Goal: Task Accomplishment & Management: Use online tool/utility

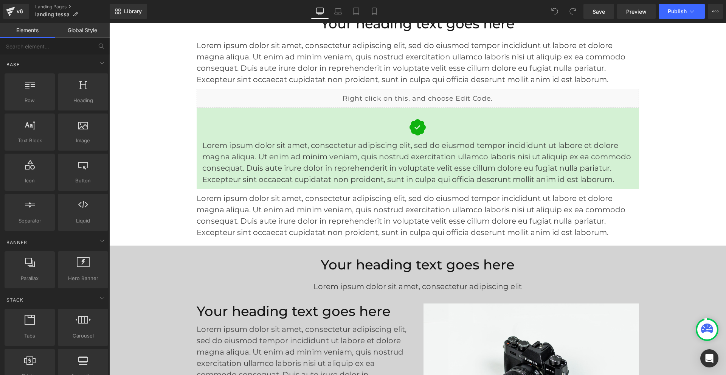
scroll to position [1777, 0]
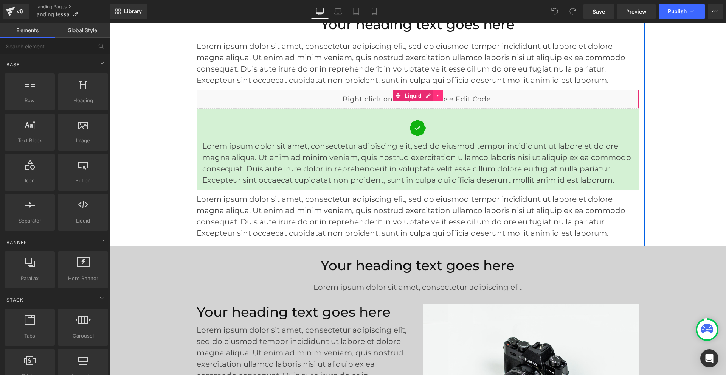
click at [436, 95] on icon at bounding box center [438, 96] width 5 height 6
click at [431, 95] on icon at bounding box center [433, 95] width 5 height 5
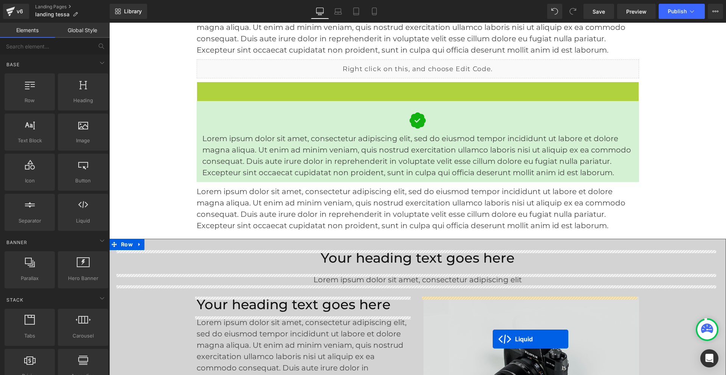
scroll to position [1815, 0]
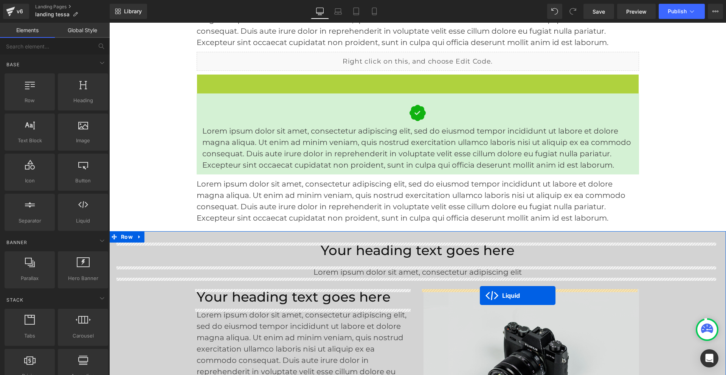
drag, startPoint x: 395, startPoint y: 116, endPoint x: 480, endPoint y: 295, distance: 197.9
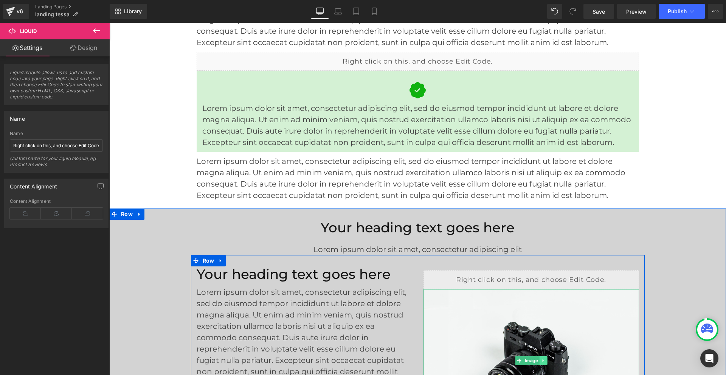
click at [541, 361] on icon at bounding box center [543, 360] width 4 height 5
click at [545, 359] on icon at bounding box center [547, 360] width 4 height 4
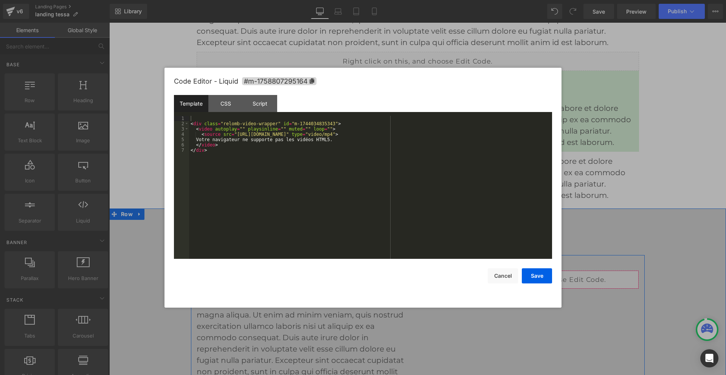
click at [538, 278] on div "Liquid" at bounding box center [531, 279] width 216 height 19
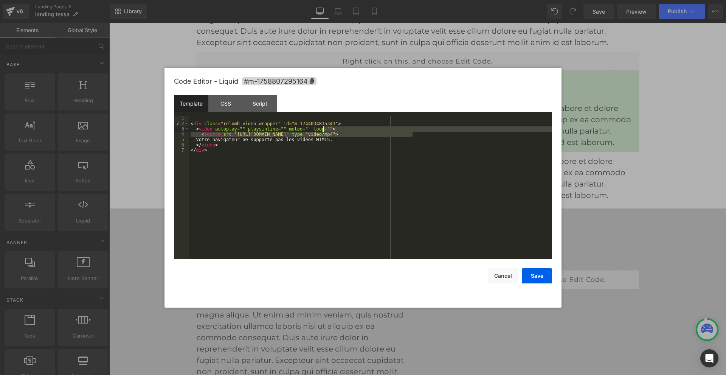
drag, startPoint x: 414, startPoint y: 133, endPoint x: 400, endPoint y: 130, distance: 14.2
click at [400, 130] on div "< div class = "relomb-video-wrapper" id = "m-1744034835343" > < video autoplay …" at bounding box center [370, 193] width 363 height 154
click at [410, 132] on div "< div class = "relomb-video-wrapper" id = "m-1744034835343" > < video autoplay …" at bounding box center [370, 187] width 363 height 143
drag, startPoint x: 415, startPoint y: 133, endPoint x: 234, endPoint y: 133, distance: 181.1
click at [234, 133] on div "< div class = "relomb-video-wrapper" id = "m-1744034835343" > < video autoplay …" at bounding box center [370, 193] width 363 height 154
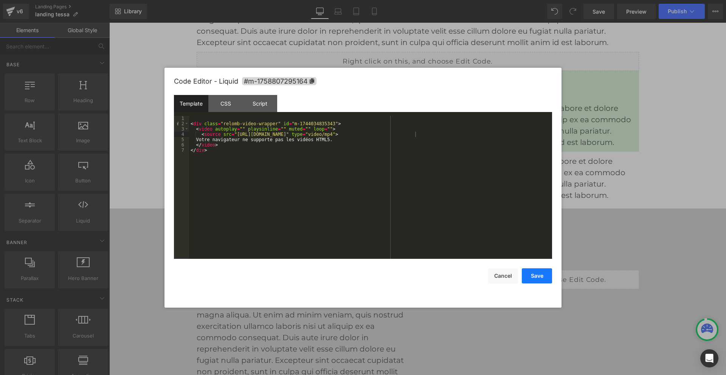
click at [538, 276] on button "Save" at bounding box center [537, 275] width 30 height 15
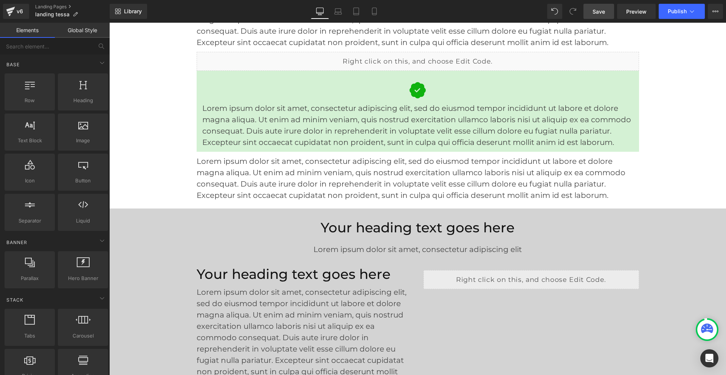
click at [596, 13] on span "Save" at bounding box center [599, 12] width 12 height 8
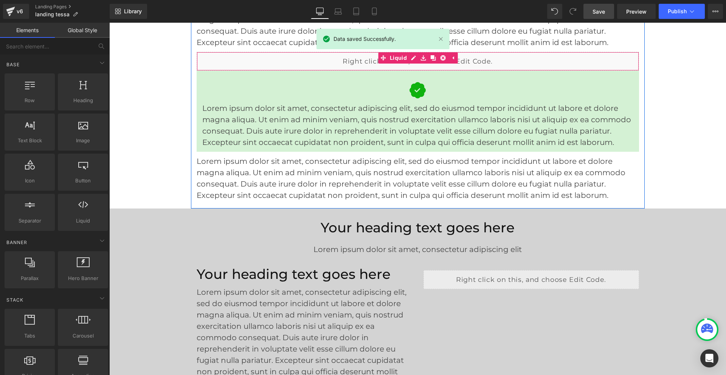
click at [428, 60] on link at bounding box center [433, 57] width 10 height 11
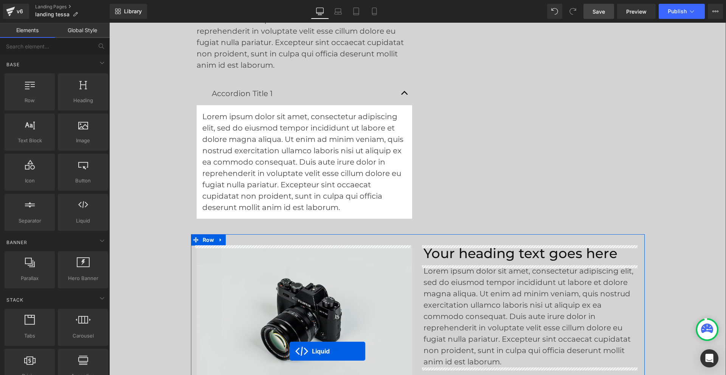
scroll to position [2193, 0]
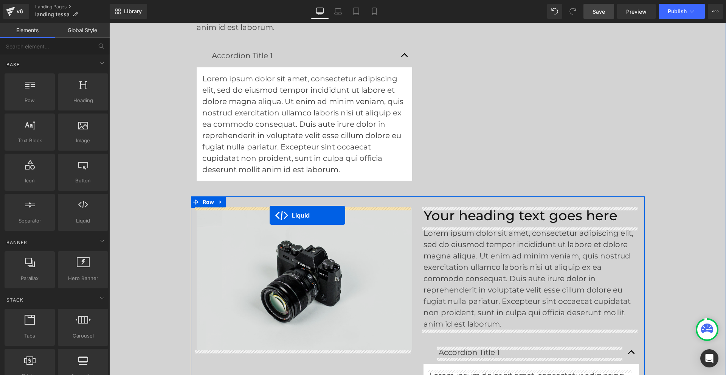
drag, startPoint x: 394, startPoint y: 82, endPoint x: 270, endPoint y: 215, distance: 182.7
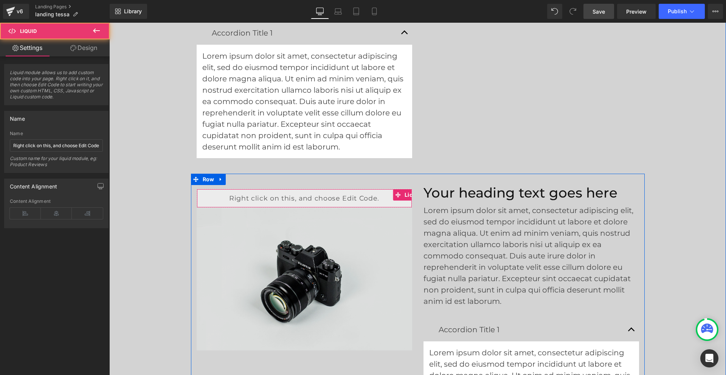
scroll to position [2170, 0]
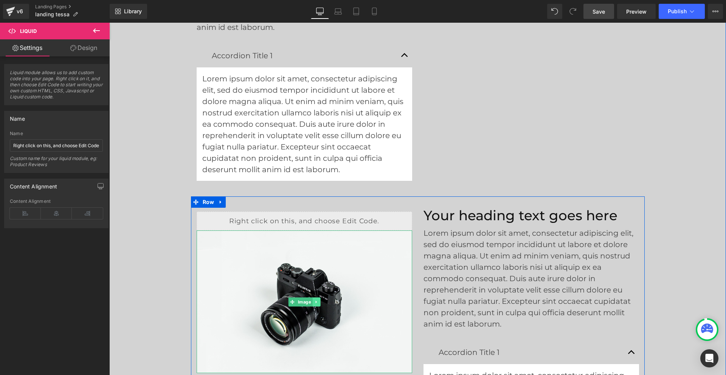
click at [312, 304] on link at bounding box center [316, 301] width 8 height 9
click at [318, 302] on icon at bounding box center [320, 301] width 4 height 4
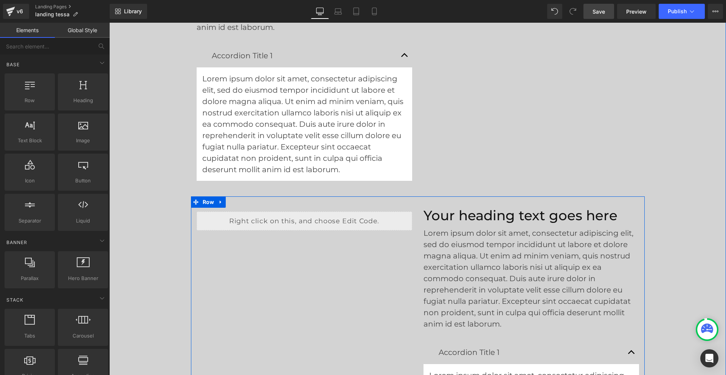
click at [312, 220] on div "Liquid" at bounding box center [305, 220] width 216 height 19
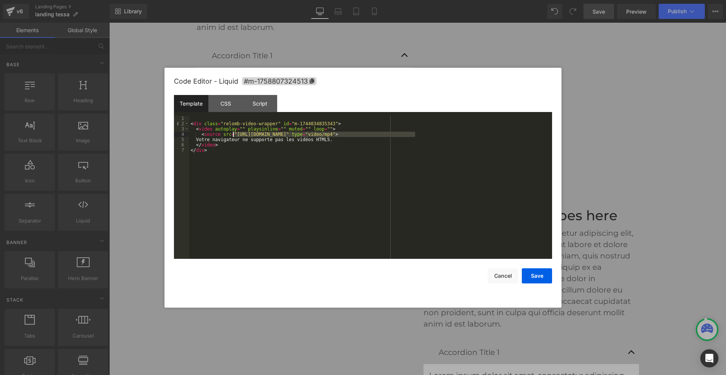
drag, startPoint x: 415, startPoint y: 132, endPoint x: 232, endPoint y: 132, distance: 183.0
click at [232, 132] on div "< div class = "relomb-video-wrapper" id = "m-1744034835343" > < video autoplay …" at bounding box center [370, 193] width 363 height 154
click at [525, 276] on button "Save" at bounding box center [537, 275] width 30 height 15
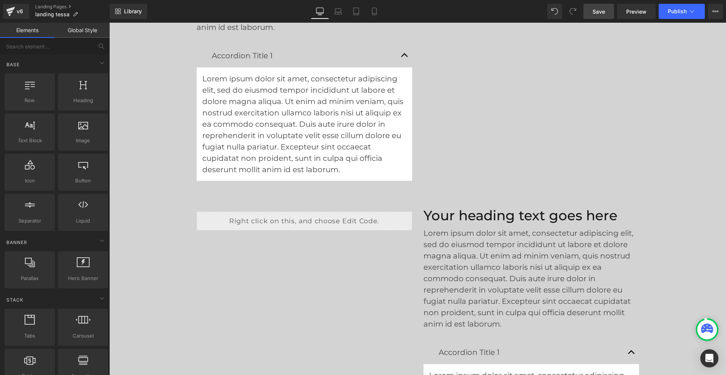
click at [592, 12] on link "Save" at bounding box center [598, 11] width 31 height 15
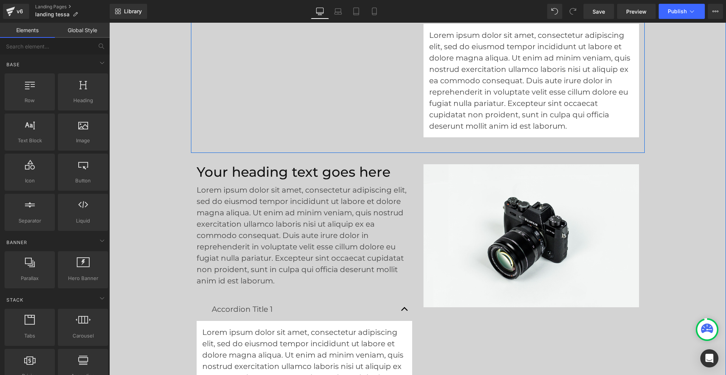
scroll to position [2511, 0]
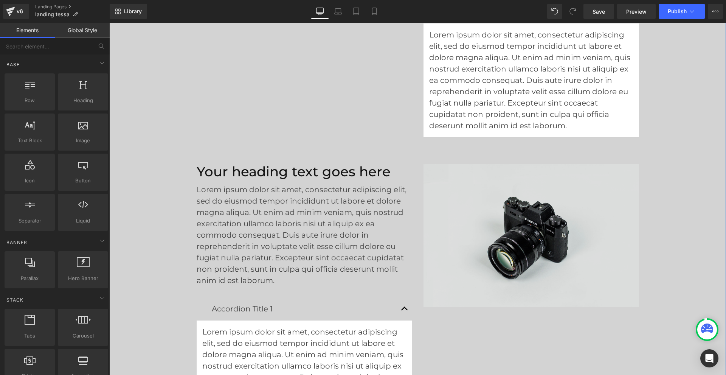
click at [517, 205] on img at bounding box center [531, 235] width 216 height 143
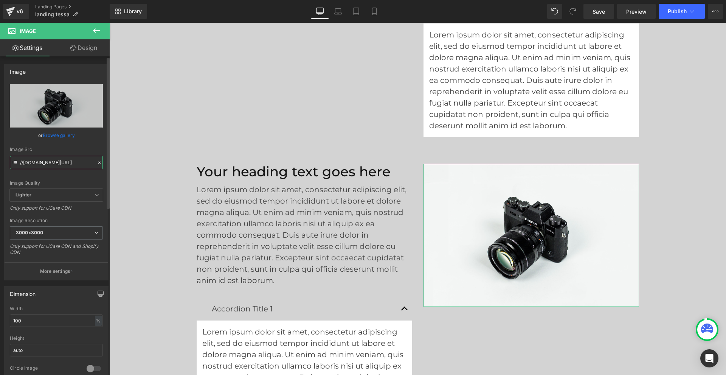
click at [50, 160] on input "//d1um8515vdn9kb.cloudfront.net/images/parallax.jpg" at bounding box center [56, 162] width 93 height 13
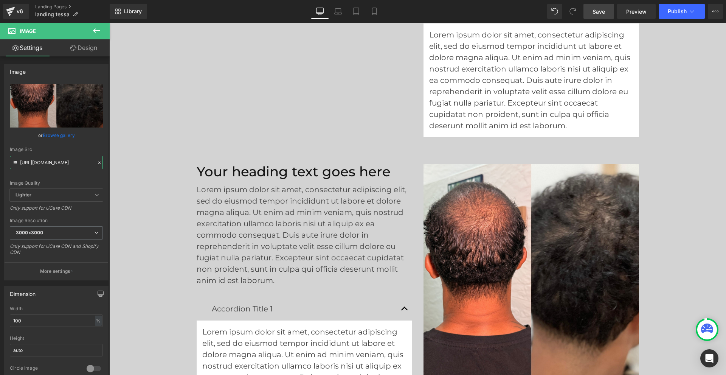
type input "https://cdn.shopify.com/s/files/1/0968/5388/5257/files/ironmane_tessa_1_3000x30…"
click at [595, 12] on span "Save" at bounding box center [599, 12] width 12 height 8
click at [678, 11] on span "Publish" at bounding box center [677, 11] width 19 height 6
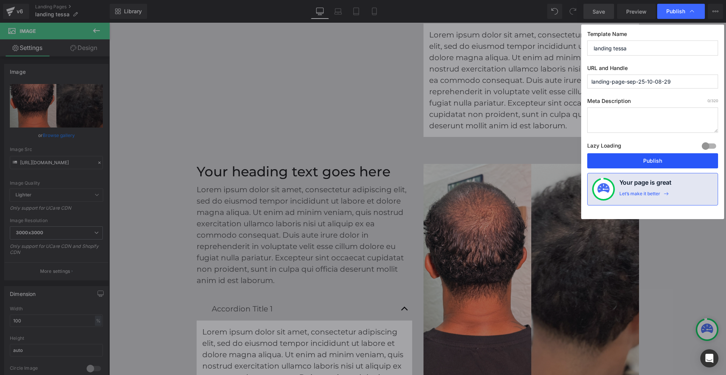
drag, startPoint x: 657, startPoint y: 157, endPoint x: 548, endPoint y: 134, distance: 110.8
click at [657, 157] on button "Publish" at bounding box center [652, 160] width 131 height 15
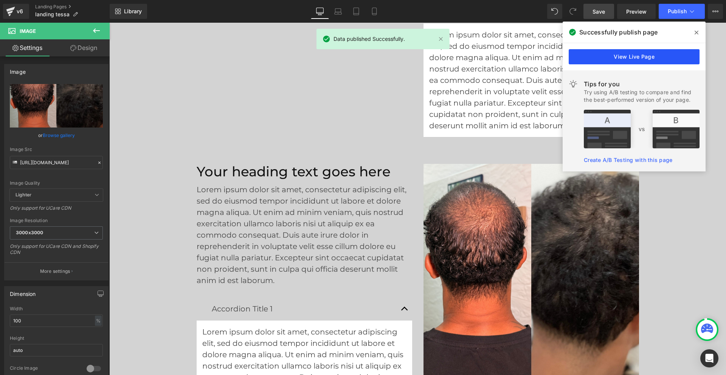
click at [629, 56] on link "View Live Page" at bounding box center [634, 56] width 131 height 15
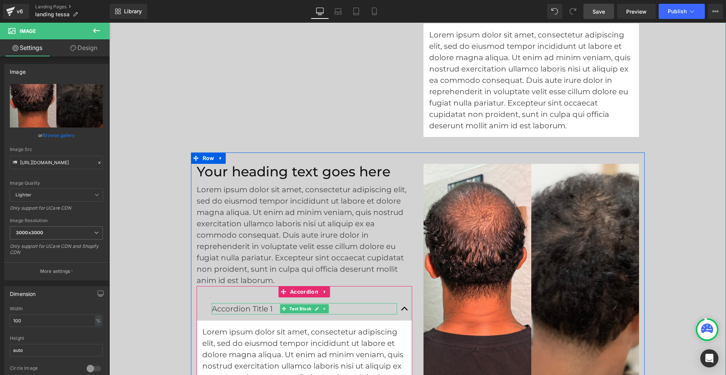
click at [261, 309] on p "Accordion Title 1" at bounding box center [304, 308] width 185 height 11
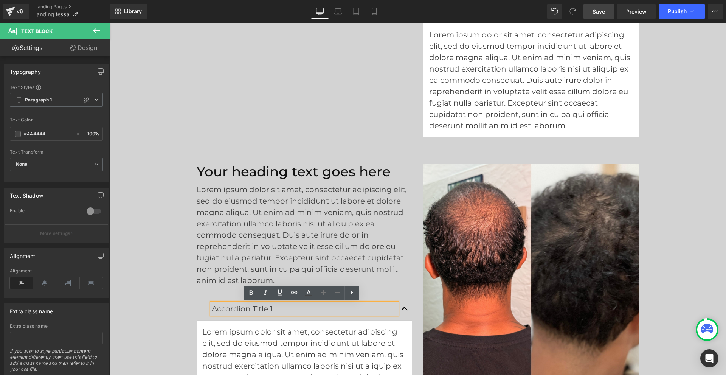
click at [402, 309] on button "button" at bounding box center [404, 308] width 15 height 23
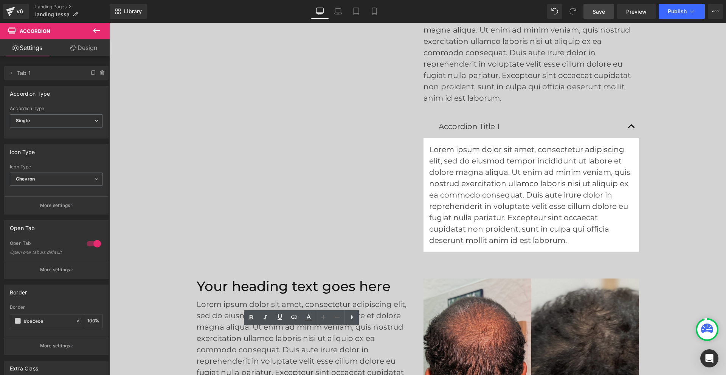
scroll to position [2322, 0]
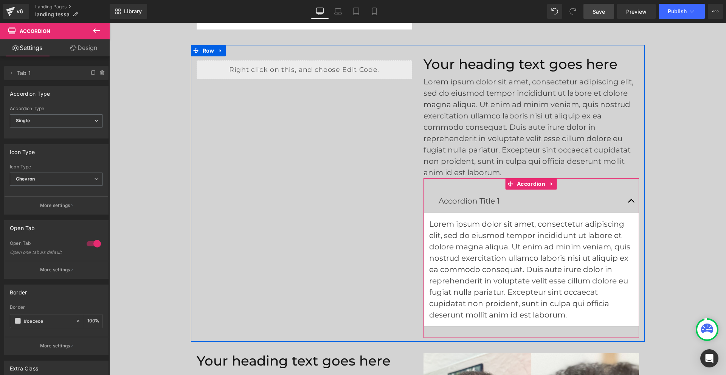
click at [631, 203] on span "button" at bounding box center [631, 203] width 0 height 0
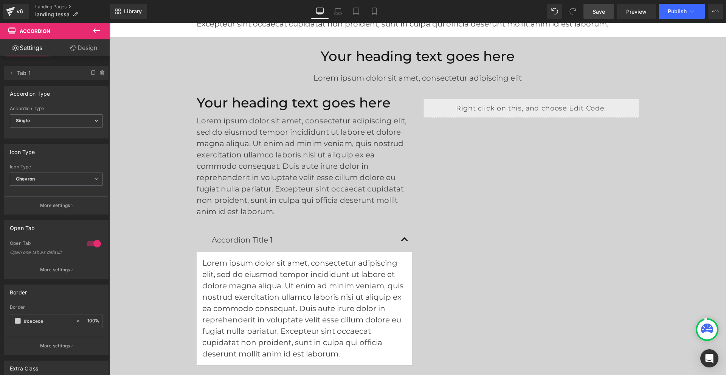
scroll to position [1981, 0]
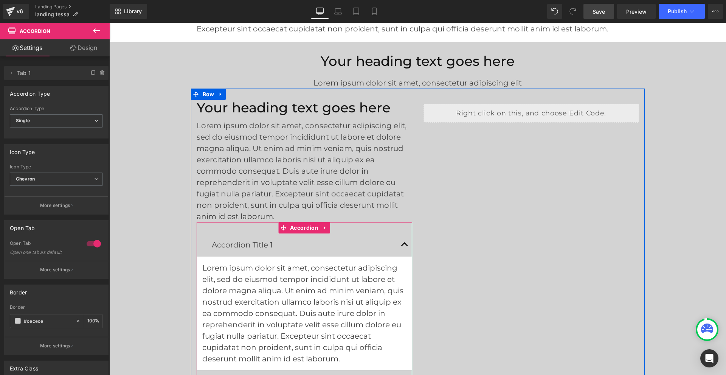
click at [401, 245] on button "button" at bounding box center [404, 244] width 15 height 23
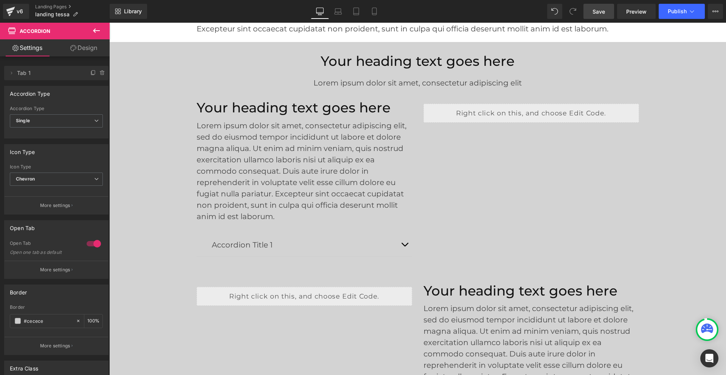
click at [93, 28] on icon at bounding box center [96, 30] width 9 height 9
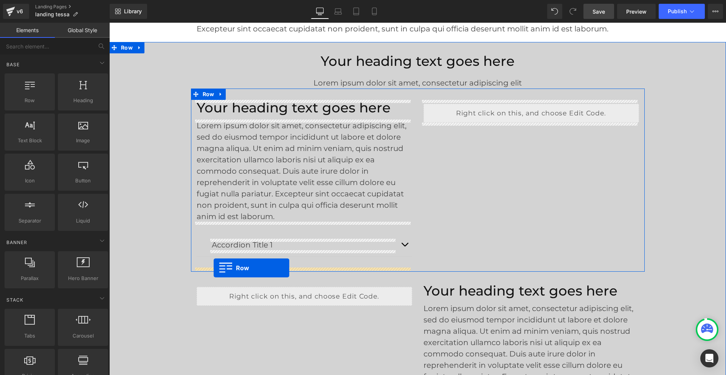
drag, startPoint x: 150, startPoint y: 114, endPoint x: 214, endPoint y: 268, distance: 166.8
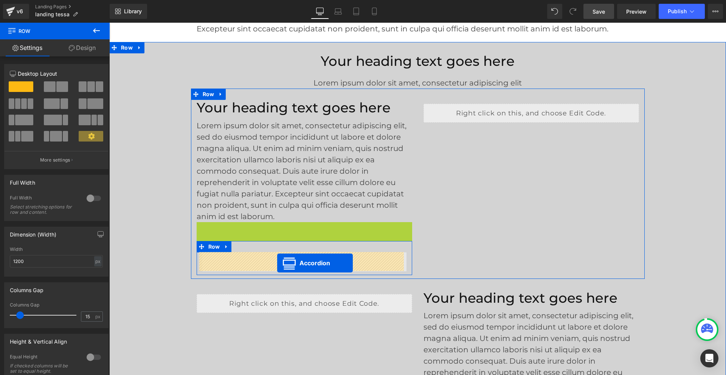
drag, startPoint x: 281, startPoint y: 226, endPoint x: 277, endPoint y: 263, distance: 36.5
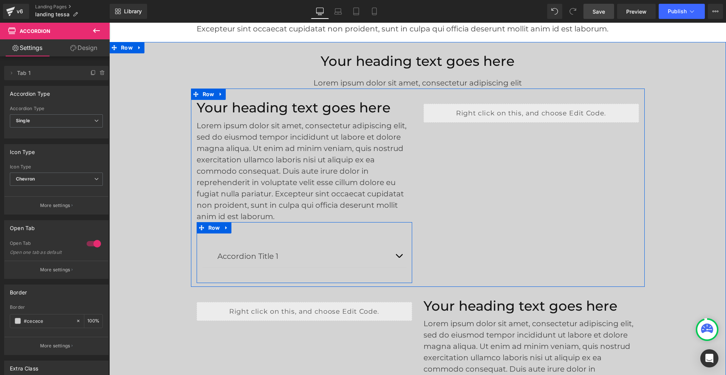
click at [255, 227] on div "Accordion Title 1 Text Block Lorem ipsum dolor sit amet, consectetur adipiscing…" at bounding box center [305, 252] width 216 height 61
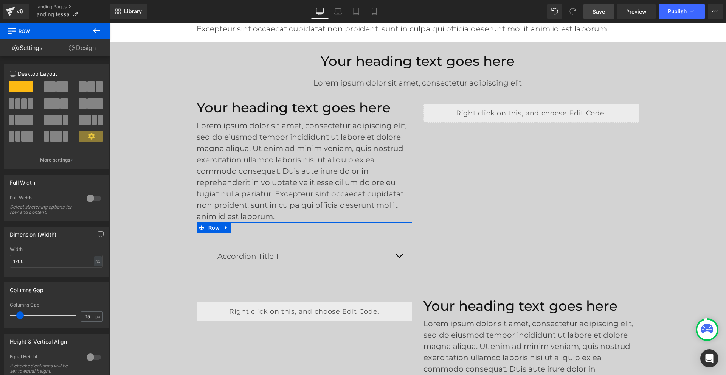
click at [79, 48] on link "Design" at bounding box center [82, 47] width 55 height 17
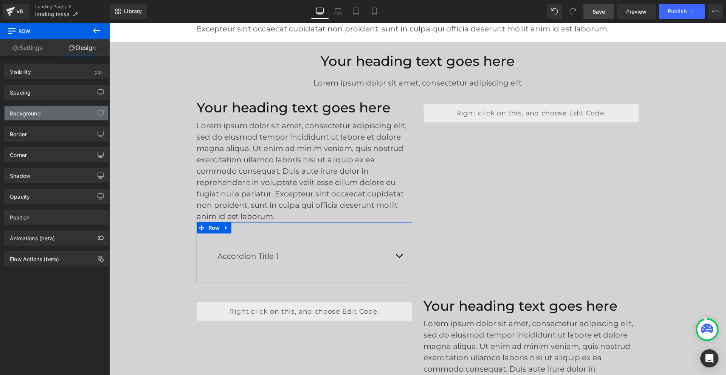
click at [68, 111] on div "Background" at bounding box center [57, 113] width 104 height 14
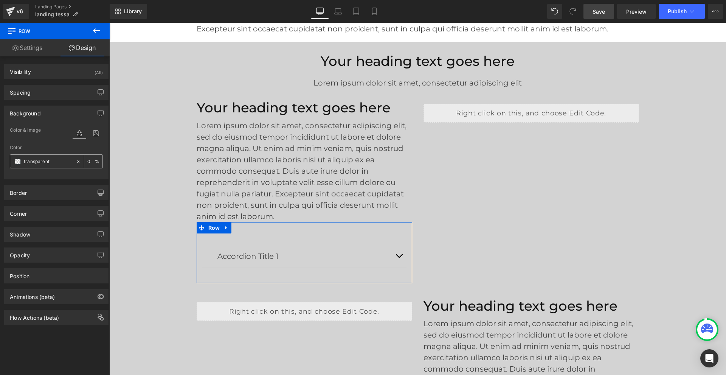
click at [52, 163] on input "transparent" at bounding box center [48, 161] width 48 height 8
click at [18, 161] on span at bounding box center [18, 161] width 6 height 6
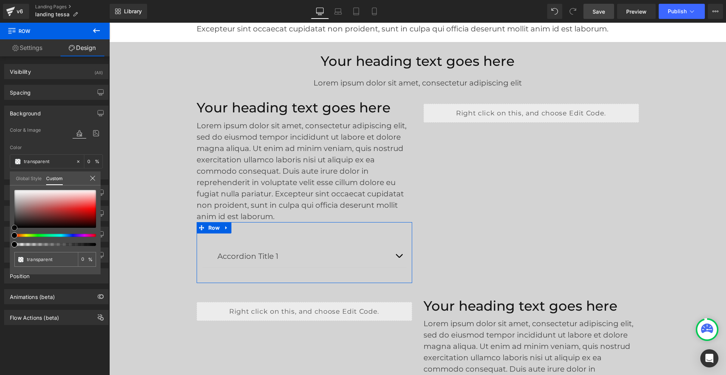
type input "#070707"
type input "100"
type input "#070707"
type input "100"
type input "#2d2d2d"
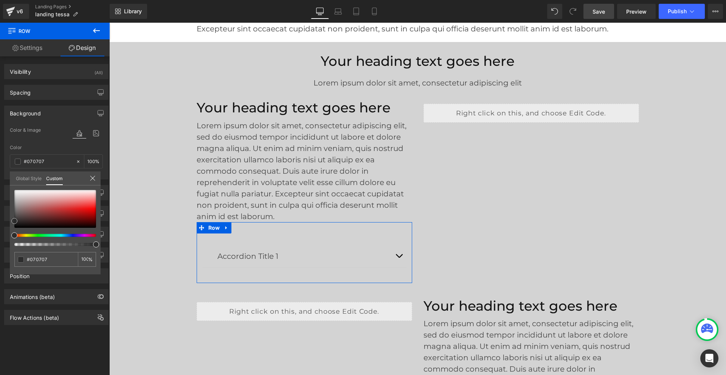
type input "#2d2d2d"
type input "#424242"
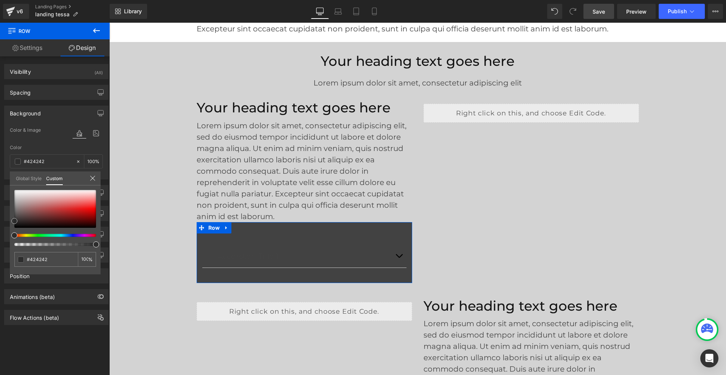
type input "#575555"
type input "#6e6c6c"
type input "#767474"
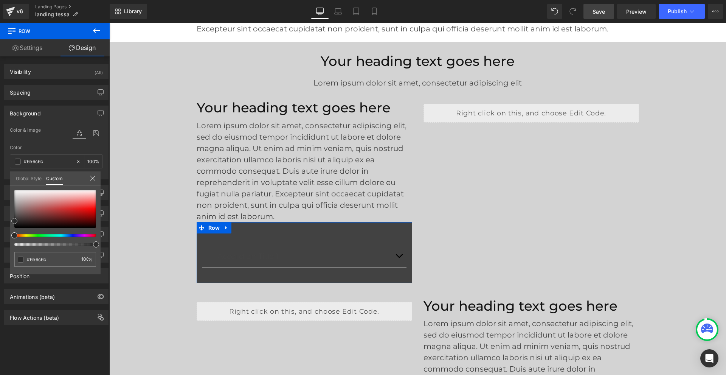
type input "#767474"
type input "#7e7b7b"
type input "#8a8888"
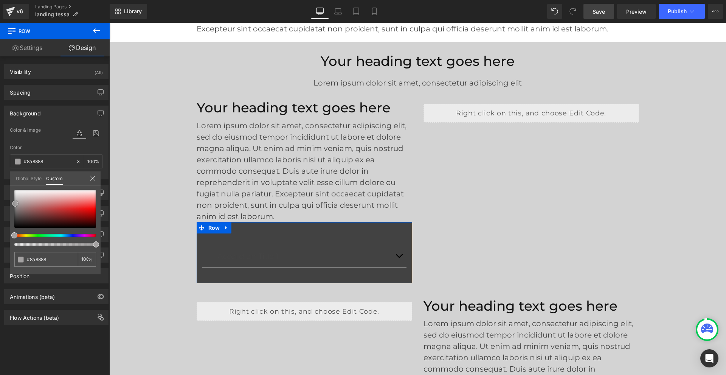
type input "#979595"
type input "#a4a2a2"
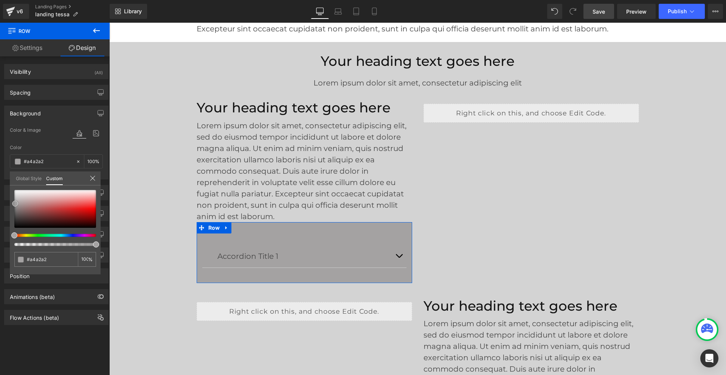
type input "#a9a7a7"
type input "#b3b1b1"
type input "#bdbcbc"
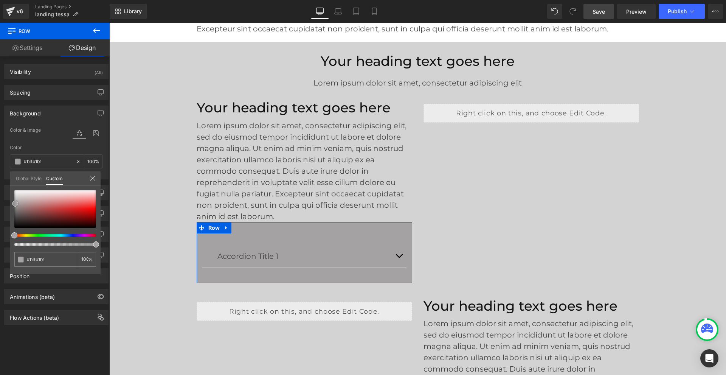
type input "#bdbcbc"
type input "#c7c6c6"
type input "#d1d0d0"
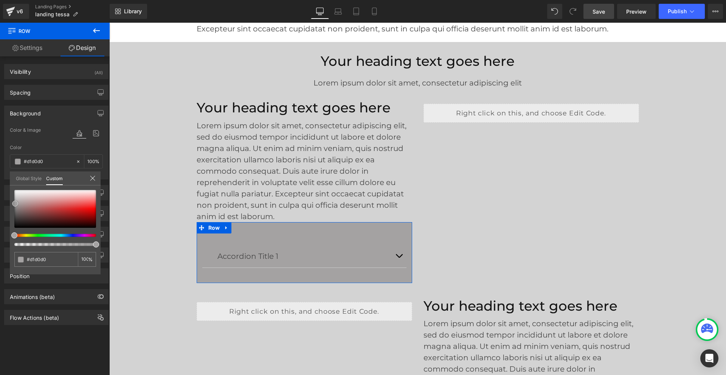
type input "#dbdada"
type input "#e3e2e2"
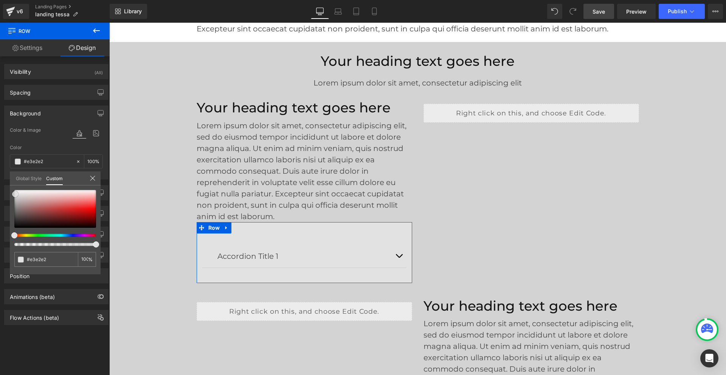
type input "#eaeaea"
type input "#f0efef"
type input "#f4f4f4"
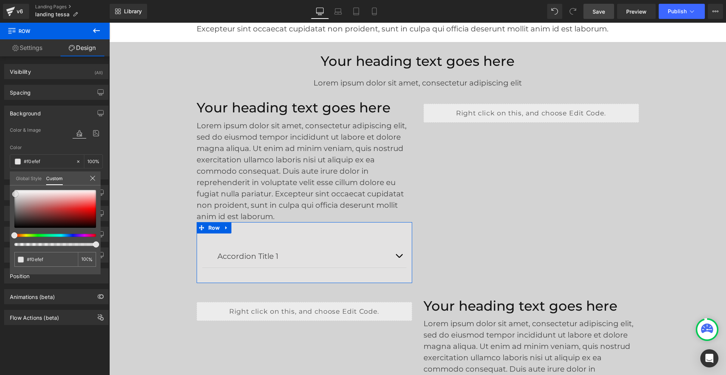
type input "#f4f4f4"
type input "#f7f7f7"
type input "#f9f9f9"
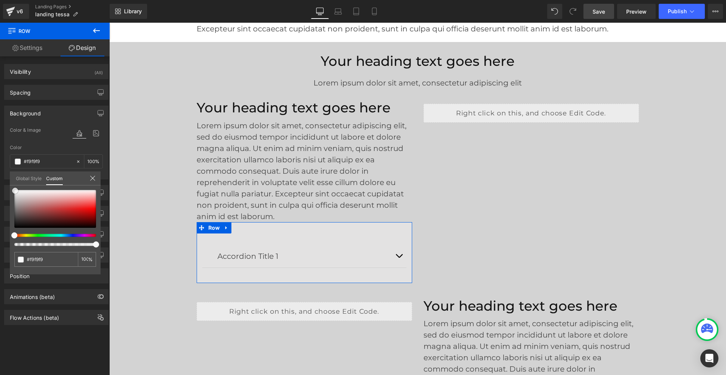
type input "#fcfcfc"
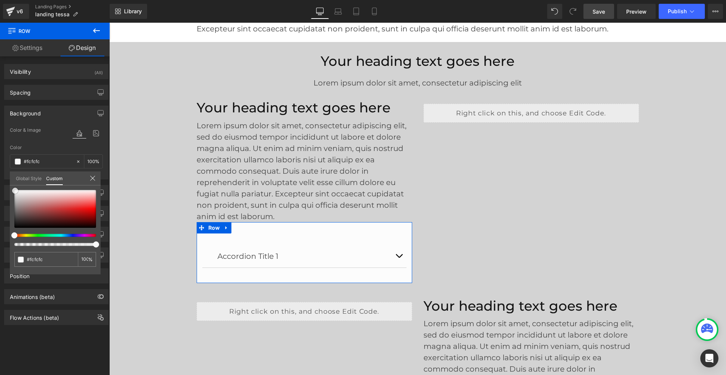
type input "#ffffff"
drag, startPoint x: 15, startPoint y: 228, endPoint x: 16, endPoint y: 190, distance: 38.6
click at [16, 190] on span at bounding box center [15, 190] width 6 height 6
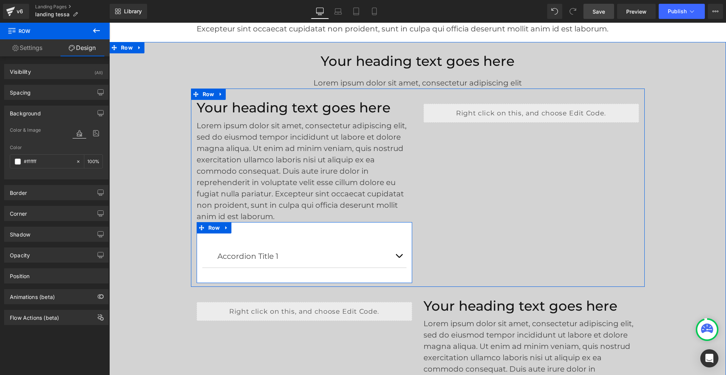
click at [321, 227] on div "Accordion Title 1 Text Block Lorem ipsum dolor sit amet, consectetur adipiscing…" at bounding box center [305, 252] width 216 height 61
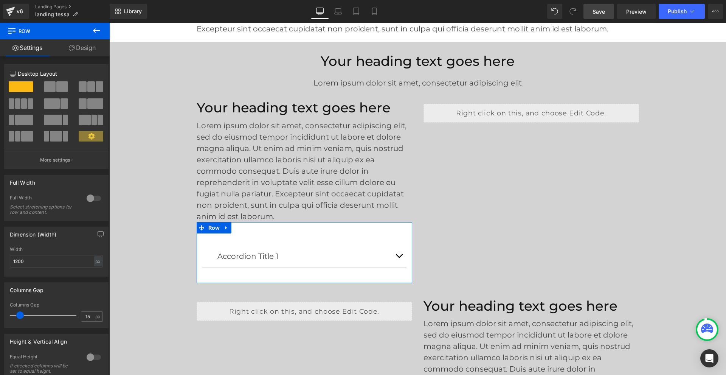
click at [85, 47] on link "Design" at bounding box center [82, 47] width 55 height 17
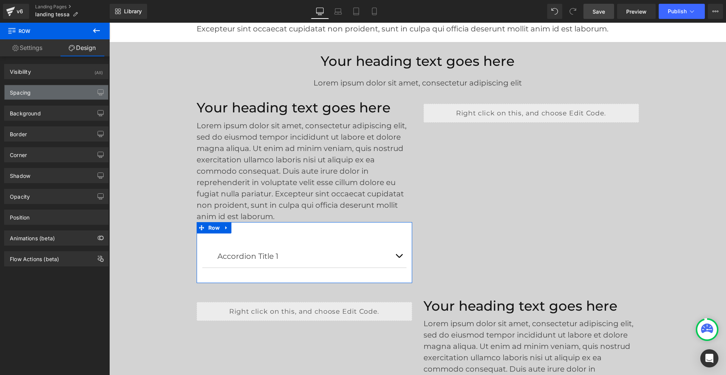
type input "0"
type input "30"
type input "0"
type input "10"
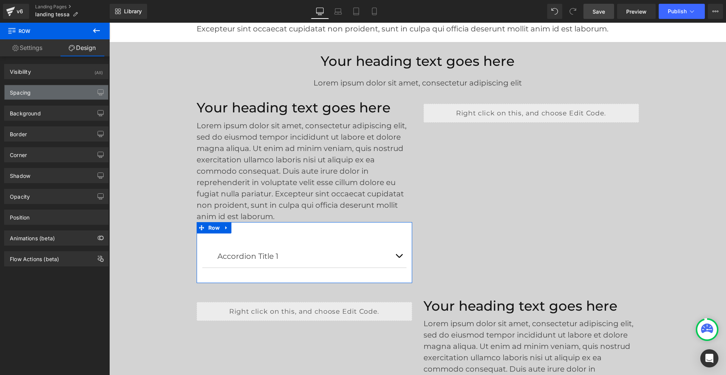
type input "0"
click at [70, 96] on div "Spacing" at bounding box center [57, 92] width 104 height 14
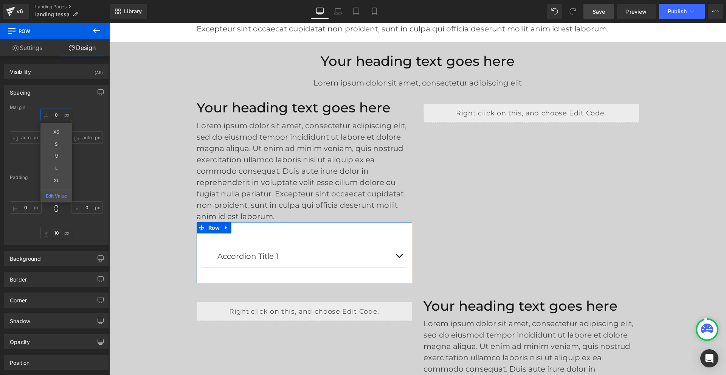
click at [57, 115] on input "0" at bounding box center [56, 115] width 32 height 12
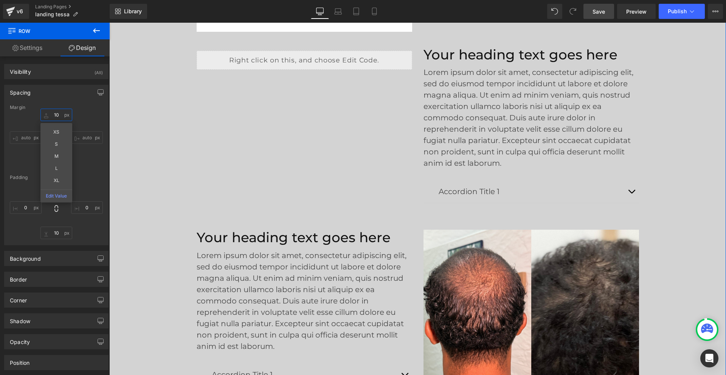
scroll to position [2246, 0]
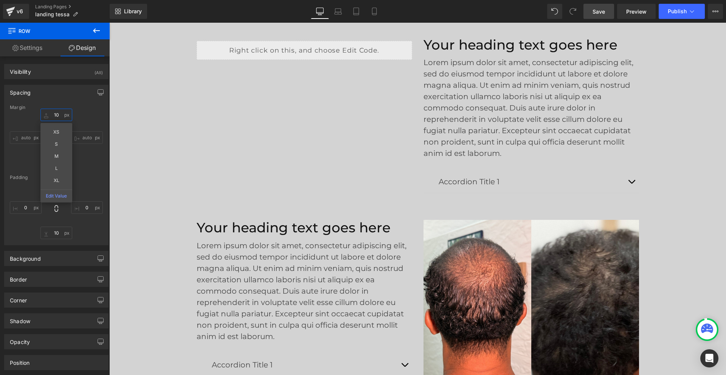
type input "10"
click at [96, 33] on icon at bounding box center [96, 30] width 9 height 9
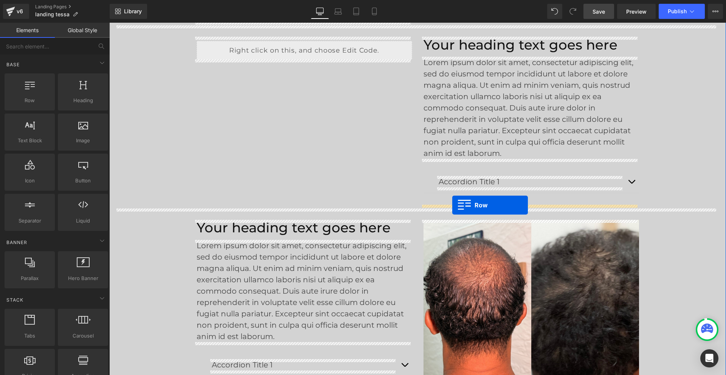
drag, startPoint x: 150, startPoint y: 123, endPoint x: 452, endPoint y: 205, distance: 312.7
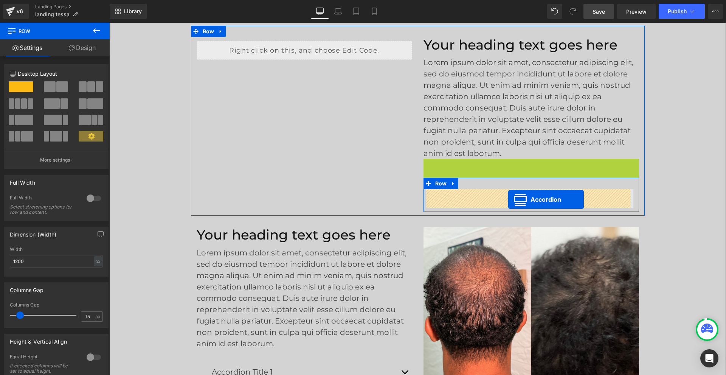
drag, startPoint x: 509, startPoint y: 166, endPoint x: 508, endPoint y: 199, distance: 33.7
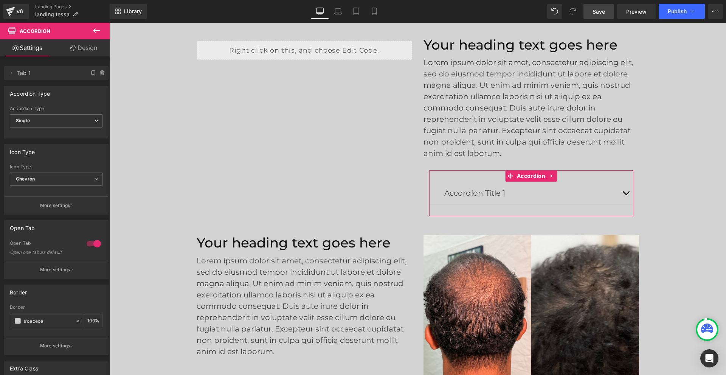
click at [88, 49] on link "Design" at bounding box center [83, 47] width 55 height 17
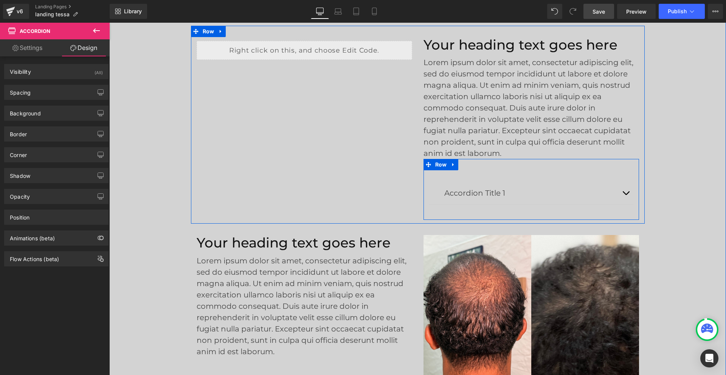
click at [465, 164] on div "Accordion Title 1 Text Block Lorem ipsum dolor sit amet, consectetur adipiscing…" at bounding box center [531, 189] width 216 height 61
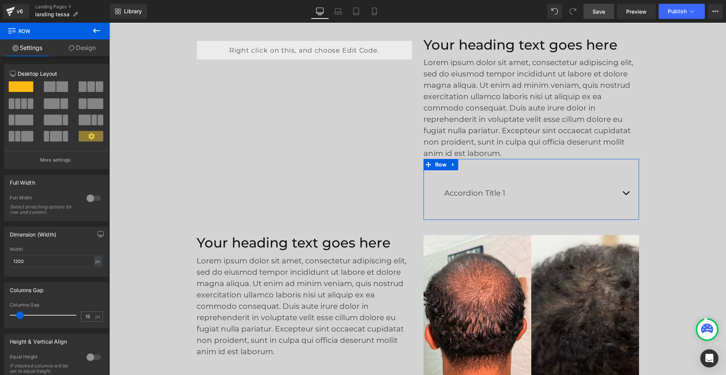
click at [79, 46] on link "Design" at bounding box center [82, 47] width 55 height 17
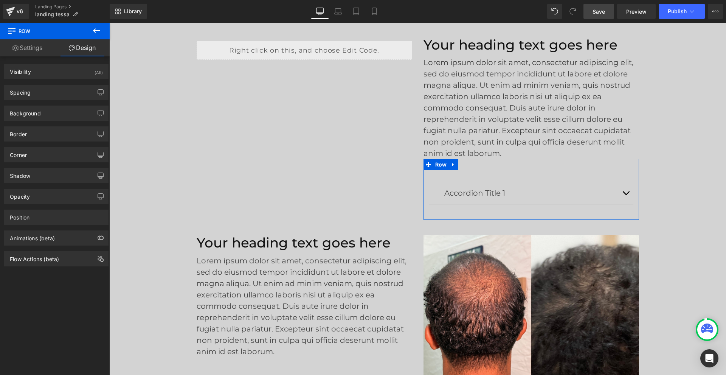
type input "transparent"
type input "0"
click at [74, 108] on div "Background" at bounding box center [57, 113] width 104 height 14
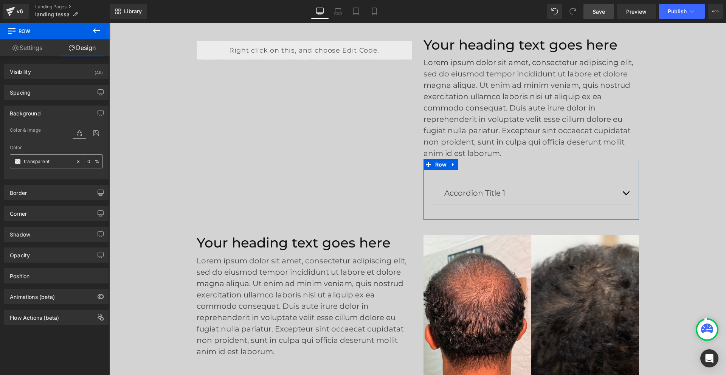
click at [20, 162] on span at bounding box center [18, 161] width 6 height 6
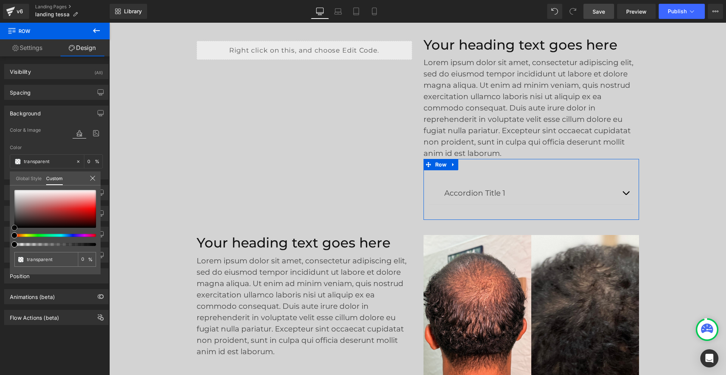
type input "#050505"
type input "100"
type input "#050505"
type input "100"
type input "#3a3a3a"
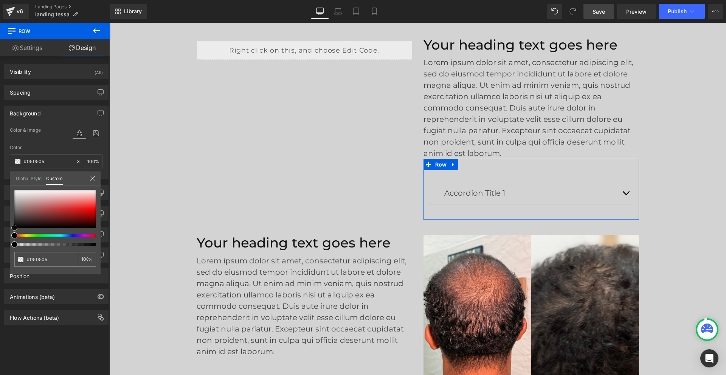
type input "#3a3a3a"
type input "#6b6b6b"
type input "#848484"
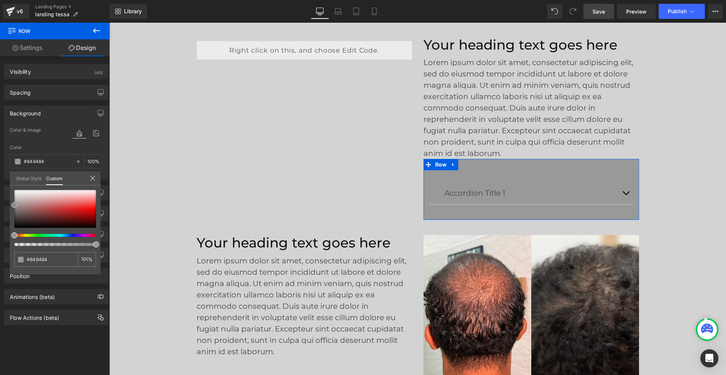
type input "#999999"
type input "#a3a3a3"
type input "#adadad"
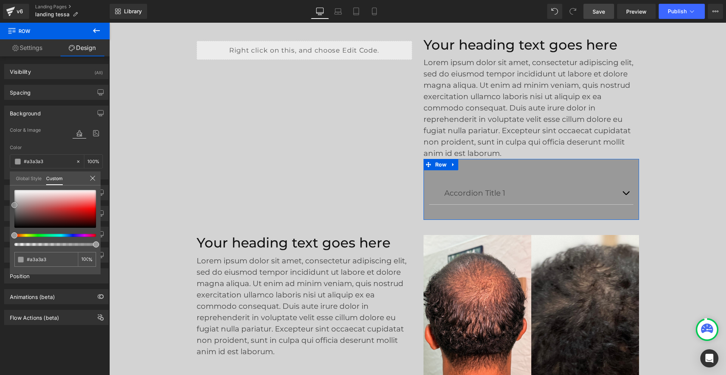
type input "#adadad"
type input "#bcbcbc"
type input "#c9c9c9"
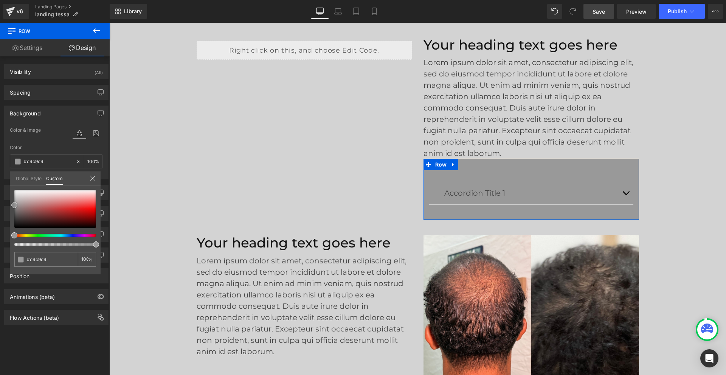
type input "#d3d3d3"
type input "#dbdbdb"
type input "#e2e2e2"
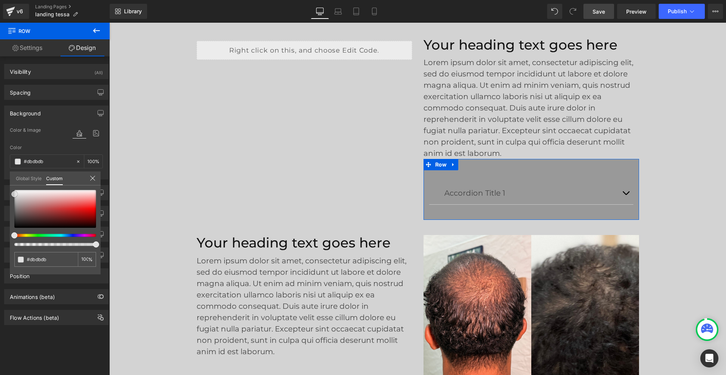
type input "#e2e2e2"
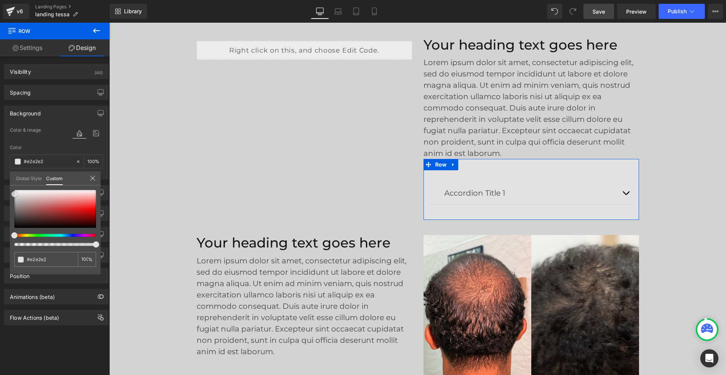
type input "#e8e8e8"
type input "#ededed"
type input "#efefef"
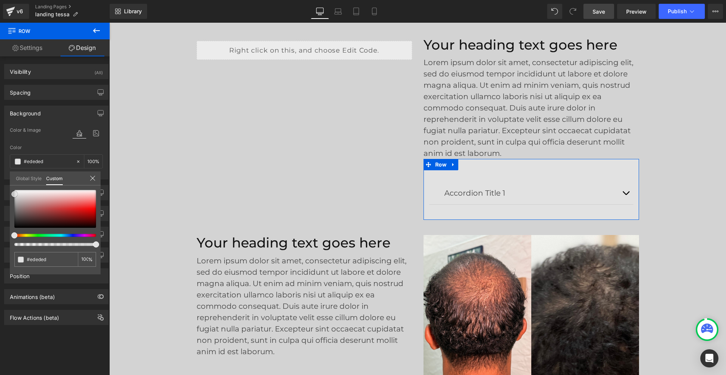
type input "#efefef"
type input "#f4f4f4"
type input "#f9f9f9"
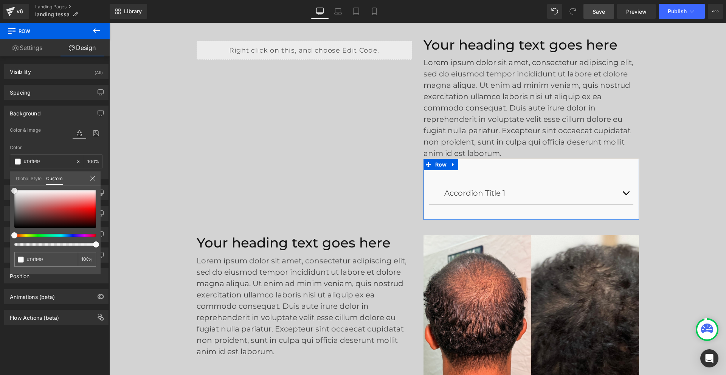
type input "#fcfcfc"
type input "#ffffff"
drag, startPoint x: 16, startPoint y: 227, endPoint x: 11, endPoint y: 189, distance: 38.0
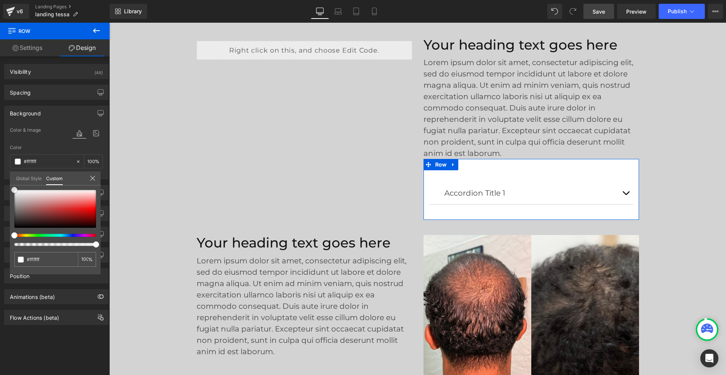
click at [11, 189] on span at bounding box center [14, 190] width 6 height 6
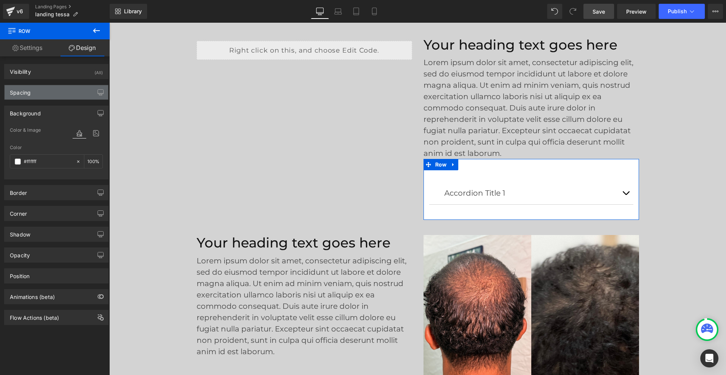
click at [41, 93] on div "Spacing" at bounding box center [57, 92] width 104 height 14
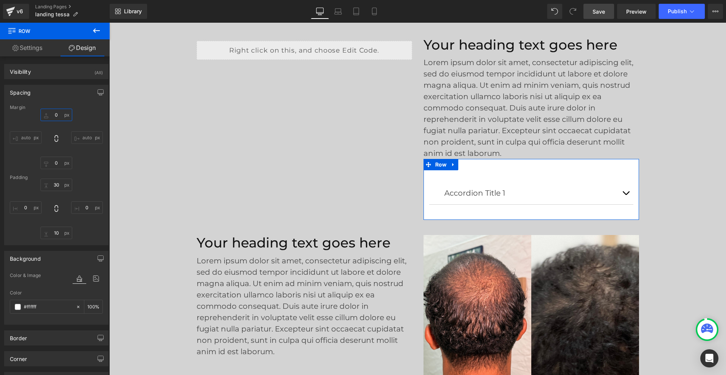
click at [54, 119] on input "0" at bounding box center [56, 115] width 32 height 12
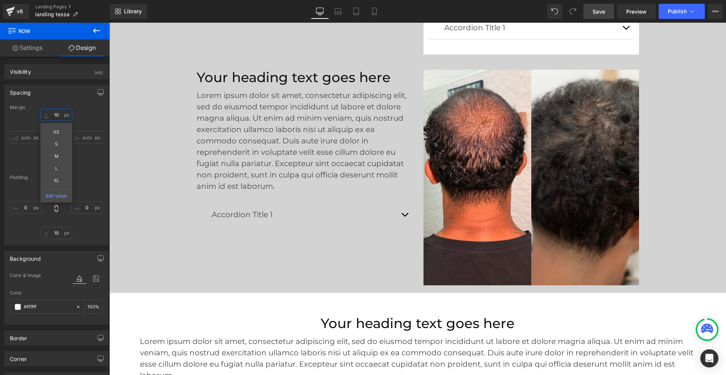
scroll to position [2435, 0]
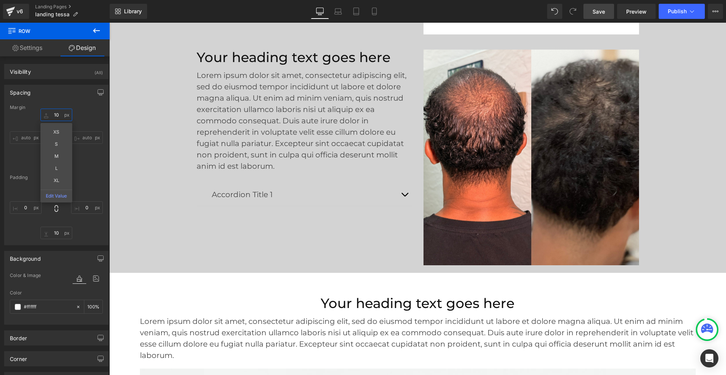
type input "10"
click at [97, 34] on icon at bounding box center [96, 30] width 9 height 9
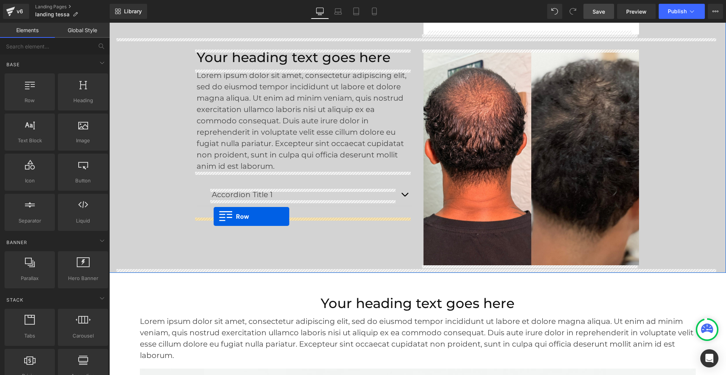
drag, startPoint x: 141, startPoint y: 127, endPoint x: 214, endPoint y: 216, distance: 115.1
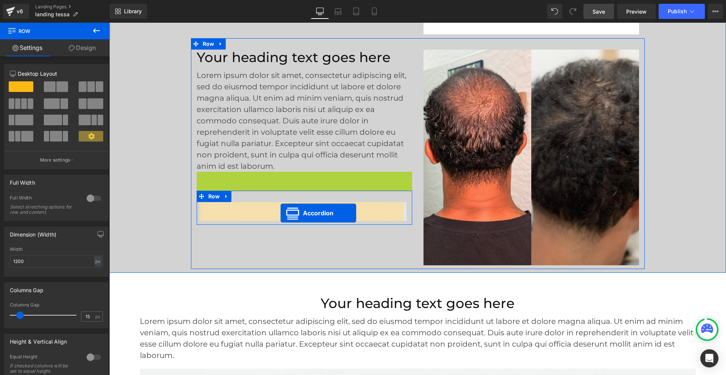
drag, startPoint x: 280, startPoint y: 175, endPoint x: 281, endPoint y: 213, distance: 37.4
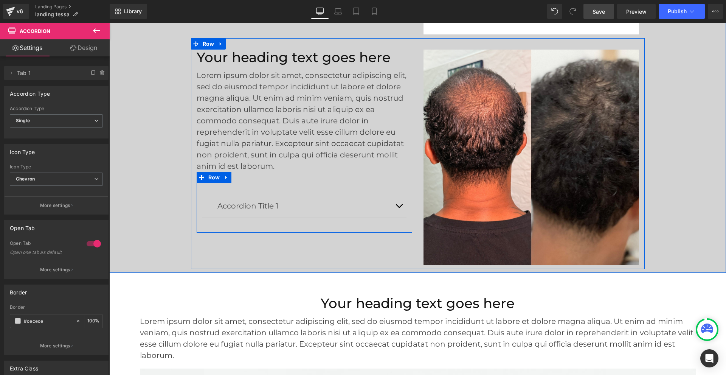
click at [246, 177] on div "Accordion Title 1 Text Block Lorem ipsum dolor sit amet, consectetur adipiscing…" at bounding box center [305, 202] width 216 height 61
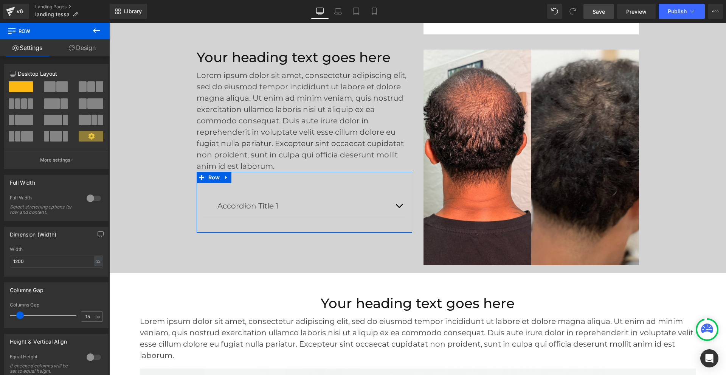
click at [83, 49] on link "Design" at bounding box center [82, 47] width 55 height 17
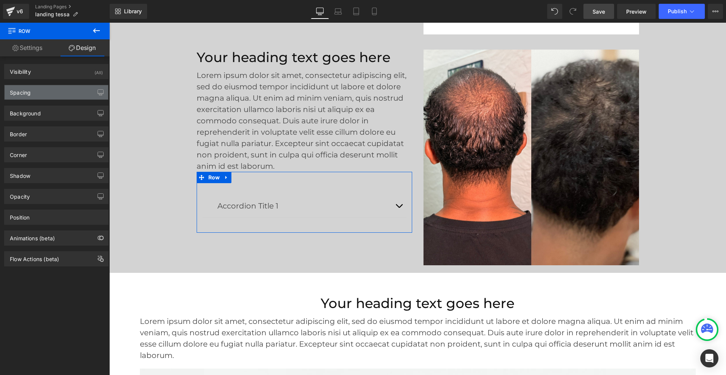
click at [56, 93] on div "Spacing" at bounding box center [57, 92] width 104 height 14
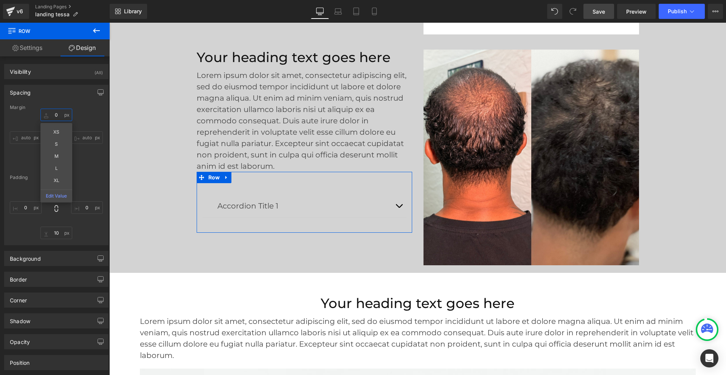
click at [61, 116] on input "0" at bounding box center [56, 115] width 32 height 12
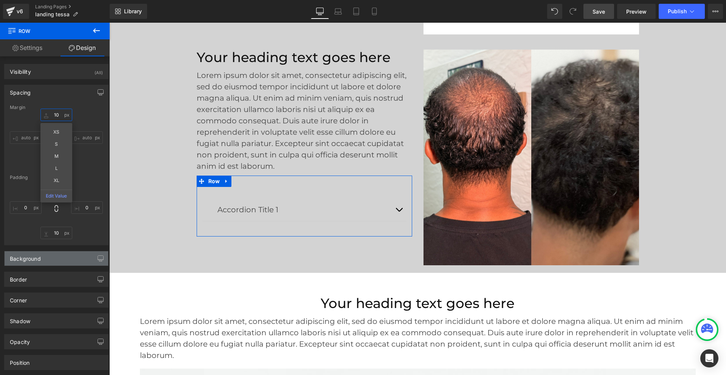
type input "10"
click at [51, 259] on div "Background" at bounding box center [57, 258] width 104 height 14
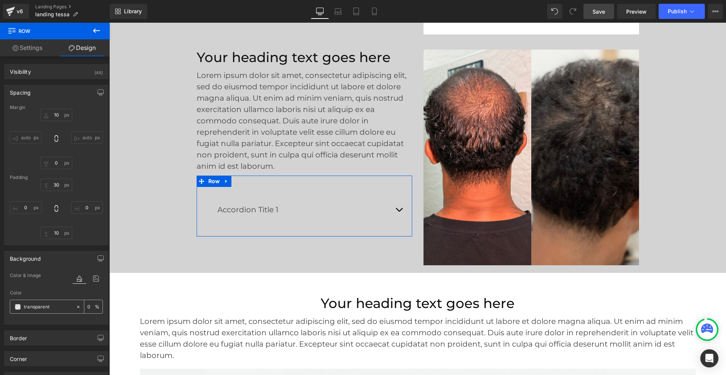
click at [16, 308] on span at bounding box center [18, 307] width 6 height 6
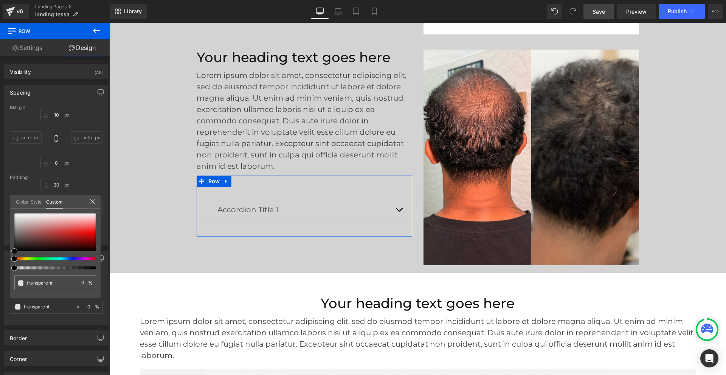
type input "#050505"
type input "100"
type input "#050505"
type input "100"
type input "#3a3a3a"
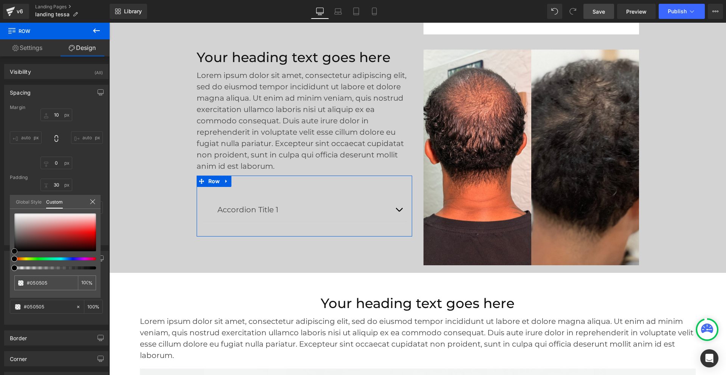
type input "#3a3a3a"
type input "#5b5b5b"
type input "#7f7f7f"
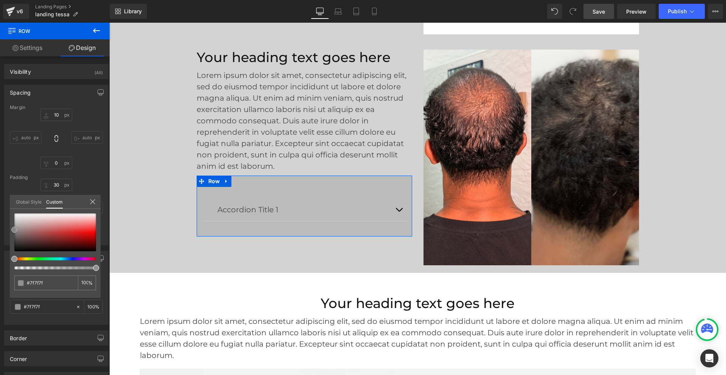
type input "#bcbcbc"
type input "#dbdbdb"
type input "#e2e2e2"
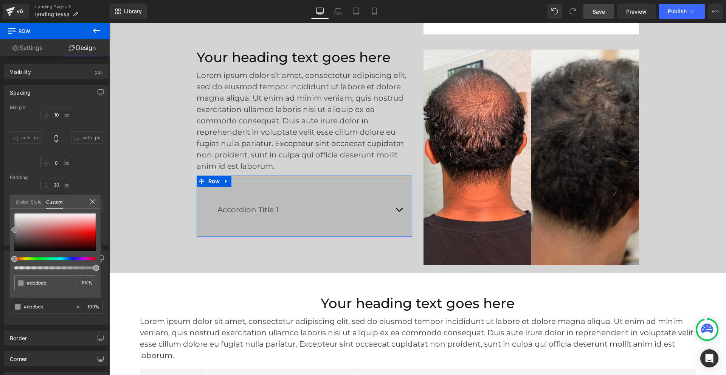
type input "#e2e2e2"
type input "#f4f4f4"
type input "#ffffff"
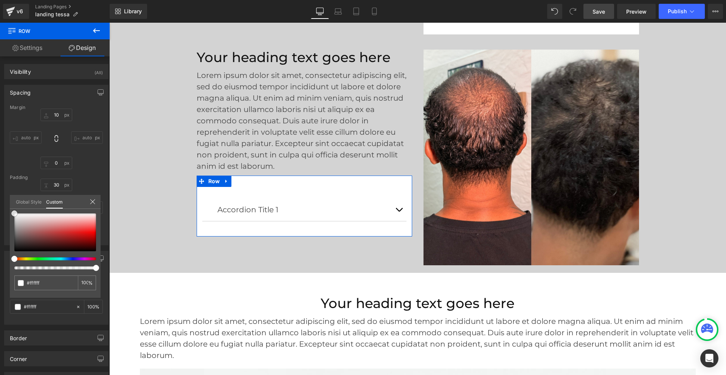
drag, startPoint x: 16, startPoint y: 250, endPoint x: 16, endPoint y: 205, distance: 45.4
click at [16, 205] on div "Global Style Custom Edit styles #ffffff 100 %" at bounding box center [55, 206] width 91 height 23
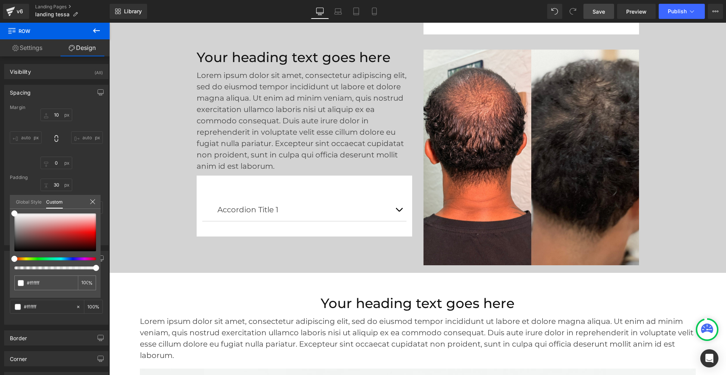
click at [598, 10] on span "Save" at bounding box center [599, 12] width 12 height 8
click at [675, 14] on button "Publish" at bounding box center [682, 11] width 46 height 15
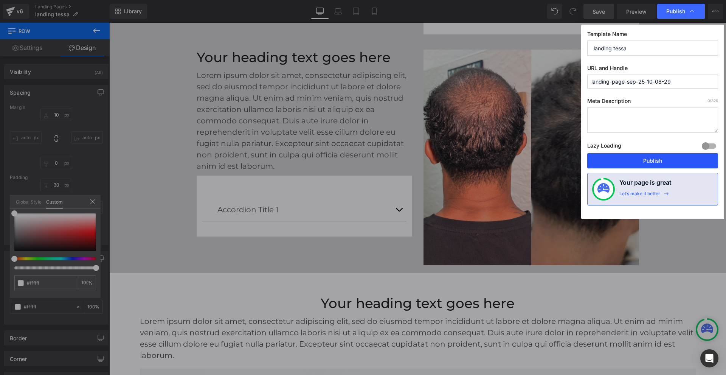
click at [634, 165] on button "Publish" at bounding box center [652, 160] width 131 height 15
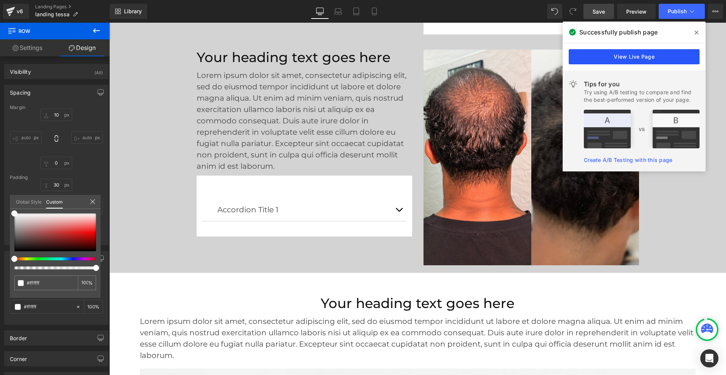
click at [607, 62] on link "View Live Page" at bounding box center [634, 56] width 131 height 15
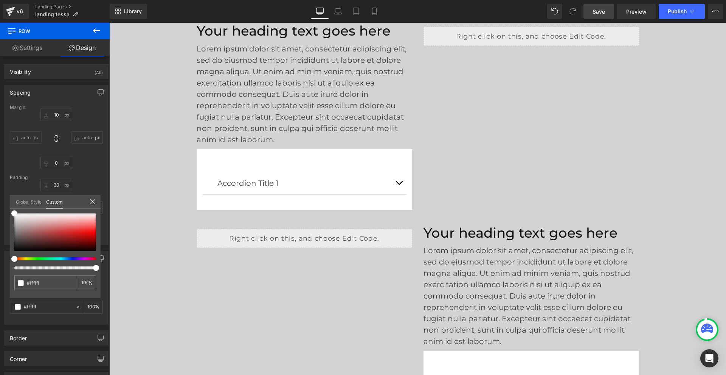
scroll to position [2057, 0]
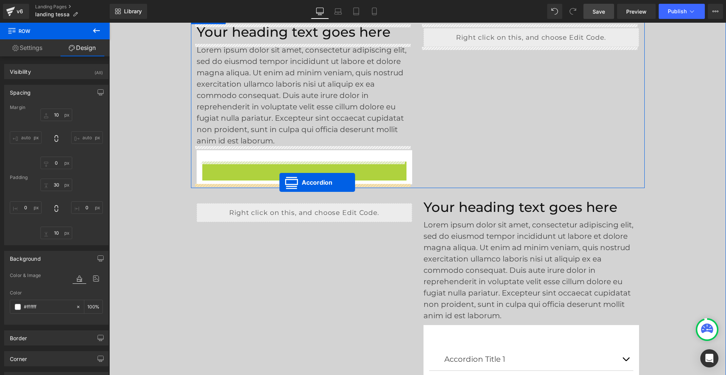
drag, startPoint x: 280, startPoint y: 165, endPoint x: 279, endPoint y: 182, distance: 17.0
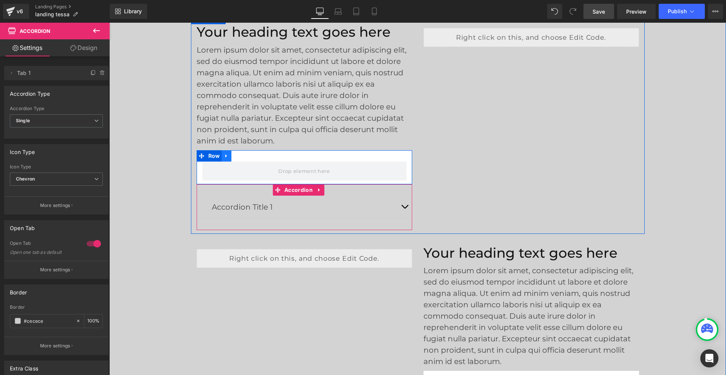
click at [224, 154] on icon at bounding box center [226, 156] width 5 height 6
click at [244, 157] on icon at bounding box center [246, 155] width 5 height 5
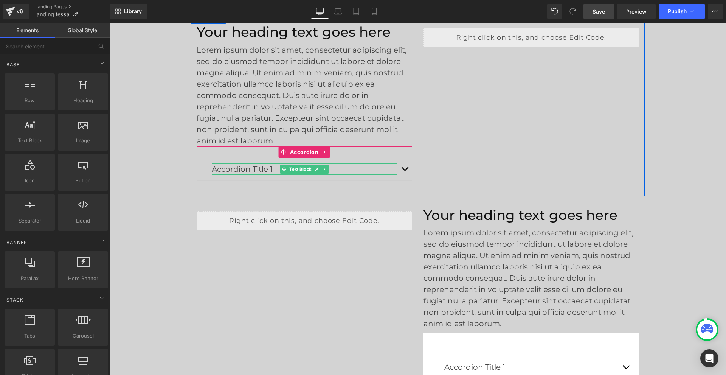
click at [240, 168] on p "Accordion Title 1" at bounding box center [304, 168] width 185 height 11
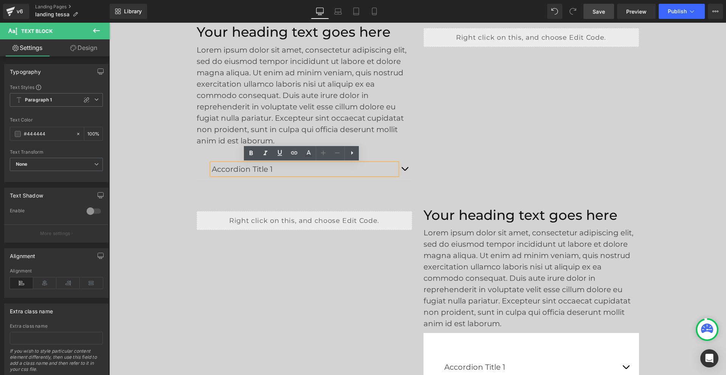
click at [229, 156] on div "Accordion Title 1 Text Block Lorem ipsum dolor sit amet, consectetur adipiscing…" at bounding box center [305, 169] width 216 height 46
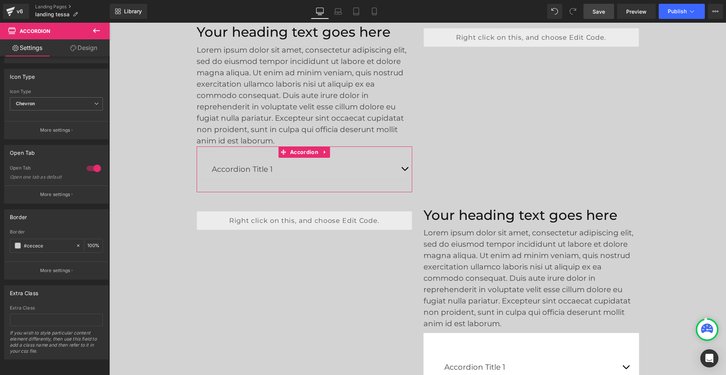
scroll to position [81, 0]
click at [86, 163] on div at bounding box center [94, 168] width 18 height 12
click at [93, 163] on div at bounding box center [94, 168] width 18 height 12
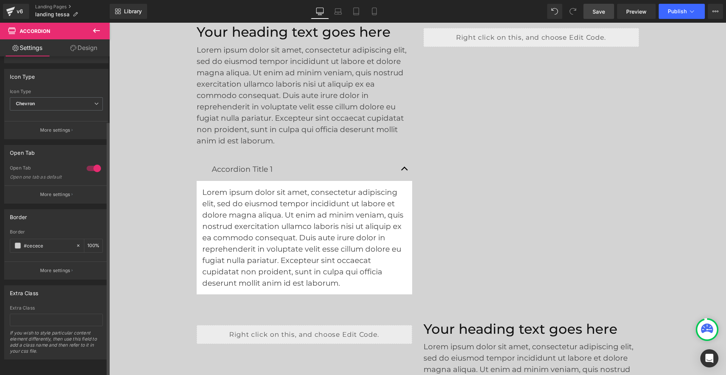
click at [87, 163] on div at bounding box center [94, 168] width 18 height 12
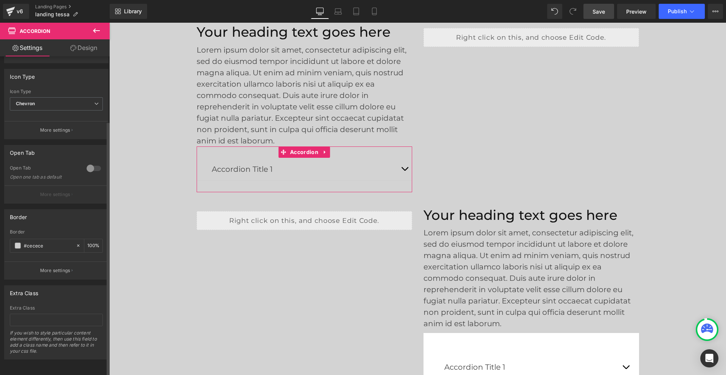
click at [93, 162] on div at bounding box center [94, 168] width 18 height 12
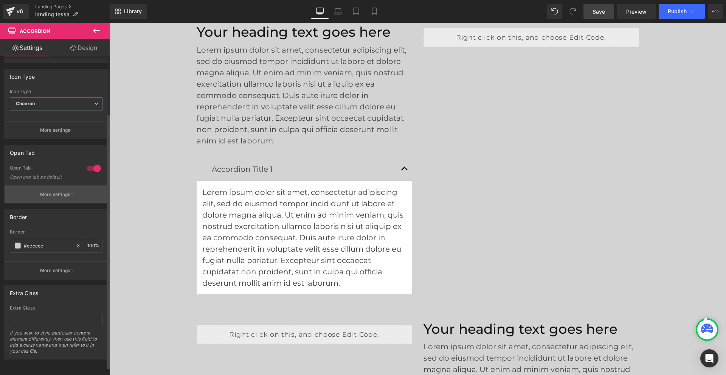
scroll to position [43, 0]
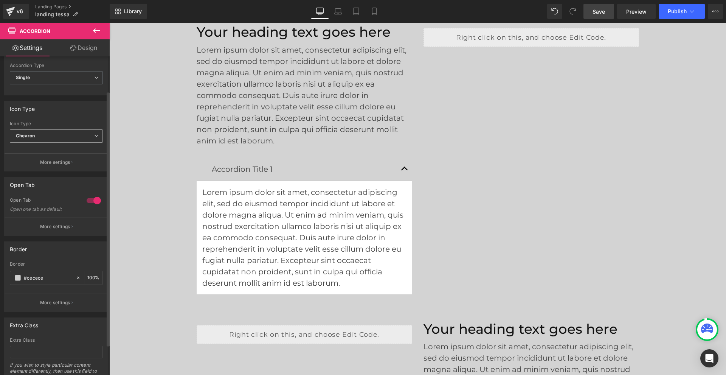
click at [67, 136] on span "Chevron" at bounding box center [56, 135] width 93 height 13
click at [65, 149] on li "None" at bounding box center [55, 149] width 90 height 11
click at [65, 139] on span "None" at bounding box center [56, 135] width 93 height 13
click at [67, 156] on li "Plus" at bounding box center [55, 160] width 90 height 11
click at [73, 136] on span "Plus" at bounding box center [56, 135] width 93 height 13
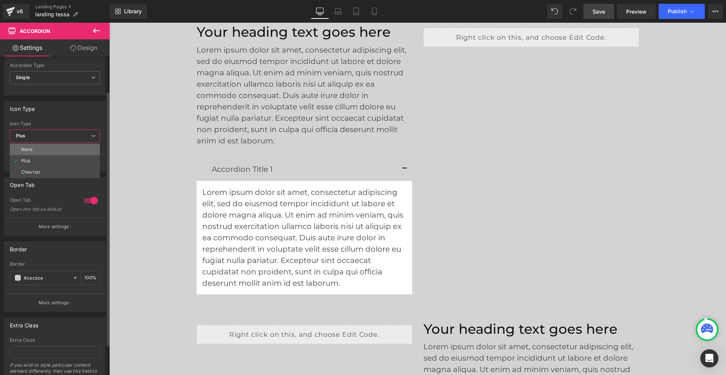
click at [76, 147] on li "None" at bounding box center [55, 149] width 90 height 11
click at [72, 139] on span "None" at bounding box center [56, 135] width 93 height 13
click at [70, 169] on li "Chevron" at bounding box center [55, 171] width 90 height 11
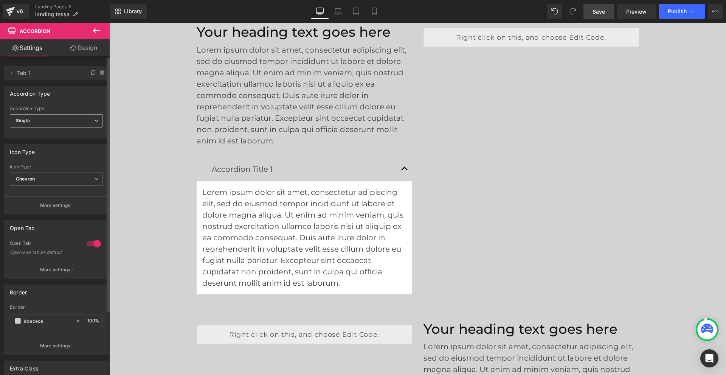
click at [68, 121] on span "Single" at bounding box center [56, 120] width 93 height 13
click at [65, 132] on li "Multiple" at bounding box center [55, 134] width 90 height 11
click at [74, 119] on span "Multiple" at bounding box center [56, 120] width 93 height 13
click at [68, 141] on li "Single" at bounding box center [55, 145] width 90 height 11
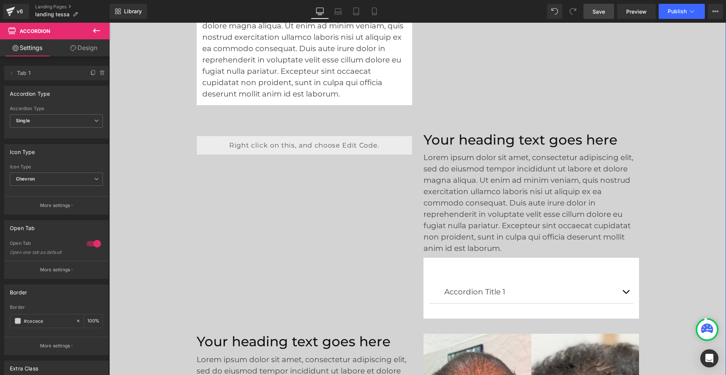
scroll to position [2095, 0]
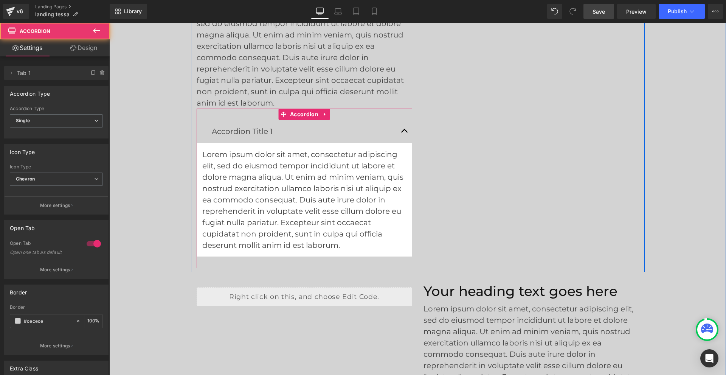
click at [405, 133] on span "button" at bounding box center [405, 133] width 0 height 0
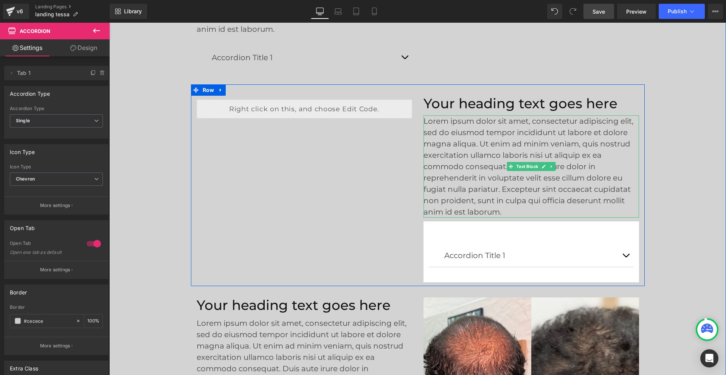
scroll to position [2170, 0]
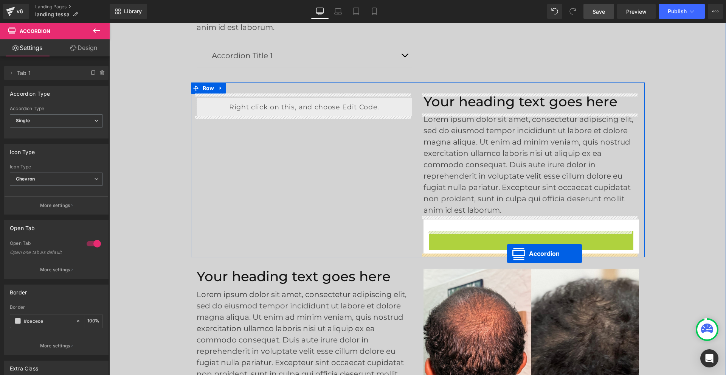
drag, startPoint x: 508, startPoint y: 236, endPoint x: 507, endPoint y: 253, distance: 17.4
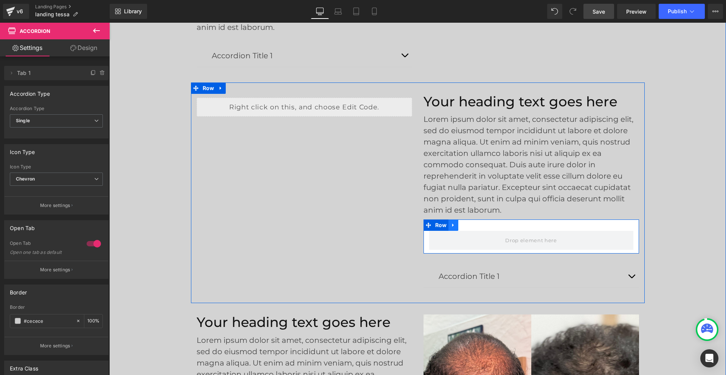
click at [451, 224] on icon at bounding box center [453, 225] width 5 height 6
click at [470, 225] on icon at bounding box center [472, 224] width 5 height 5
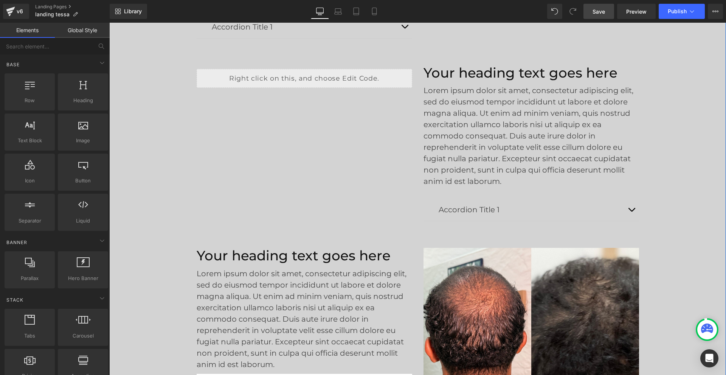
scroll to position [2359, 0]
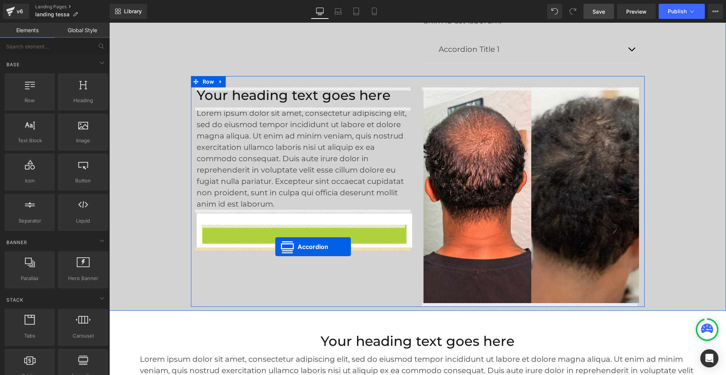
drag, startPoint x: 281, startPoint y: 231, endPoint x: 275, endPoint y: 247, distance: 16.7
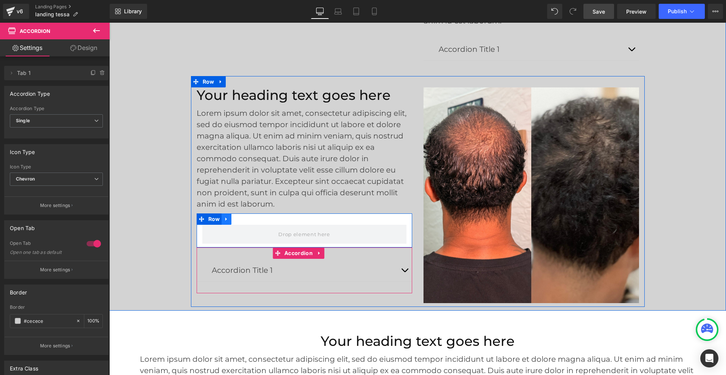
click at [225, 219] on icon at bounding box center [226, 218] width 2 height 3
click at [241, 219] on link at bounding box center [246, 218] width 10 height 11
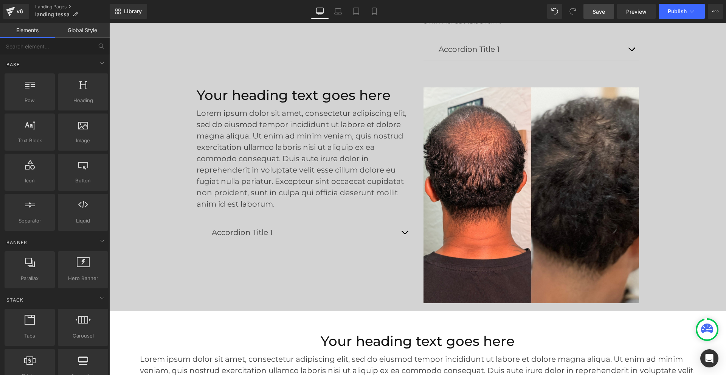
click at [609, 9] on link "Save" at bounding box center [598, 11] width 31 height 15
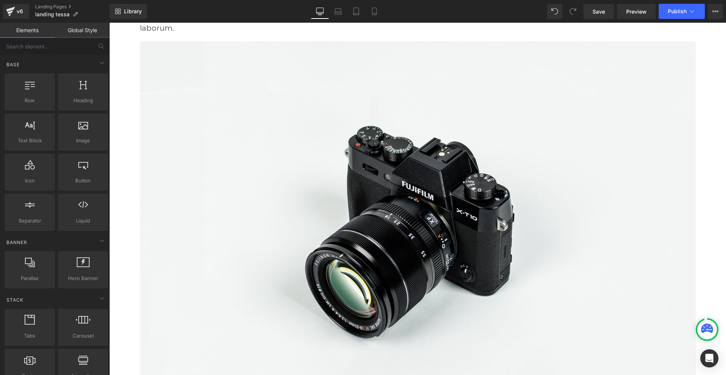
scroll to position [2738, 0]
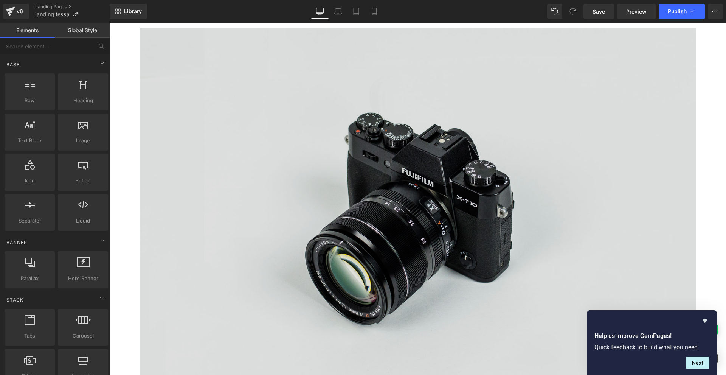
click at [396, 101] on img at bounding box center [418, 216] width 556 height 376
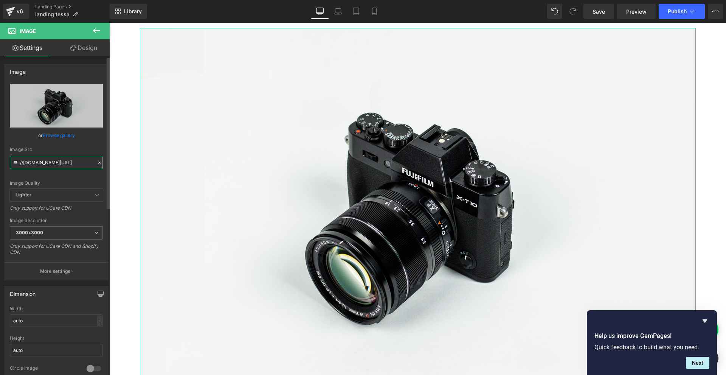
click at [84, 162] on input "//d1um8515vdn9kb.cloudfront.net/images/parallax.jpg" at bounding box center [56, 162] width 93 height 13
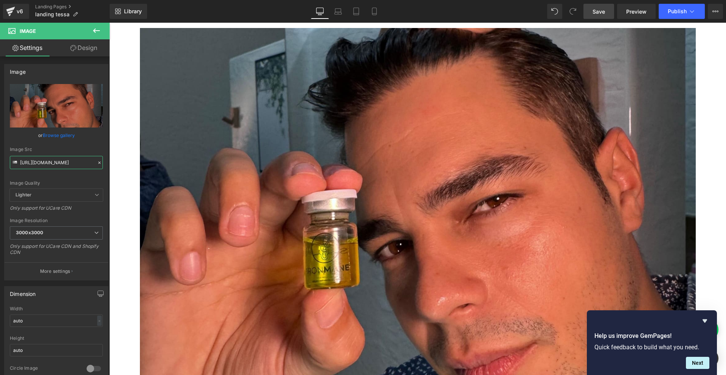
type input "https://cdn.shopify.com/s/files/1/0968/5388/5257/files/ironmane_tessa_2_1_3000x…"
click at [602, 14] on span "Save" at bounding box center [599, 12] width 12 height 8
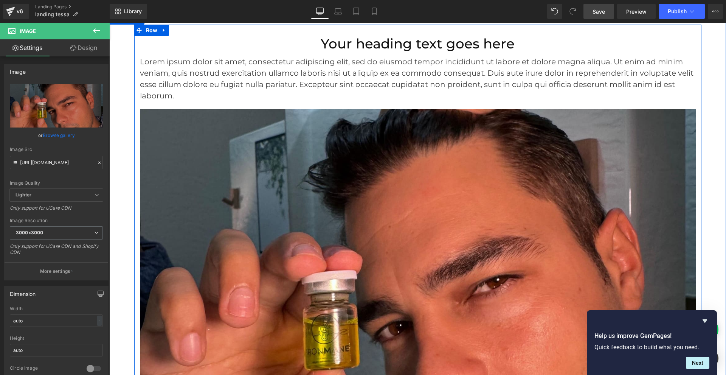
scroll to position [2586, 0]
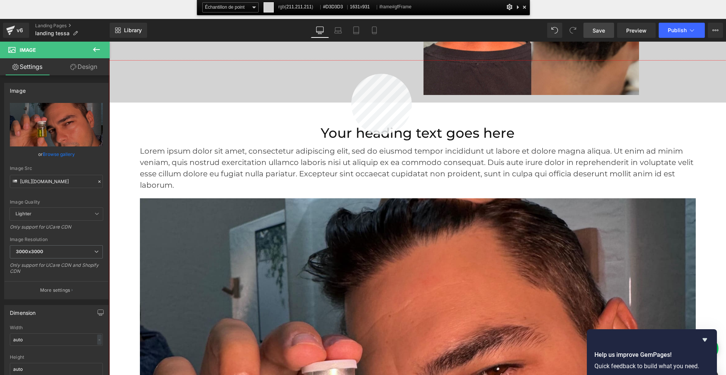
click at [351, 74] on div at bounding box center [417, 236] width 617 height 352
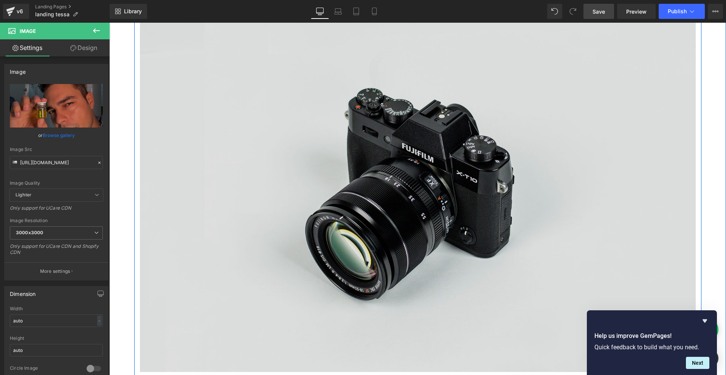
scroll to position [3229, 0]
click at [385, 155] on img at bounding box center [418, 191] width 556 height 376
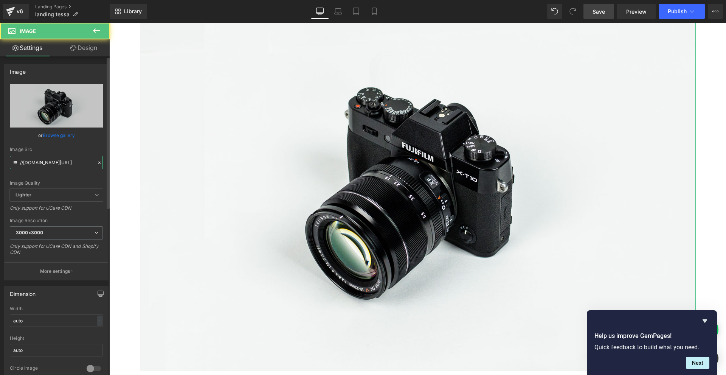
click at [47, 162] on input "//d1um8515vdn9kb.cloudfront.net/images/parallax.jpg" at bounding box center [56, 162] width 93 height 13
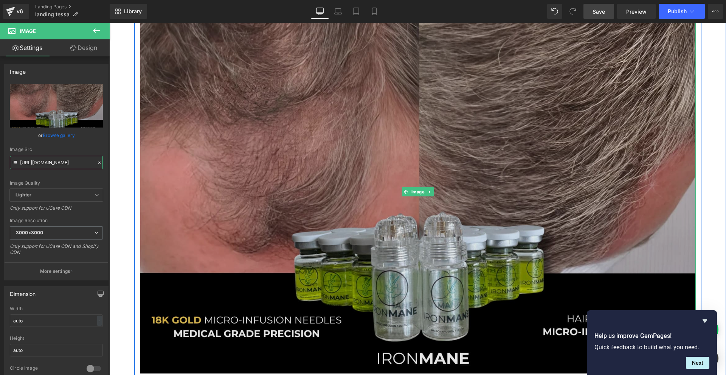
scroll to position [3267, 0]
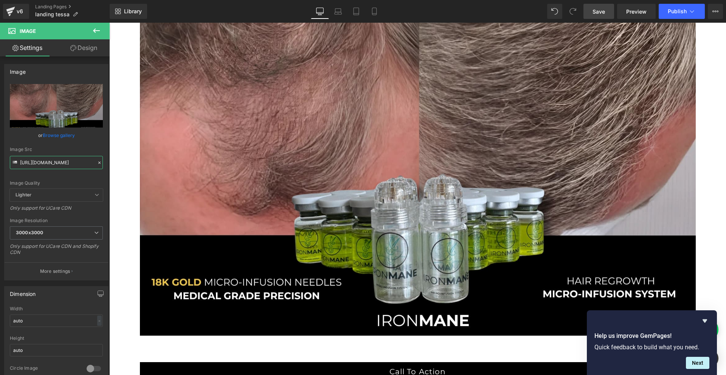
type input "https://cdn.shopify.com/s/files/1/0968/5388/5257/files/ironmane_tessa_1_3df95d2…"
click at [599, 15] on span "Save" at bounding box center [599, 12] width 12 height 8
click at [672, 13] on span "Publish" at bounding box center [677, 11] width 19 height 6
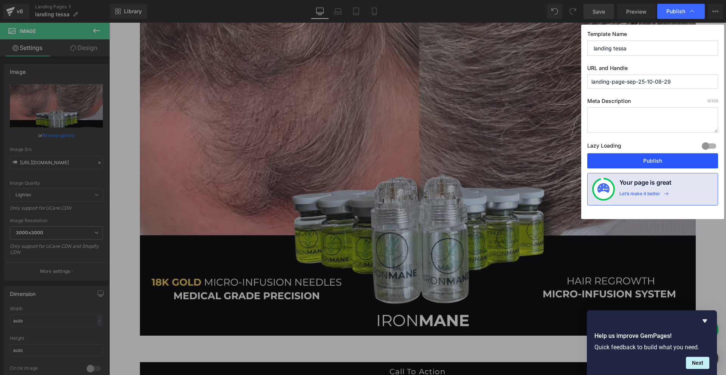
click at [644, 161] on button "Publish" at bounding box center [652, 160] width 131 height 15
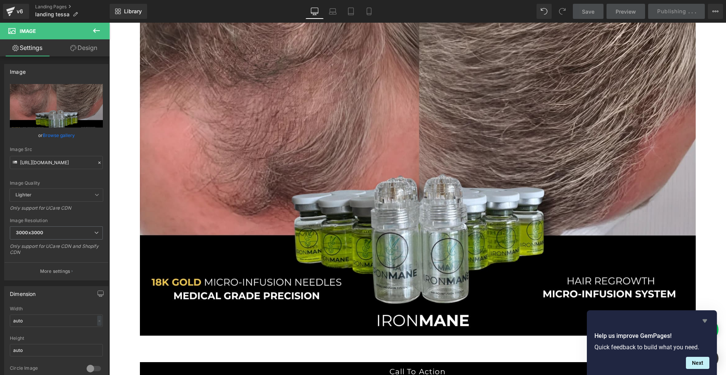
click at [705, 321] on icon "Hide survey" at bounding box center [705, 320] width 5 height 3
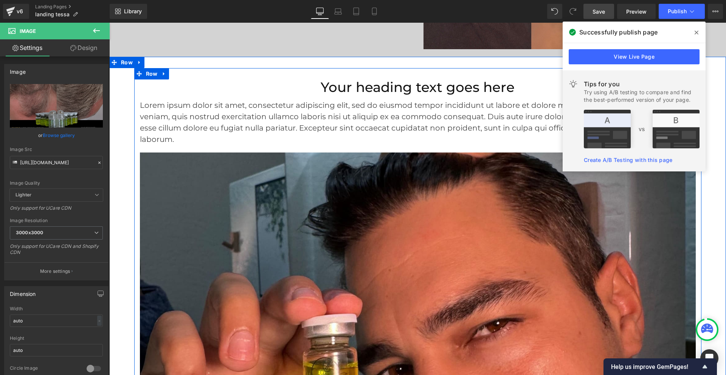
scroll to position [2511, 0]
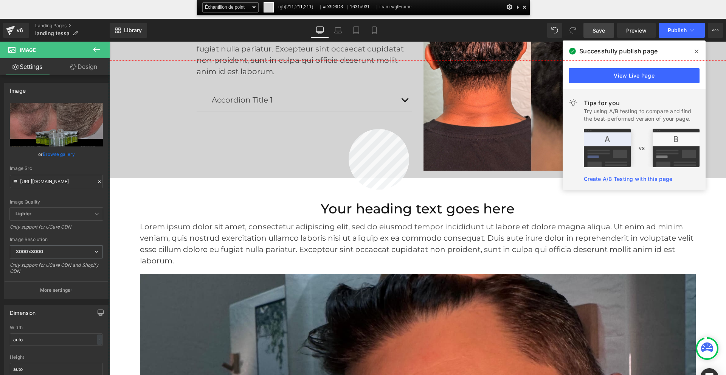
click at [349, 129] on div at bounding box center [417, 236] width 617 height 352
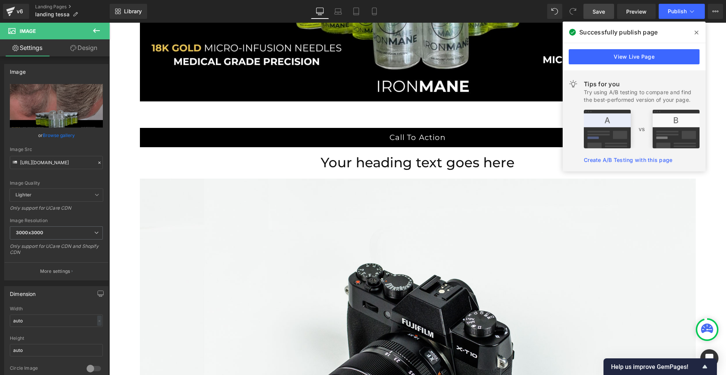
scroll to position [3645, 0]
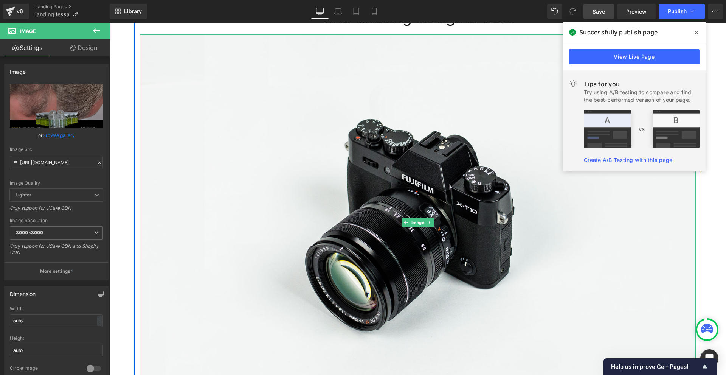
drag, startPoint x: 446, startPoint y: 209, endPoint x: 374, endPoint y: 212, distance: 72.3
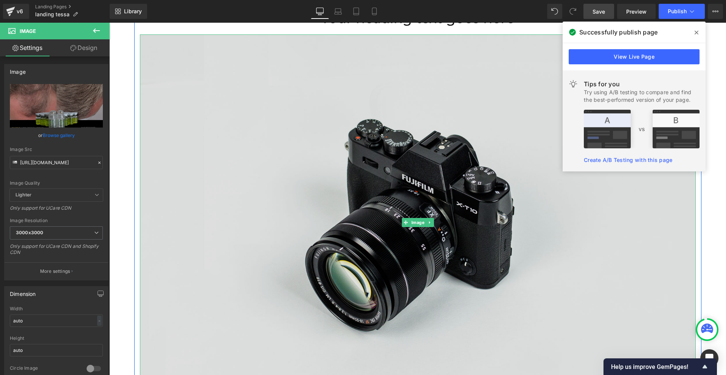
click at [446, 209] on img at bounding box center [418, 222] width 556 height 376
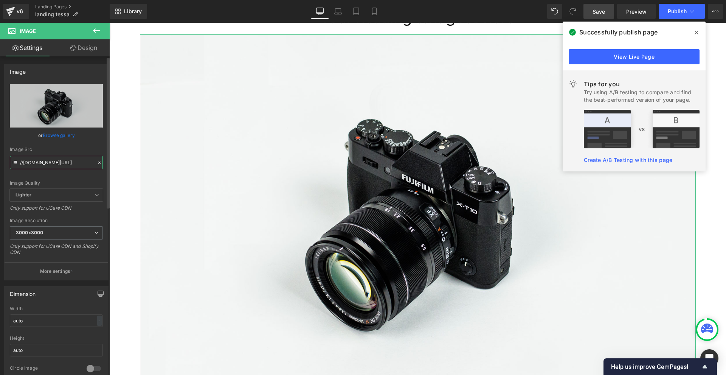
click at [81, 165] on input "//d1um8515vdn9kb.cloudfront.net/images/parallax.jpg" at bounding box center [56, 162] width 93 height 13
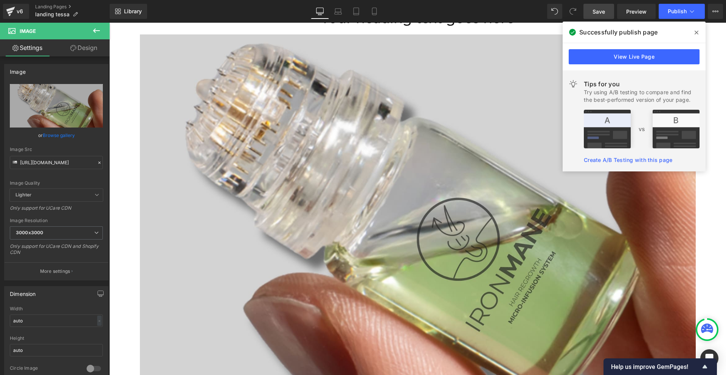
type input "https://cdn.shopify.com/s/files/1/0968/5388/5257/files/ironmane_tessa_2_3000x30…"
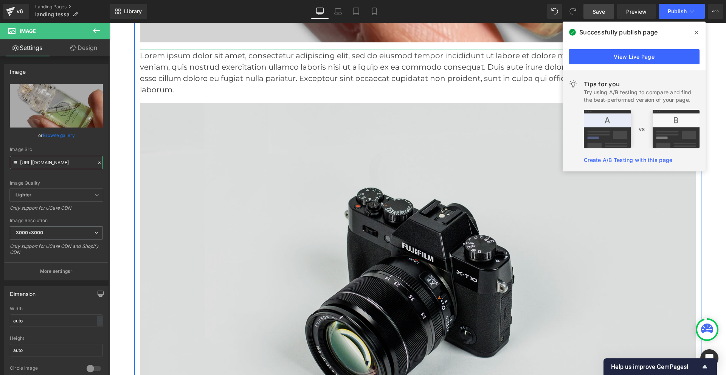
scroll to position [4023, 0]
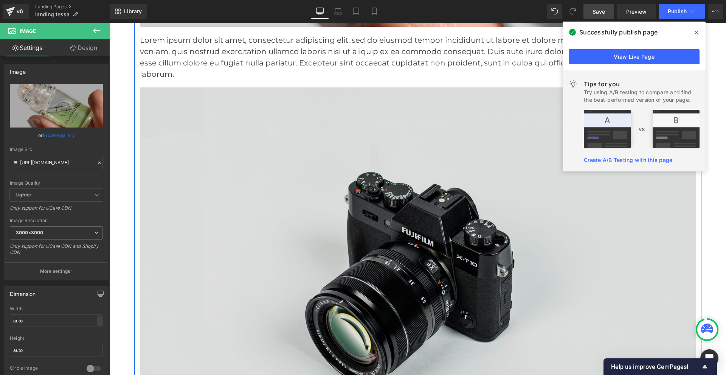
click at [452, 210] on img at bounding box center [418, 275] width 556 height 376
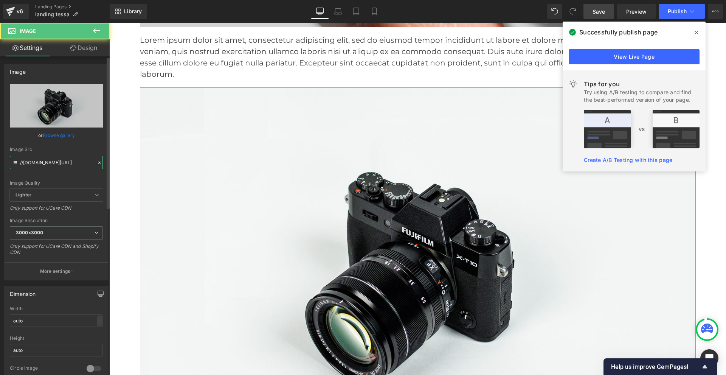
click at [68, 168] on input "//d1um8515vdn9kb.cloudfront.net/images/parallax.jpg" at bounding box center [56, 162] width 93 height 13
paste input "https://cdn.shopify.com/s/files/1/0968/5388/5257/files/ironmane_tessa_3.jpg?v=1…"
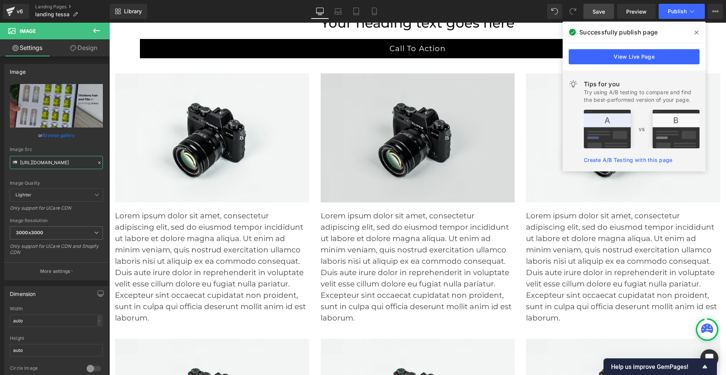
scroll to position [4477, 0]
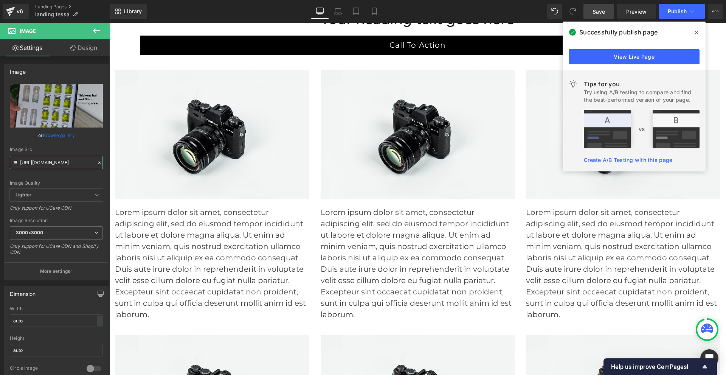
type input "https://cdn.shopify.com/s/files/1/0968/5388/5257/files/ironmane_tessa_3_3000x30…"
click at [599, 11] on span "Save" at bounding box center [599, 12] width 12 height 8
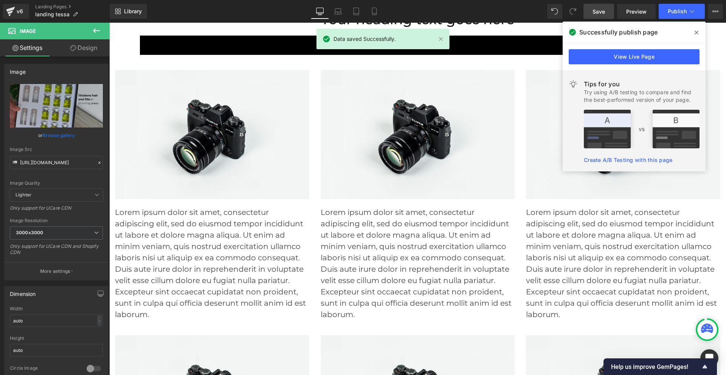
click at [696, 31] on icon at bounding box center [697, 32] width 4 height 6
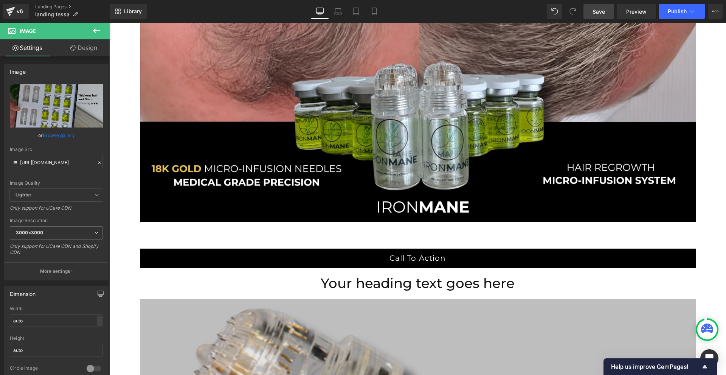
scroll to position [3532, 0]
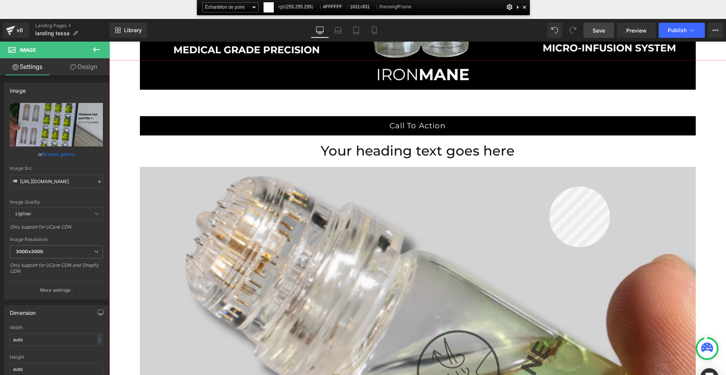
click at [549, 186] on div at bounding box center [417, 236] width 617 height 352
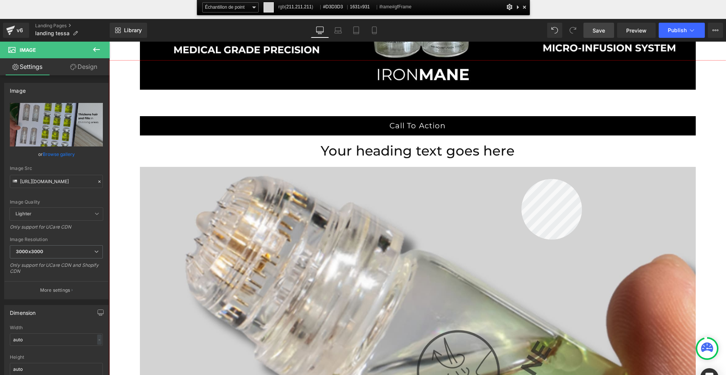
click at [521, 179] on div at bounding box center [417, 236] width 617 height 352
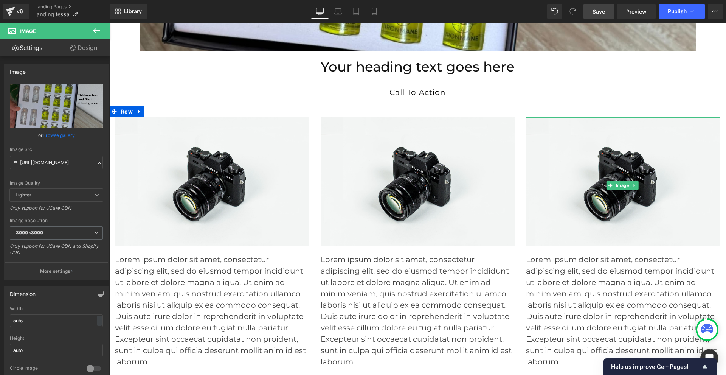
scroll to position [4401, 0]
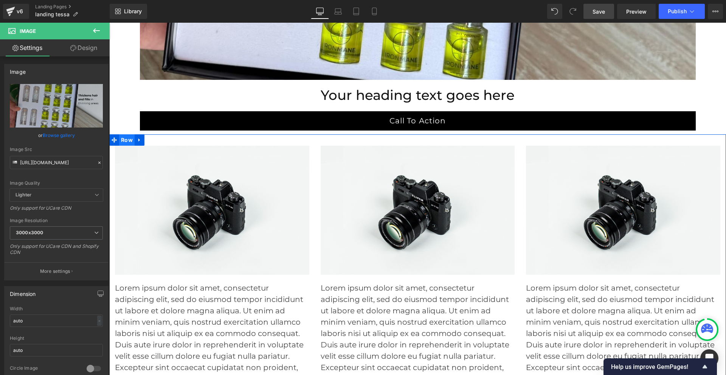
click at [130, 141] on span "Row" at bounding box center [127, 139] width 16 height 11
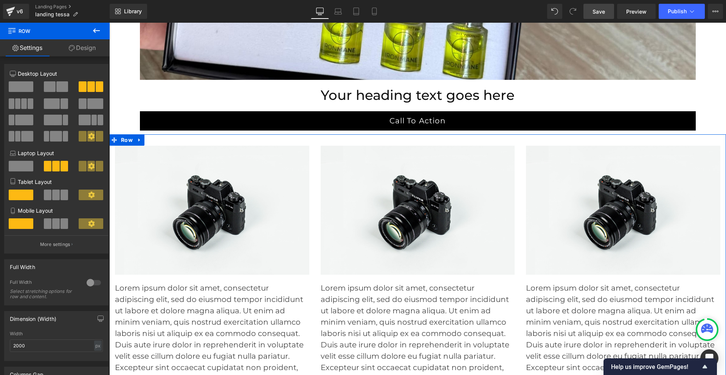
click at [73, 51] on link "Design" at bounding box center [82, 47] width 55 height 17
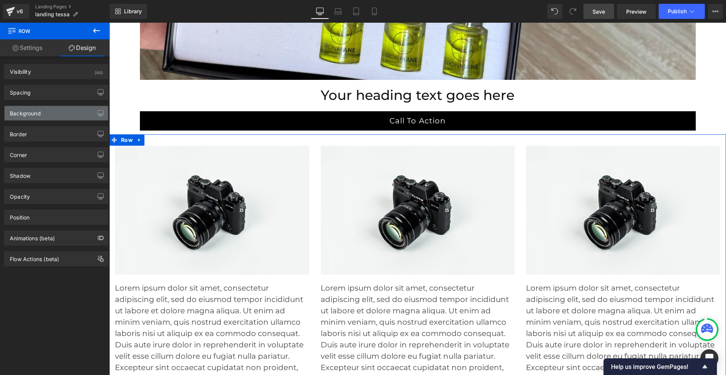
type input "transparent"
type input "0"
click at [60, 119] on div "Background" at bounding box center [57, 113] width 104 height 14
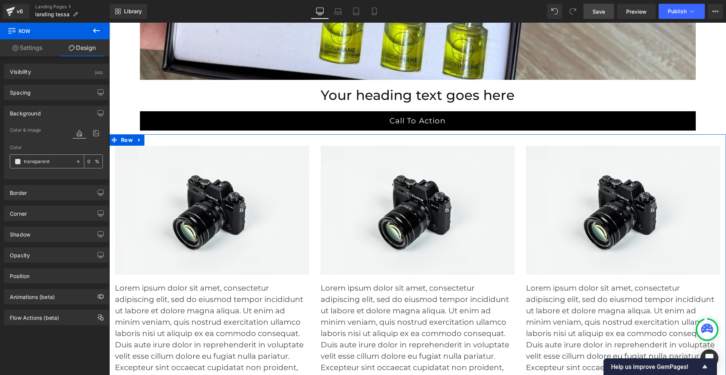
click at [45, 163] on input "transparent" at bounding box center [48, 161] width 48 height 8
paste input "#D3D3D3"
type input "#D3D3D3"
type input "100"
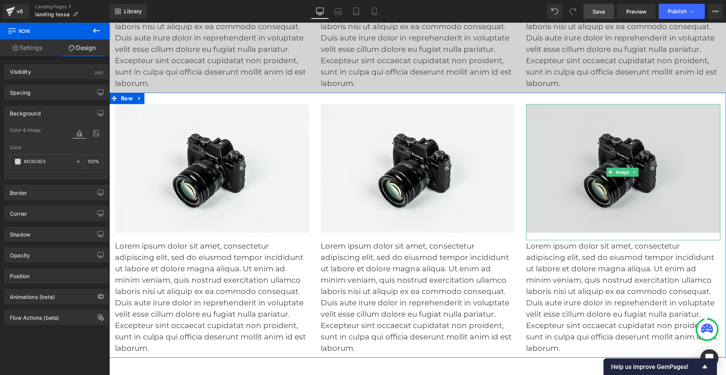
scroll to position [4742, 0]
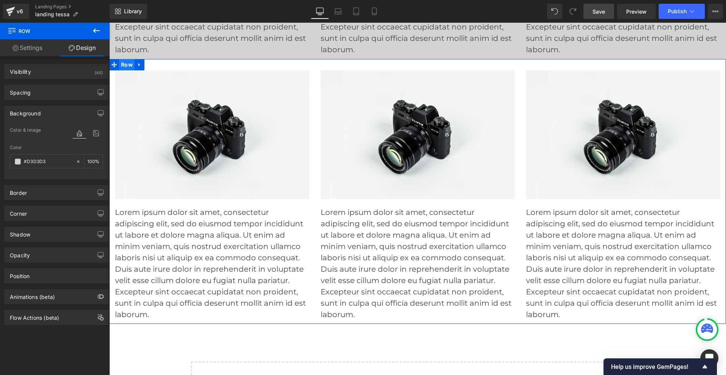
click at [126, 63] on span "Row" at bounding box center [127, 64] width 16 height 11
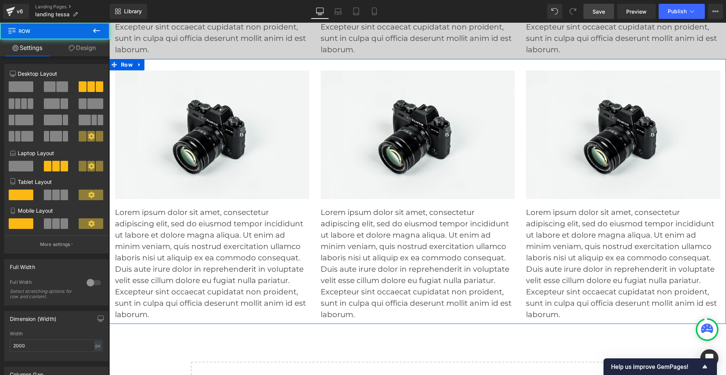
click at [93, 51] on link "Design" at bounding box center [82, 47] width 55 height 17
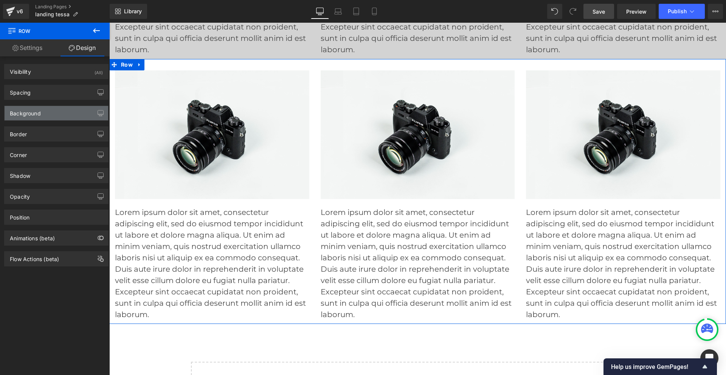
click at [51, 110] on div "Background" at bounding box center [57, 113] width 104 height 14
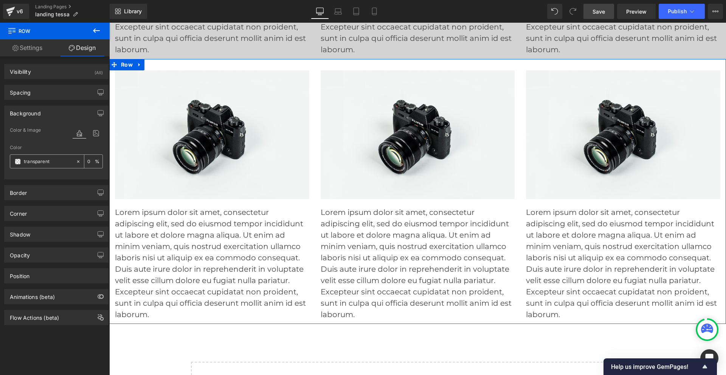
click at [52, 157] on input "transparent" at bounding box center [48, 161] width 48 height 8
paste input "#D3D3D3"
type input "#D3D3D3"
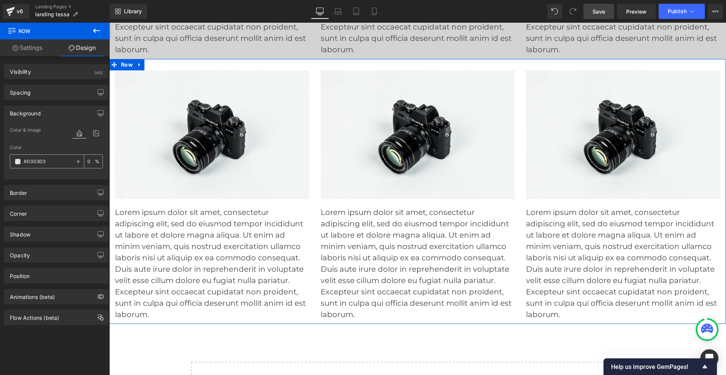
type input "100"
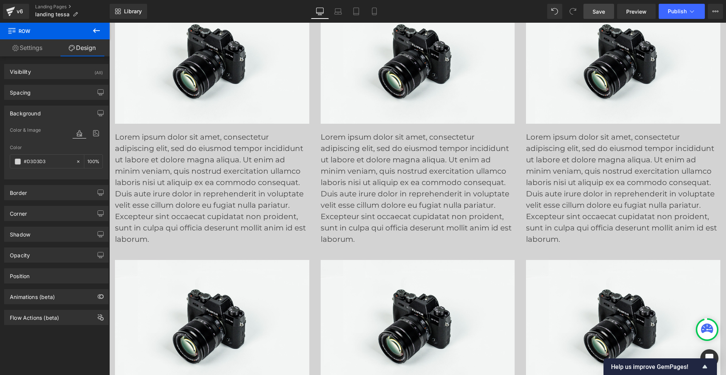
scroll to position [4439, 0]
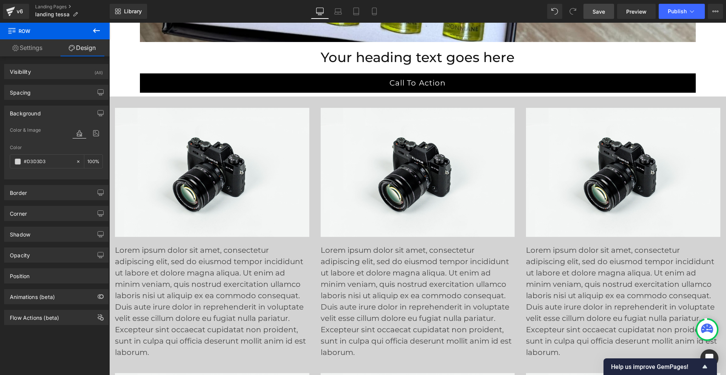
type input "#d3d3d3"
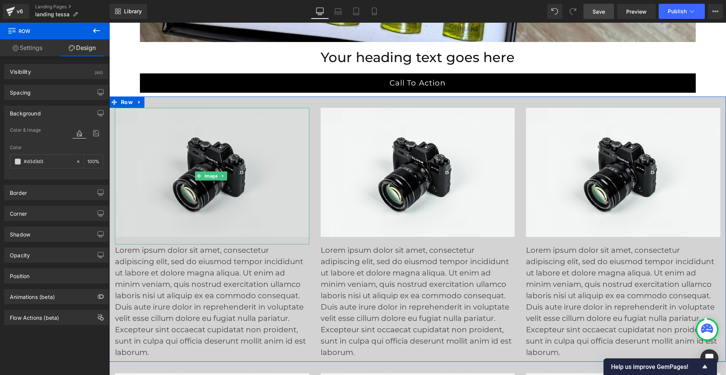
click at [237, 140] on img at bounding box center [212, 176] width 194 height 136
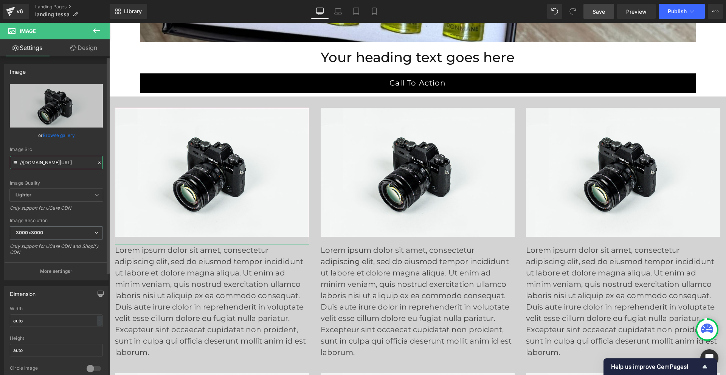
click at [62, 160] on input "//d1um8515vdn9kb.cloudfront.net/images/parallax.jpg" at bounding box center [56, 162] width 93 height 13
paste input "https://cdn.shopify.com/s/files/1/0968/5388/5257/files/Mail.png?v=1758810890"
type input "//d1um8515vdn9kb.https://cdn.shopify.com/s/files/1/0968/5388/5257/files/Mail.pn…"
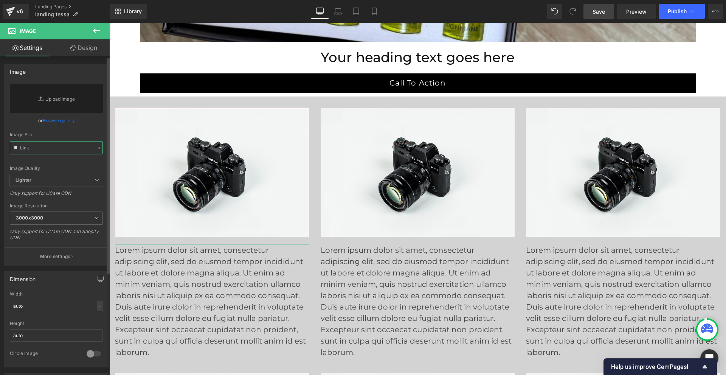
scroll to position [0, 0]
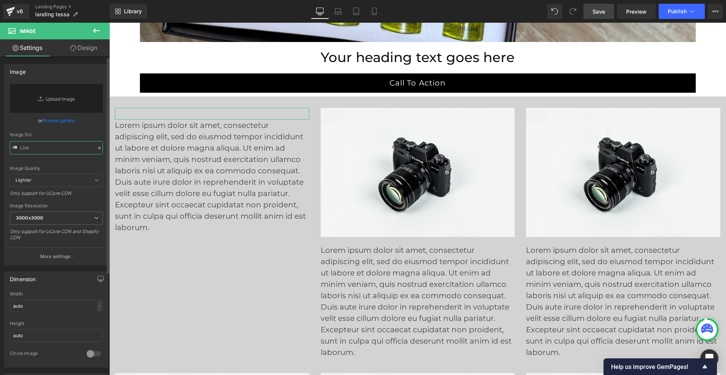
click at [78, 150] on input "text" at bounding box center [56, 147] width 93 height 13
paste input "https://cdn.shopify.com/s/files/1/0968/5388/5257/files/Mail.png?v=1758810890"
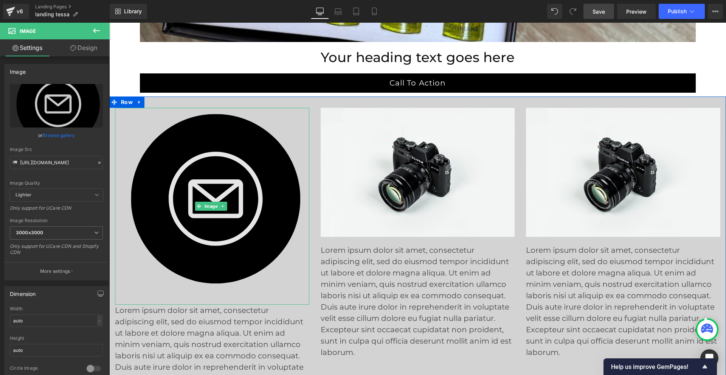
click at [253, 141] on img at bounding box center [212, 206] width 189 height 197
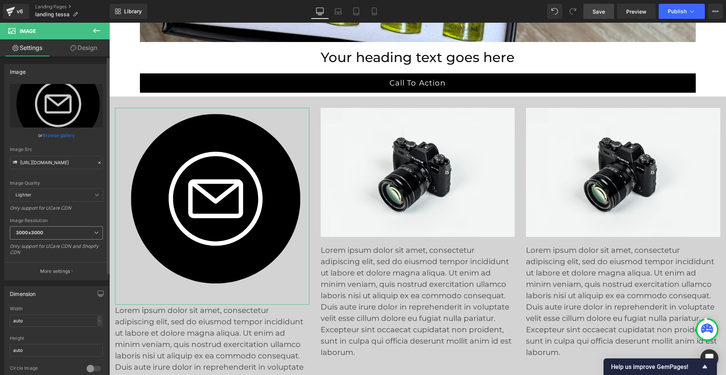
click at [64, 235] on span "3000x3000" at bounding box center [56, 232] width 93 height 13
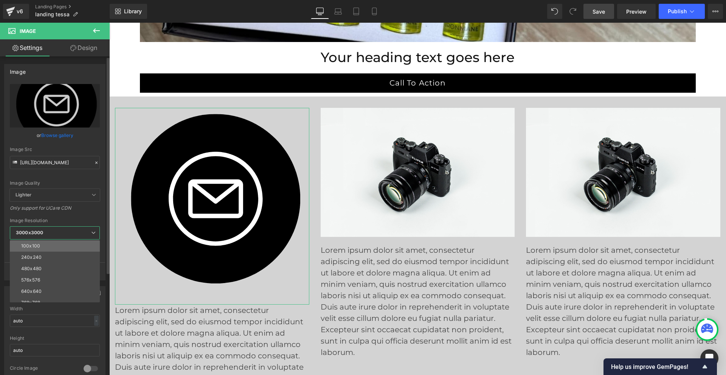
click at [54, 246] on li "100x100" at bounding box center [56, 245] width 93 height 11
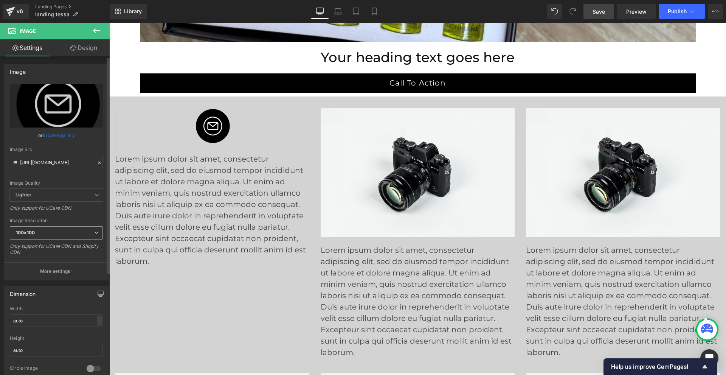
type input "[URL][DOMAIN_NAME]"
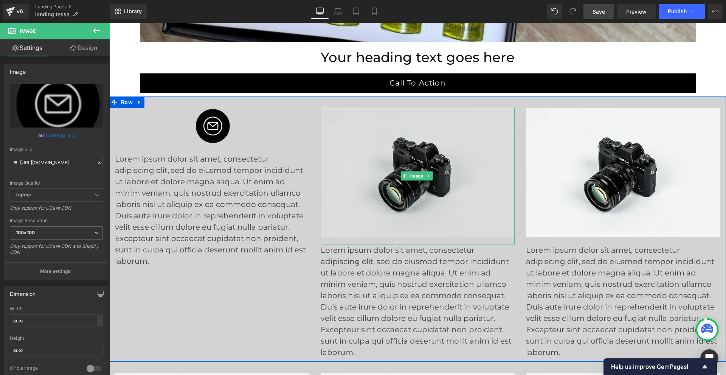
click at [355, 162] on img at bounding box center [418, 176] width 194 height 136
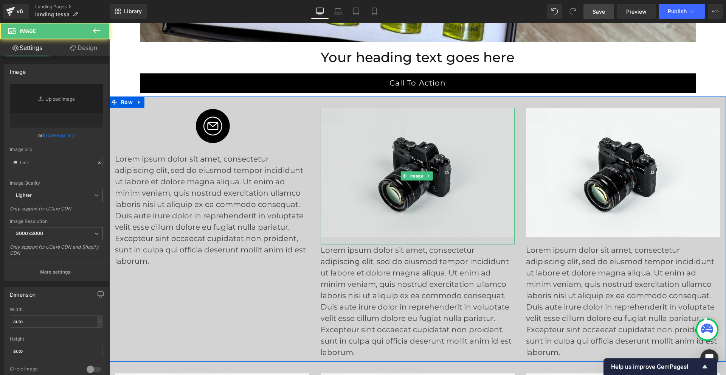
type input "//d1um8515vdn9kb.cloudfront.net/images/parallax.jpg"
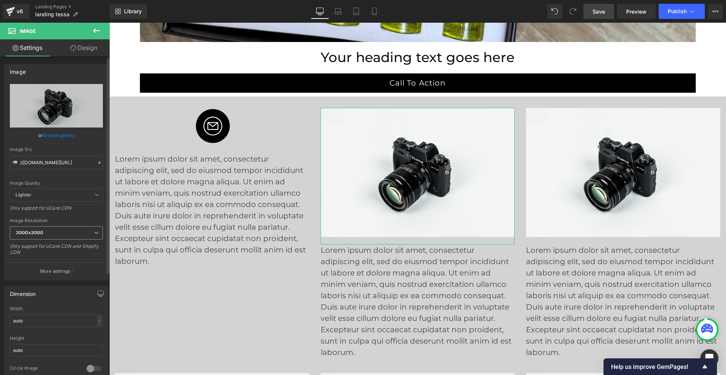
click at [57, 234] on span "3000x3000" at bounding box center [56, 232] width 93 height 13
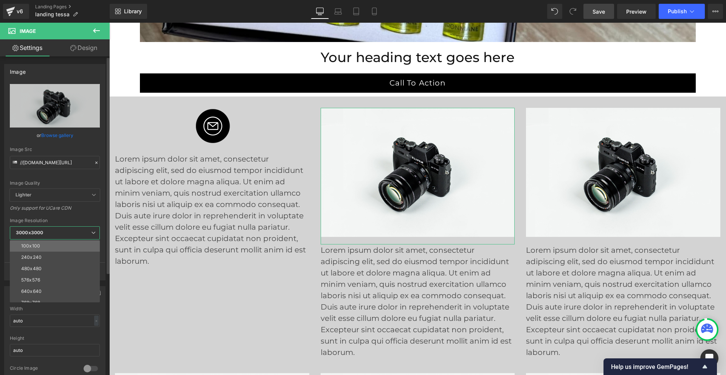
click at [57, 244] on li "100x100" at bounding box center [56, 245] width 93 height 11
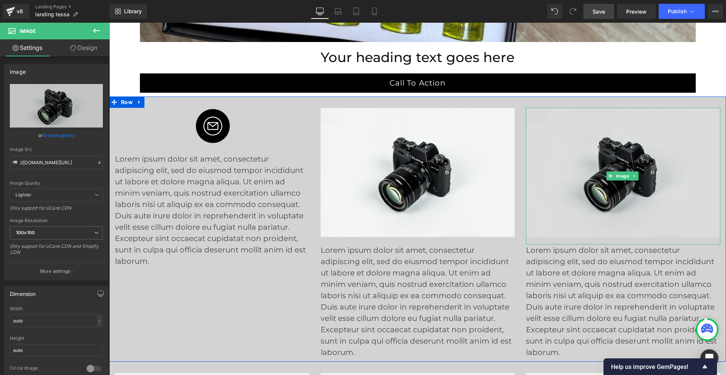
click at [553, 149] on img at bounding box center [623, 176] width 194 height 136
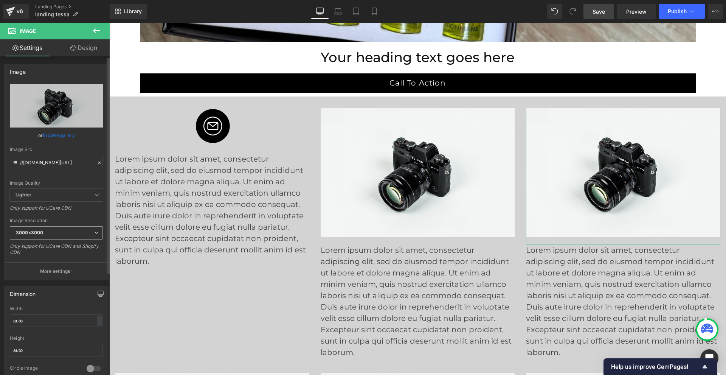
click at [54, 232] on span "3000x3000" at bounding box center [56, 232] width 93 height 13
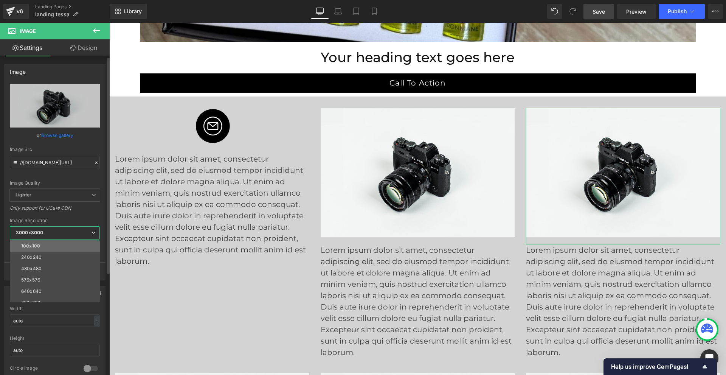
click at [54, 245] on li "100x100" at bounding box center [56, 245] width 93 height 11
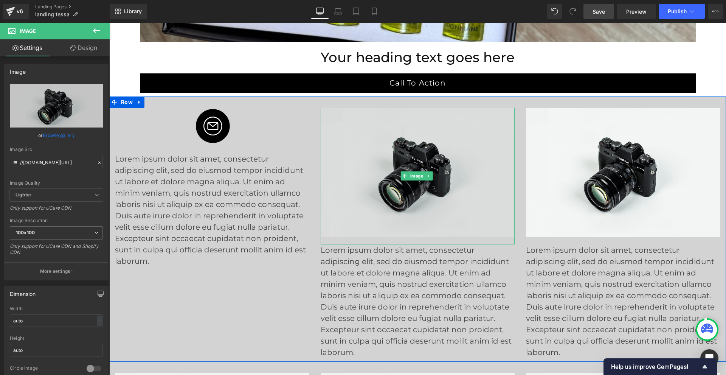
click at [432, 147] on img at bounding box center [418, 176] width 194 height 136
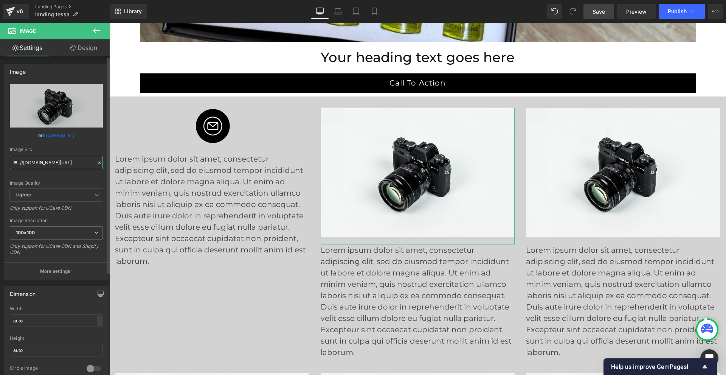
click at [31, 160] on input "//d1um8515vdn9kb.cloudfront.net/images/parallax.jpg" at bounding box center [56, 162] width 93 height 13
paste input "https://cdn.shopify.com/s/files/1/0968/5388/5257/files/Mail_2_6905d599-e186-4ca…"
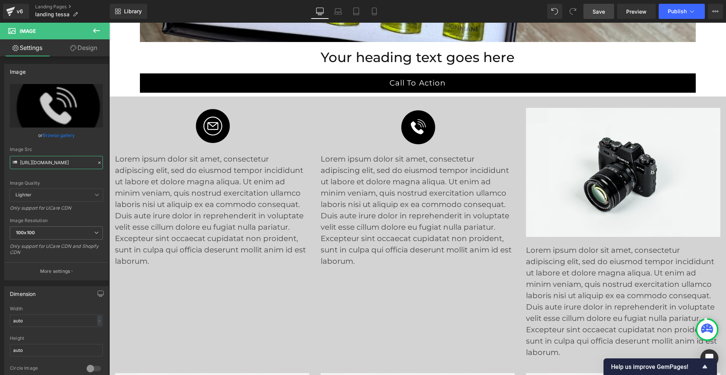
type input "https://cdn.shopify.com/s/files/1/0968/5388/5257/files/Mail_2_6905d599-e186-4ca…"
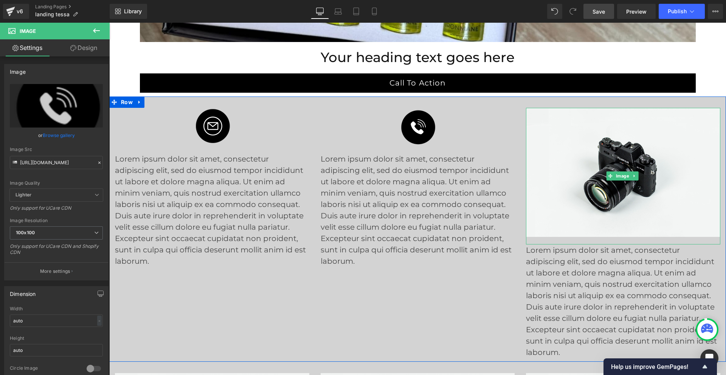
click at [571, 140] on img at bounding box center [623, 176] width 194 height 136
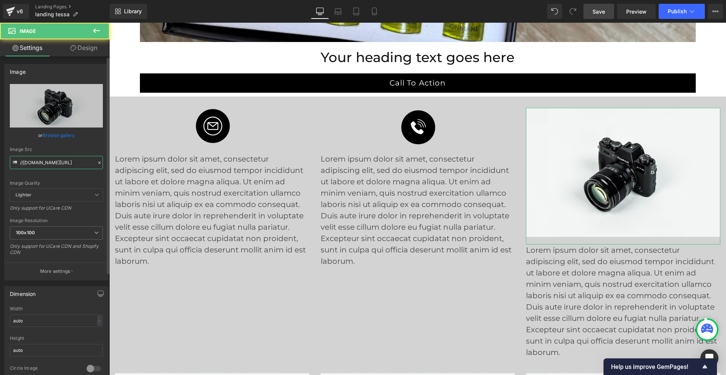
click at [71, 159] on input "//d1um8515vdn9kb.cloudfront.net/images/parallax.jpg" at bounding box center [56, 162] width 93 height 13
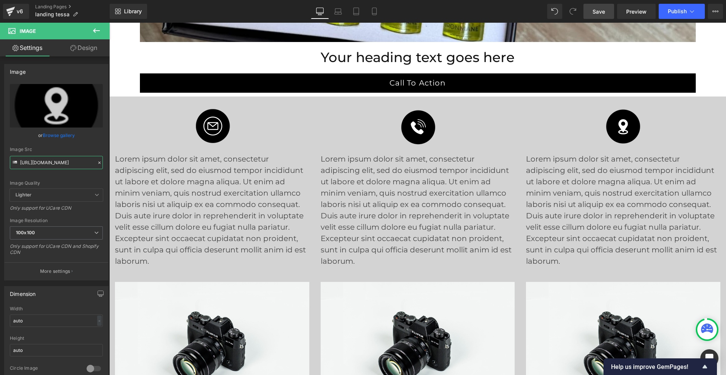
type input "https://cdn.shopify.com/s/files/1/0968/5388/5257/files/Mail_3_f9352362-ed8b-49b…"
drag, startPoint x: 593, startPoint y: 8, endPoint x: 479, endPoint y: 8, distance: 114.6
click at [593, 8] on span "Save" at bounding box center [599, 12] width 12 height 8
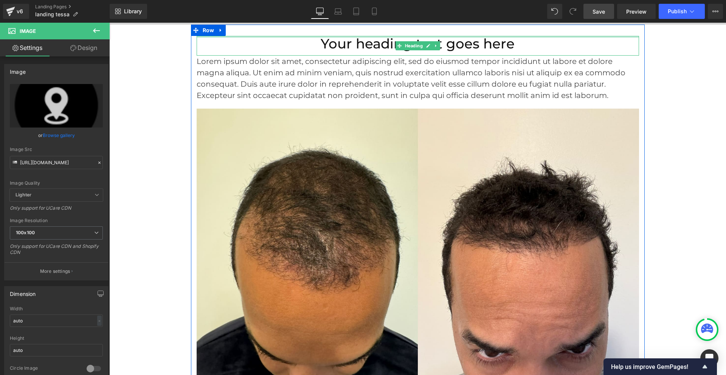
scroll to position [302, 0]
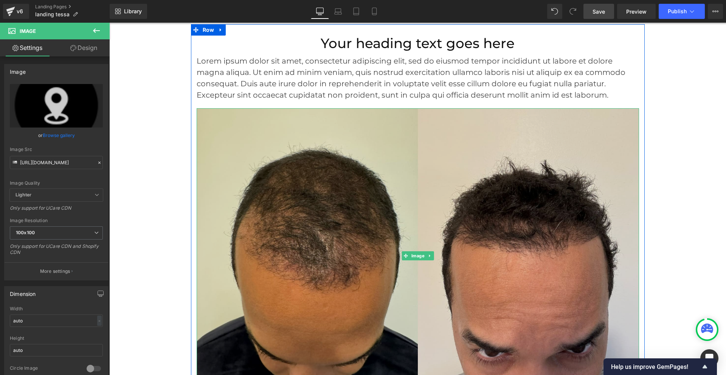
click at [532, 218] on img at bounding box center [418, 255] width 442 height 295
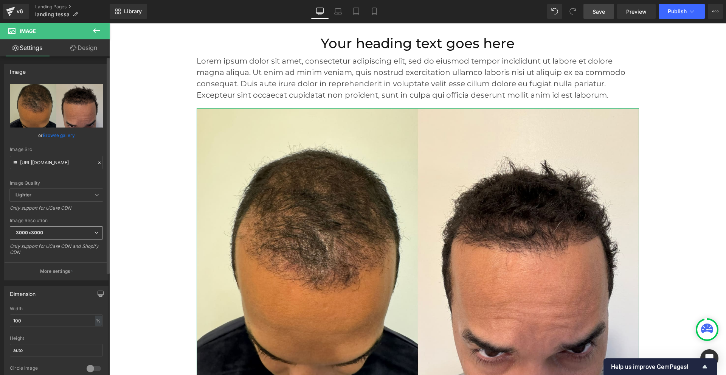
click at [46, 233] on span "3000x3000" at bounding box center [56, 232] width 93 height 13
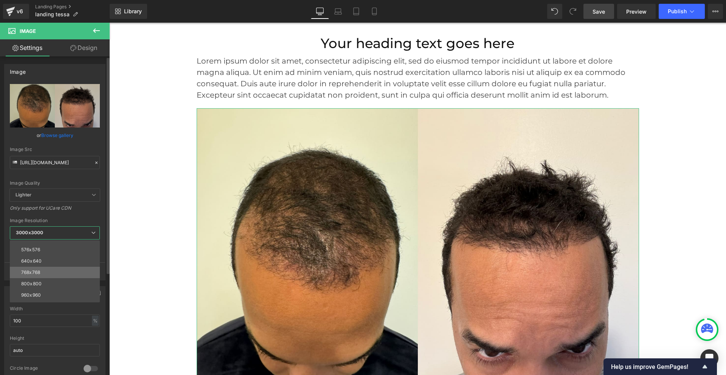
scroll to position [108, 0]
click at [51, 284] on li "2560x2560" at bounding box center [56, 284] width 93 height 11
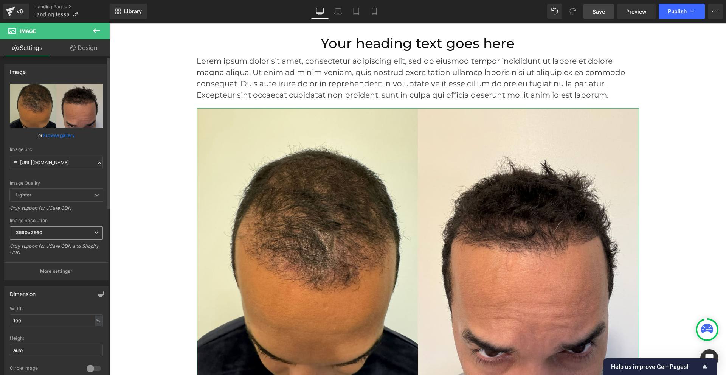
click at [51, 233] on span "2560x2560" at bounding box center [56, 232] width 93 height 13
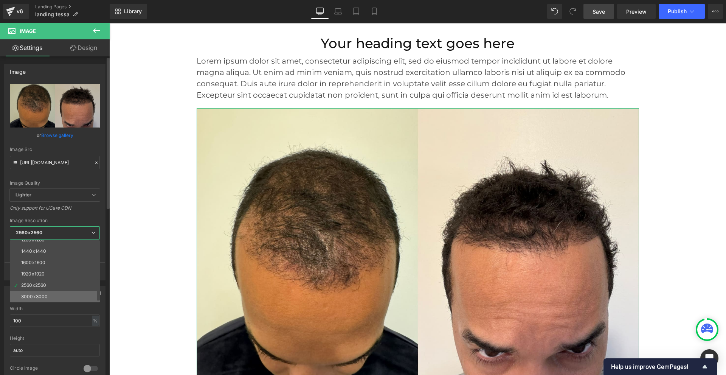
click at [45, 294] on div "3000x3000" at bounding box center [34, 296] width 26 height 5
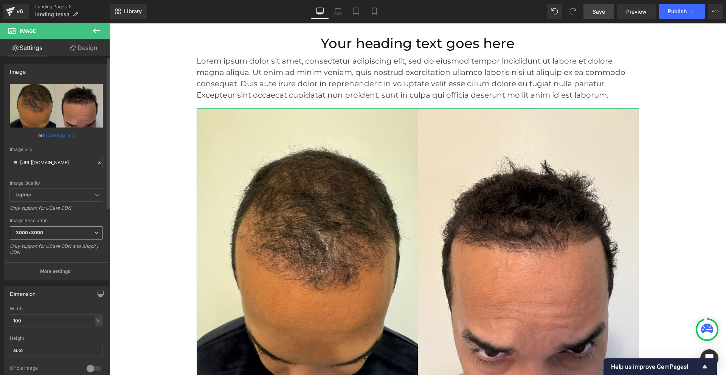
type input "https://cdn.shopify.com/s/files/1/0968/5388/5257/files/Design_sans_titre_1_3000…"
click at [594, 12] on span "Save" at bounding box center [599, 12] width 12 height 8
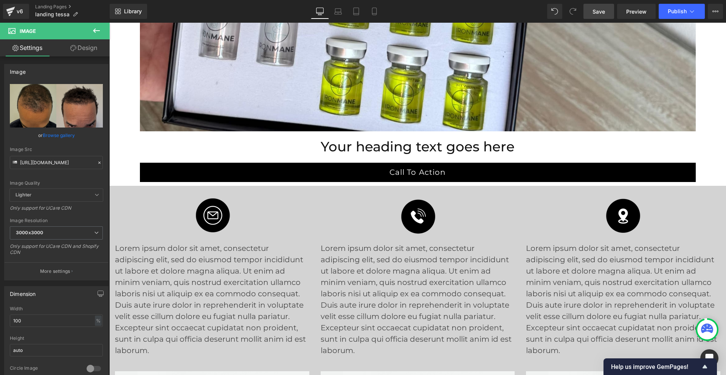
scroll to position [4539, 0]
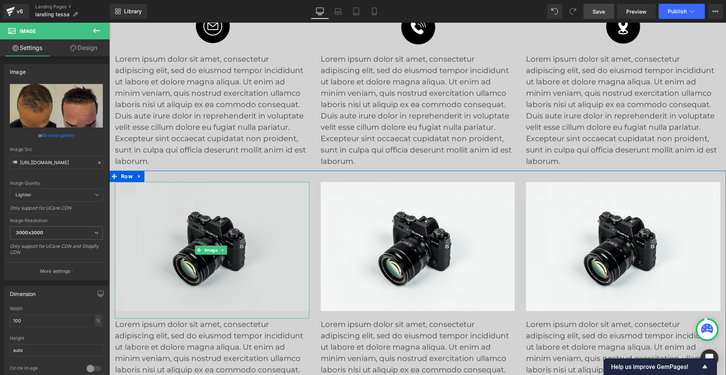
click at [262, 268] on img at bounding box center [212, 250] width 194 height 136
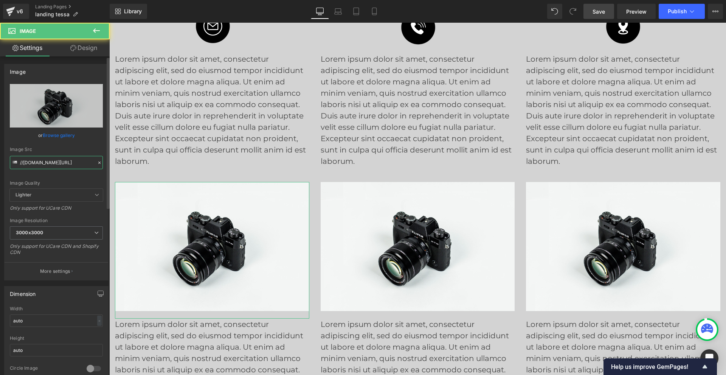
click at [43, 162] on input "//d1um8515vdn9kb.cloudfront.net/images/parallax.jpg" at bounding box center [56, 162] width 93 height 13
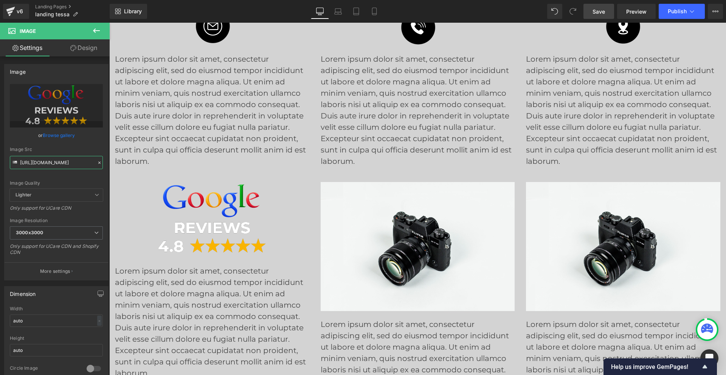
type input "https://cdn.shopify.com/s/files/1/0968/5388/5257/files/5_3000x3000.png?v=175881…"
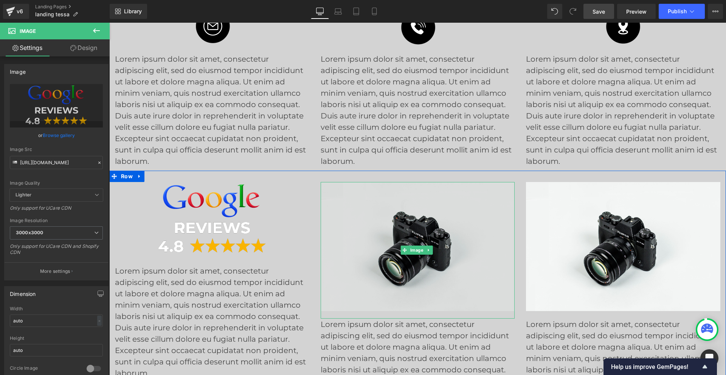
click at [434, 210] on img at bounding box center [418, 250] width 194 height 136
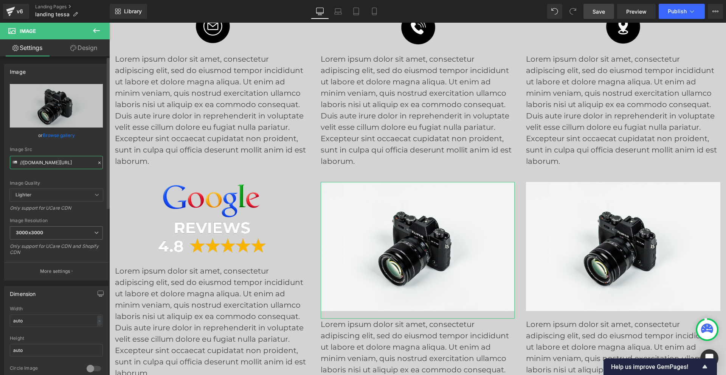
click at [53, 161] on input "//d1um8515vdn9kb.cloudfront.net/images/parallax.jpg" at bounding box center [56, 162] width 93 height 13
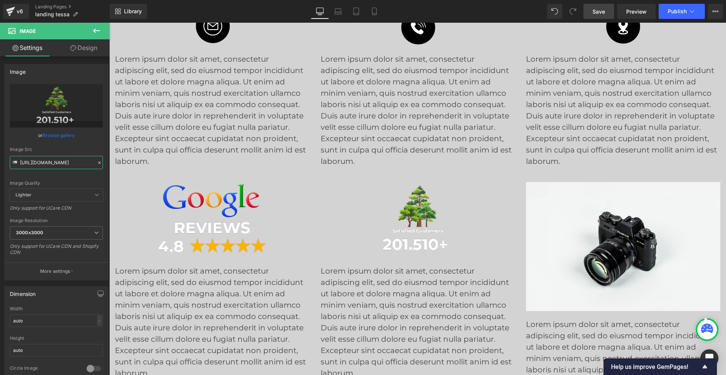
type input "https://cdn.shopify.com/s/files/1/0968/5388/5257/files/6_3000x3000.png?v=175881…"
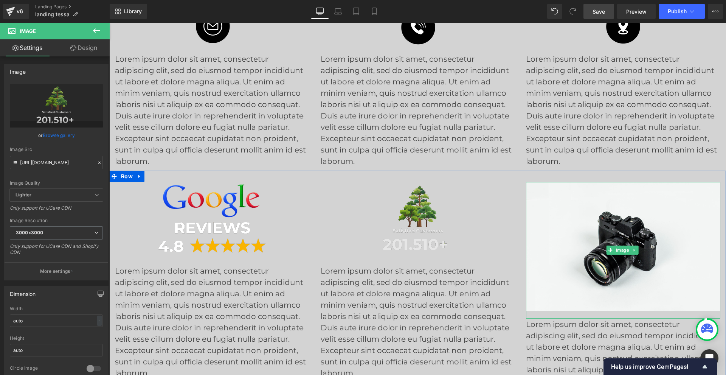
click at [564, 219] on img at bounding box center [623, 250] width 194 height 136
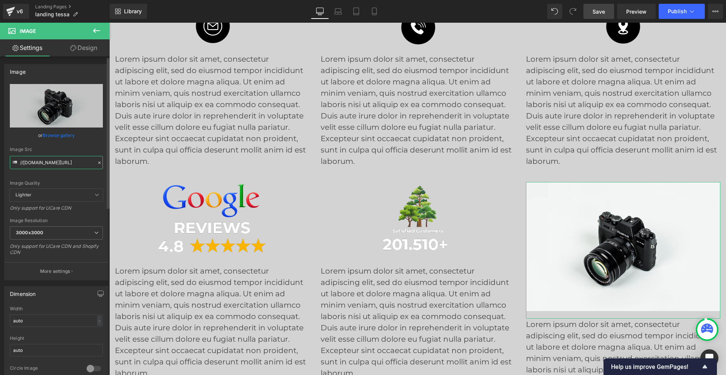
click at [65, 165] on input "//d1um8515vdn9kb.cloudfront.net/images/parallax.jpg" at bounding box center [56, 162] width 93 height 13
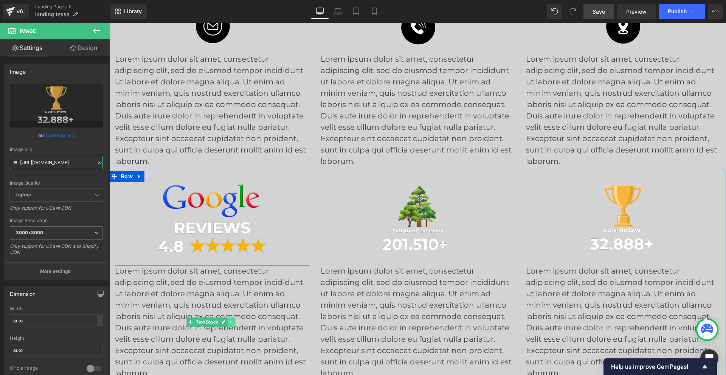
type input "https://cdn.shopify.com/s/files/1/0968/5388/5257/files/7_3000x3000.png?v=175881…"
click at [230, 322] on icon at bounding box center [232, 322] width 4 height 5
click at [235, 321] on icon at bounding box center [235, 322] width 4 height 5
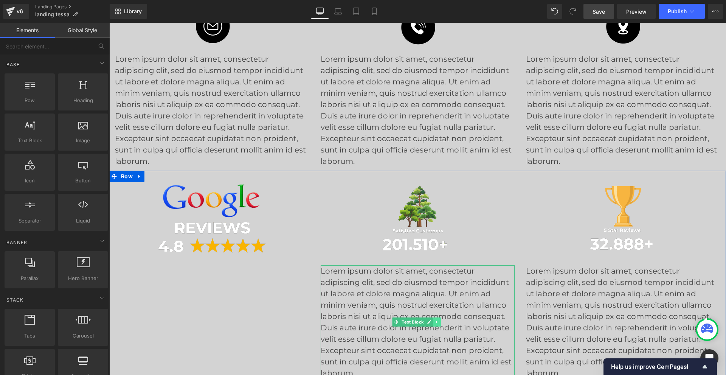
click at [437, 324] on icon at bounding box center [437, 322] width 4 height 5
click at [439, 324] on icon at bounding box center [441, 322] width 4 height 5
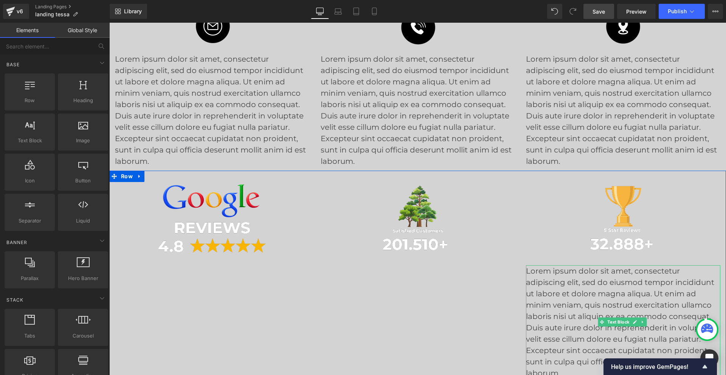
click at [555, 298] on p "Lorem ipsum dolor sit amet, consectetur adipiscing elit, sed do eiusmod tempor …" at bounding box center [623, 321] width 194 height 113
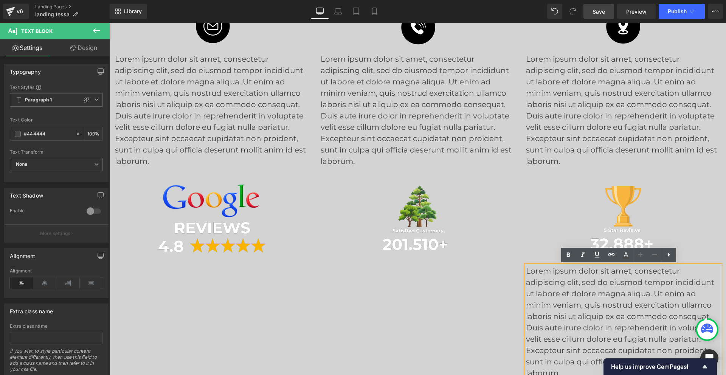
click at [486, 320] on div "Image Image Image Lorem ipsum dolor sit amet, consectetur adipiscing elit, sed …" at bounding box center [417, 277] width 617 height 212
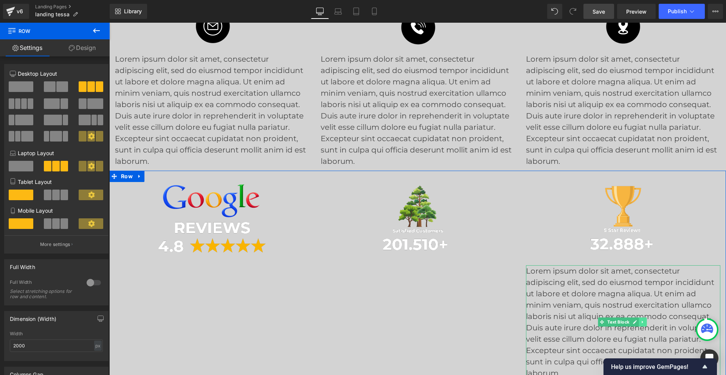
click at [641, 322] on icon at bounding box center [643, 322] width 4 height 5
click at [644, 321] on icon at bounding box center [646, 322] width 4 height 4
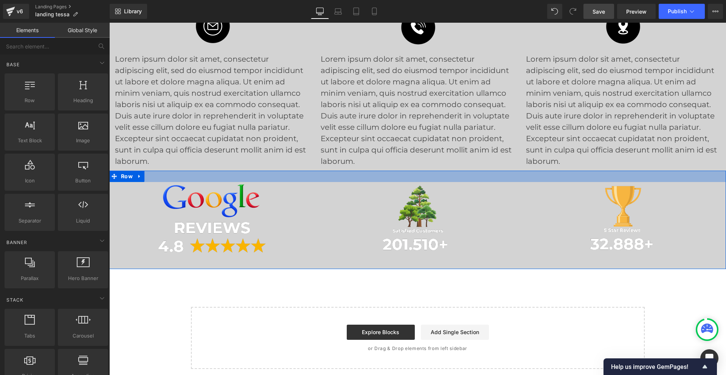
click at [156, 176] on div at bounding box center [417, 176] width 617 height 11
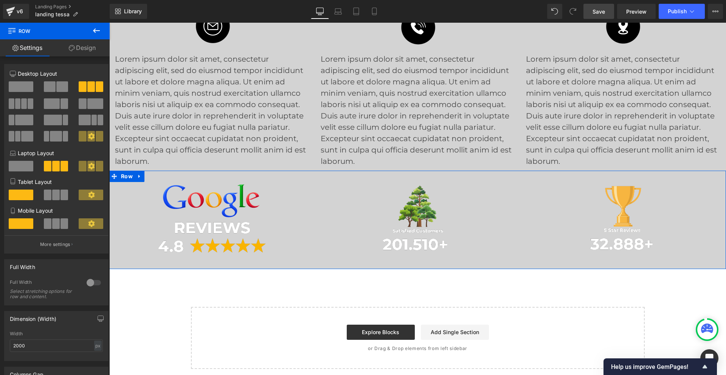
click at [87, 51] on link "Design" at bounding box center [82, 47] width 55 height 17
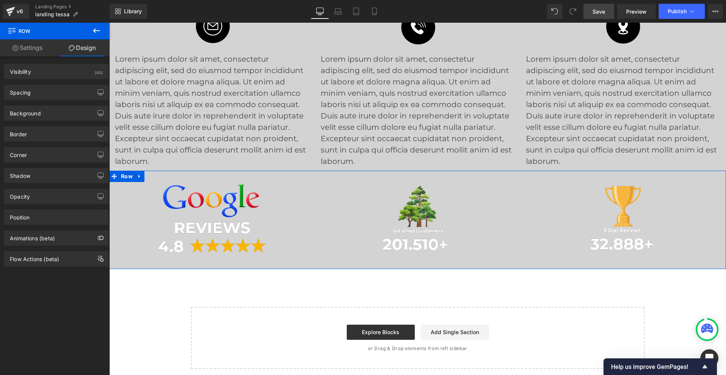
type input "#d3d3d3"
type input "100"
click at [48, 115] on div "Background" at bounding box center [57, 113] width 104 height 14
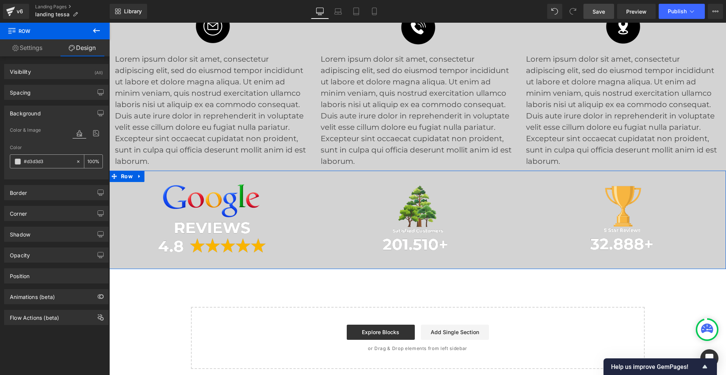
click at [17, 161] on span at bounding box center [18, 161] width 6 height 6
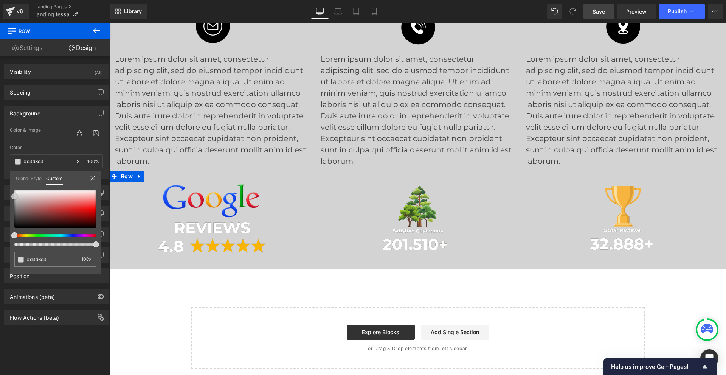
type input "#d1d1d1"
type input "#9e9e9e"
type input "#898989"
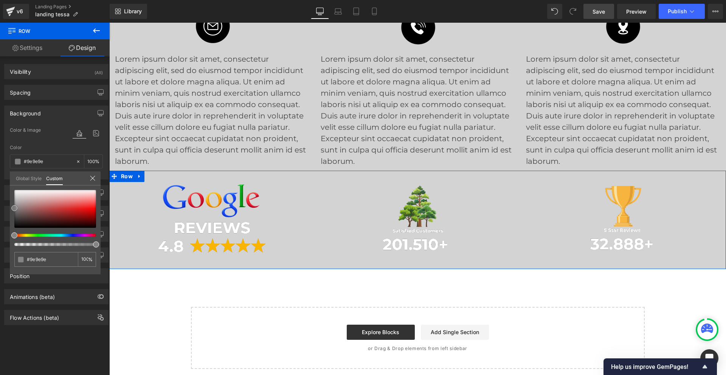
type input "#898989"
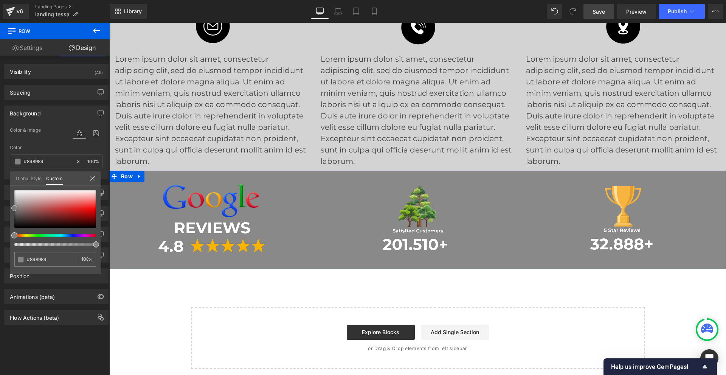
type input "#6d6d6d"
type input "#595959"
type input "#444444"
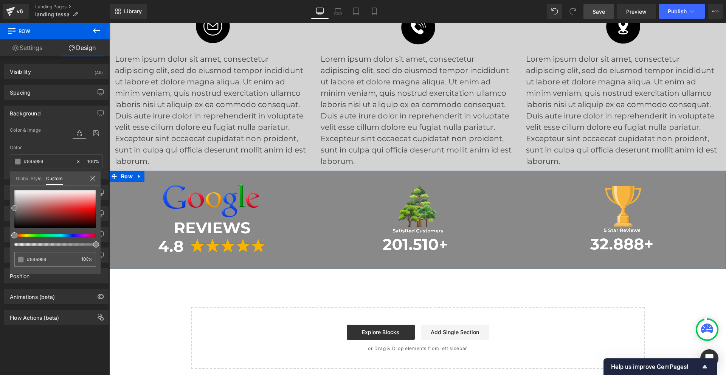
type input "#444444"
type input "#2d2d2d"
type input "#191919"
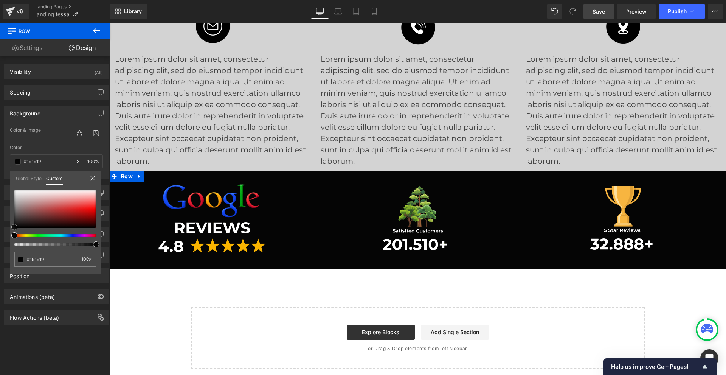
type input "#050505"
type input "#000000"
drag, startPoint x: 14, startPoint y: 196, endPoint x: 12, endPoint y: 236, distance: 39.4
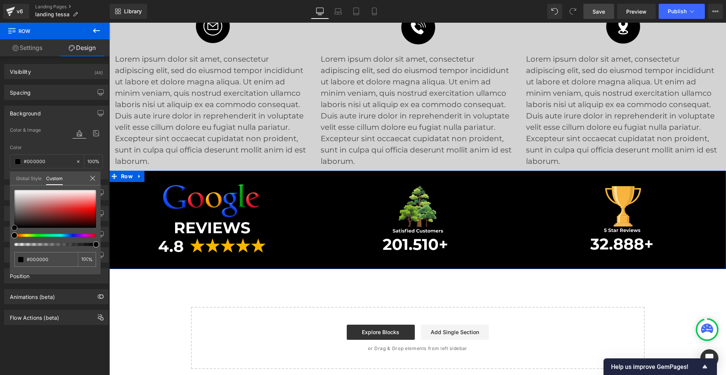
click at [14, 235] on div at bounding box center [55, 218] width 82 height 56
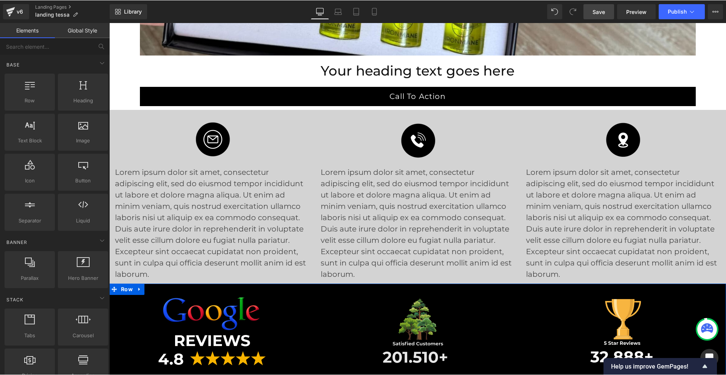
scroll to position [4426, 0]
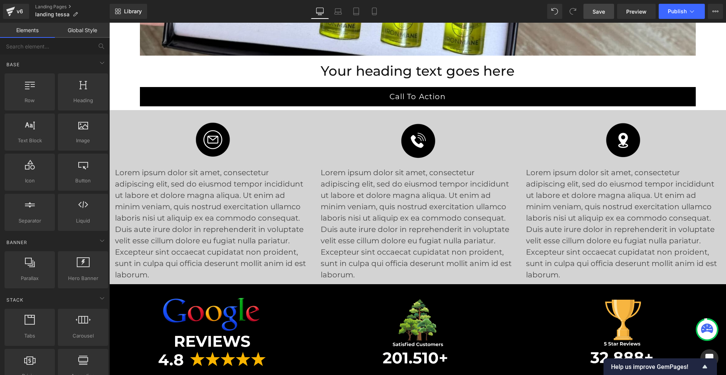
click at [605, 12] on span "Save" at bounding box center [599, 12] width 12 height 8
click at [677, 17] on button "Publish" at bounding box center [682, 11] width 46 height 15
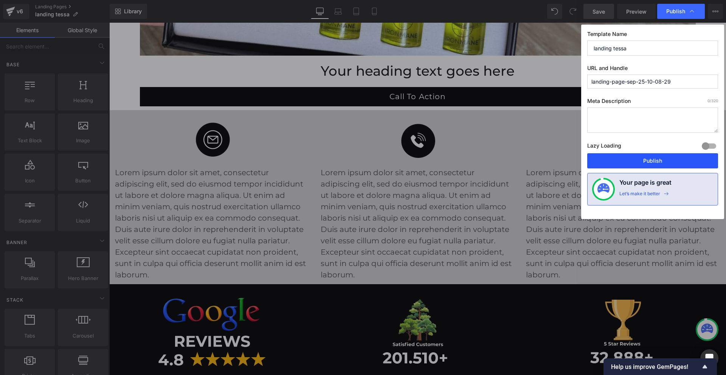
drag, startPoint x: 645, startPoint y: 160, endPoint x: 550, endPoint y: 144, distance: 96.2
click at [645, 160] on button "Publish" at bounding box center [652, 160] width 131 height 15
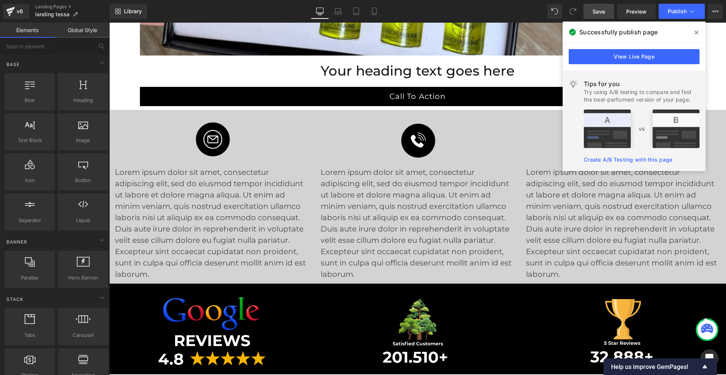
click at [696, 34] on icon at bounding box center [697, 32] width 4 height 6
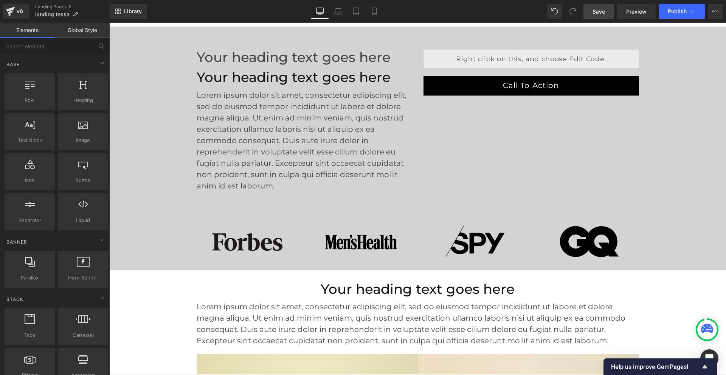
scroll to position [0, 0]
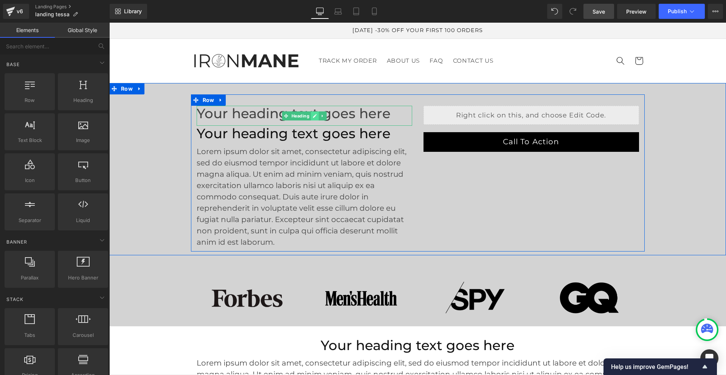
click at [313, 117] on icon at bounding box center [315, 116] width 4 height 5
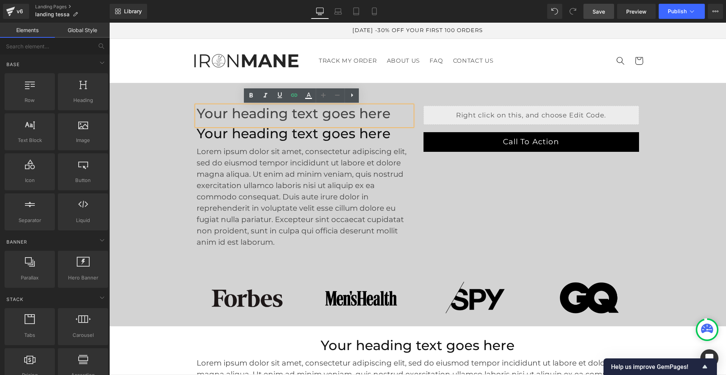
click at [342, 117] on span "Your heading text goes here" at bounding box center [294, 113] width 194 height 16
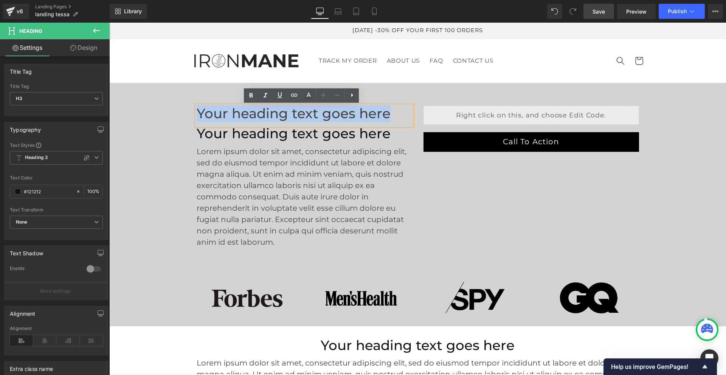
paste div
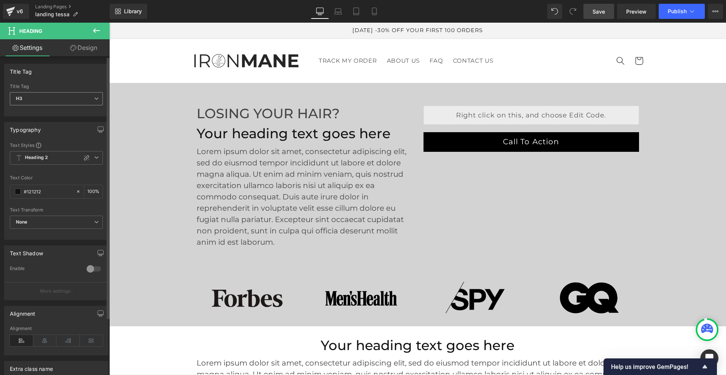
click at [54, 98] on span "H3" at bounding box center [56, 98] width 93 height 13
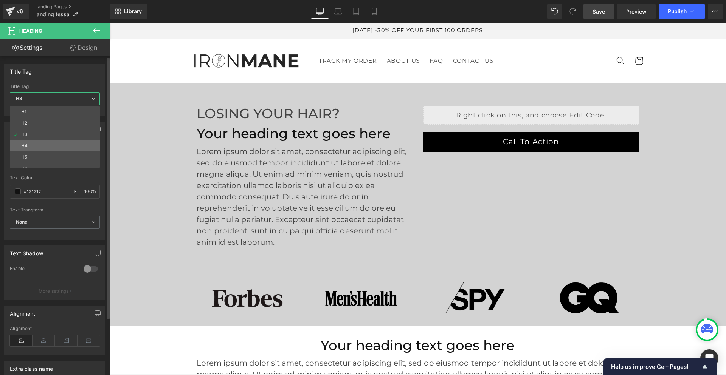
click at [52, 144] on li "H4" at bounding box center [56, 145] width 93 height 11
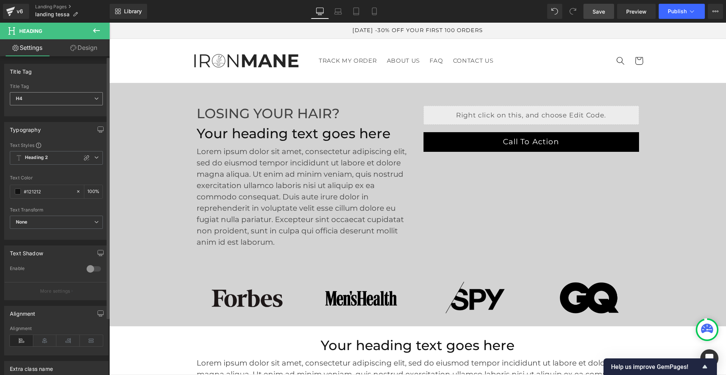
click at [53, 97] on span "H4" at bounding box center [56, 98] width 93 height 13
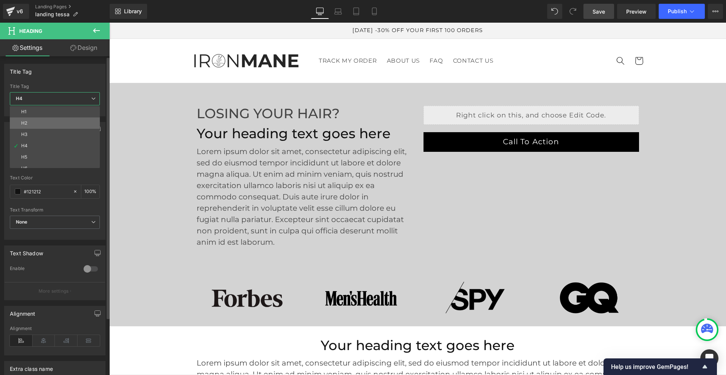
click at [53, 125] on li "H2" at bounding box center [56, 123] width 93 height 11
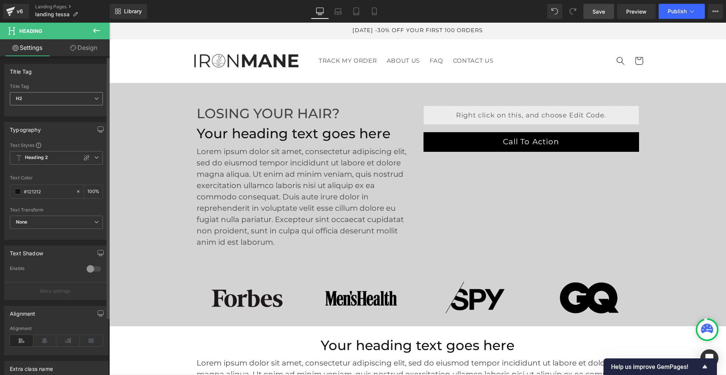
click at [54, 97] on span "H2" at bounding box center [56, 98] width 93 height 13
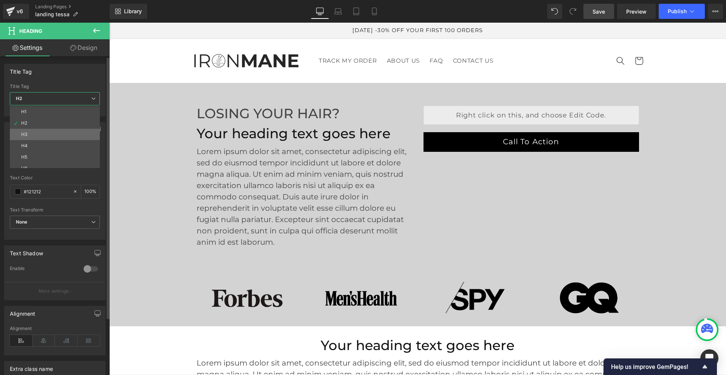
click at [57, 134] on li "H3" at bounding box center [56, 134] width 93 height 11
type input "100"
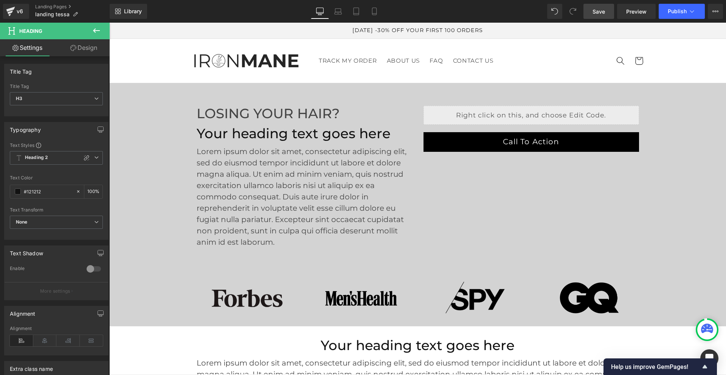
click at [96, 30] on icon at bounding box center [96, 30] width 9 height 9
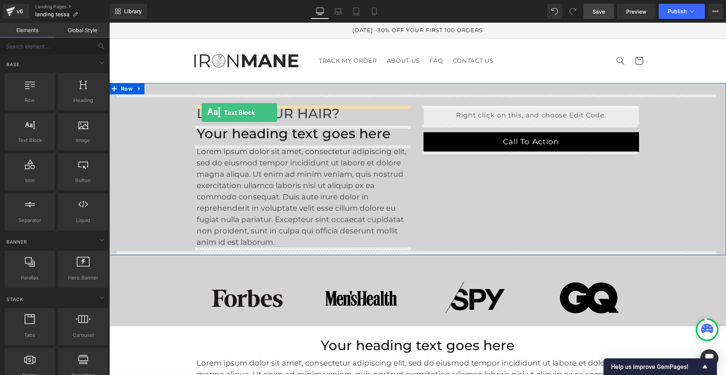
drag, startPoint x: 141, startPoint y: 161, endPoint x: 202, endPoint y: 113, distance: 77.8
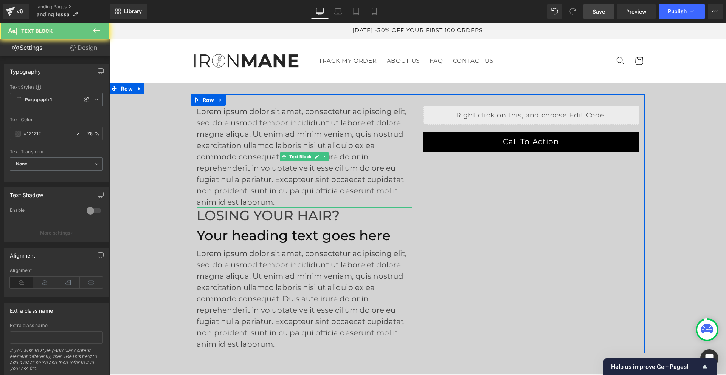
click at [251, 182] on p "Lorem ipsum dolor sit amet, consectetur adipiscing elit, sed do eiusmod tempor …" at bounding box center [305, 157] width 216 height 102
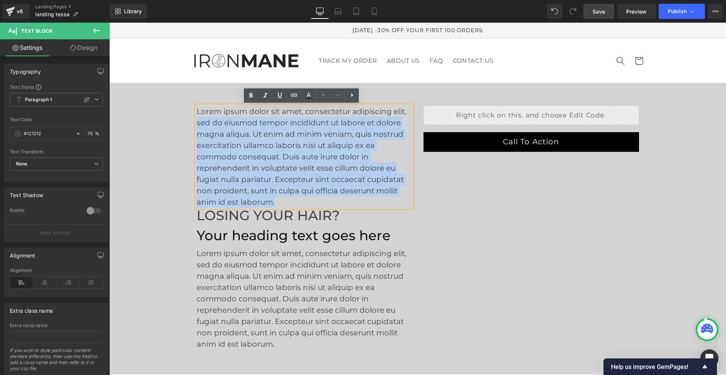
drag, startPoint x: 274, startPoint y: 200, endPoint x: 194, endPoint y: 123, distance: 110.7
click at [197, 123] on p "Lorem ipsum dolor sit amet, consectetur adipiscing elit, sed do eiusmod tempor …" at bounding box center [305, 157] width 216 height 102
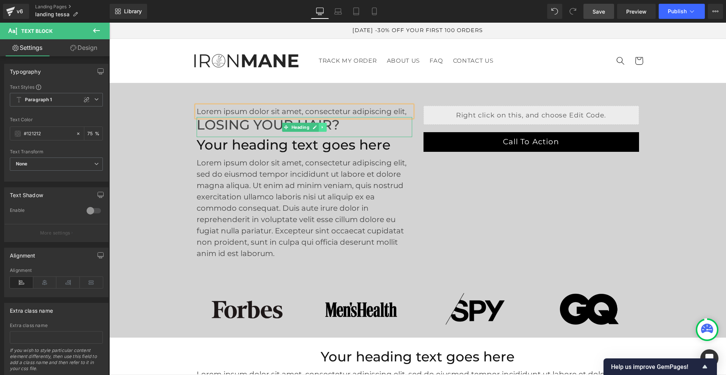
click at [320, 128] on icon at bounding box center [322, 127] width 4 height 5
click at [325, 127] on icon at bounding box center [326, 127] width 4 height 4
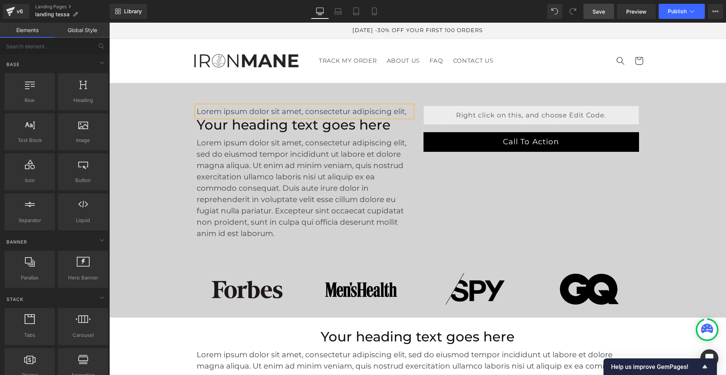
click at [258, 111] on p "Lorem ipsum dolor sit amet, consectetur adipiscing elit," at bounding box center [305, 111] width 216 height 11
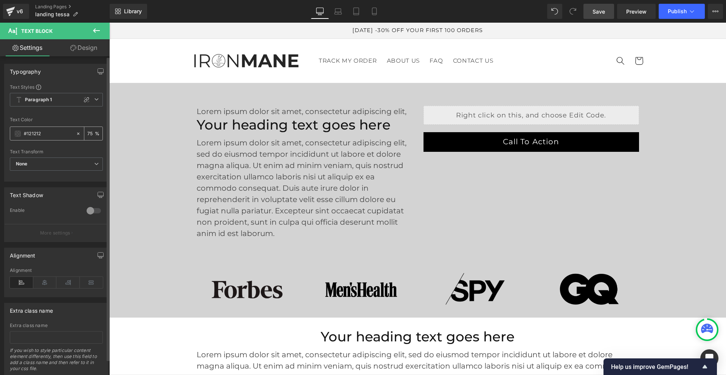
drag, startPoint x: 53, startPoint y: 133, endPoint x: 12, endPoint y: 136, distance: 40.9
click at [12, 136] on div "#121212" at bounding box center [42, 133] width 65 height 13
type input "444"
type input "0"
type input "444444"
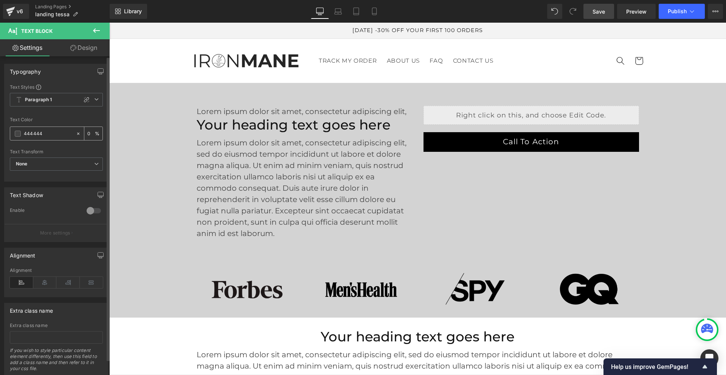
type input "100"
click at [81, 118] on div "Text Color" at bounding box center [56, 119] width 93 height 5
type input "#444444"
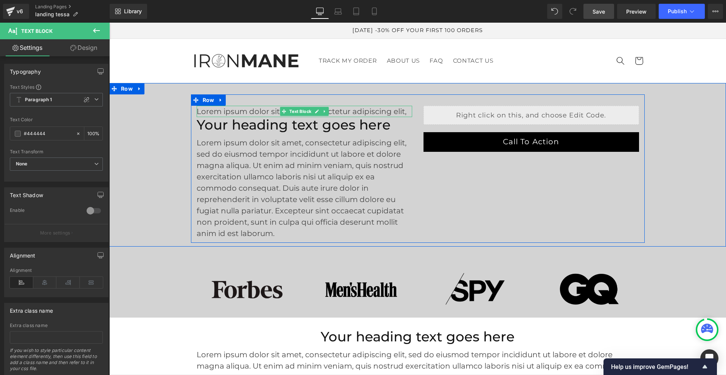
click at [260, 110] on p "Lorem ipsum dolor sit amet, consectetur adipiscing elit," at bounding box center [305, 111] width 216 height 11
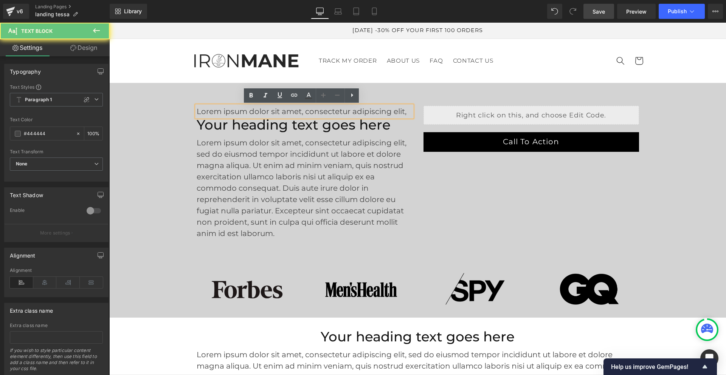
click at [260, 110] on p "Lorem ipsum dolor sit amet, consectetur adipiscing elit," at bounding box center [305, 111] width 216 height 11
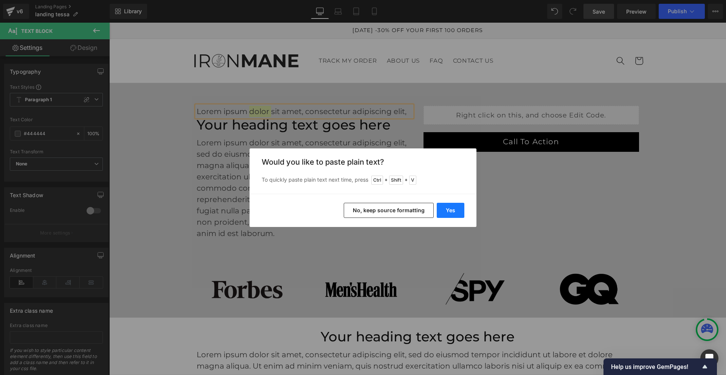
click at [456, 212] on button "Yes" at bounding box center [451, 210] width 28 height 15
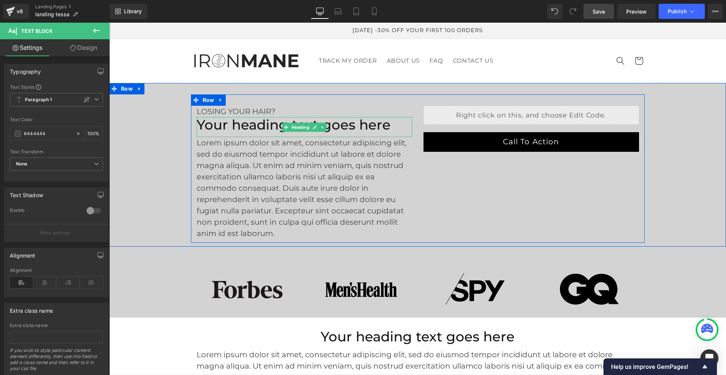
click at [215, 124] on h2 "Your heading text goes here" at bounding box center [305, 125] width 216 height 16
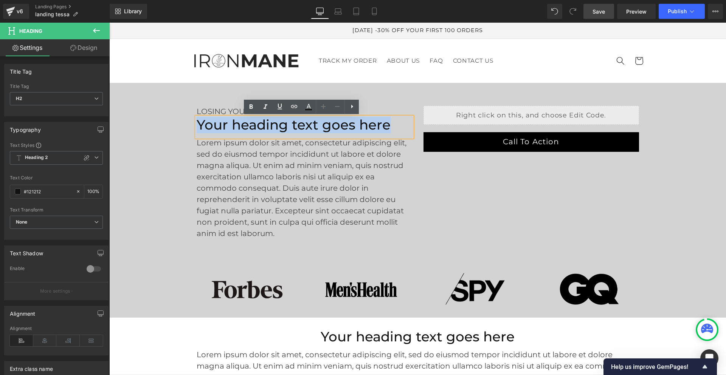
paste div
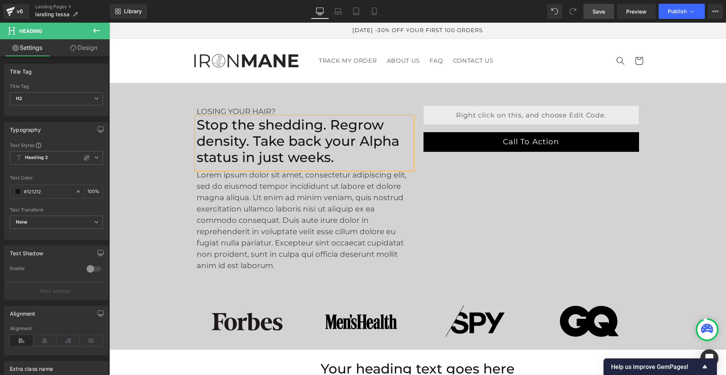
click at [183, 139] on div "LOSING YOUR HAIR? Text Block Stop the shedding. Regrow density. Take back your …" at bounding box center [417, 185] width 617 height 181
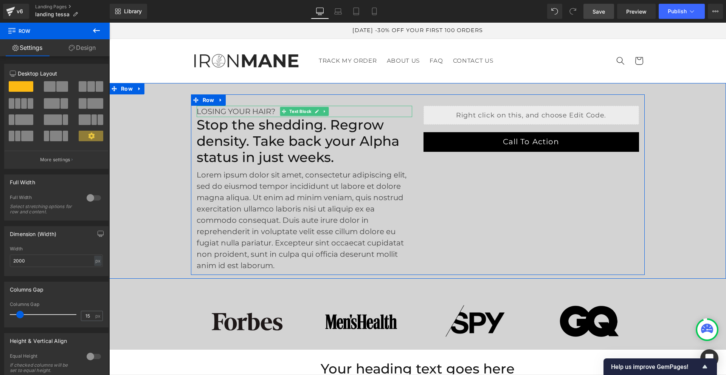
click at [247, 111] on p "LOSING YOUR HAIR?" at bounding box center [305, 111] width 216 height 11
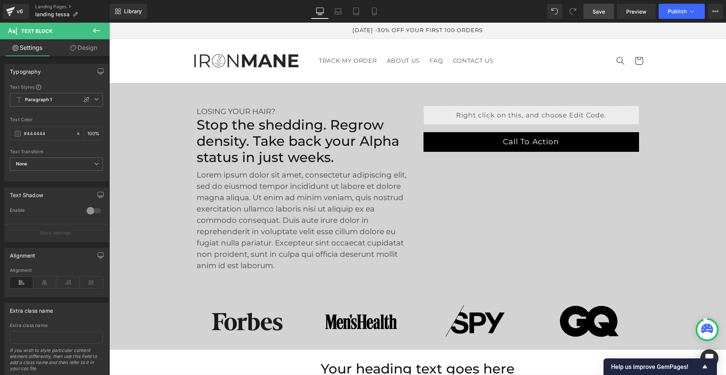
click at [78, 47] on link "Design" at bounding box center [83, 47] width 55 height 17
click at [0, 0] on div "Spacing" at bounding box center [0, 0] width 0 height 0
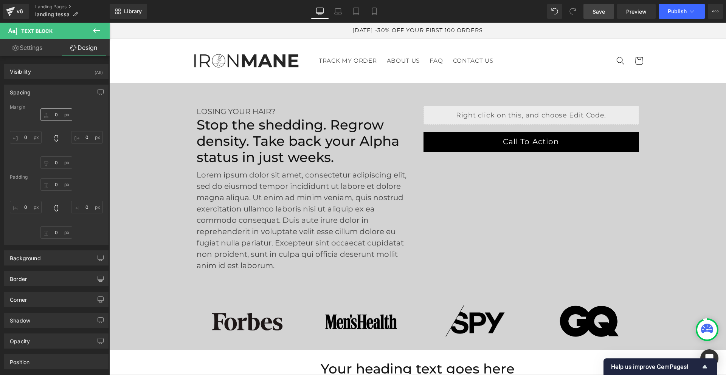
type input "0"
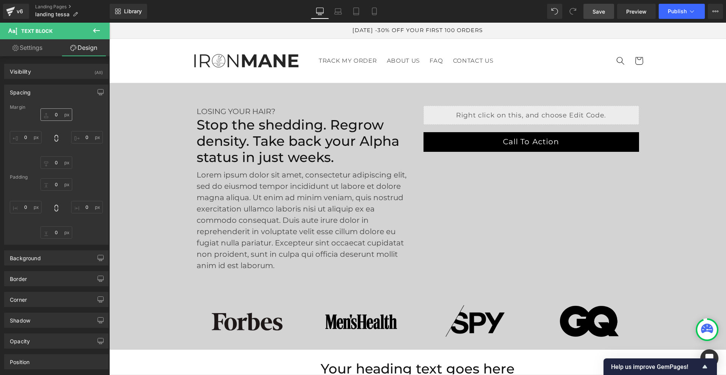
type input "0"
click at [54, 233] on input "0" at bounding box center [56, 232] width 32 height 12
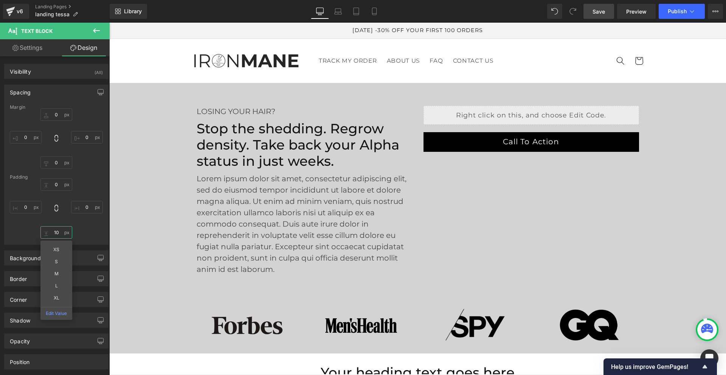
type input "10"
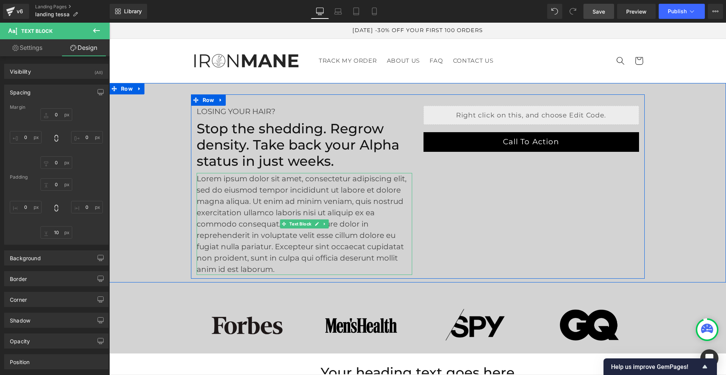
click at [292, 201] on span "Lorem ipsum dolor sit amet, consectetur adipiscing elit, sed do eiusmod tempor …" at bounding box center [302, 224] width 210 height 100
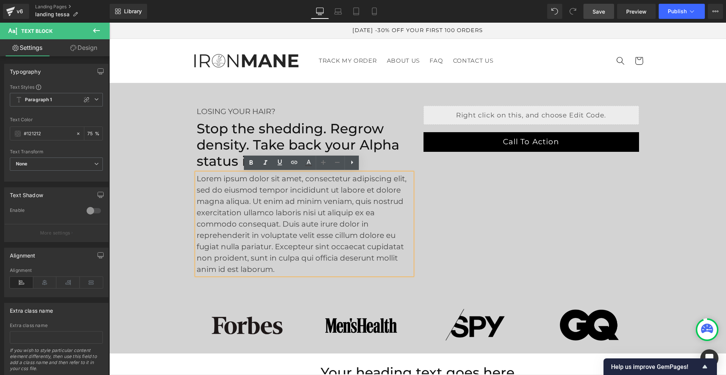
click at [272, 215] on span "Lorem ipsum dolor sit amet, consectetur adipiscing elit, sed do eiusmod tempor …" at bounding box center [302, 224] width 210 height 100
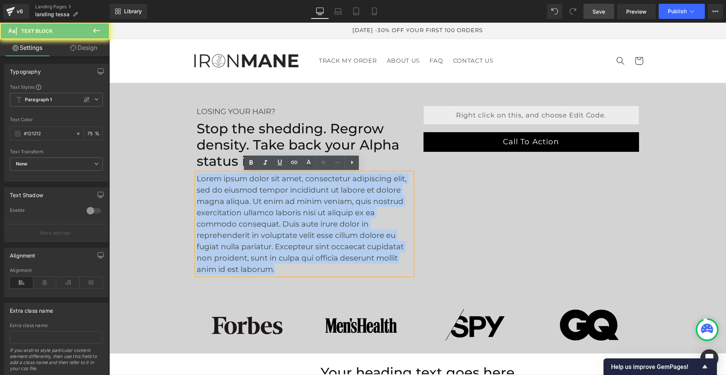
click at [272, 215] on span "Lorem ipsum dolor sit amet, consectetur adipiscing elit, sed do eiusmod tempor …" at bounding box center [302, 224] width 210 height 100
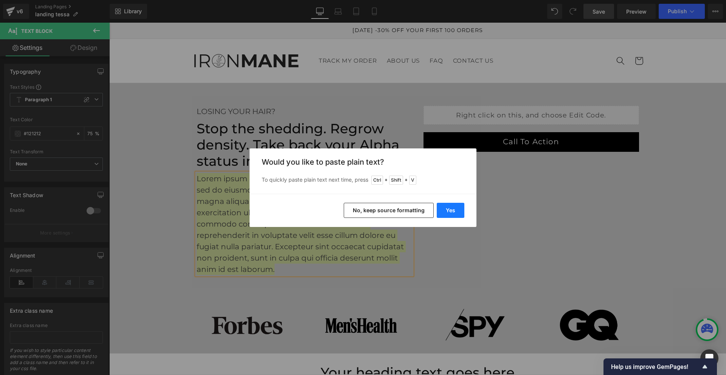
click at [454, 209] on button "Yes" at bounding box center [451, 210] width 28 height 15
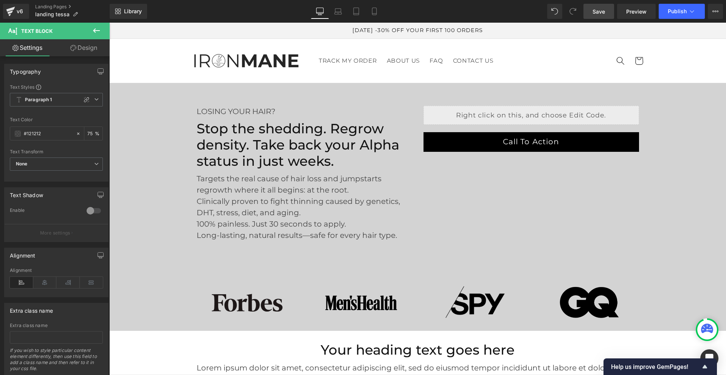
click at [597, 12] on span "Save" at bounding box center [599, 12] width 12 height 8
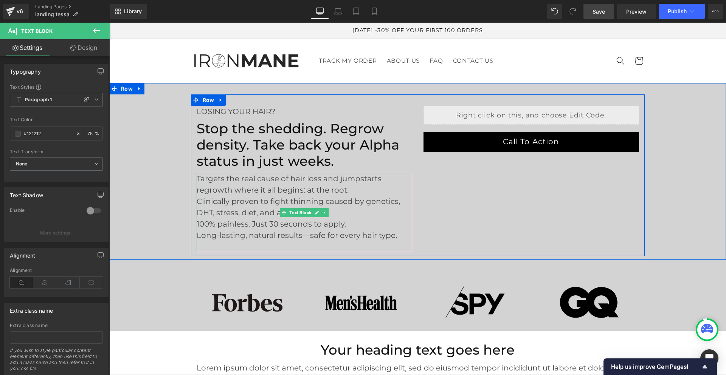
click at [197, 177] on font "Targets the real cause of hair loss and jumpstarts regrowth where it all begins…" at bounding box center [289, 184] width 185 height 20
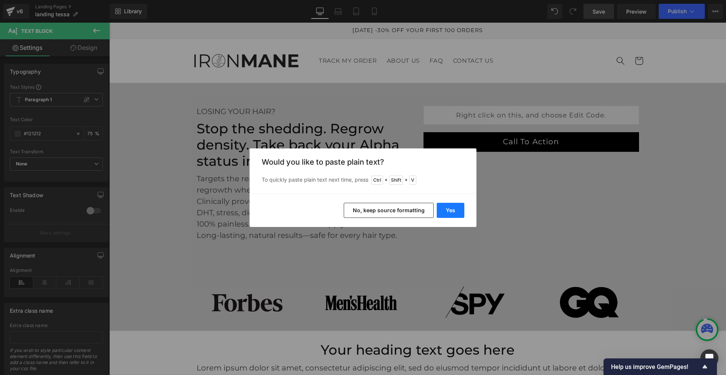
click at [443, 208] on button "Yes" at bounding box center [451, 210] width 28 height 15
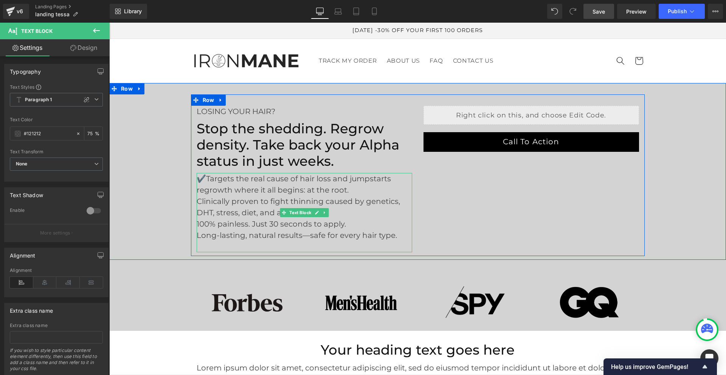
click at [197, 201] on font "Clinically proven to fight thinning caused by genetics, DHT, stress, diet, and …" at bounding box center [298, 207] width 203 height 20
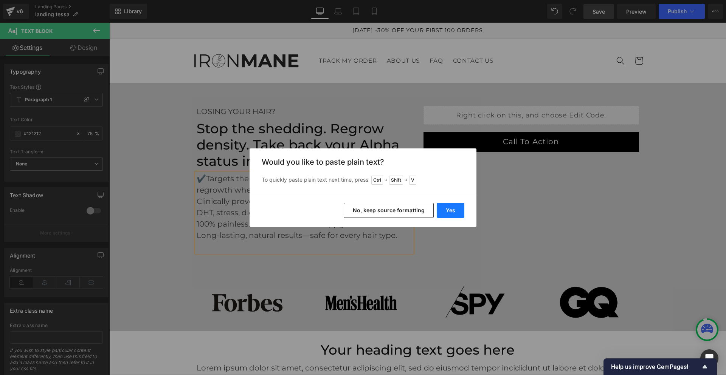
click at [446, 208] on button "Yes" at bounding box center [451, 210] width 28 height 15
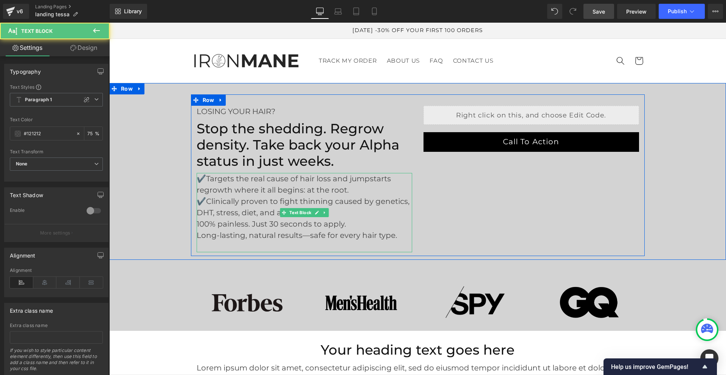
click at [197, 223] on font "100% painless. Just 30 seconds to apply." at bounding box center [271, 224] width 149 height 9
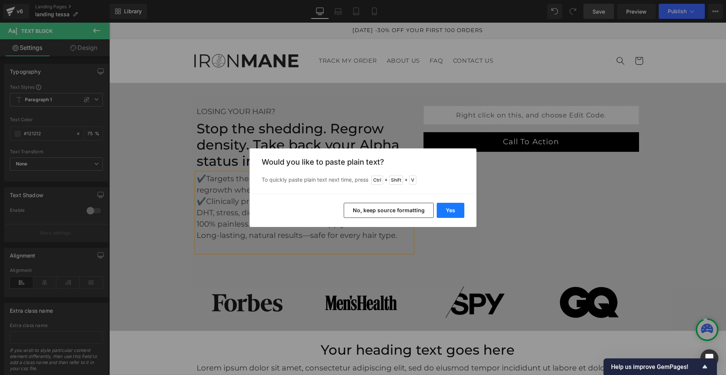
click at [447, 209] on button "Yes" at bounding box center [451, 210] width 28 height 15
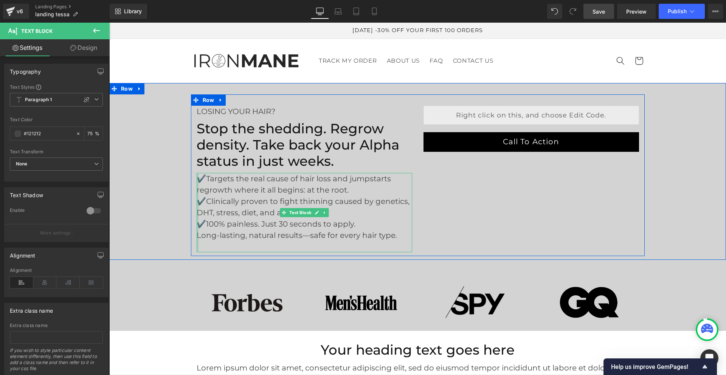
click at [197, 237] on div at bounding box center [198, 212] width 2 height 79
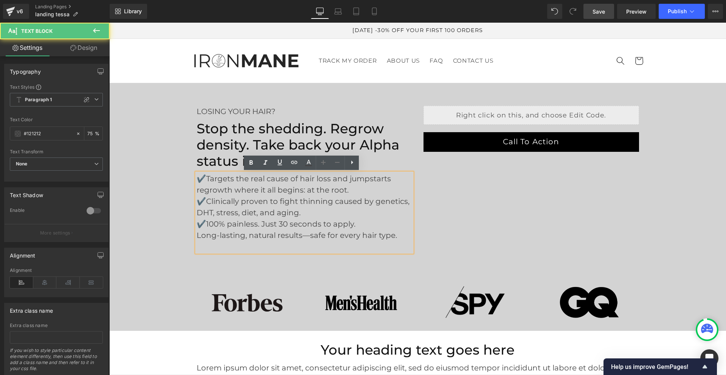
click at [197, 236] on font "Long-lasting, natural results—safe for every hair type." at bounding box center [297, 235] width 200 height 9
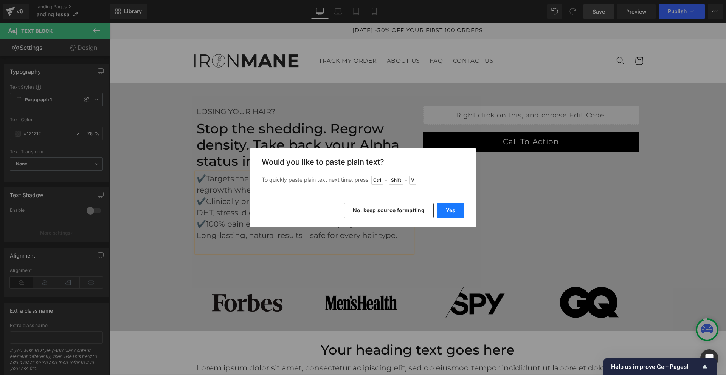
click at [447, 211] on button "Yes" at bounding box center [451, 210] width 28 height 15
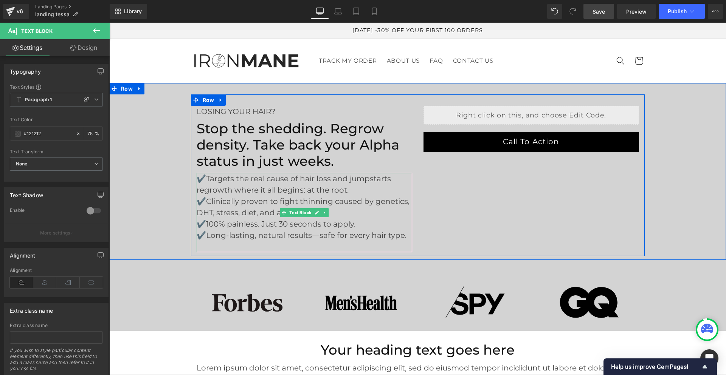
click at [347, 191] on p "✔️Targets the real cause of hair loss and jumpstarts regrowth where it all begi…" at bounding box center [305, 184] width 216 height 23
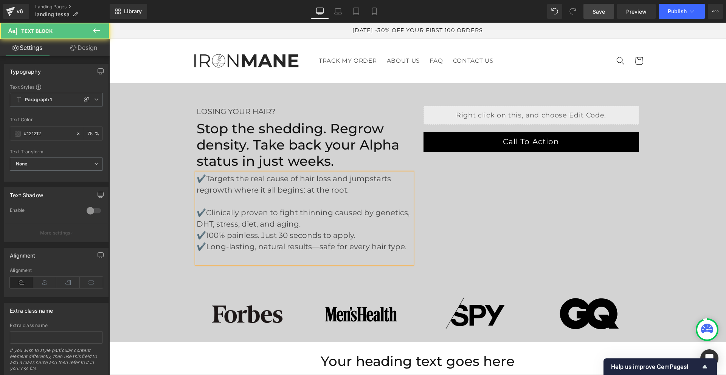
click at [335, 221] on p "✔️Clinically proven to fight thinning caused by genetics, DHT, stress, diet, an…" at bounding box center [305, 218] width 216 height 23
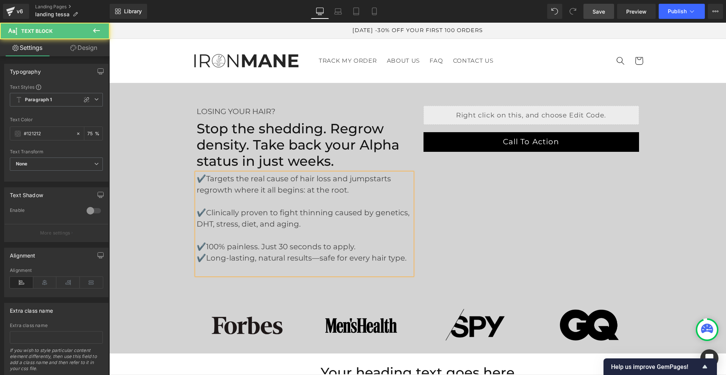
click at [356, 246] on p "✔️100% painless. Just 30 seconds to apply." at bounding box center [305, 246] width 216 height 11
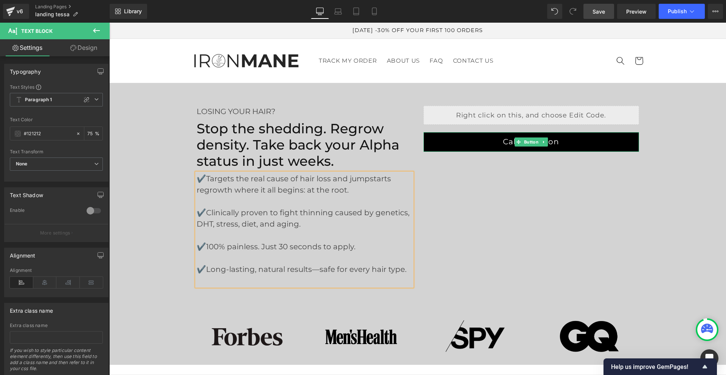
click at [501, 142] on link "Call To Action" at bounding box center [531, 142] width 216 height 20
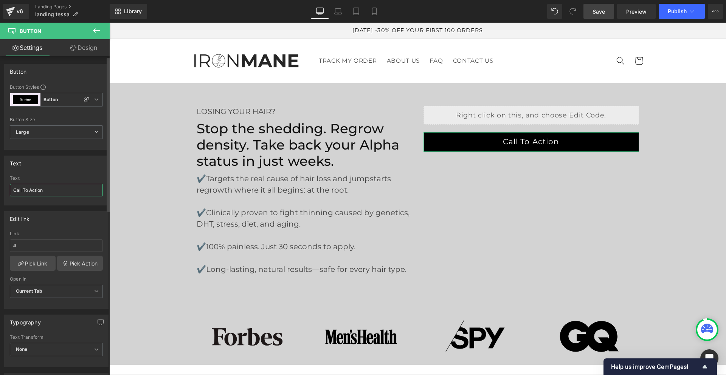
click at [52, 190] on input "Call To Action" at bounding box center [56, 190] width 93 height 12
type input "Over 100,000 men have already chosen IRONMANE™"
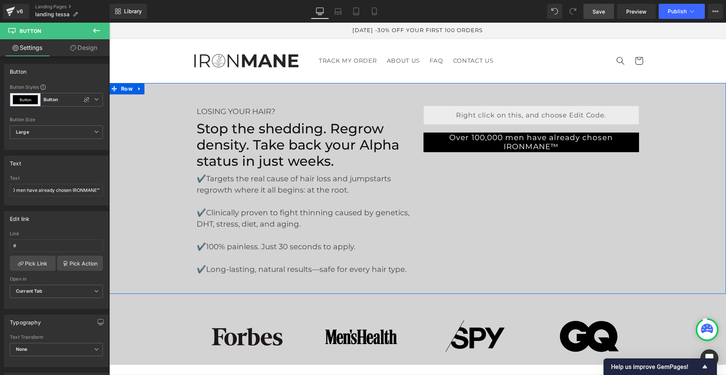
click at [686, 173] on div "LOSING YOUR HAIR? Text Block Stop the shedding. Regrow density. Take back your …" at bounding box center [417, 193] width 617 height 196
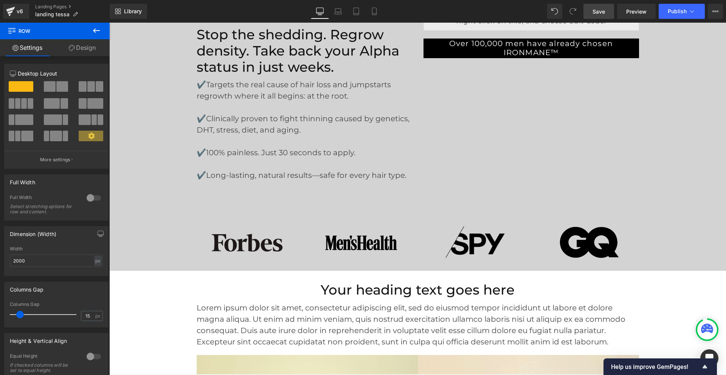
scroll to position [113, 0]
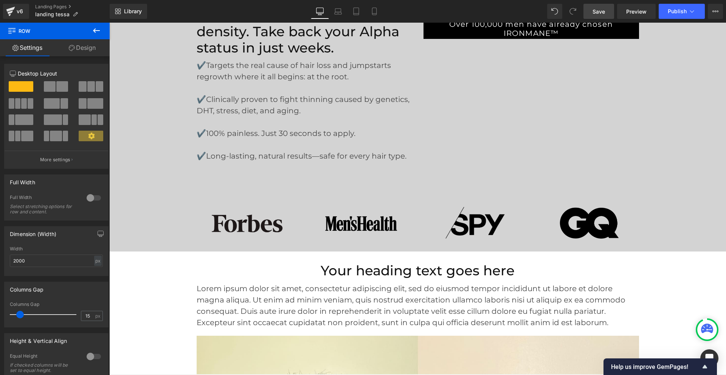
click at [594, 9] on span "Save" at bounding box center [599, 12] width 12 height 8
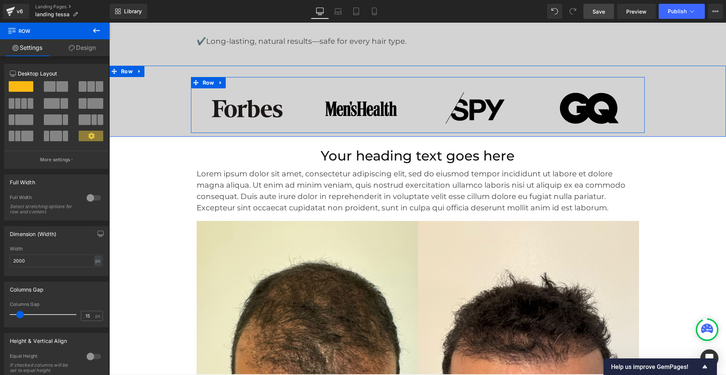
scroll to position [265, 0]
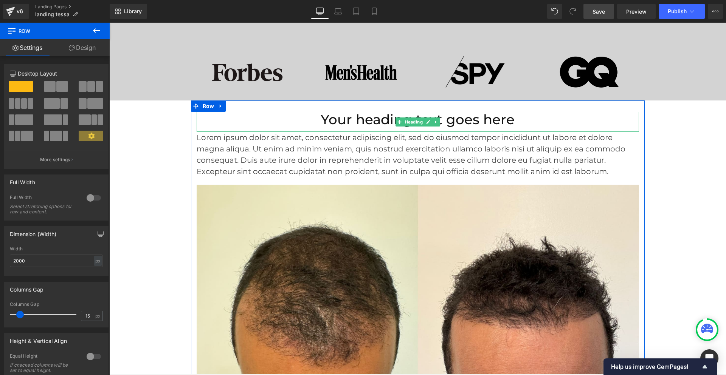
click at [373, 126] on h2 "Your heading text goes here" at bounding box center [418, 120] width 442 height 16
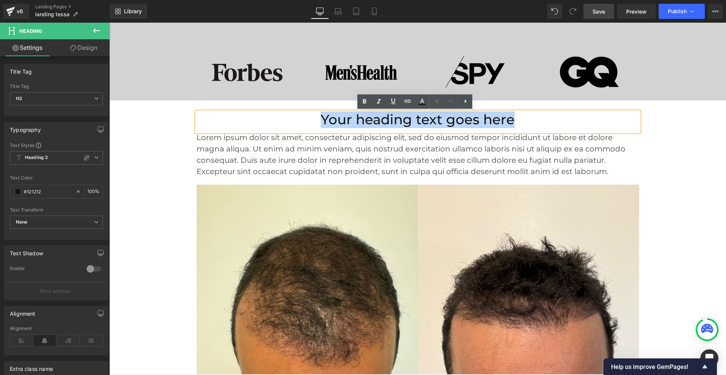
paste div
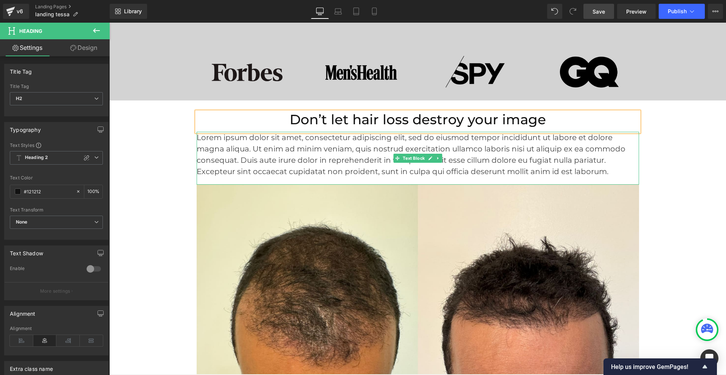
click at [354, 161] on span "Lorem ipsum dolor sit amet, consectetur adipiscing elit, sed do eiusmod tempor …" at bounding box center [411, 154] width 429 height 43
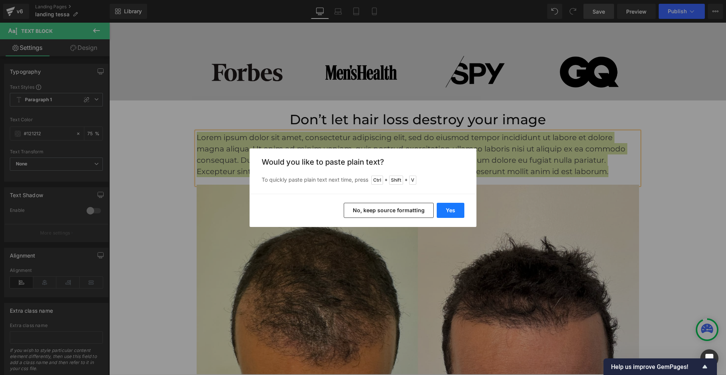
click at [445, 208] on button "Yes" at bounding box center [451, 210] width 28 height 15
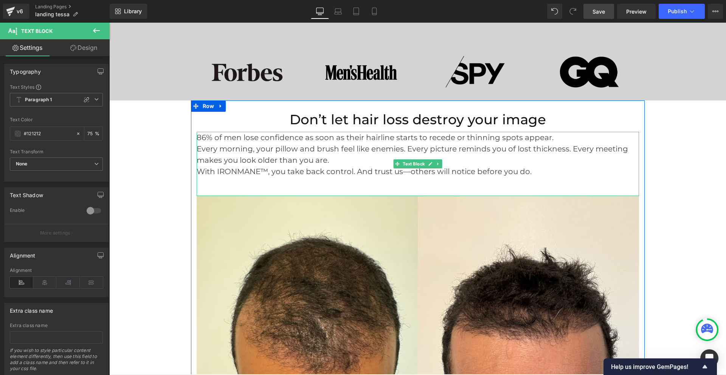
click at [554, 138] on p "86% of men lose confidence as soon as their hairline starts to recede or thinni…" at bounding box center [418, 137] width 442 height 11
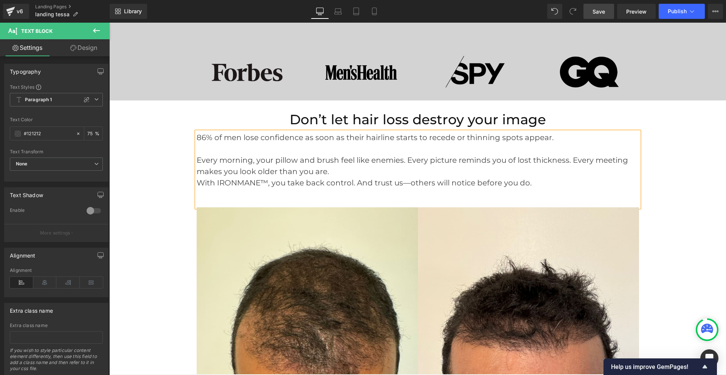
click at [327, 174] on p "Every morning, your pillow and brush feel like enemies. Every picture reminds y…" at bounding box center [418, 166] width 442 height 23
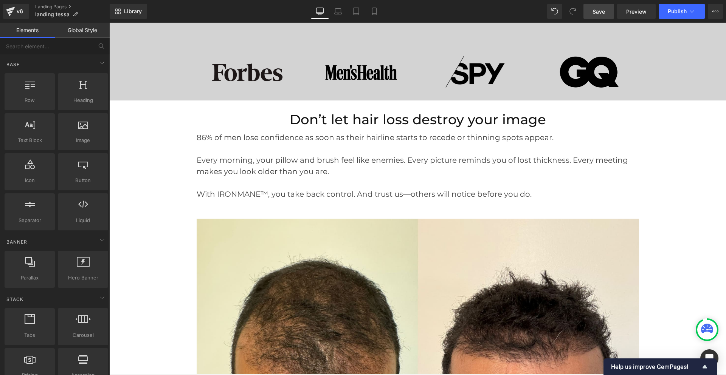
click at [399, 170] on p "Every morning, your pillow and brush feel like enemies. Every picture reminds y…" at bounding box center [418, 172] width 442 height 34
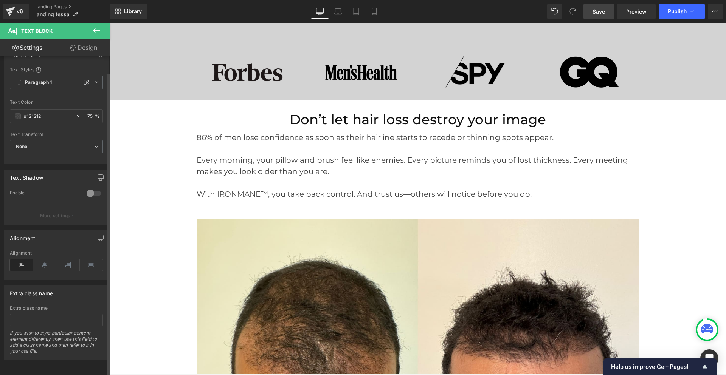
scroll to position [23, 0]
click at [45, 260] on icon at bounding box center [44, 265] width 23 height 11
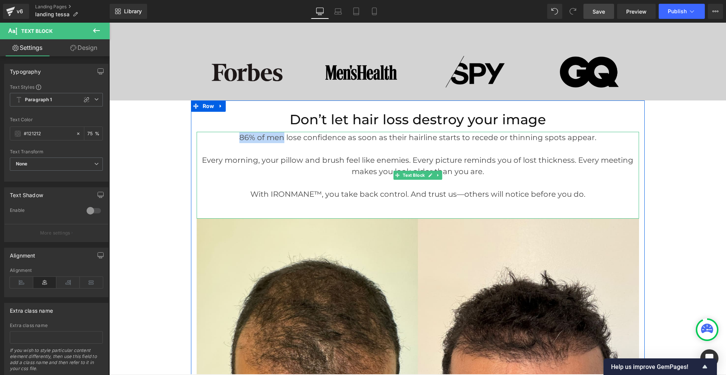
drag, startPoint x: 234, startPoint y: 138, endPoint x: 283, endPoint y: 138, distance: 48.8
click at [283, 138] on p "86% of men lose confidence as soon as their hairline starts to recede or thinni…" at bounding box center [418, 143] width 442 height 23
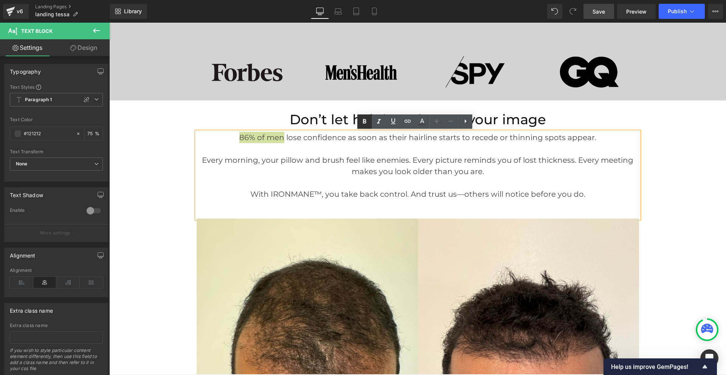
click at [365, 121] on icon at bounding box center [364, 121] width 9 height 9
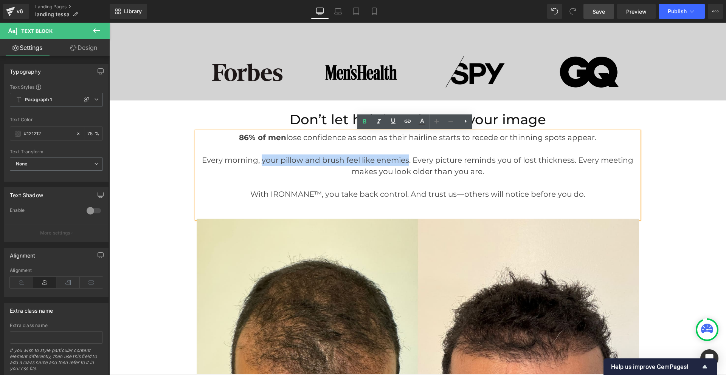
drag, startPoint x: 259, startPoint y: 160, endPoint x: 406, endPoint y: 160, distance: 147.1
click at [406, 160] on font "Every morning, your pillow and brush feel like enemies. Every picture reminds y…" at bounding box center [417, 166] width 431 height 20
click at [390, 159] on font "Every morning, your pillow and brush feel like enemies. Every picture reminds y…" at bounding box center [417, 166] width 431 height 20
drag, startPoint x: 408, startPoint y: 161, endPoint x: 260, endPoint y: 166, distance: 147.9
click at [260, 166] on p "Every morning, your pillow and brush feel like enemies. Every picture reminds y…" at bounding box center [418, 172] width 442 height 34
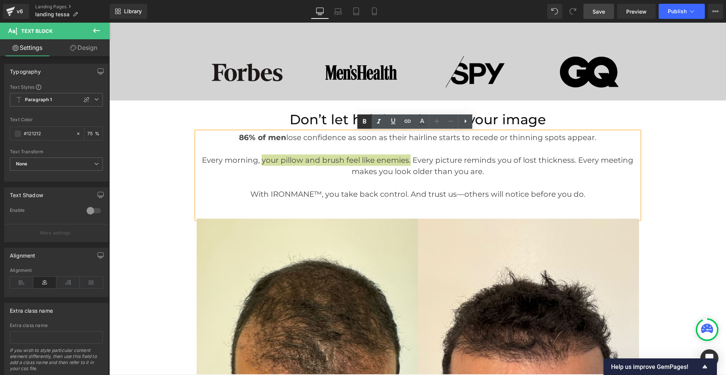
click at [360, 124] on icon at bounding box center [364, 121] width 9 height 9
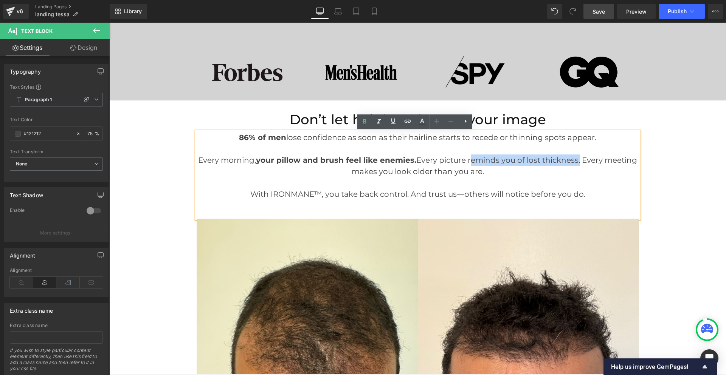
drag, startPoint x: 466, startPoint y: 161, endPoint x: 575, endPoint y: 162, distance: 108.9
click at [575, 162] on font "Every morning, your pillow and brush feel like enemies. Every picture reminds y…" at bounding box center [417, 166] width 439 height 20
click at [560, 166] on p "Every morning, your pillow and brush feel like enemies. Every picture reminds y…" at bounding box center [418, 172] width 442 height 34
drag, startPoint x: 577, startPoint y: 162, endPoint x: 467, endPoint y: 161, distance: 110.4
click at [467, 161] on font "Every morning, your pillow and brush feel like enemies. Every picture reminds y…" at bounding box center [417, 166] width 439 height 20
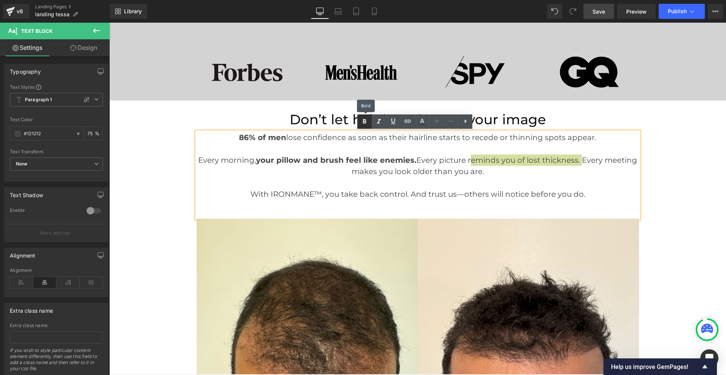
click at [363, 122] on icon at bounding box center [364, 121] width 9 height 9
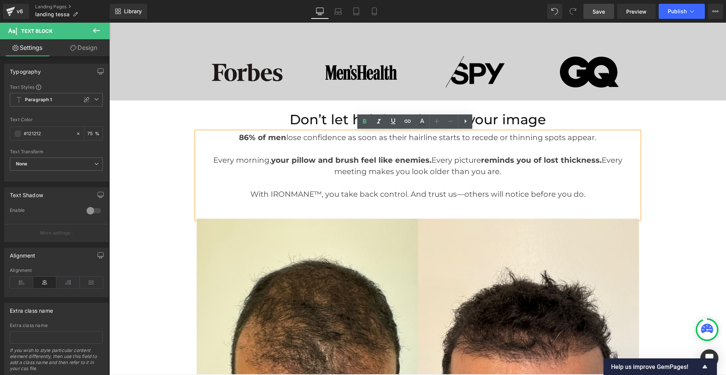
drag, startPoint x: 498, startPoint y: 172, endPoint x: 368, endPoint y: 174, distance: 130.5
click at [368, 174] on p "Every morning, your pillow and brush feel like enemies. Every picture reminds y…" at bounding box center [418, 172] width 442 height 34
click at [364, 123] on icon at bounding box center [364, 121] width 9 height 9
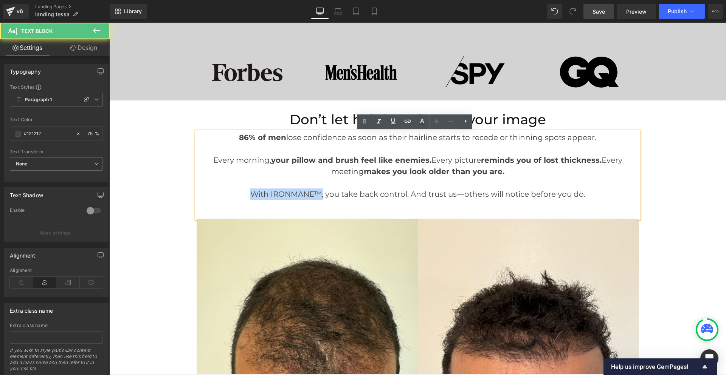
drag, startPoint x: 322, startPoint y: 195, endPoint x: 248, endPoint y: 193, distance: 73.4
click at [250, 193] on font "With IRONMANE™, you take back control. And trust us—others will notice before y…" at bounding box center [417, 194] width 335 height 9
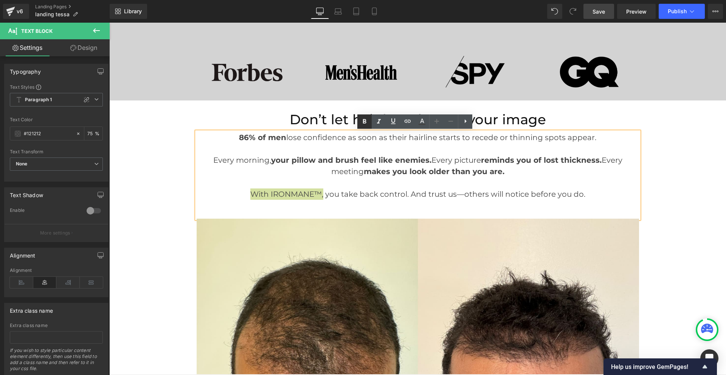
click at [363, 125] on icon at bounding box center [364, 121] width 9 height 9
click at [597, 6] on link "Save" at bounding box center [598, 11] width 31 height 15
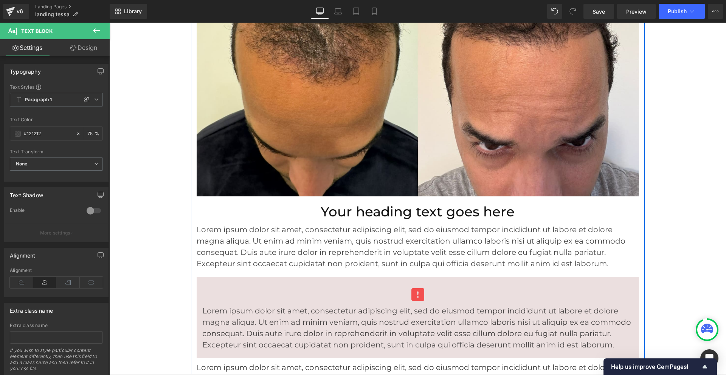
scroll to position [605, 0]
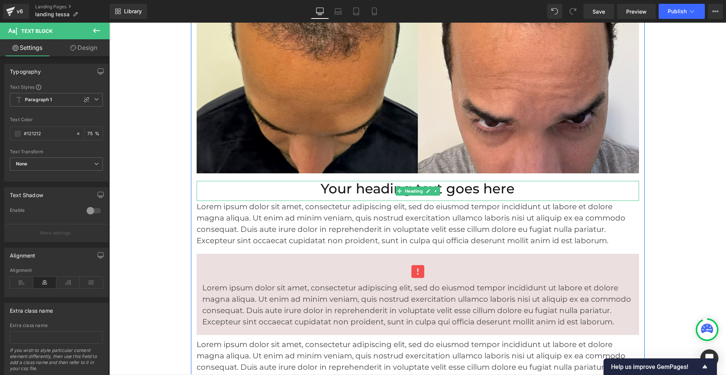
click at [456, 192] on h2 "Your heading text goes here" at bounding box center [418, 189] width 442 height 16
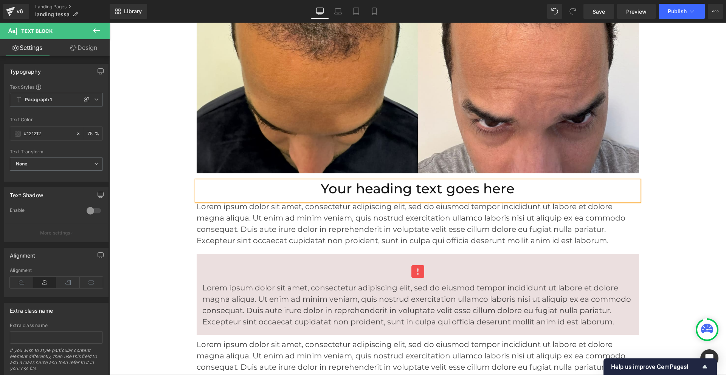
paste div
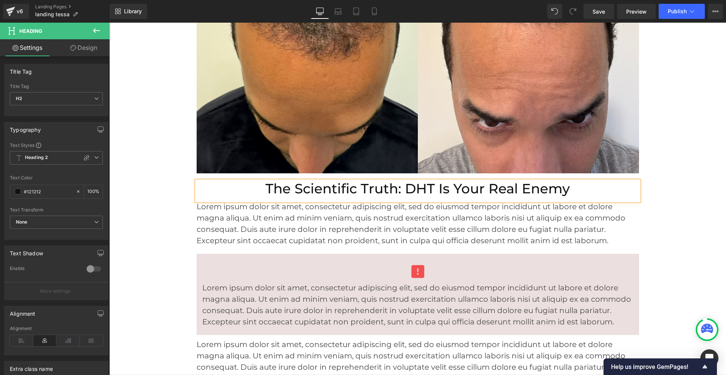
click at [457, 233] on span "Lorem ipsum dolor sit amet, consectetur adipiscing elit, sed do eiusmod tempor …" at bounding box center [411, 223] width 429 height 43
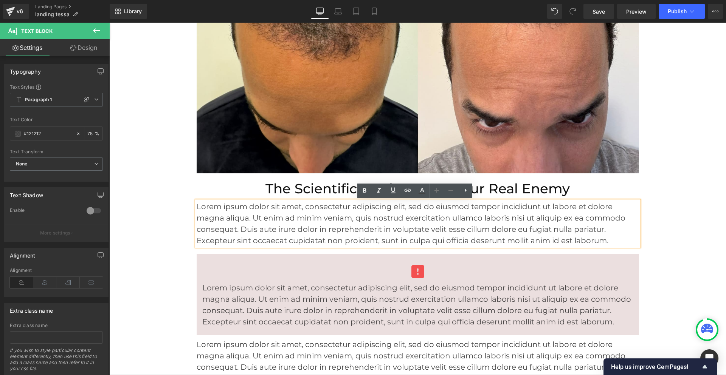
click at [425, 225] on span "Lorem ipsum dolor sit amet, consectetur adipiscing elit, sed do eiusmod tempor …" at bounding box center [411, 223] width 429 height 43
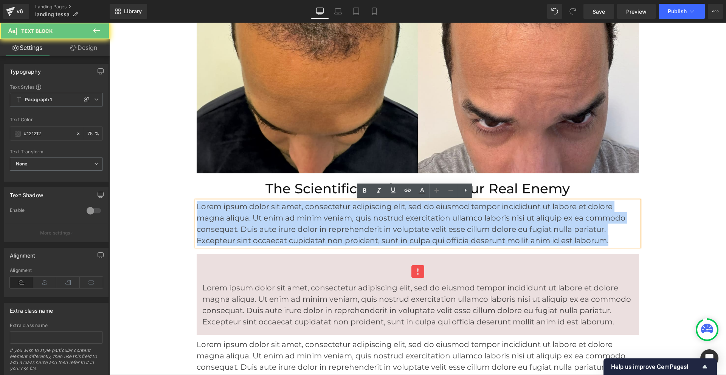
click at [425, 225] on span "Lorem ipsum dolor sit amet, consectetur adipiscing elit, sed do eiusmod tempor …" at bounding box center [411, 223] width 429 height 43
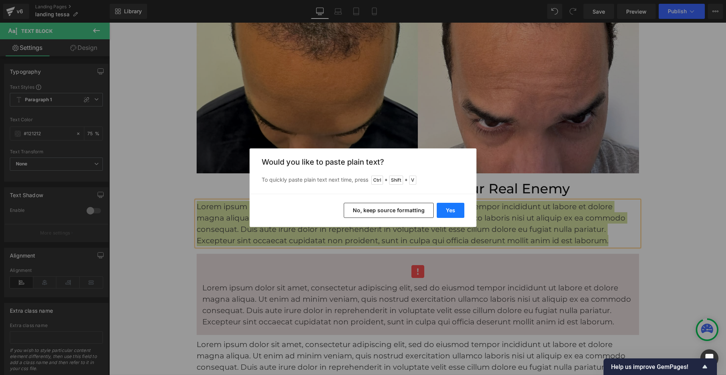
click at [445, 214] on button "Yes" at bounding box center [451, 210] width 28 height 15
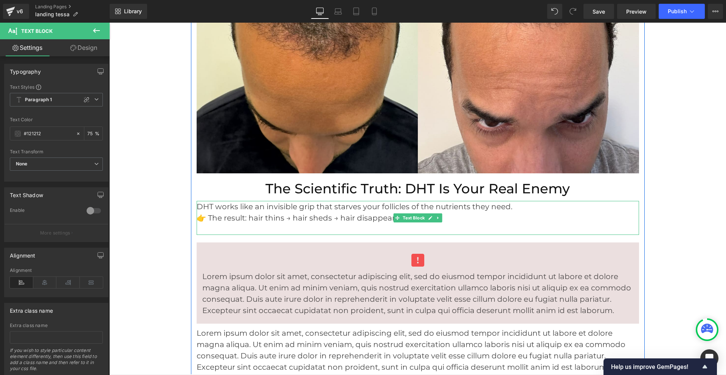
click at [206, 230] on p at bounding box center [418, 229] width 442 height 11
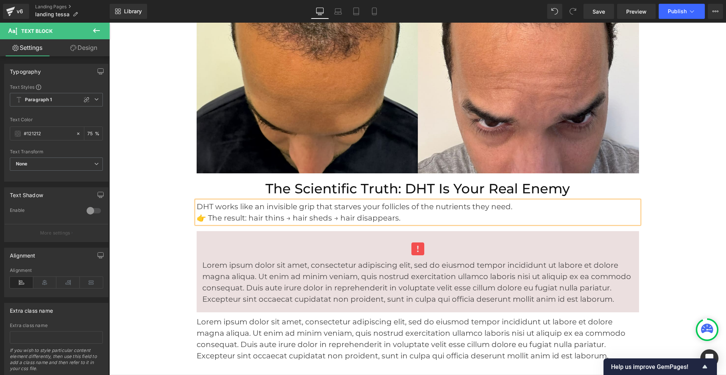
click at [208, 220] on font "👉 The result: hair thins → hair sheds → hair disappears." at bounding box center [299, 218] width 204 height 9
click at [530, 206] on p "DHT works like an invisible grip that starves your follicles of the nutrients t…" at bounding box center [418, 206] width 442 height 11
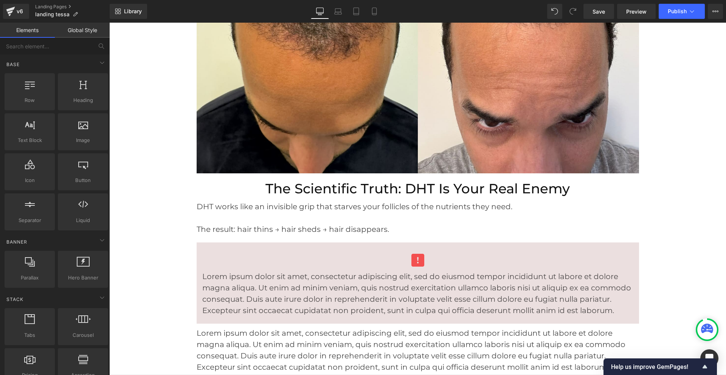
click at [251, 223] on p at bounding box center [418, 218] width 442 height 11
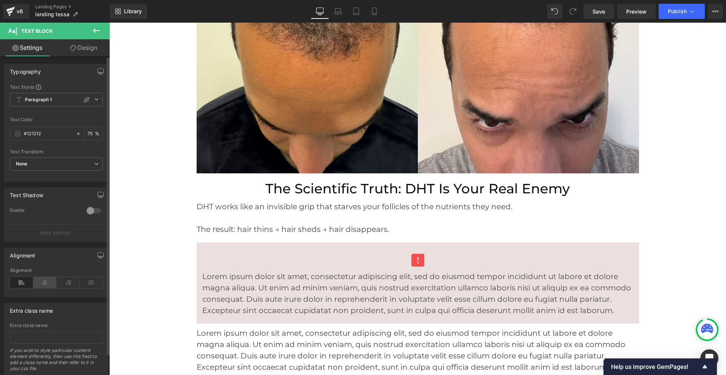
click at [43, 285] on icon at bounding box center [44, 282] width 23 height 11
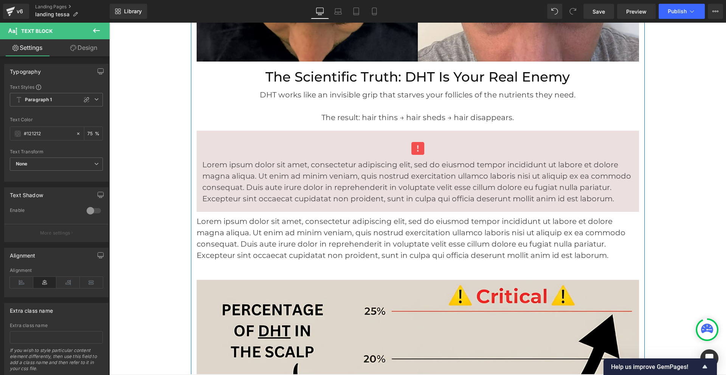
scroll to position [718, 0]
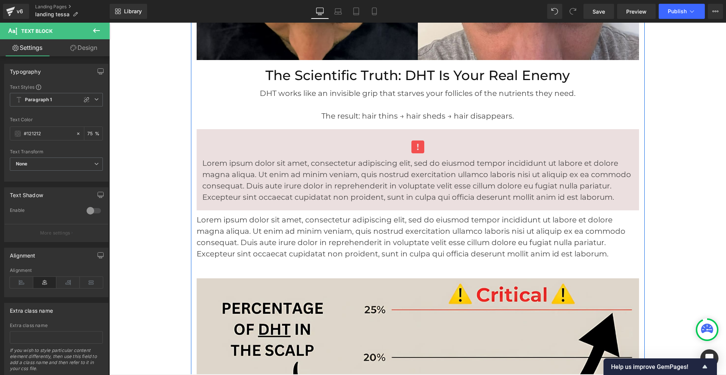
click at [470, 187] on p "Lorem ipsum dolor sit amet, consectetur adipiscing elit, sed do eiusmod tempor …" at bounding box center [417, 180] width 431 height 45
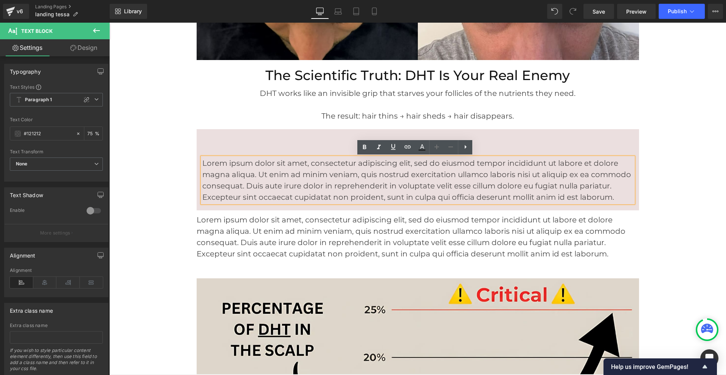
drag, startPoint x: 611, startPoint y: 199, endPoint x: 199, endPoint y: 165, distance: 413.6
click at [202, 165] on div "Lorem ipsum dolor sit amet, consectetur adipiscing elit, sed do eiusmod tempor …" at bounding box center [417, 180] width 431 height 45
click at [250, 168] on p "Lorem ipsum dolor sit amet, consectetur adipiscing elit, sed do eiusmod tempor …" at bounding box center [417, 180] width 431 height 45
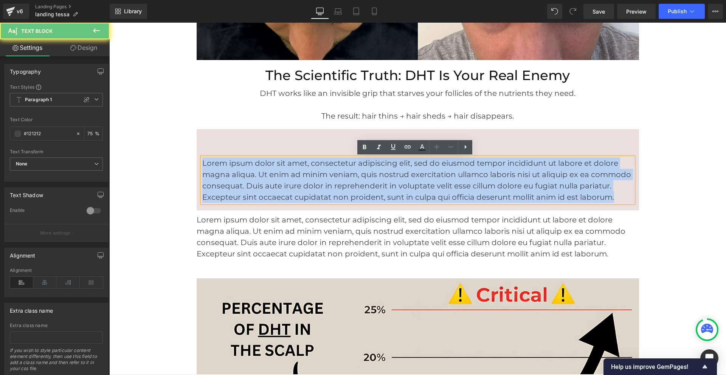
click at [250, 168] on p "Lorem ipsum dolor sit amet, consectetur adipiscing elit, sed do eiusmod tempor …" at bounding box center [417, 180] width 431 height 45
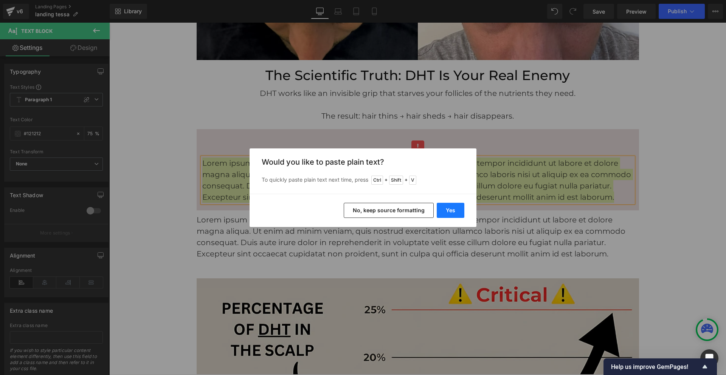
click at [446, 212] on button "Yes" at bounding box center [451, 210] width 28 height 15
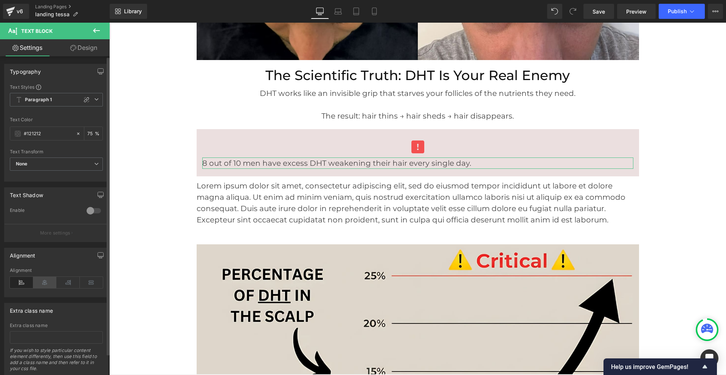
click at [45, 283] on icon at bounding box center [44, 282] width 23 height 11
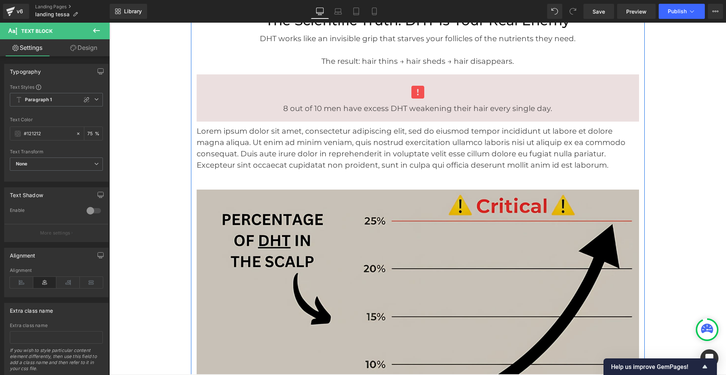
scroll to position [756, 0]
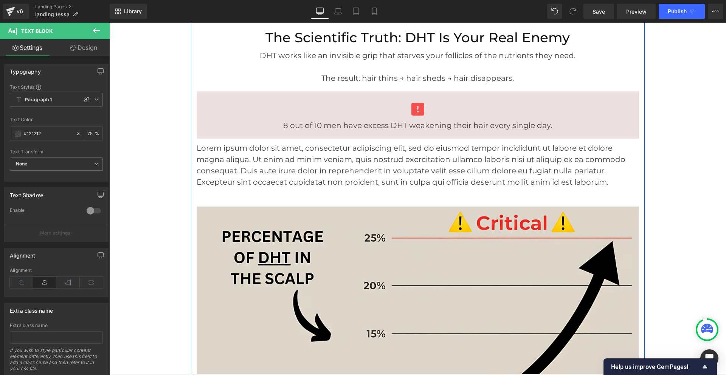
click at [340, 161] on span "Lorem ipsum dolor sit amet, consectetur adipiscing elit, sed do eiusmod tempor …" at bounding box center [411, 165] width 429 height 43
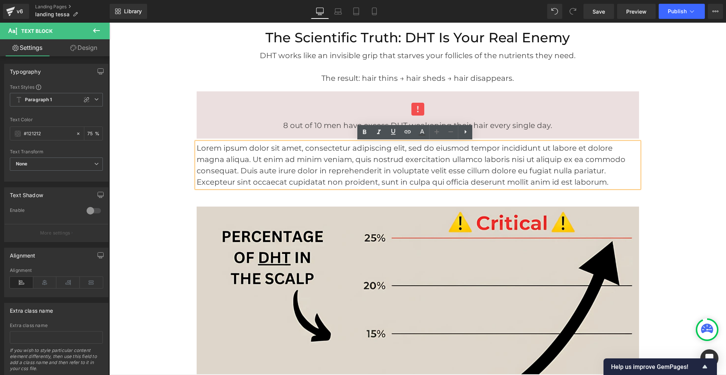
click at [340, 161] on span "Lorem ipsum dolor sit amet, consectetur adipiscing elit, sed do eiusmod tempor …" at bounding box center [411, 165] width 429 height 43
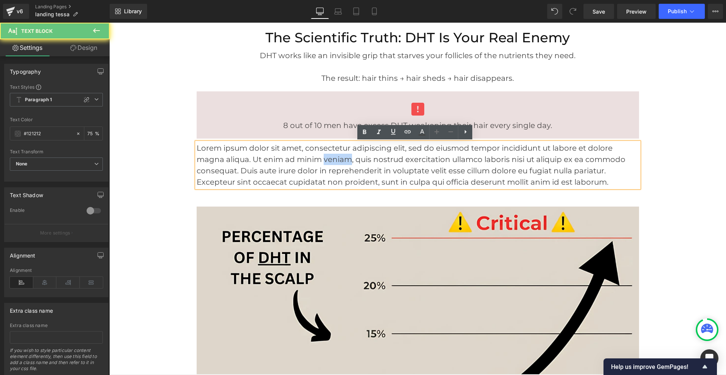
click at [340, 161] on span "Lorem ipsum dolor sit amet, consectetur adipiscing elit, sed do eiusmod tempor …" at bounding box center [411, 165] width 429 height 43
click at [344, 158] on span "Lorem ipsum dolor sit amet, consectetur adipiscing elit, sed do eiusmod tempor …" at bounding box center [411, 165] width 429 height 43
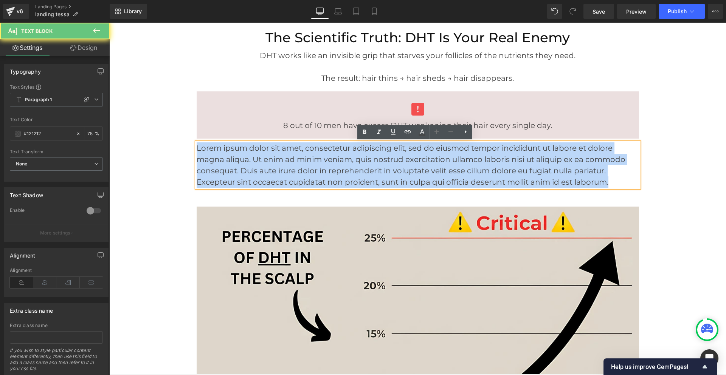
click at [344, 158] on span "Lorem ipsum dolor sit amet, consectetur adipiscing elit, sed do eiusmod tempor …" at bounding box center [411, 165] width 429 height 43
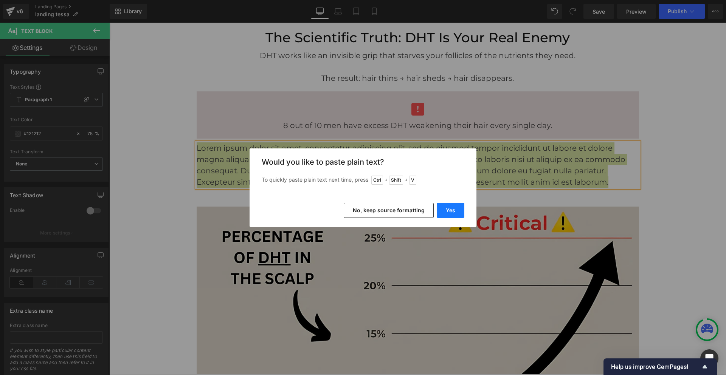
click at [453, 212] on button "Yes" at bounding box center [451, 210] width 28 height 15
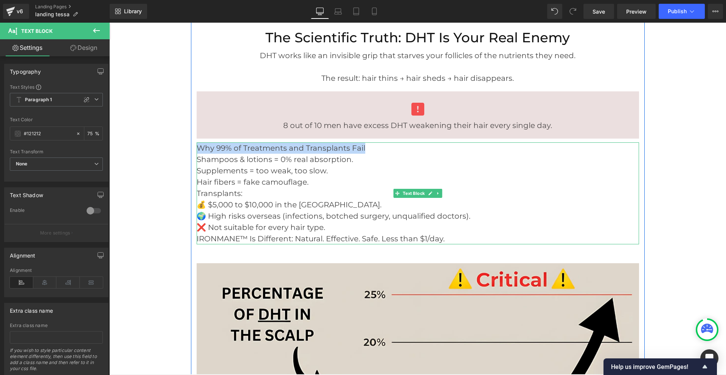
drag, startPoint x: 356, startPoint y: 149, endPoint x: 218, endPoint y: 147, distance: 138.0
click at [200, 147] on p "Why 99% of Treatments and Transplants Fail" at bounding box center [418, 148] width 442 height 11
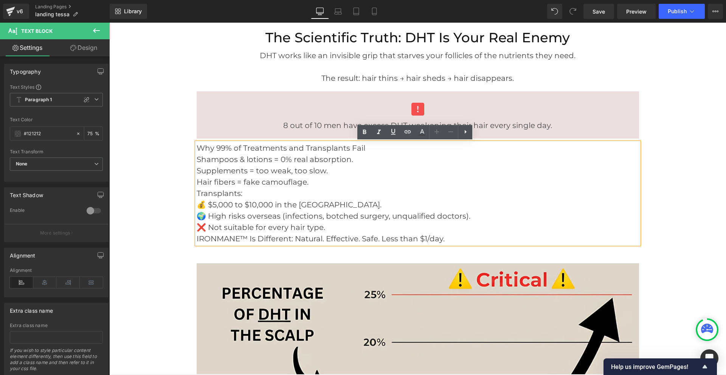
click at [310, 177] on p "Supplements = too weak, too slow." at bounding box center [418, 170] width 442 height 11
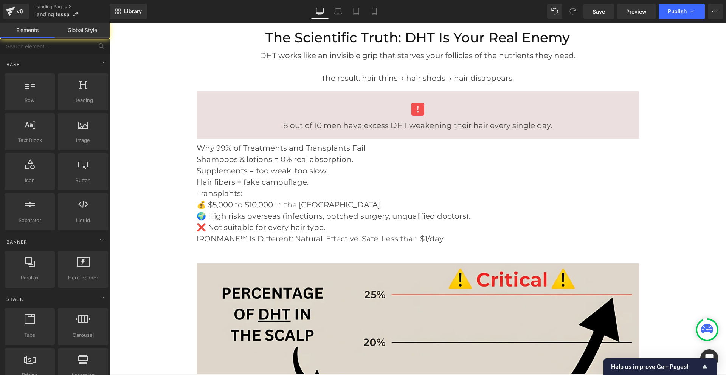
click at [262, 201] on font "💰 $5,000 to $10,000 in the [GEOGRAPHIC_DATA]." at bounding box center [289, 204] width 185 height 9
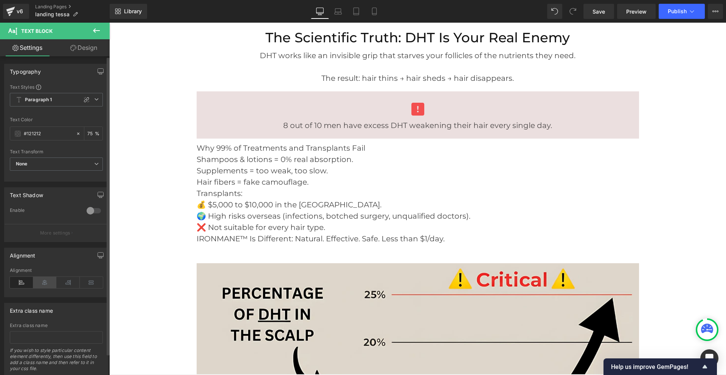
click at [42, 285] on icon at bounding box center [44, 282] width 23 height 11
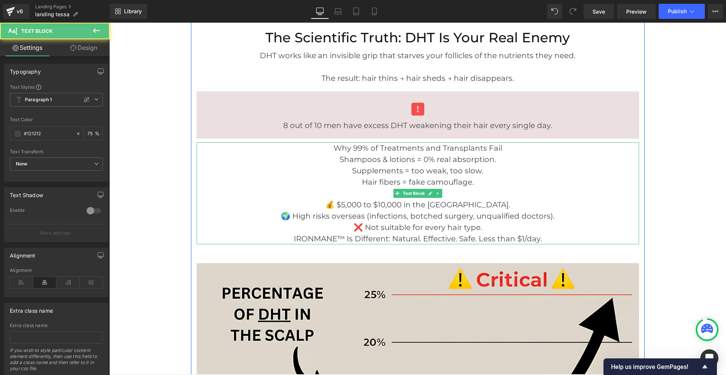
click at [503, 149] on p "Why 99% of Treatments and Transplants Fail" at bounding box center [418, 148] width 442 height 11
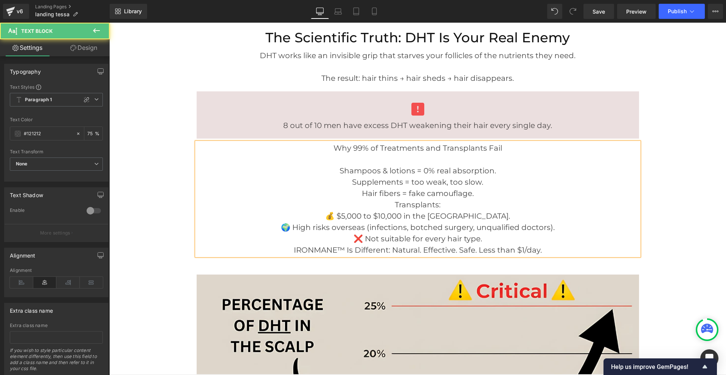
click at [476, 196] on p "Hair fibers = fake camouflage." at bounding box center [418, 193] width 442 height 11
drag, startPoint x: 437, startPoint y: 206, endPoint x: 393, endPoint y: 206, distance: 44.2
click at [393, 206] on p "Transplants:" at bounding box center [418, 204] width 442 height 11
click at [358, 214] on font "💰 $5,000 to $10,000 in the [GEOGRAPHIC_DATA]." at bounding box center [417, 216] width 185 height 9
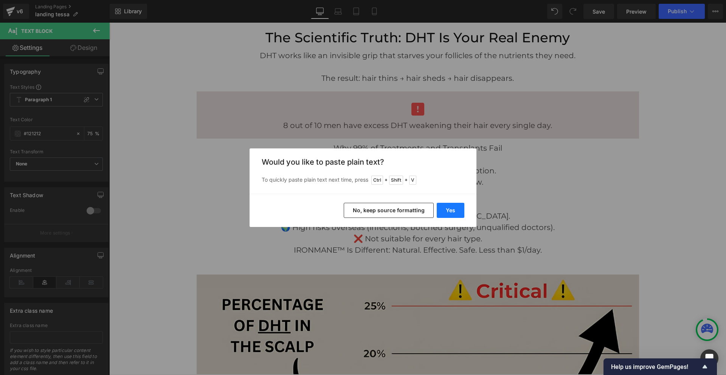
click at [447, 211] on button "Yes" at bounding box center [451, 210] width 28 height 15
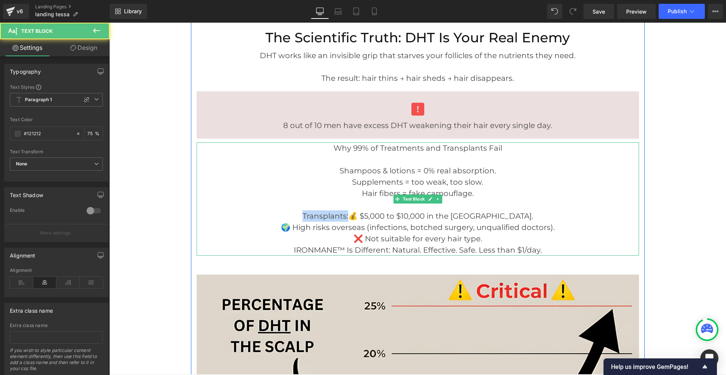
drag, startPoint x: 379, startPoint y: 218, endPoint x: 333, endPoint y: 216, distance: 46.2
click at [333, 216] on p "Transplants:💰 $5,000 to $10,000 in the US." at bounding box center [418, 216] width 442 height 11
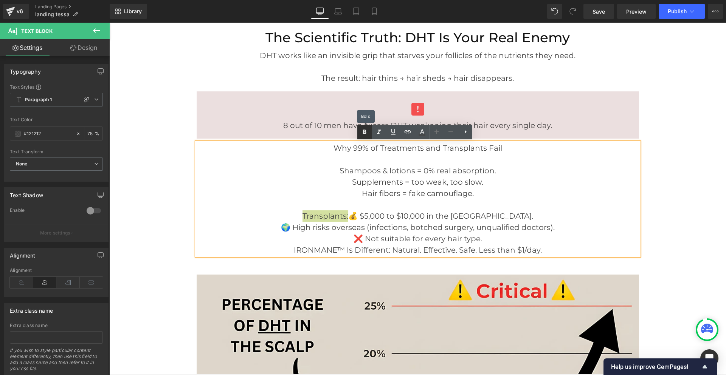
click at [359, 132] on link at bounding box center [364, 132] width 14 height 14
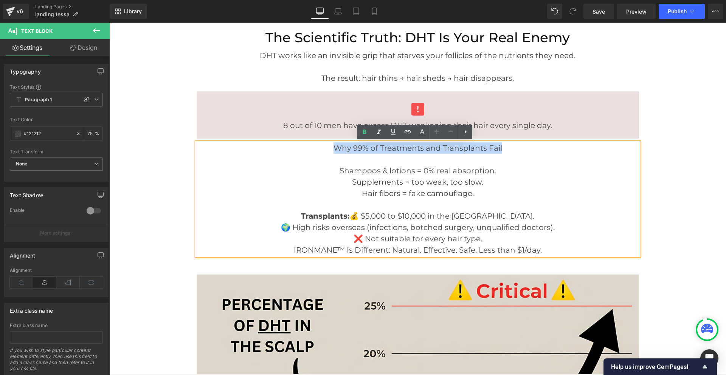
drag, startPoint x: 502, startPoint y: 146, endPoint x: 330, endPoint y: 146, distance: 171.3
click at [330, 146] on p "Why 99% of Treatments and Transplants Fail" at bounding box center [418, 148] width 442 height 11
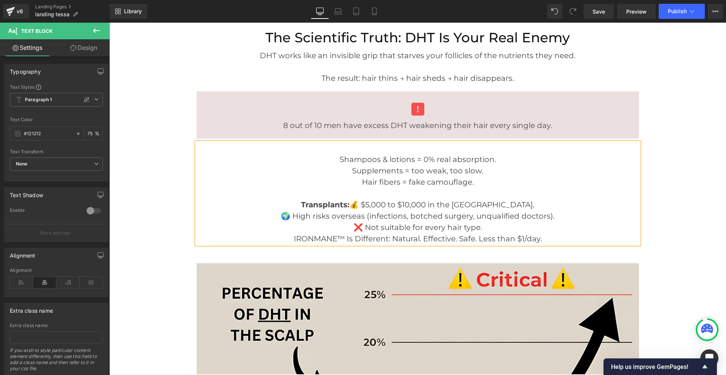
click at [335, 160] on p "Shampoos & lotions = 0% real absorption." at bounding box center [418, 159] width 442 height 11
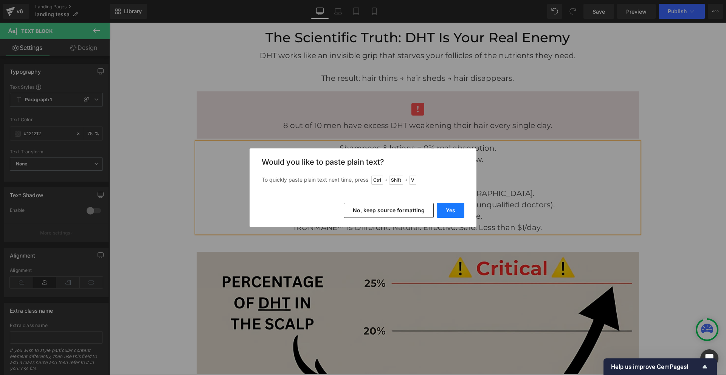
click at [439, 208] on button "Yes" at bounding box center [451, 210] width 28 height 15
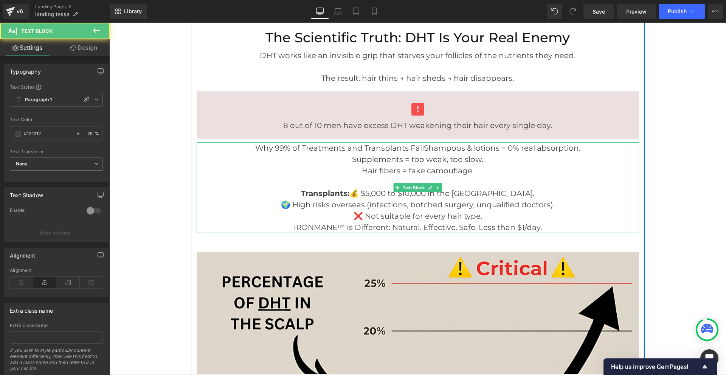
click at [421, 147] on font "Why 99% of Treatments and Transplants FailShampoos & lotions = 0% real absorpti…" at bounding box center [417, 148] width 325 height 9
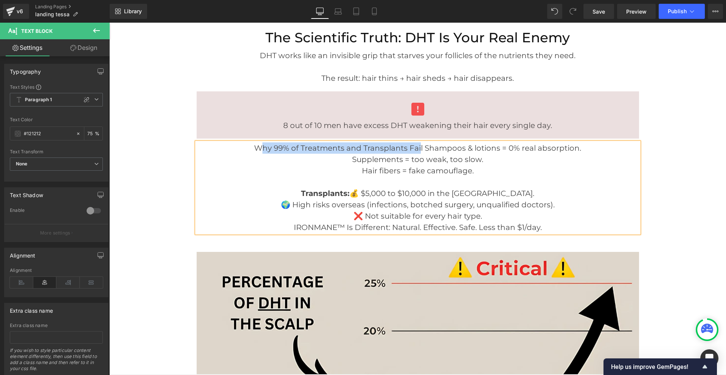
drag, startPoint x: 419, startPoint y: 147, endPoint x: 271, endPoint y: 149, distance: 147.1
click at [262, 150] on font "Why 99% of Treatments and Transplants Fail Shampoos & lotions = 0% real absorpt…" at bounding box center [417, 148] width 327 height 9
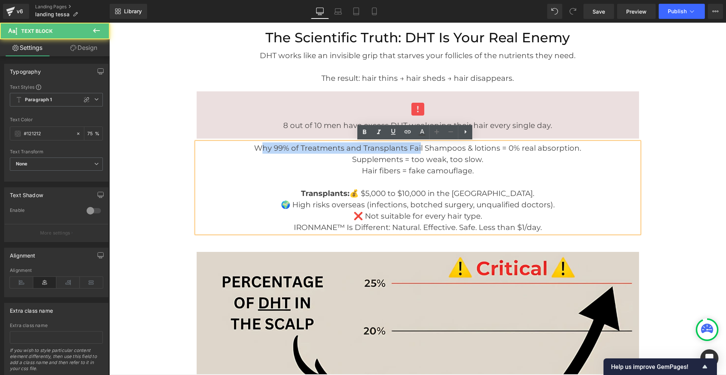
click at [318, 149] on font "Why 99% of Treatments and Transplants Fail Shampoos & lotions = 0% real absorpt…" at bounding box center [417, 148] width 327 height 9
drag, startPoint x: 418, startPoint y: 148, endPoint x: 267, endPoint y: 149, distance: 151.3
click at [267, 149] on font "Why 99% of Treatments and Transplants Fail Shampoos & lotions = 0% real absorpt…" at bounding box center [417, 148] width 327 height 9
click at [279, 149] on font "Why 99% of Treatments and Transplants Fail Shampoos & lotions = 0% real absorpt…" at bounding box center [417, 148] width 327 height 9
click at [420, 149] on font "Why 99% of Treatments and Transplants Fail Shampoos & lotions = 0% real absorpt…" at bounding box center [417, 148] width 327 height 9
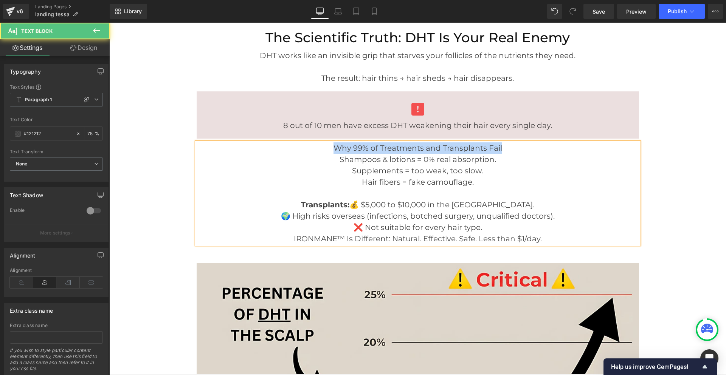
drag, startPoint x: 498, startPoint y: 146, endPoint x: 330, endPoint y: 147, distance: 168.6
click at [330, 147] on p "Why 99% of Treatments and Transplants Fail Shampoos & lotions = 0% real absorpt…" at bounding box center [418, 154] width 442 height 23
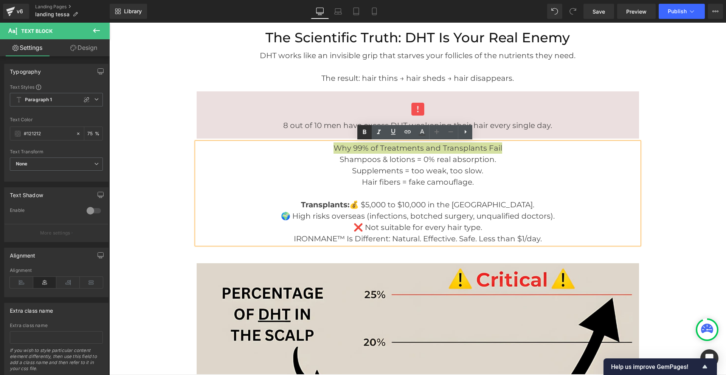
click at [364, 132] on icon at bounding box center [364, 132] width 3 height 5
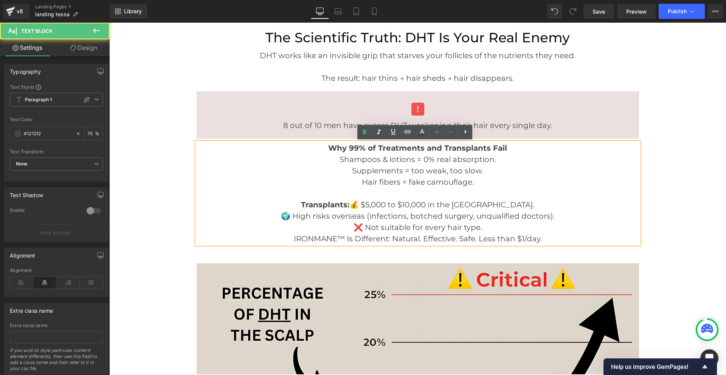
click at [382, 207] on font "Transplants: 💰 $5,000 to $10,000 in the US." at bounding box center [417, 204] width 233 height 9
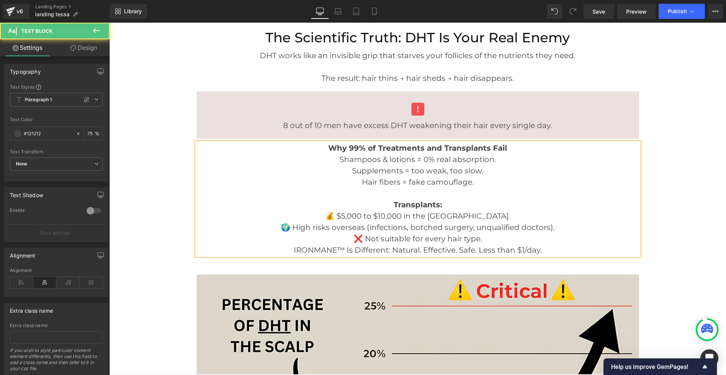
click at [493, 240] on p "❌ Not suitable for every hair type." at bounding box center [418, 238] width 442 height 11
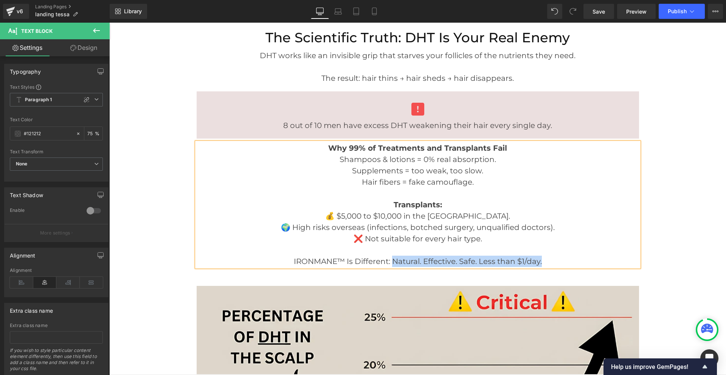
drag, startPoint x: 390, startPoint y: 261, endPoint x: 539, endPoint y: 262, distance: 149.0
click at [539, 262] on p "IRONMANE™ Is Different: Natural. Effective. Safe. Less than $1/day." at bounding box center [418, 261] width 442 height 11
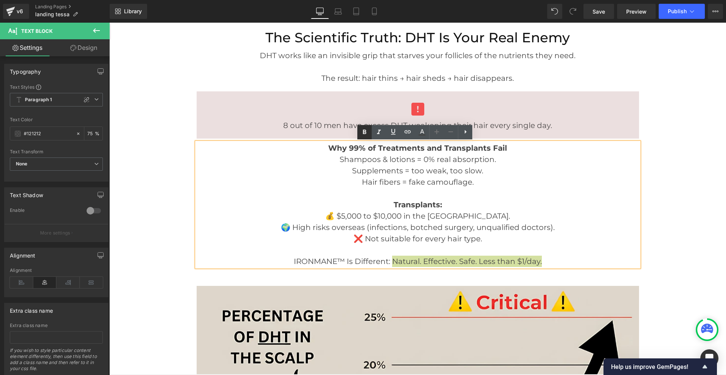
click at [365, 132] on icon at bounding box center [364, 132] width 9 height 9
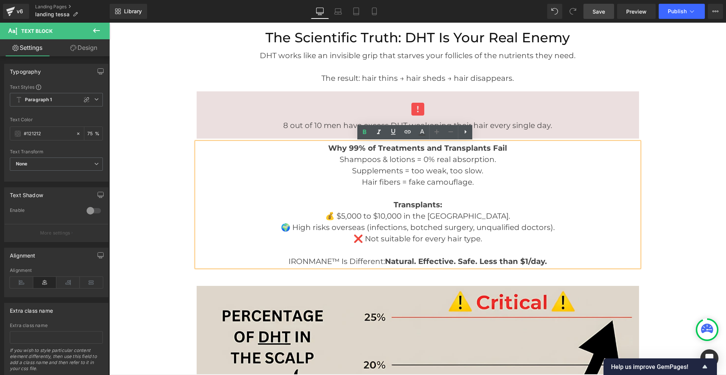
click at [603, 13] on span "Save" at bounding box center [599, 12] width 12 height 8
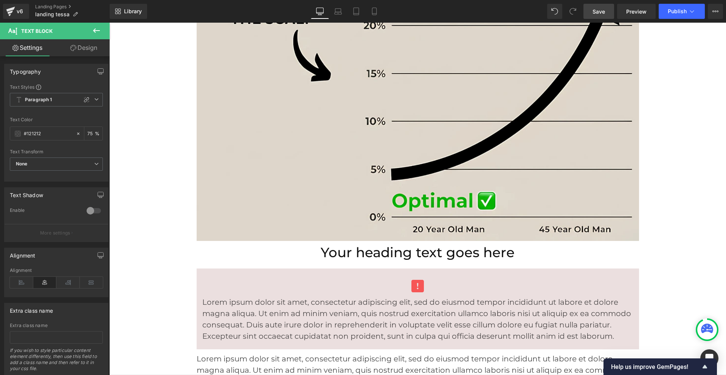
scroll to position [1210, 0]
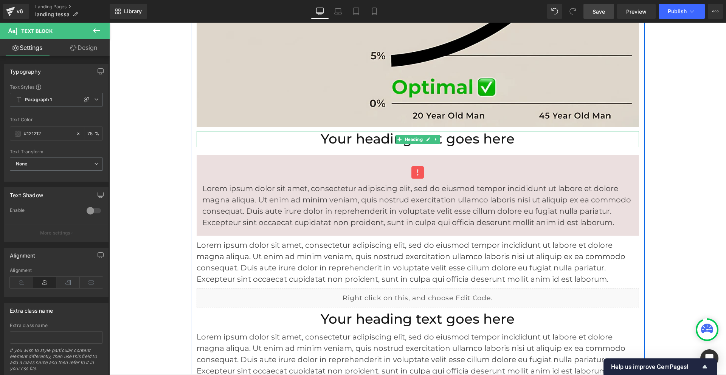
click at [396, 140] on span at bounding box center [400, 139] width 8 height 9
click at [385, 139] on h2 "Your heading text goes here" at bounding box center [418, 139] width 442 height 16
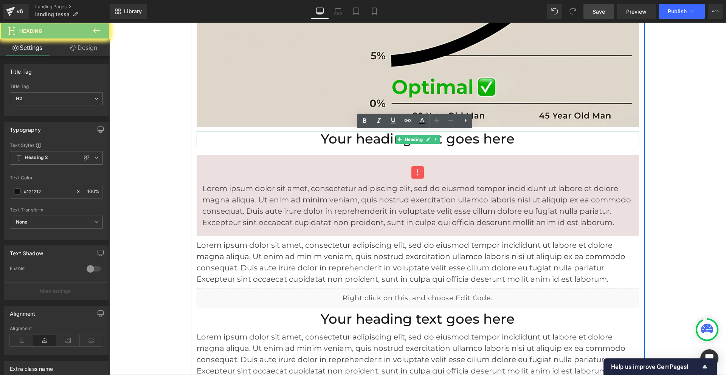
click at [385, 139] on h2 "Your heading text goes here" at bounding box center [418, 139] width 442 height 16
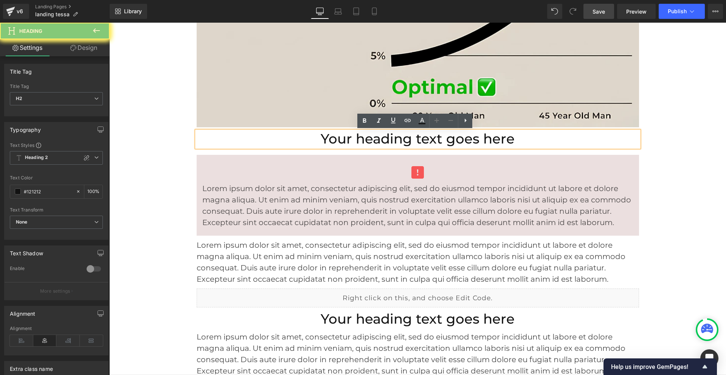
paste div
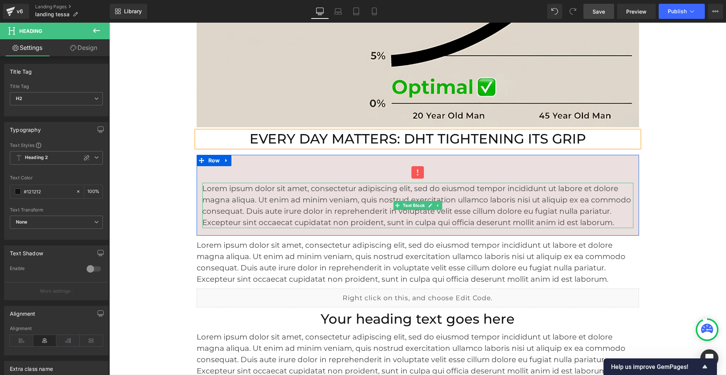
drag, startPoint x: 386, startPoint y: 204, endPoint x: 366, endPoint y: 204, distance: 19.3
click at [386, 204] on p "Lorem ipsum dolor sit amet, consectetur adipiscing elit, sed do eiusmod tempor …" at bounding box center [417, 205] width 431 height 45
click at [365, 204] on p "Lorem ipsum dolor sit amet, consectetur adipiscing elit, sed do eiusmod tempor …" at bounding box center [417, 205] width 431 height 45
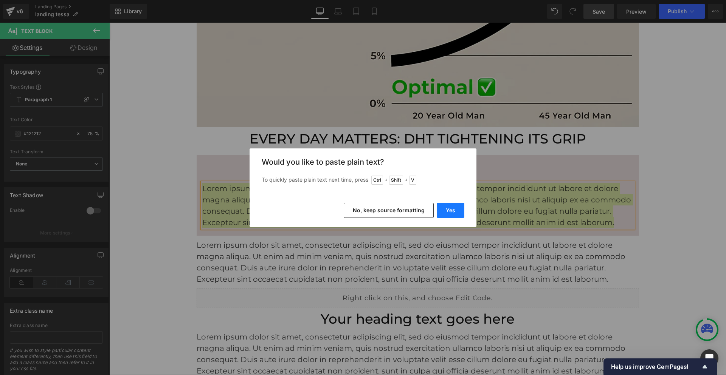
click at [443, 211] on button "Yes" at bounding box center [451, 210] width 28 height 15
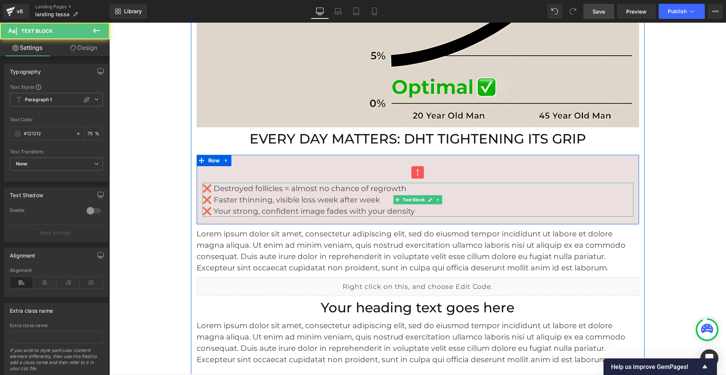
click at [212, 189] on p "❌ Destroyed follicles = almost no chance of regrowth" at bounding box center [417, 188] width 431 height 11
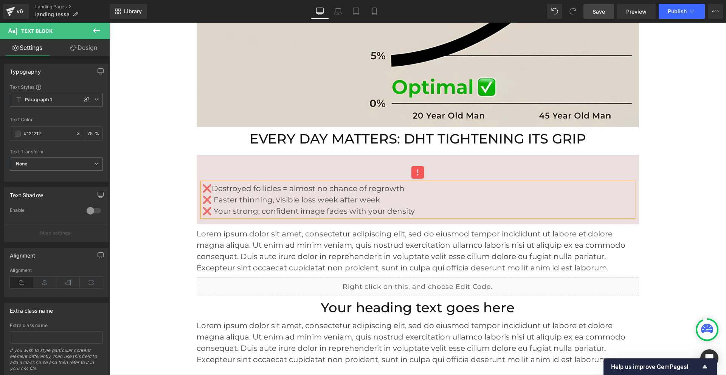
click at [204, 199] on p "❌ Faster thinning, visible loss week after week" at bounding box center [417, 199] width 431 height 11
click at [204, 212] on p "❌ Your strong, confident image fades with your density" at bounding box center [417, 211] width 431 height 11
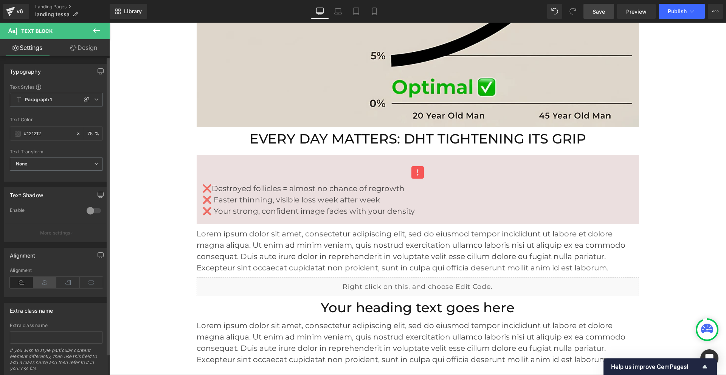
click at [49, 278] on icon at bounding box center [44, 282] width 23 height 11
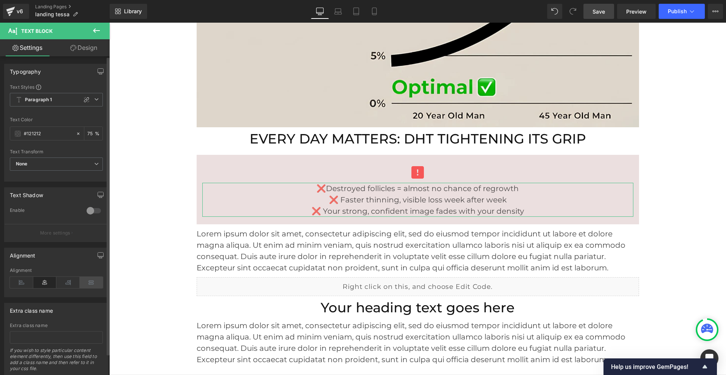
click at [83, 283] on icon at bounding box center [91, 282] width 23 height 11
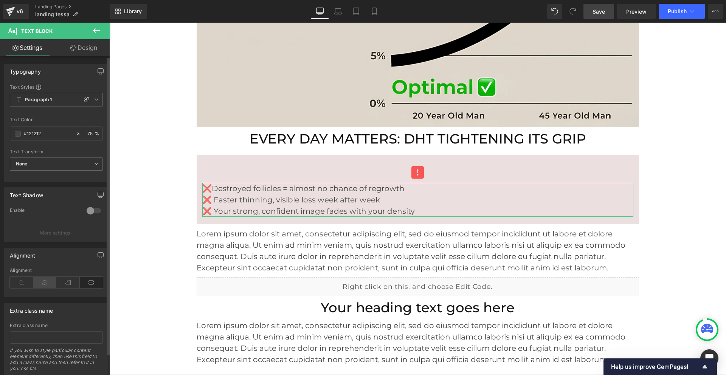
click at [37, 283] on icon at bounding box center [44, 282] width 23 height 11
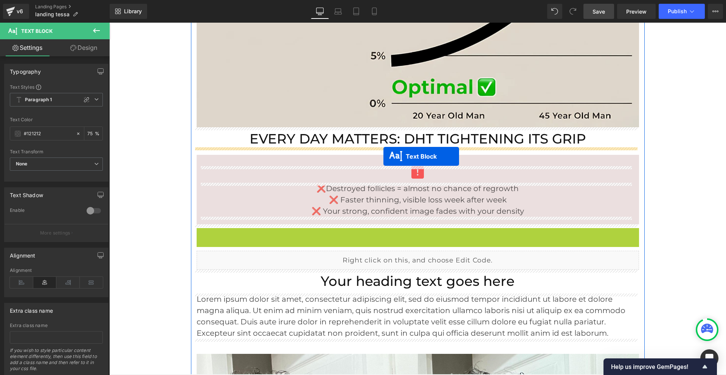
drag, startPoint x: 394, startPoint y: 250, endPoint x: 383, endPoint y: 157, distance: 94.0
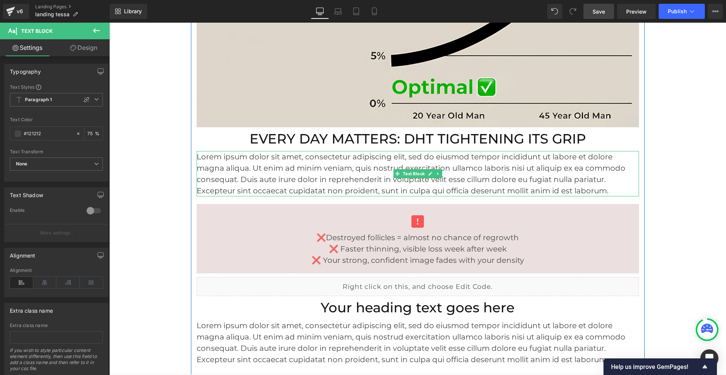
click at [357, 177] on span "Lorem ipsum dolor sit amet, consectetur adipiscing elit, sed do eiusmod tempor …" at bounding box center [411, 173] width 429 height 43
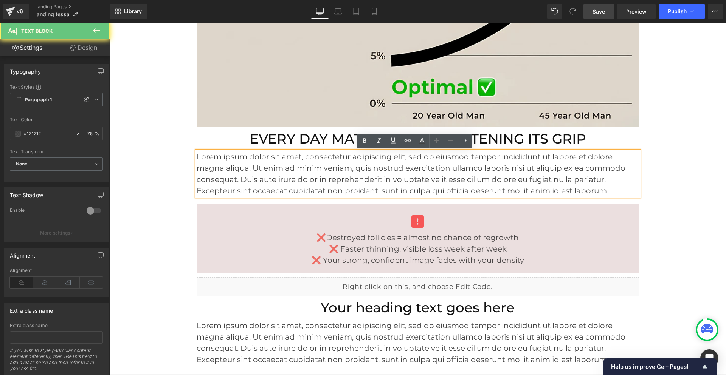
click at [357, 177] on span "Lorem ipsum dolor sit amet, consectetur adipiscing elit, sed do eiusmod tempor …" at bounding box center [411, 173] width 429 height 43
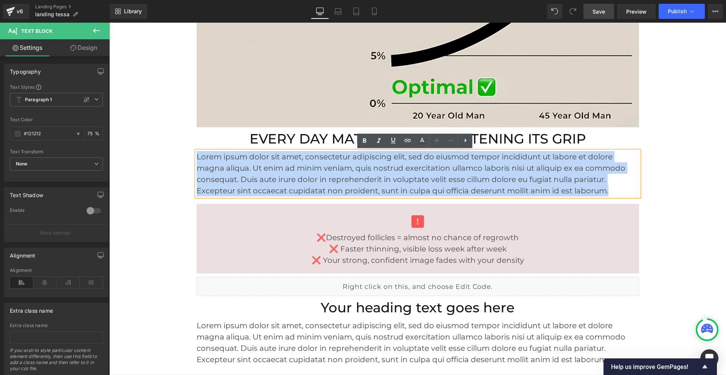
click at [357, 177] on span "Lorem ipsum dolor sit amet, consectetur adipiscing elit, sed do eiusmod tempor …" at bounding box center [411, 173] width 429 height 43
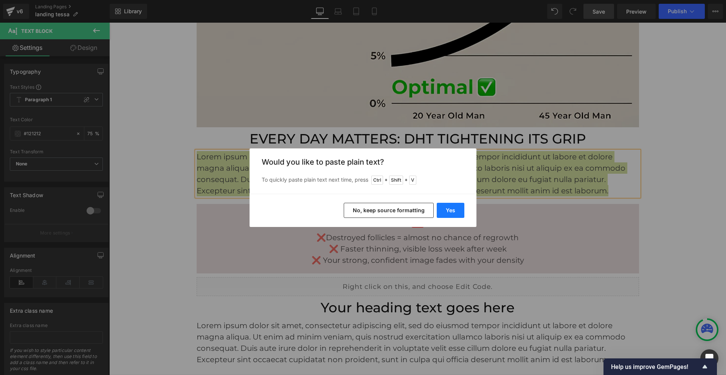
click at [447, 210] on button "Yes" at bounding box center [451, 210] width 28 height 15
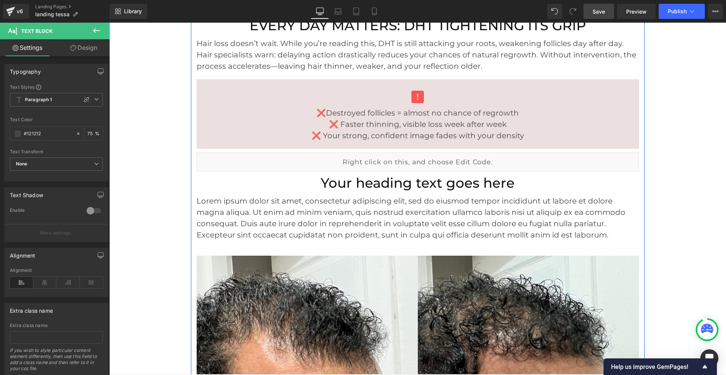
scroll to position [1361, 0]
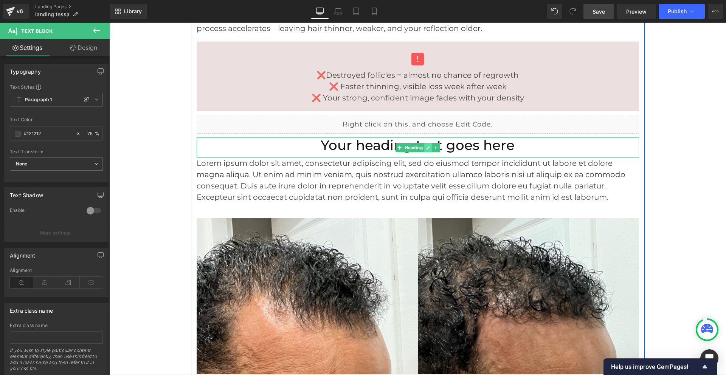
click at [424, 150] on link at bounding box center [428, 147] width 8 height 9
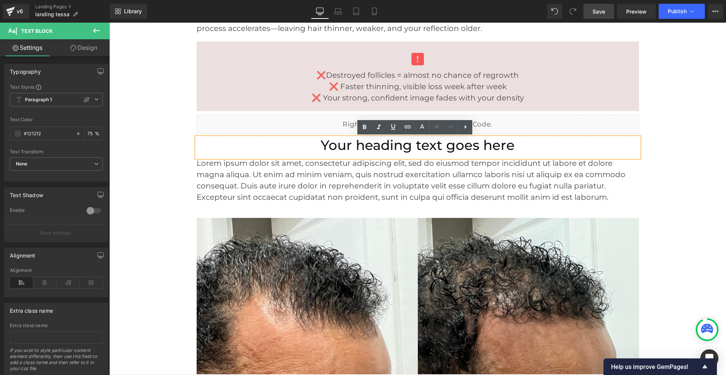
click at [443, 149] on h2 "Your heading text goes here" at bounding box center [418, 146] width 442 height 16
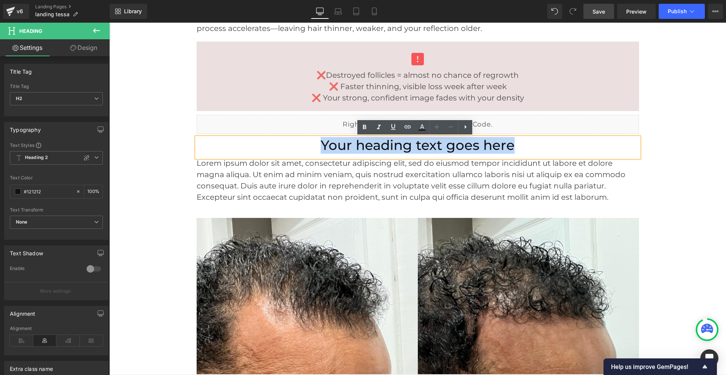
paste div
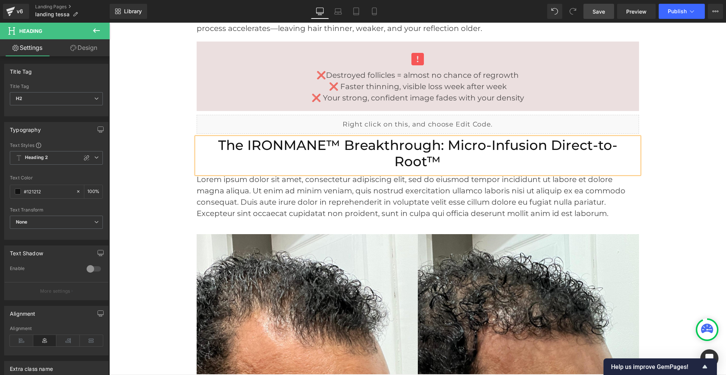
click at [549, 143] on h2 "The IRONMANE™ Breakthrough: Micro-Infusion Direct-to-Root™" at bounding box center [418, 154] width 442 height 32
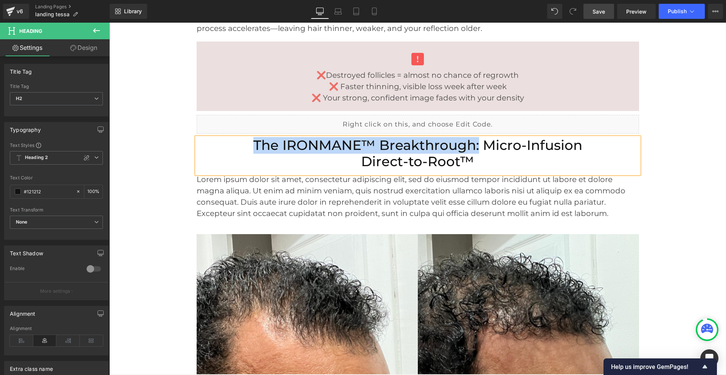
drag, startPoint x: 477, startPoint y: 144, endPoint x: 253, endPoint y: 145, distance: 223.9
click at [253, 145] on h2 "The IRONMANE™ Breakthrough: Micro-Infusion Direct-to-Root™" at bounding box center [418, 154] width 442 height 32
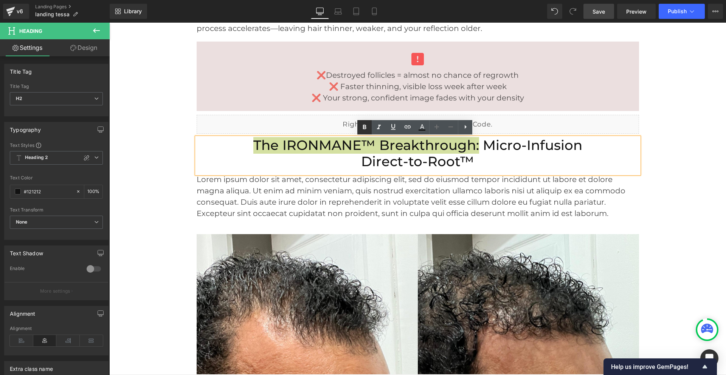
click at [361, 127] on icon at bounding box center [364, 127] width 9 height 9
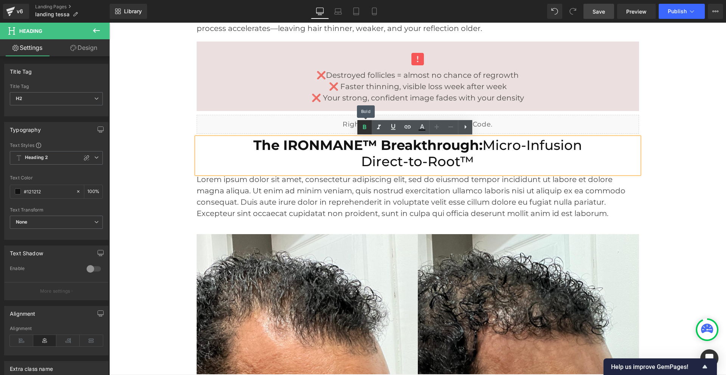
click at [362, 126] on icon at bounding box center [364, 127] width 9 height 9
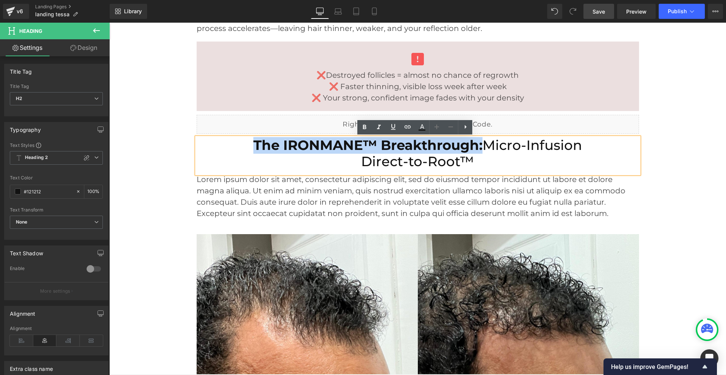
drag, startPoint x: 478, startPoint y: 147, endPoint x: 249, endPoint y: 140, distance: 229.2
click at [247, 140] on h2 "The IRONMANE™ Breakthrough: Micro-Infusion Direct-to-Root™" at bounding box center [418, 154] width 442 height 32
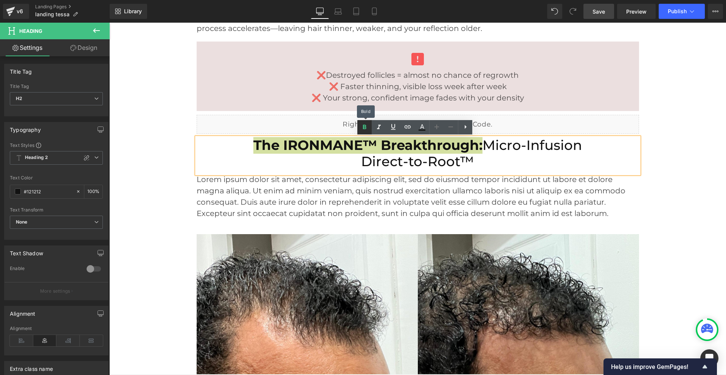
click at [363, 121] on link at bounding box center [364, 127] width 14 height 14
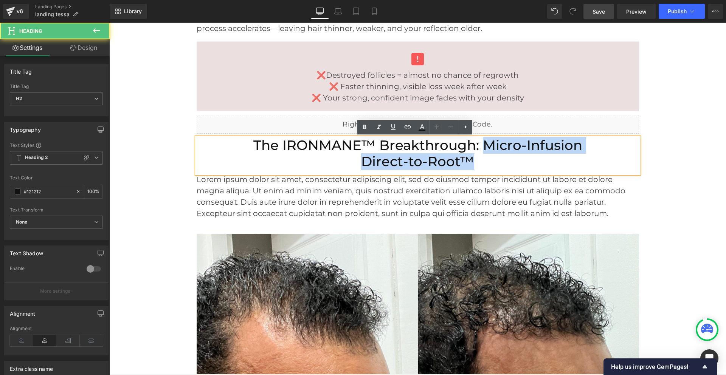
drag, startPoint x: 473, startPoint y: 164, endPoint x: 483, endPoint y: 148, distance: 19.2
click at [483, 148] on h2 "The IRONMANE™ Breakthrough: Micro-Infusion Direct-to-Root™" at bounding box center [418, 154] width 442 height 32
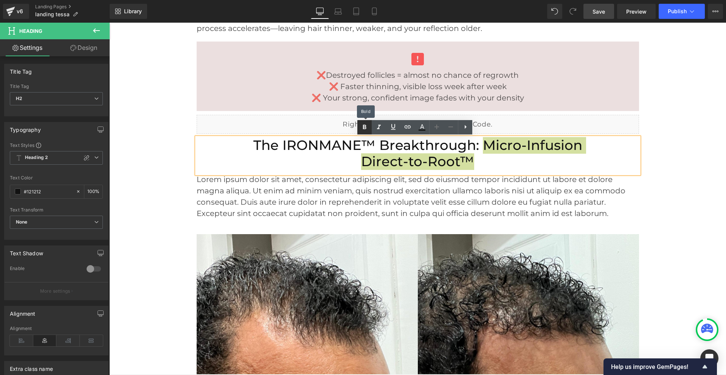
click at [368, 128] on icon at bounding box center [364, 127] width 9 height 9
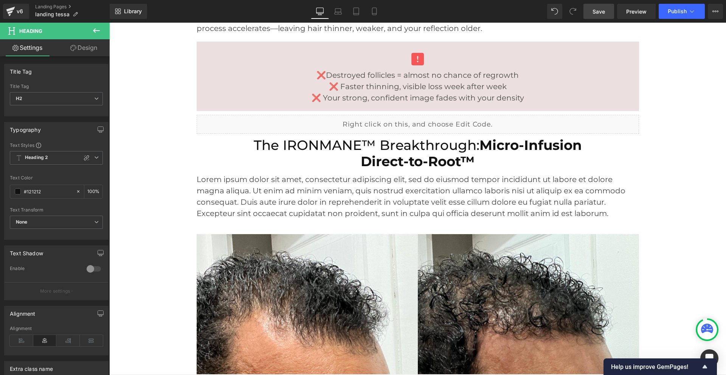
drag, startPoint x: 591, startPoint y: 11, endPoint x: 490, endPoint y: 24, distance: 102.1
click at [591, 11] on link "Save" at bounding box center [598, 11] width 31 height 15
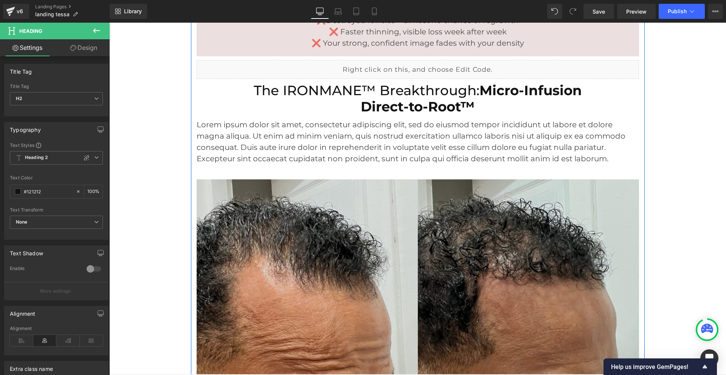
scroll to position [1399, 0]
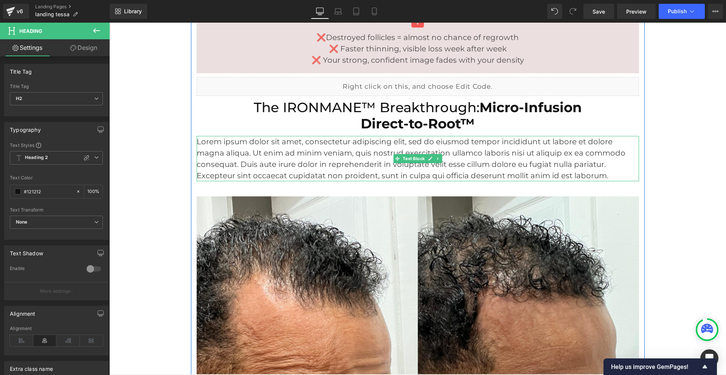
click at [468, 167] on p "Lorem ipsum dolor sit amet, consectetur adipiscing elit, sed do eiusmod tempor …" at bounding box center [418, 158] width 442 height 45
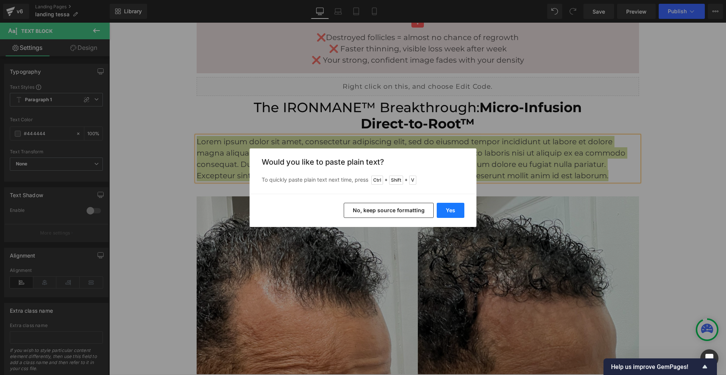
click at [453, 207] on button "Yes" at bounding box center [451, 210] width 28 height 15
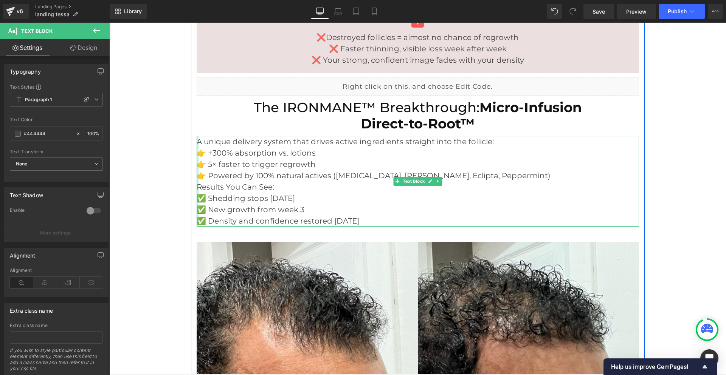
drag, startPoint x: 490, startPoint y: 141, endPoint x: 195, endPoint y: 139, distance: 295.3
click at [197, 139] on div "A unique delivery system that drives active ingredients straight into the folli…" at bounding box center [418, 181] width 442 height 91
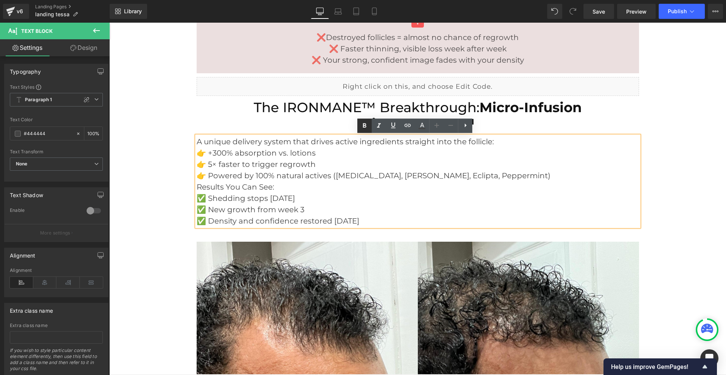
click at [361, 123] on icon at bounding box center [364, 125] width 9 height 9
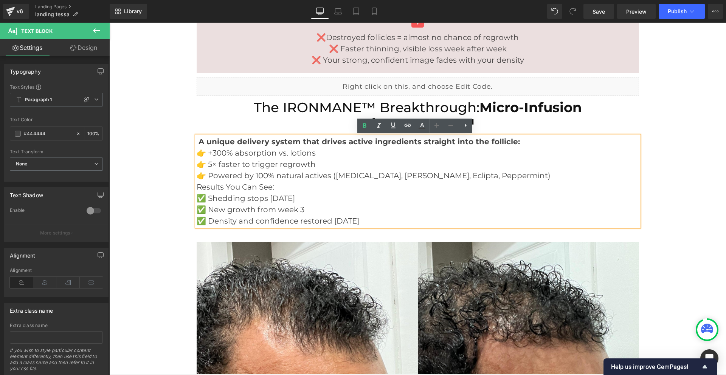
click at [492, 177] on p "👉 Powered by 100% natural actives ([MEDICAL_DATA], [PERSON_NAME], Eclipta, Pepp…" at bounding box center [418, 175] width 442 height 11
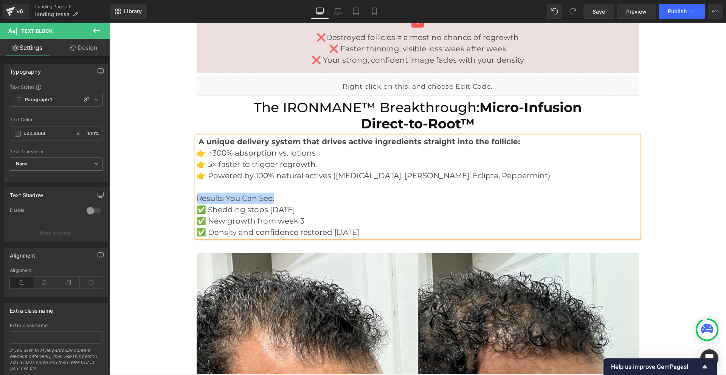
drag, startPoint x: 271, startPoint y: 197, endPoint x: 194, endPoint y: 198, distance: 77.1
click at [197, 198] on p "Results You Can See:" at bounding box center [418, 198] width 442 height 11
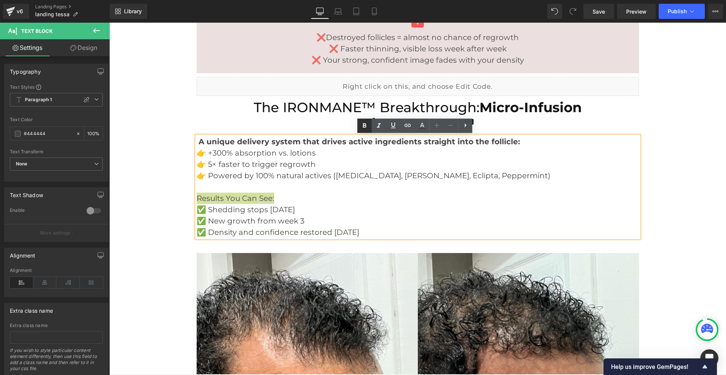
click at [365, 124] on icon at bounding box center [364, 125] width 9 height 9
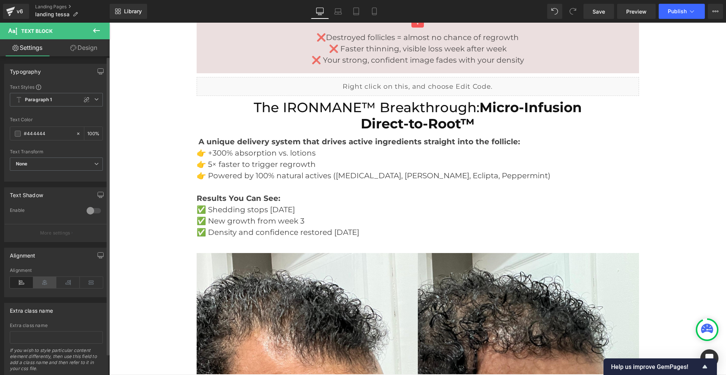
click at [43, 284] on icon at bounding box center [44, 282] width 23 height 11
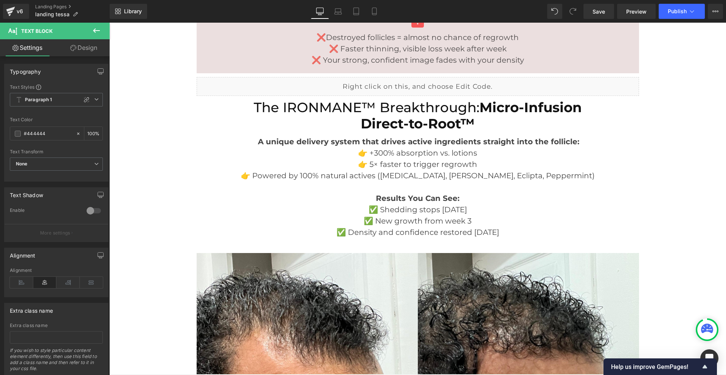
scroll to position [1550, 0]
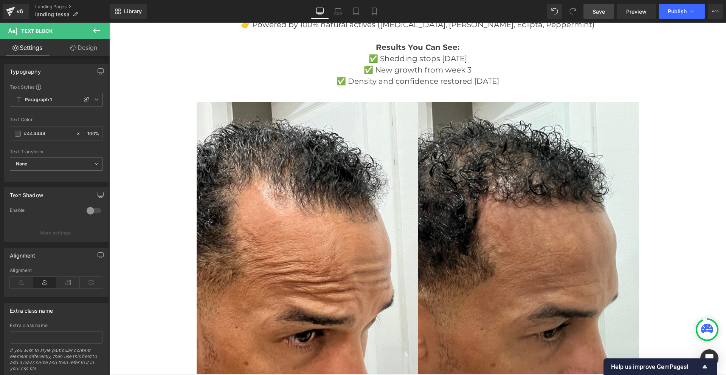
click at [590, 11] on link "Save" at bounding box center [598, 11] width 31 height 15
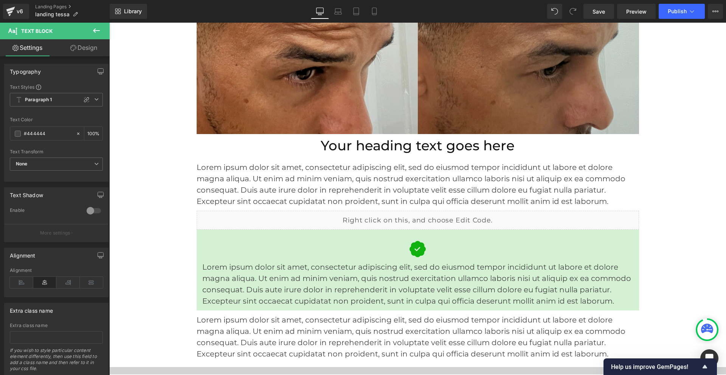
scroll to position [1815, 0]
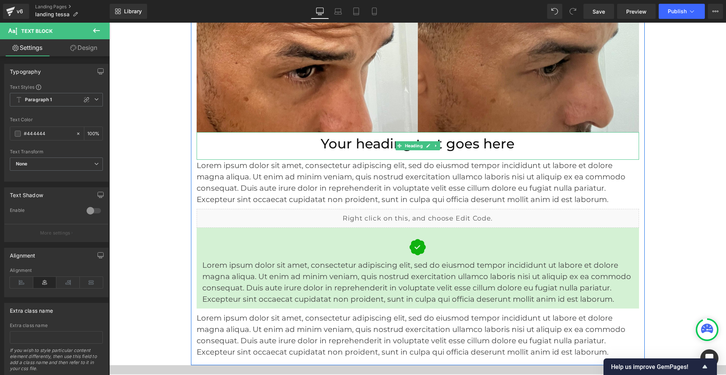
click at [443, 147] on h2 "Your heading text goes here" at bounding box center [418, 144] width 442 height 16
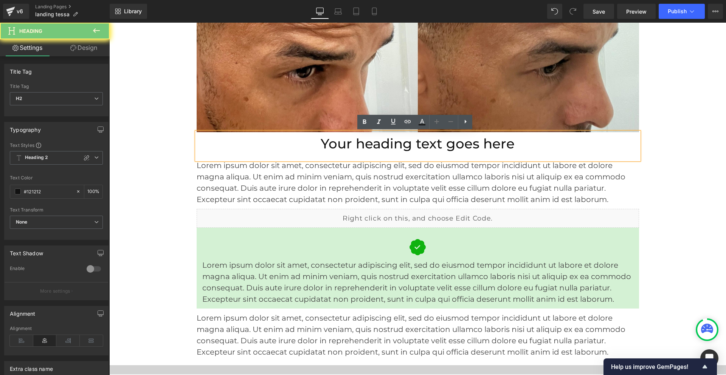
paste div
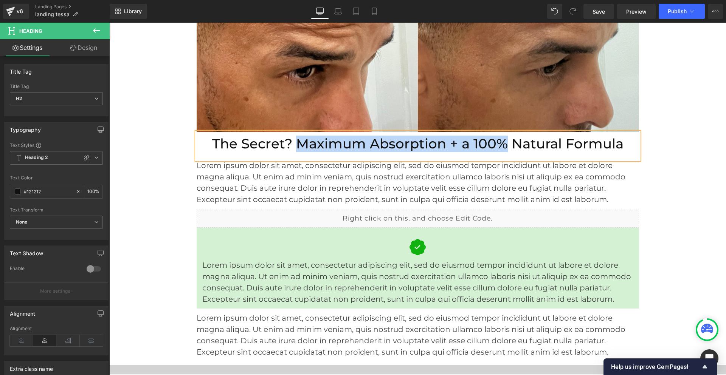
drag, startPoint x: 295, startPoint y: 142, endPoint x: 504, endPoint y: 150, distance: 209.6
click at [504, 150] on h2 "The Secret? Maximum Absorption + a 100% Natural Formula" at bounding box center [418, 144] width 442 height 16
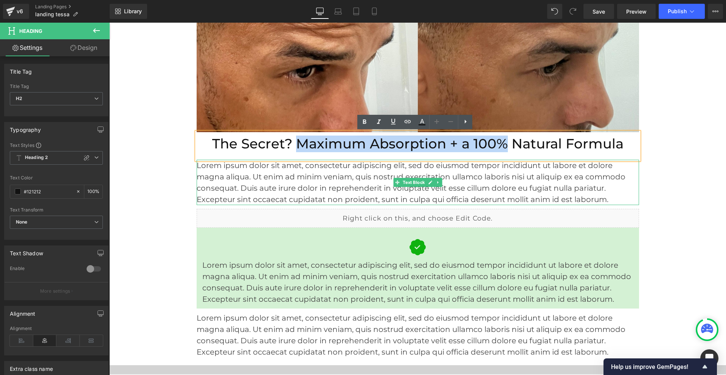
click at [365, 182] on p "Lorem ipsum dolor sit amet, consectetur adipiscing elit, sed do eiusmod tempor …" at bounding box center [418, 182] width 442 height 45
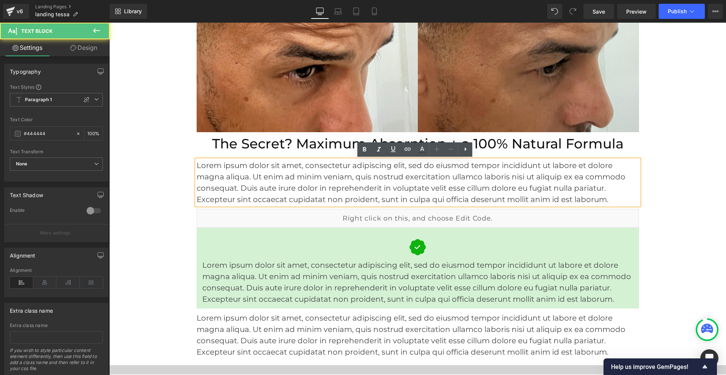
click at [371, 182] on p "Lorem ipsum dolor sit amet, consectetur adipiscing elit, sed do eiusmod tempor …" at bounding box center [418, 182] width 442 height 45
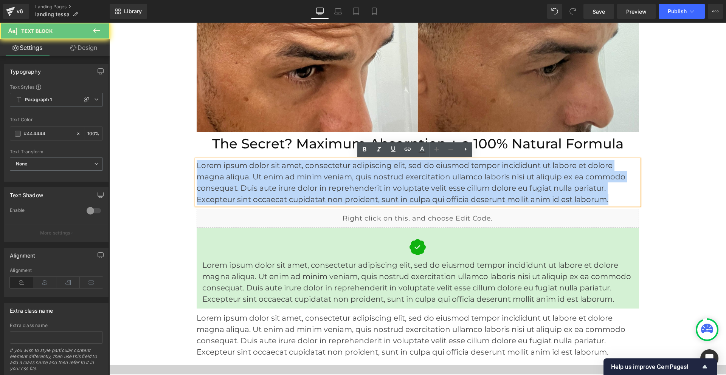
click at [371, 182] on p "Lorem ipsum dolor sit amet, consectetur adipiscing elit, sed do eiusmod tempor …" at bounding box center [418, 182] width 442 height 45
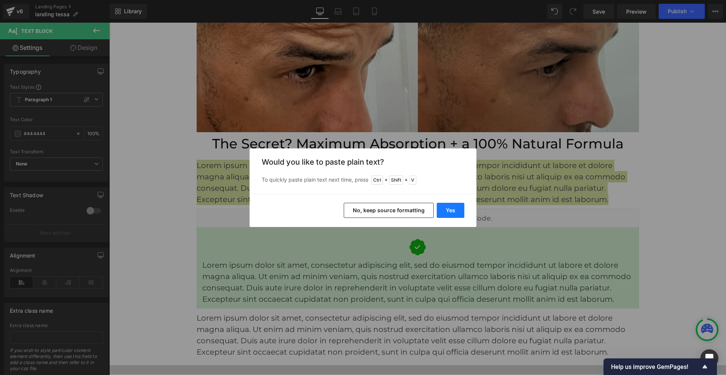
click at [455, 211] on button "Yes" at bounding box center [451, 210] width 28 height 15
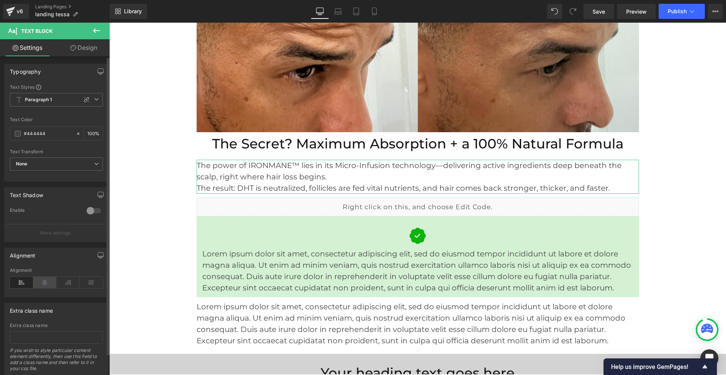
click at [43, 285] on icon at bounding box center [44, 282] width 23 height 11
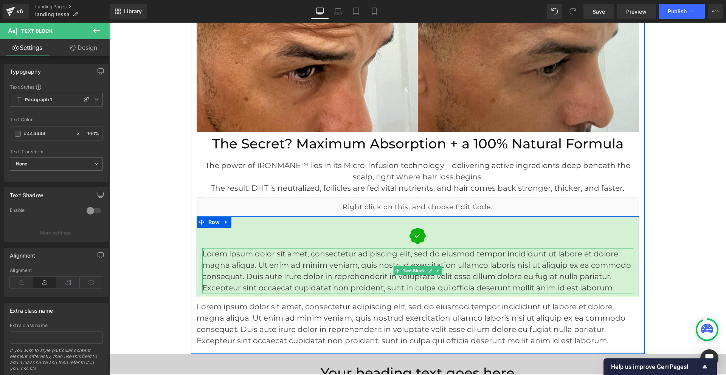
drag, startPoint x: 400, startPoint y: 272, endPoint x: 361, endPoint y: 272, distance: 38.6
click at [401, 272] on span "Text Block" at bounding box center [413, 271] width 25 height 9
click at [361, 272] on p "Lorem ipsum dolor sit amet, consectetur adipiscing elit, sed do eiusmod tempor …" at bounding box center [417, 270] width 431 height 45
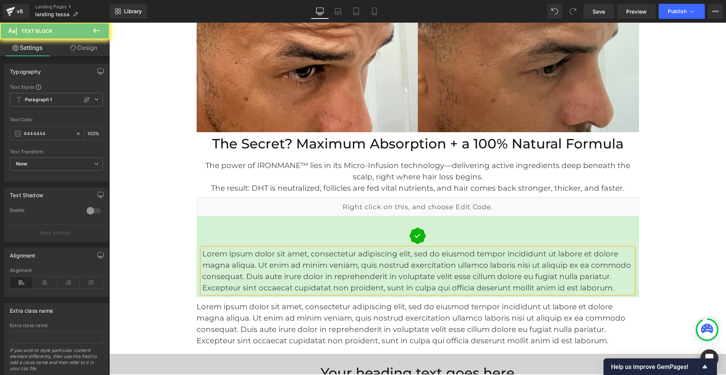
click at [361, 272] on p "Lorem ipsum dolor sit amet, consectetur adipiscing elit, sed do eiusmod tempor …" at bounding box center [417, 270] width 431 height 45
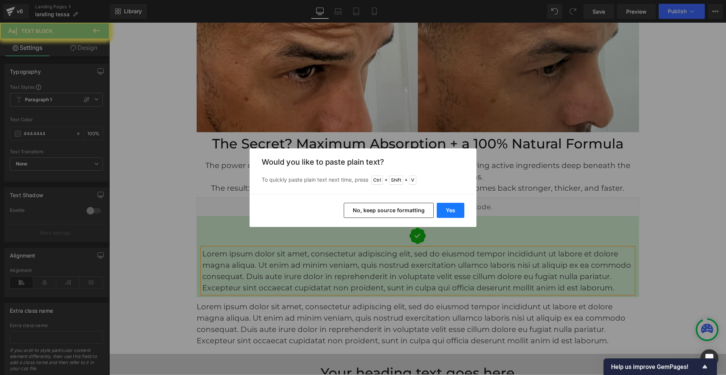
click at [458, 213] on button "Yes" at bounding box center [451, 210] width 28 height 15
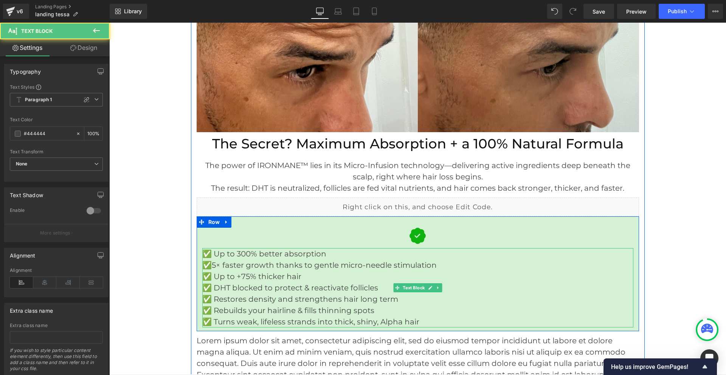
click at [213, 254] on p "✅ Up to 300% better absorption" at bounding box center [417, 253] width 431 height 11
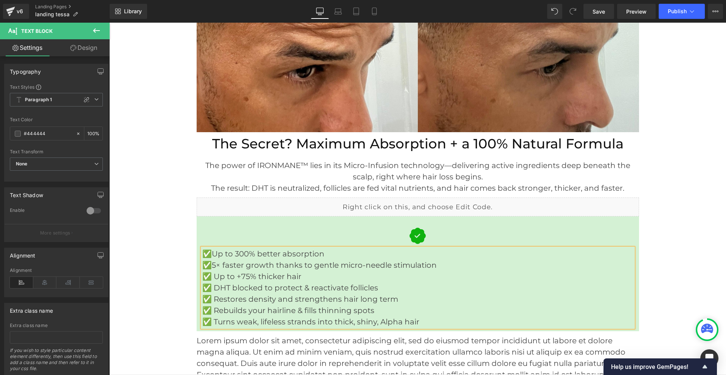
click at [202, 253] on p "✅Up to 300% better absorption" at bounding box center [417, 253] width 431 height 11
click at [45, 281] on icon at bounding box center [44, 282] width 23 height 11
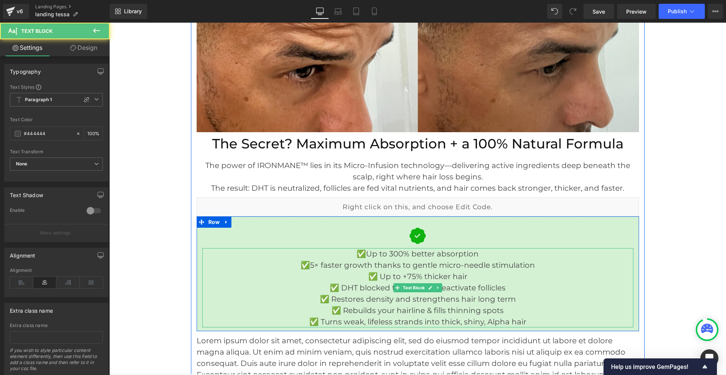
click at [366, 255] on p "✅Up to 300% better absorption" at bounding box center [417, 253] width 431 height 11
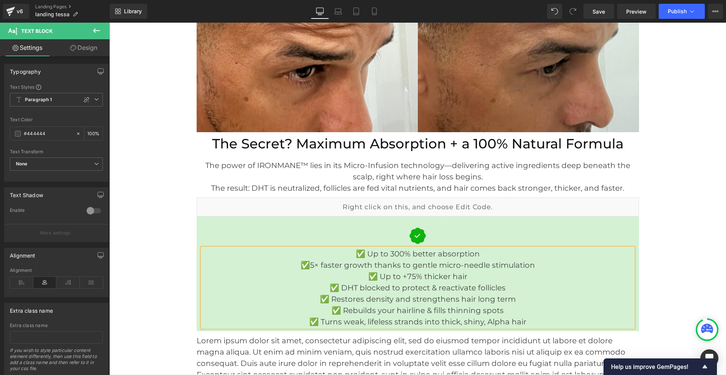
click at [530, 325] on p "✅ Turns weak, lifeless strands into thick, shiny, Alpha hair" at bounding box center [417, 321] width 431 height 11
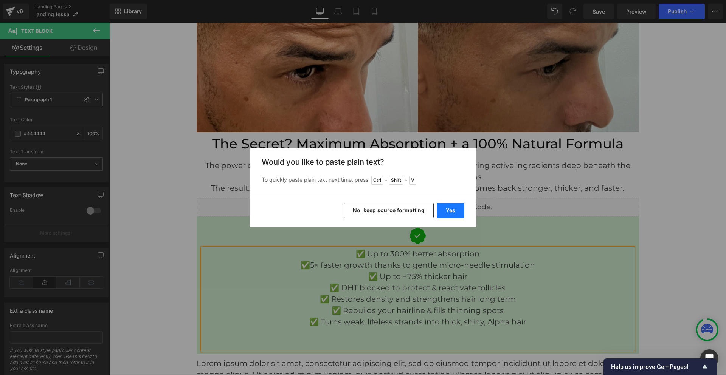
click at [444, 210] on button "Yes" at bounding box center [451, 210] width 28 height 15
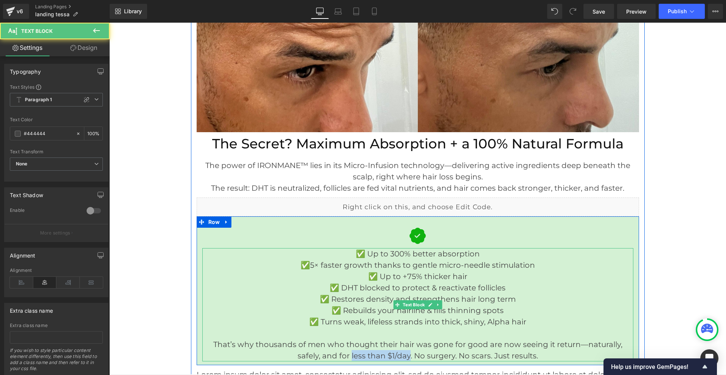
drag, startPoint x: 394, startPoint y: 357, endPoint x: 335, endPoint y: 358, distance: 58.6
click at [335, 358] on p "✅ Turns weak, lifeless strands into thick, shiny, Alpha hair That’s why thousan…" at bounding box center [417, 338] width 431 height 45
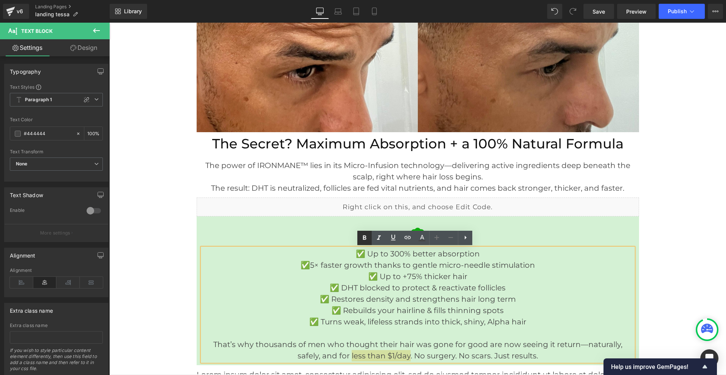
click at [366, 239] on icon at bounding box center [364, 238] width 3 height 5
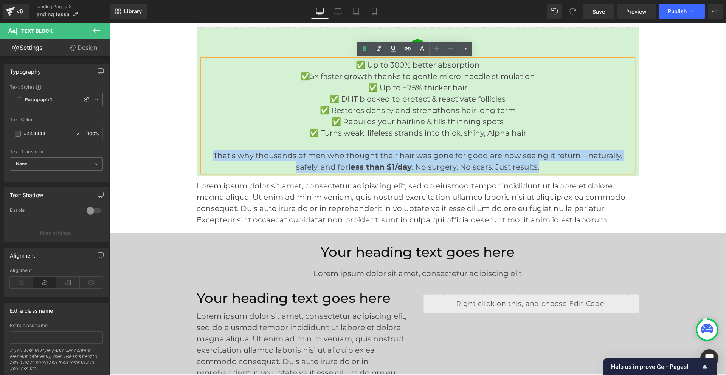
drag, startPoint x: 531, startPoint y: 168, endPoint x: 201, endPoint y: 155, distance: 330.0
click at [202, 155] on p "✅ Turns weak, lifeless strands into thick, shiny, Alpha hair That’s why thousan…" at bounding box center [417, 149] width 431 height 45
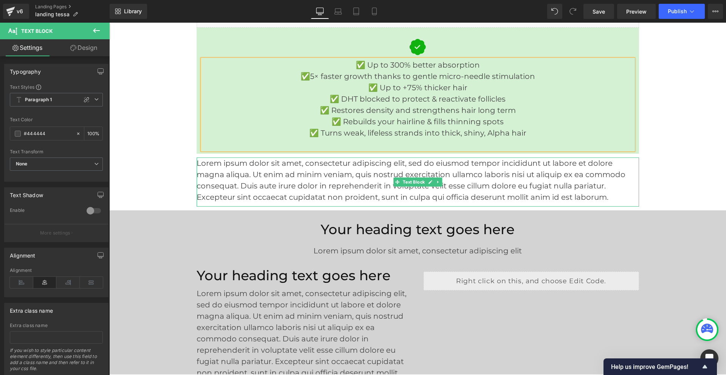
click at [451, 175] on p "Lorem ipsum dolor sit amet, consectetur adipiscing elit, sed do eiusmod tempor …" at bounding box center [418, 180] width 442 height 45
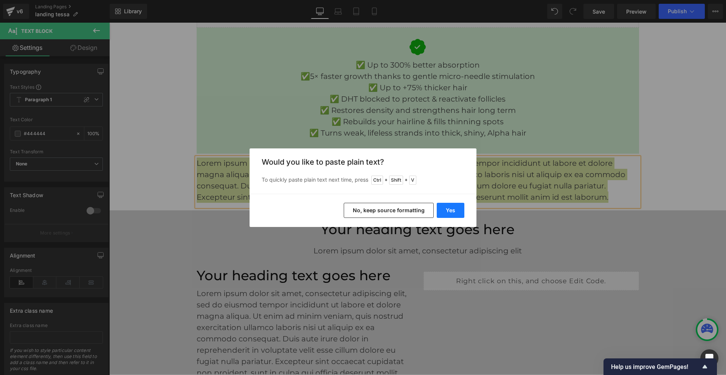
click at [456, 209] on button "Yes" at bounding box center [451, 210] width 28 height 15
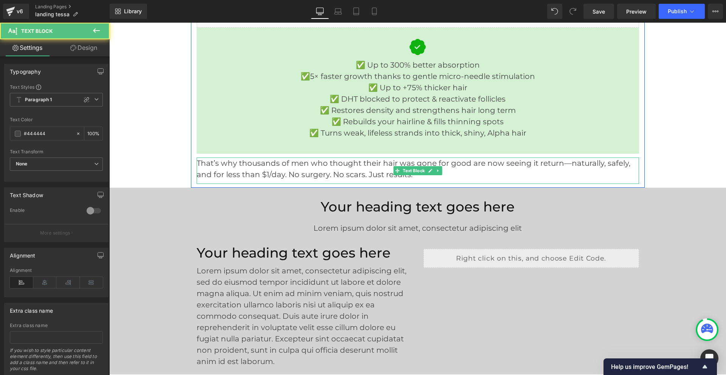
click at [353, 168] on p "That’s why thousands of men who thought their hair was gone for good are now se…" at bounding box center [418, 169] width 442 height 23
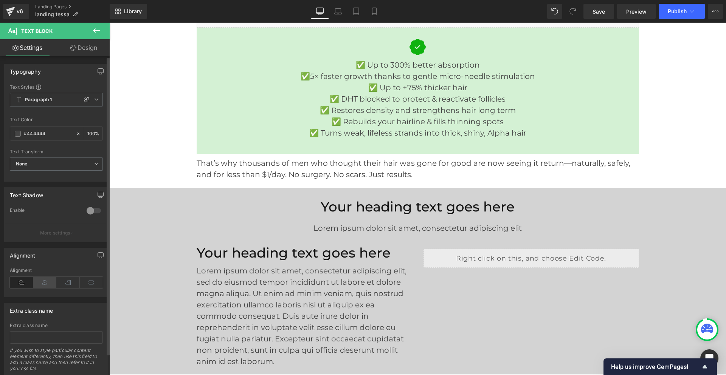
click at [46, 282] on icon at bounding box center [44, 282] width 23 height 11
click at [591, 12] on link "Save" at bounding box center [598, 11] width 31 height 15
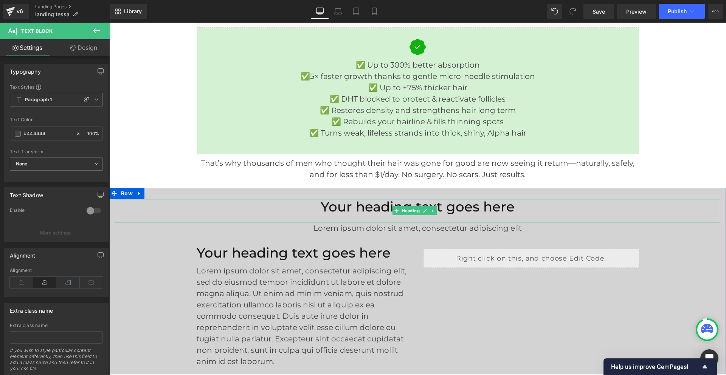
click at [370, 210] on h2 "Your heading text goes here" at bounding box center [417, 207] width 605 height 16
paste div
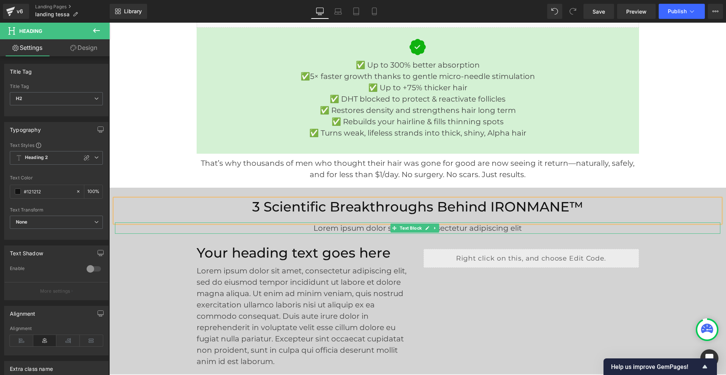
drag, startPoint x: 346, startPoint y: 229, endPoint x: 434, endPoint y: 231, distance: 88.5
click at [346, 229] on p "Lorem ipsum dolor sit amet, consectetur adipiscing elit" at bounding box center [417, 228] width 605 height 11
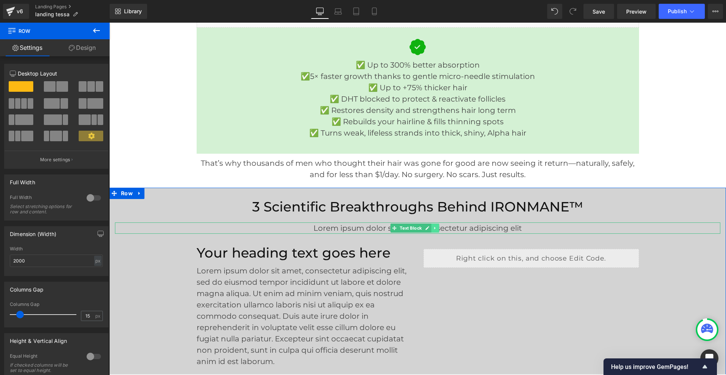
click at [435, 230] on icon at bounding box center [435, 228] width 4 height 5
click at [441, 228] on icon at bounding box center [439, 228] width 4 height 4
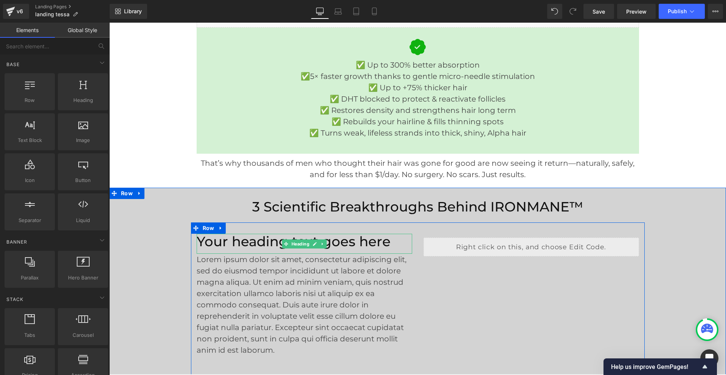
click at [260, 243] on h2 "Your heading text goes here" at bounding box center [305, 242] width 216 height 16
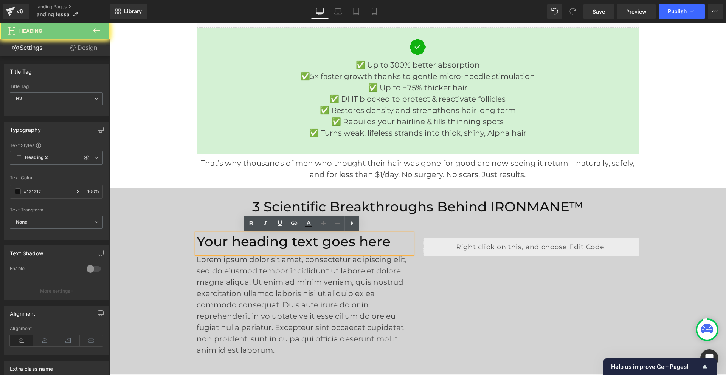
paste div
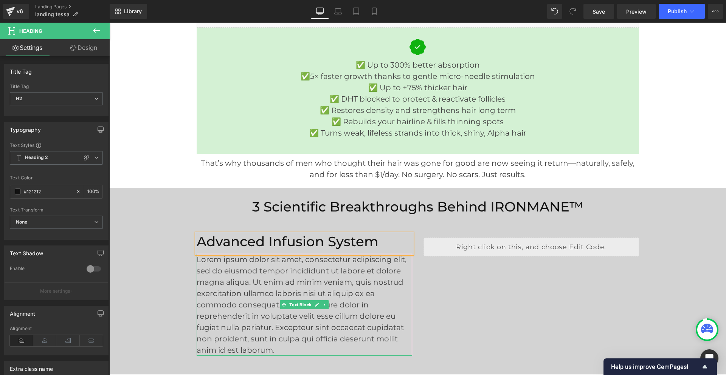
click at [266, 295] on p "Lorem ipsum dolor sit amet, consectetur adipiscing elit, sed do eiusmod tempor …" at bounding box center [305, 305] width 216 height 102
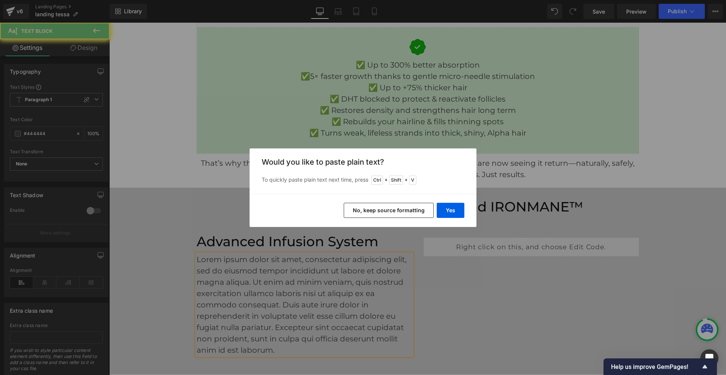
click at [458, 211] on button "Yes" at bounding box center [451, 210] width 28 height 15
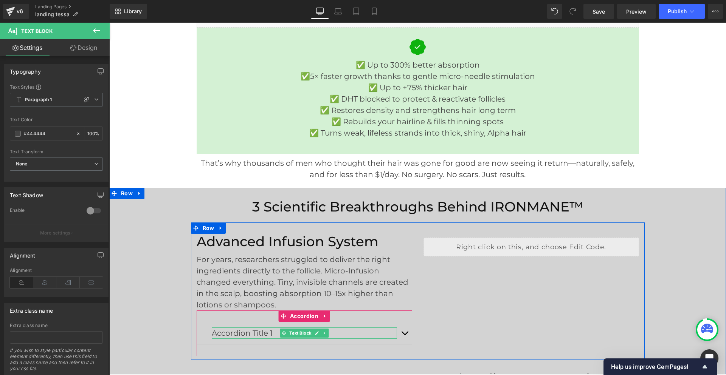
click at [240, 331] on p "Accordion Title 1" at bounding box center [304, 333] width 185 height 11
click at [240, 332] on p "Accordion Title 1" at bounding box center [304, 333] width 185 height 11
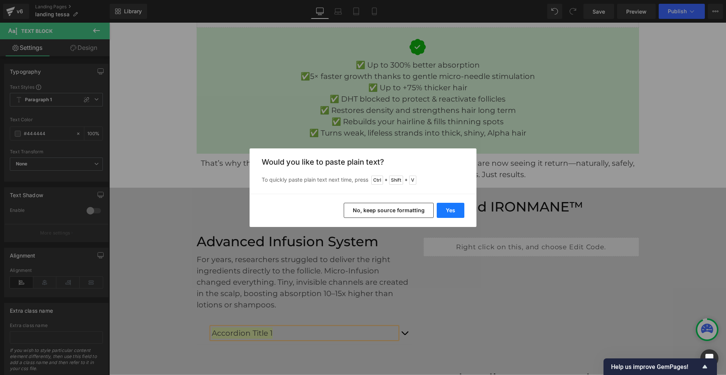
click at [455, 212] on button "Yes" at bounding box center [451, 210] width 28 height 15
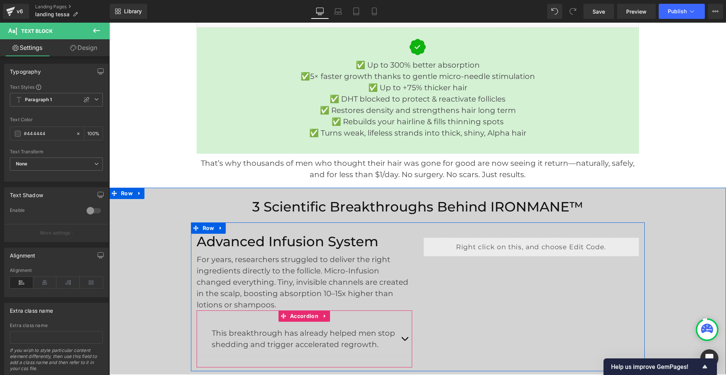
click at [402, 338] on button "button" at bounding box center [404, 339] width 15 height 34
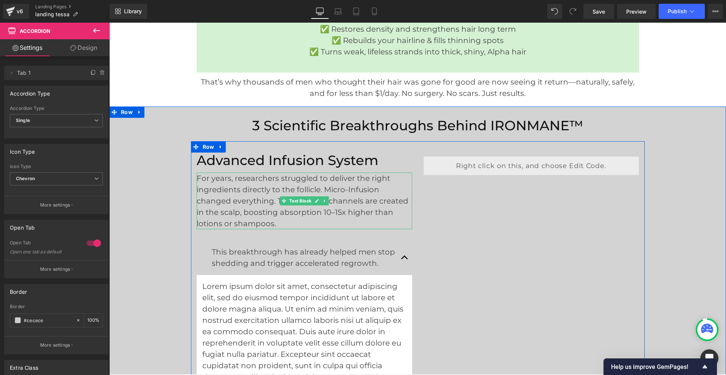
scroll to position [2117, 0]
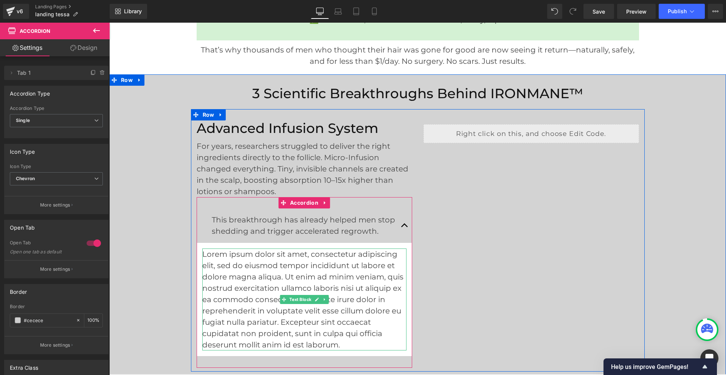
click at [326, 317] on p "Lorem ipsum dolor sit amet, consectetur adipiscing elit, sed do eiusmod tempor …" at bounding box center [304, 300] width 204 height 102
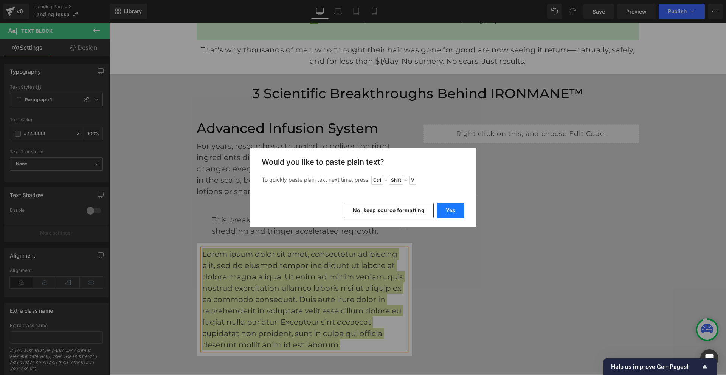
click at [447, 211] on button "Yes" at bounding box center [451, 210] width 28 height 15
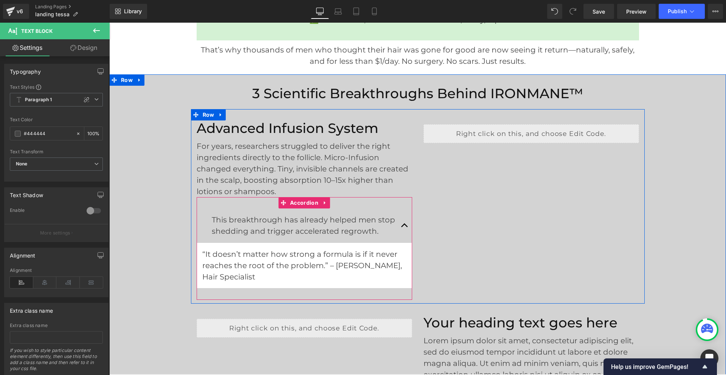
click at [405, 228] on span "button" at bounding box center [405, 228] width 0 height 0
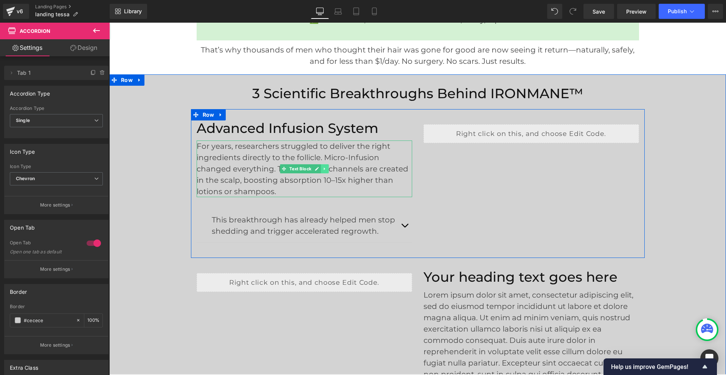
click at [324, 168] on link at bounding box center [325, 168] width 8 height 9
click at [319, 171] on icon at bounding box center [321, 169] width 4 height 5
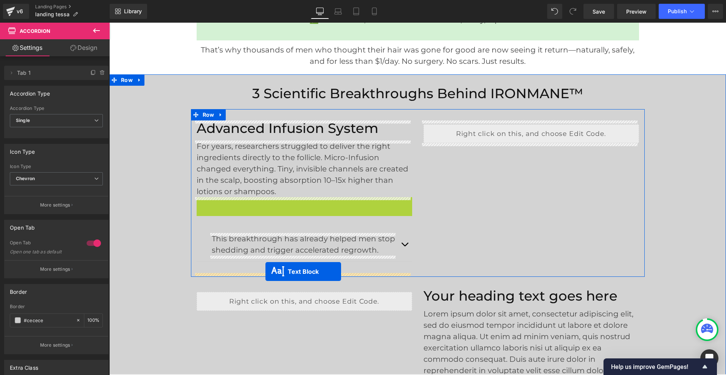
drag, startPoint x: 281, startPoint y: 226, endPoint x: 265, endPoint y: 272, distance: 48.7
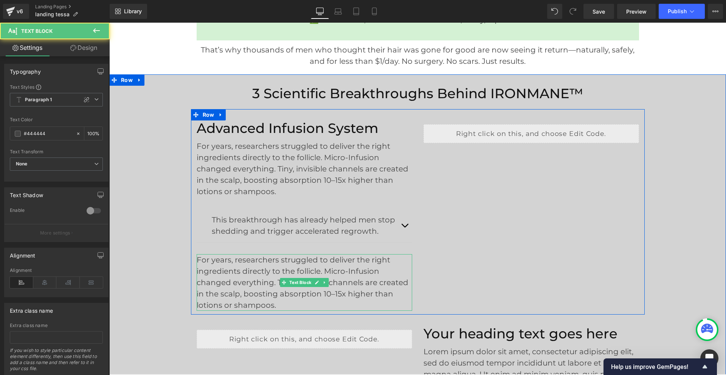
click at [223, 277] on p "For years, researchers struggled to deliver the right ingredients directly to t…" at bounding box center [305, 282] width 216 height 57
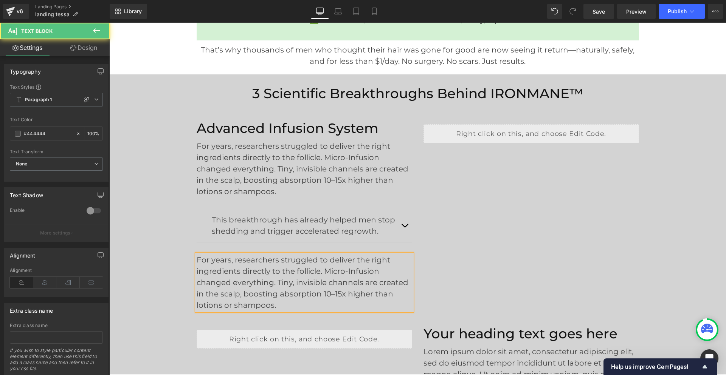
click at [223, 277] on p "For years, researchers struggled to deliver the right ingredients directly to t…" at bounding box center [305, 282] width 216 height 57
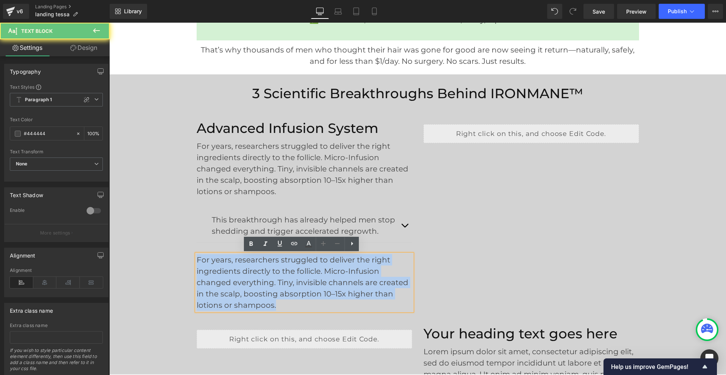
click at [223, 277] on p "For years, researchers struggled to deliver the right ingredients directly to t…" at bounding box center [305, 282] width 216 height 57
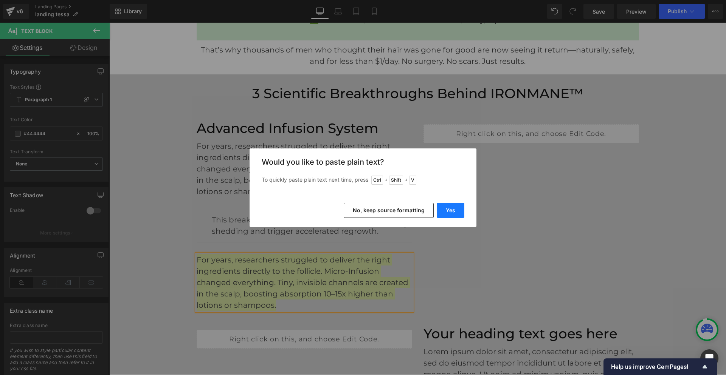
click at [445, 215] on button "Yes" at bounding box center [451, 210] width 28 height 15
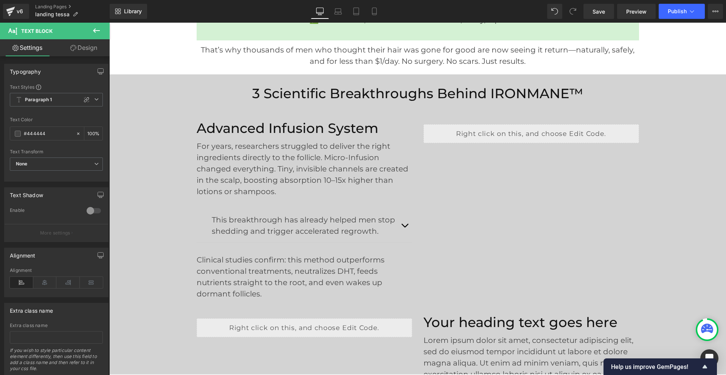
click at [600, 19] on div "Library Desktop Desktop Laptop Tablet Mobile Save Preview Publish Scheduled Vie…" at bounding box center [418, 11] width 616 height 23
drag, startPoint x: 600, startPoint y: 14, endPoint x: 472, endPoint y: 5, distance: 128.5
click at [600, 14] on span "Save" at bounding box center [599, 12] width 12 height 8
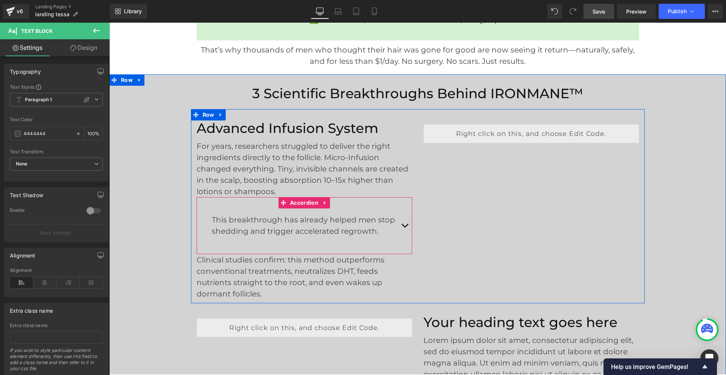
click at [324, 202] on icon at bounding box center [325, 203] width 2 height 3
click at [327, 202] on icon at bounding box center [329, 202] width 5 height 5
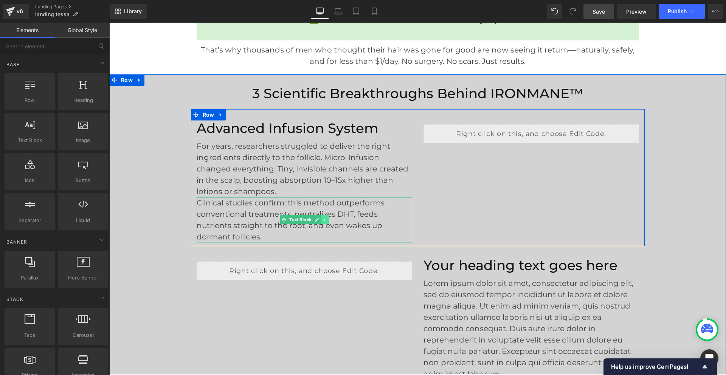
click at [323, 220] on icon at bounding box center [325, 220] width 4 height 5
click at [326, 220] on icon at bounding box center [328, 220] width 4 height 4
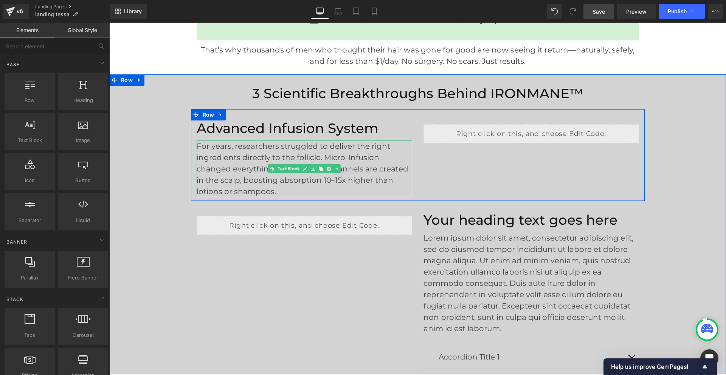
click at [236, 171] on p "For years, researchers struggled to deliver the right ingredients directly to t…" at bounding box center [305, 169] width 216 height 57
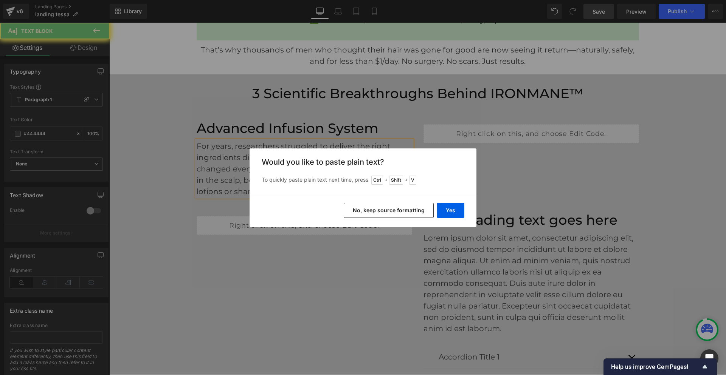
click at [451, 209] on button "Yes" at bounding box center [451, 210] width 28 height 15
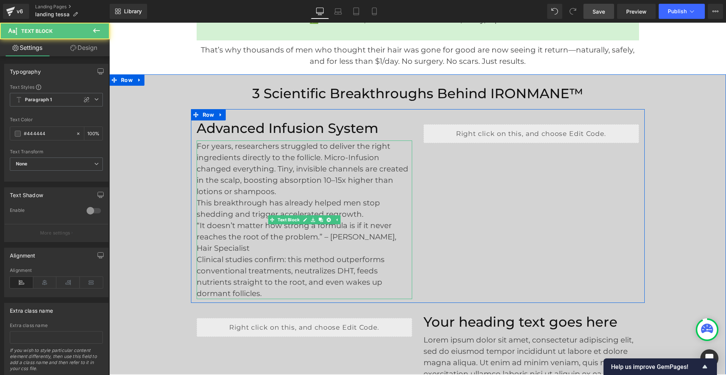
click at [197, 147] on p "For years, researchers struggled to deliver the right ingredients directly to t…" at bounding box center [305, 169] width 216 height 57
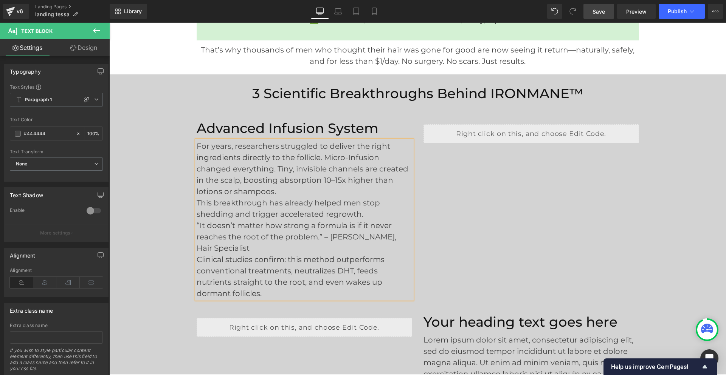
click at [278, 195] on p "For years, researchers struggled to deliver the right ingredients directly to t…" at bounding box center [305, 169] width 216 height 57
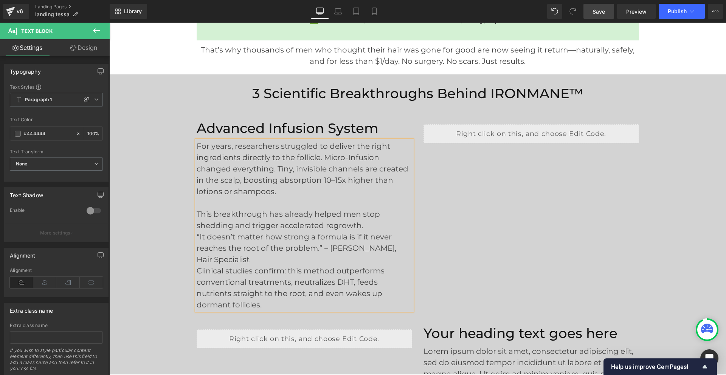
click at [363, 223] on p "This breakthrough has already helped men stop shedding and trigger accelerated …" at bounding box center [305, 220] width 216 height 23
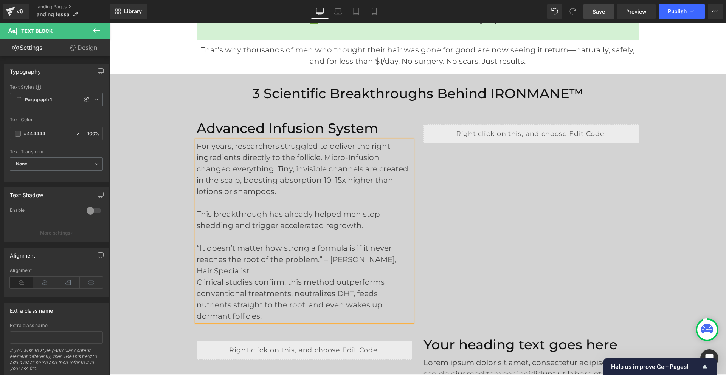
click at [247, 273] on p "“It doesn’t matter how strong a formula is if it never reaches the root of the …" at bounding box center [305, 260] width 216 height 34
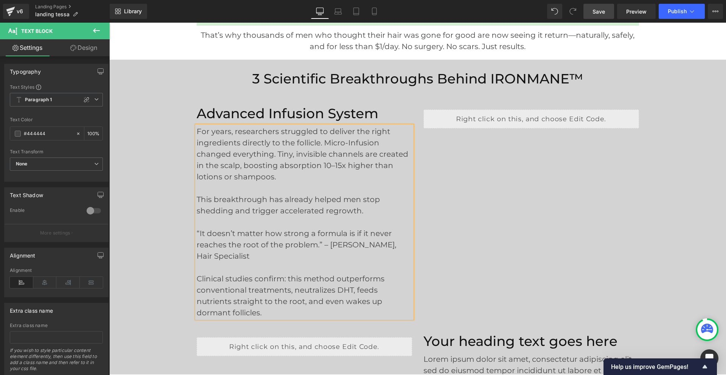
scroll to position [2269, 0]
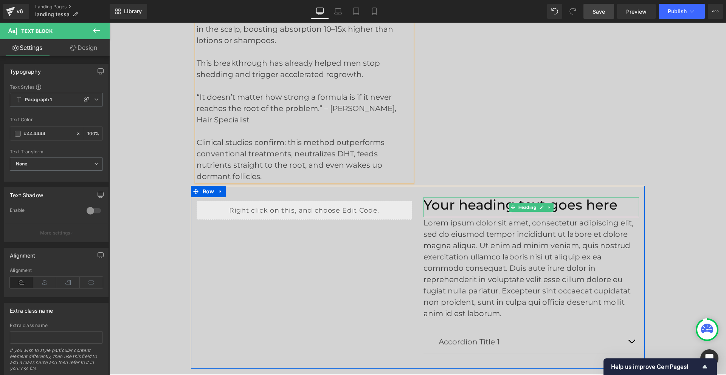
drag, startPoint x: 504, startPoint y: 206, endPoint x: 486, endPoint y: 206, distance: 18.1
click at [504, 206] on h2 "Your heading text goes here" at bounding box center [531, 205] width 216 height 16
click at [486, 206] on h2 "Your heading text goes here" at bounding box center [531, 205] width 216 height 16
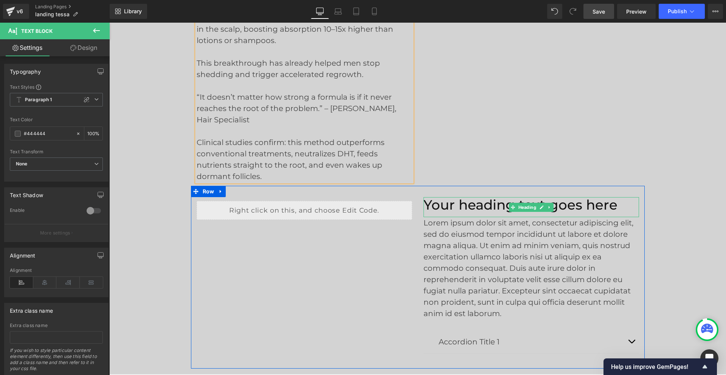
paste div
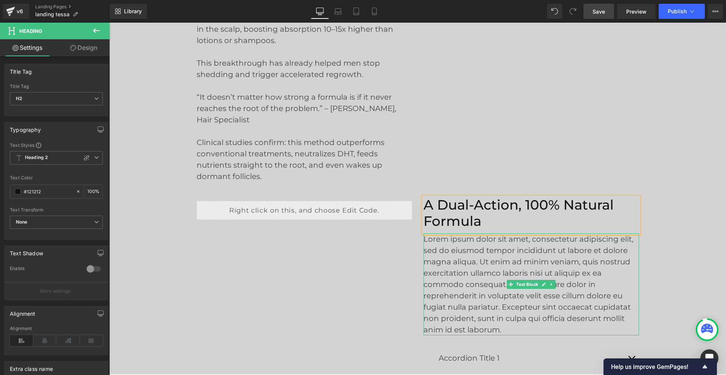
click at [448, 270] on p "Lorem ipsum dolor sit amet, consectetur adipiscing elit, sed do eiusmod tempor …" at bounding box center [531, 285] width 216 height 102
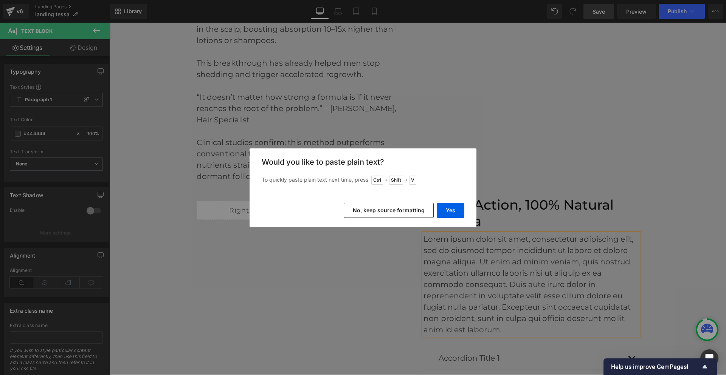
click at [458, 209] on button "Yes" at bounding box center [451, 210] width 28 height 15
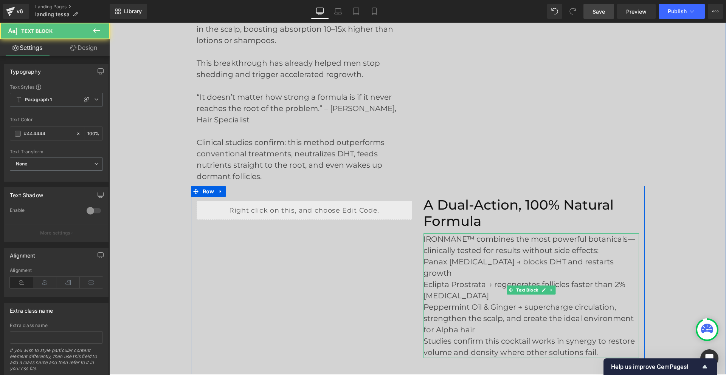
click at [597, 251] on p "IRONMANE™ combines the most powerful botanicals—clinically tested for results w…" at bounding box center [531, 245] width 216 height 23
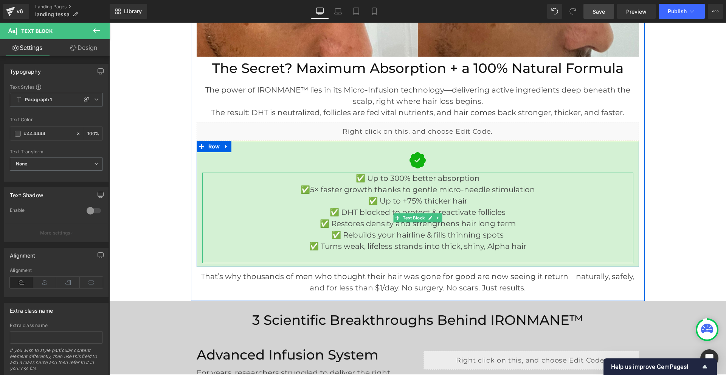
scroll to position [1739, 0]
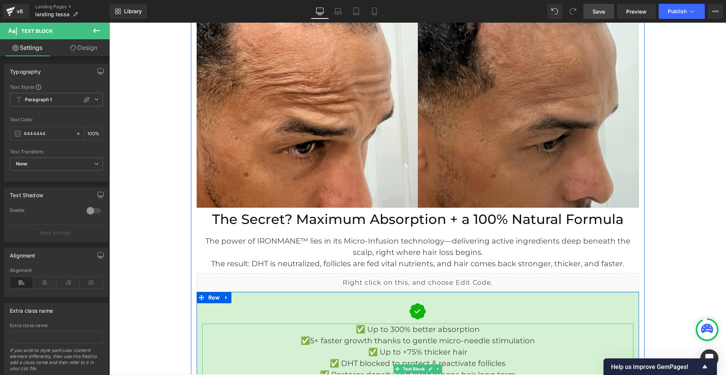
click at [354, 329] on p "✅ Up to 300% better absorption" at bounding box center [417, 329] width 431 height 11
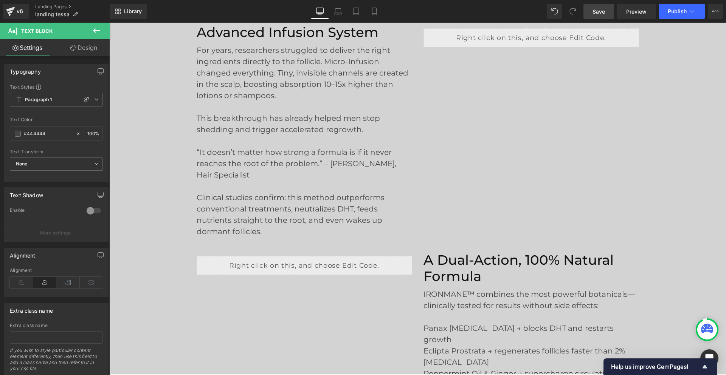
scroll to position [2344, 0]
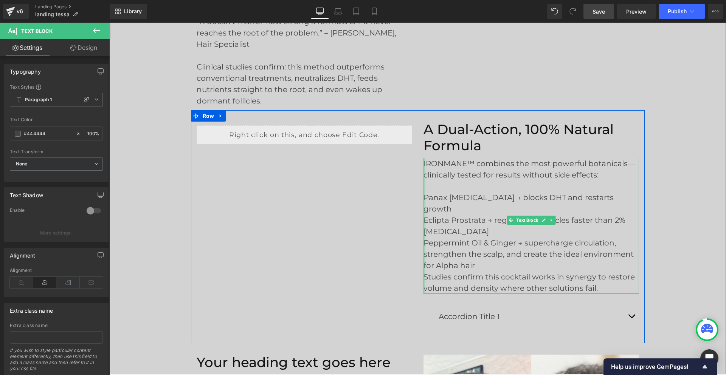
click at [423, 200] on div at bounding box center [424, 226] width 2 height 136
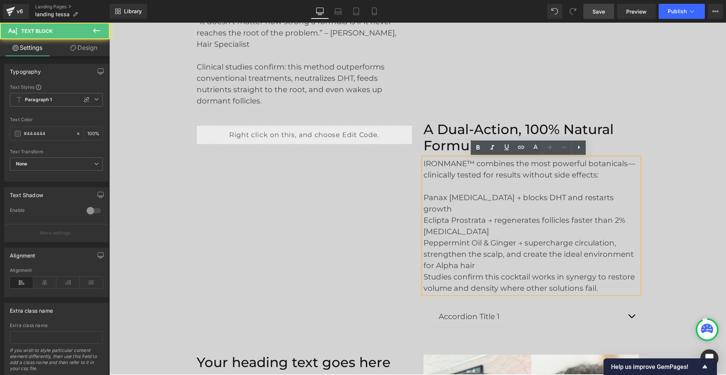
click at [423, 197] on p "Panax Ginseng → blocks DHT and restarts growth" at bounding box center [531, 203] width 216 height 23
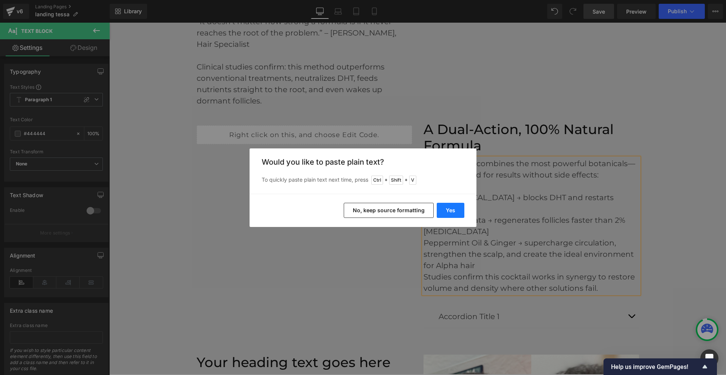
click at [444, 205] on button "Yes" at bounding box center [451, 210] width 28 height 15
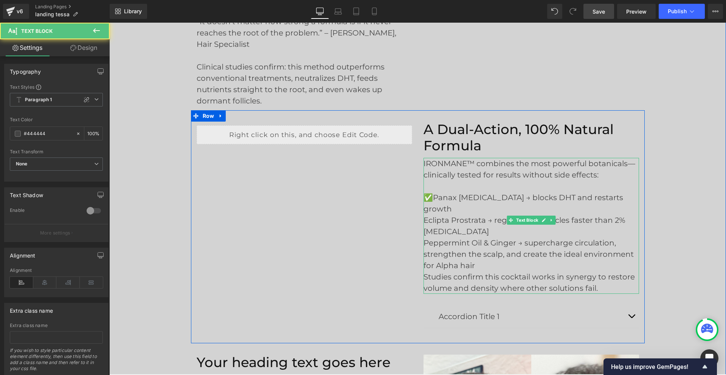
click at [423, 215] on p "Eclipta Prostrata → regenerates follicles faster than 2% Minoxidil" at bounding box center [531, 226] width 216 height 23
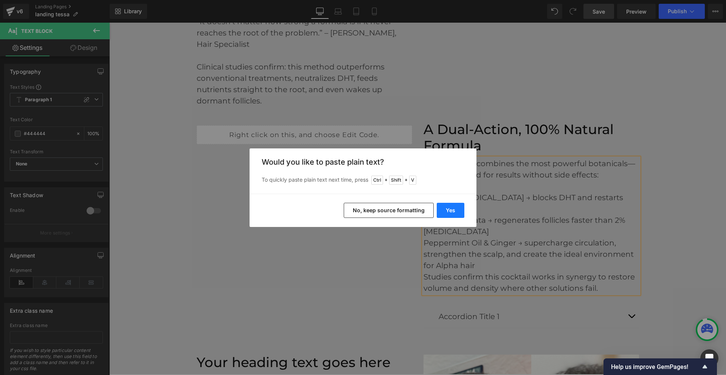
click at [451, 214] on button "Yes" at bounding box center [451, 210] width 28 height 15
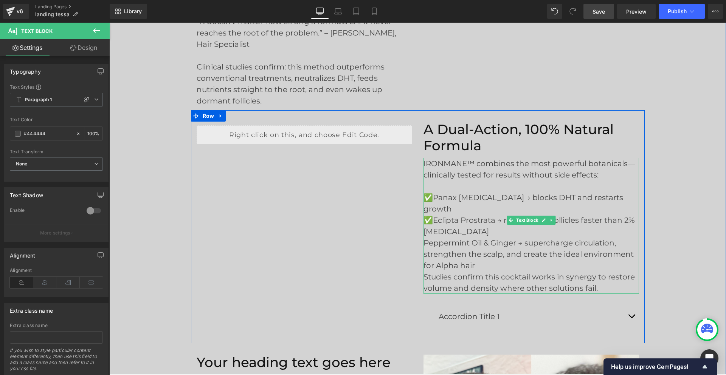
click at [423, 237] on p "Peppermint Oil & Ginger → supercharge circulation, strengthen the scalp, and cr…" at bounding box center [531, 254] width 216 height 34
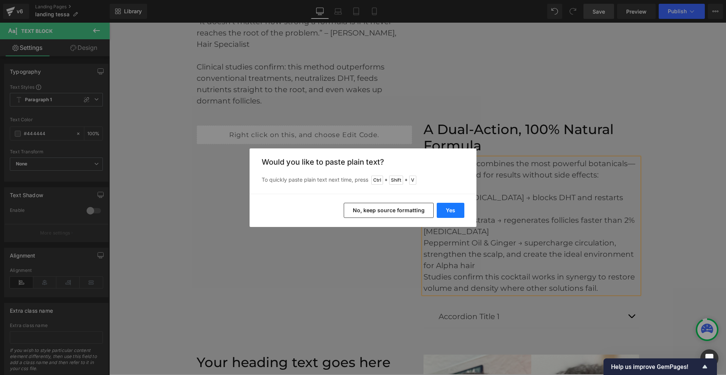
click at [451, 212] on button "Yes" at bounding box center [451, 210] width 28 height 15
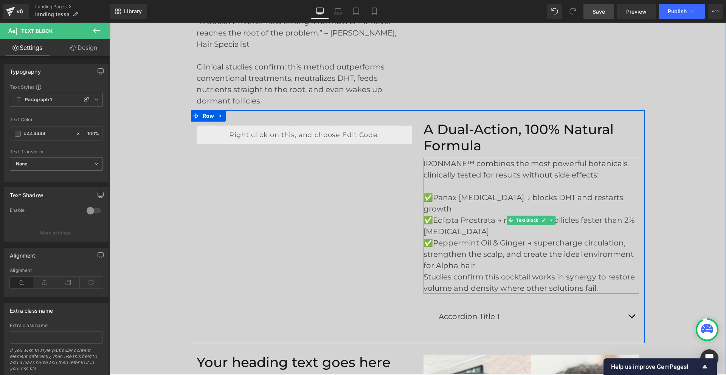
click at [473, 253] on p "✅Peppermint Oil & Ginger → supercharge circulation, strengthen the scalp, and c…" at bounding box center [531, 254] width 216 height 34
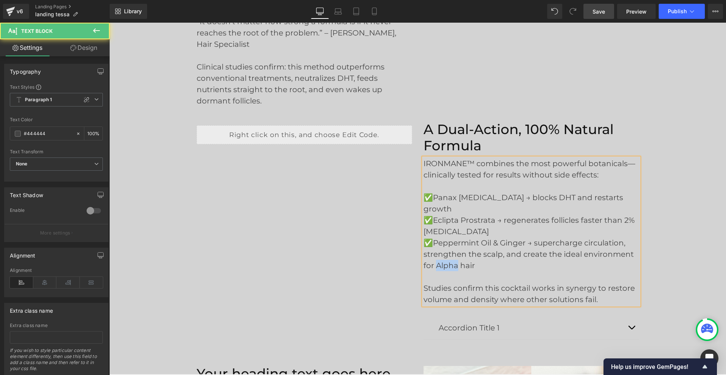
drag, startPoint x: 454, startPoint y: 254, endPoint x: 434, endPoint y: 255, distance: 20.4
click at [434, 255] on p "✅Peppermint Oil & Ginger → supercharge circulation, strengthen the scalp, and c…" at bounding box center [531, 254] width 216 height 34
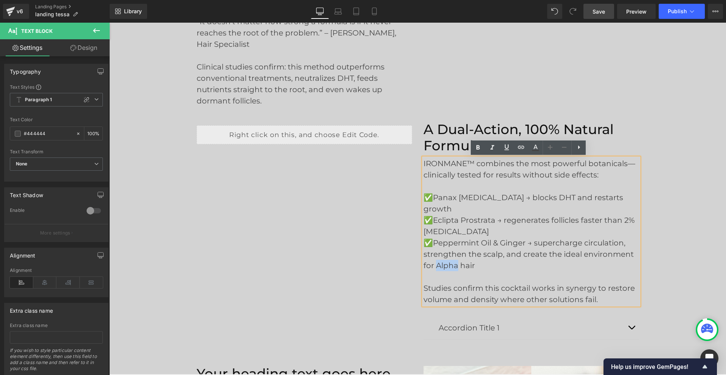
click at [344, 193] on div "Liquid A Dual-Action, 100% Natural Formula Heading IRONMANE™ combines the most …" at bounding box center [418, 232] width 454 height 244
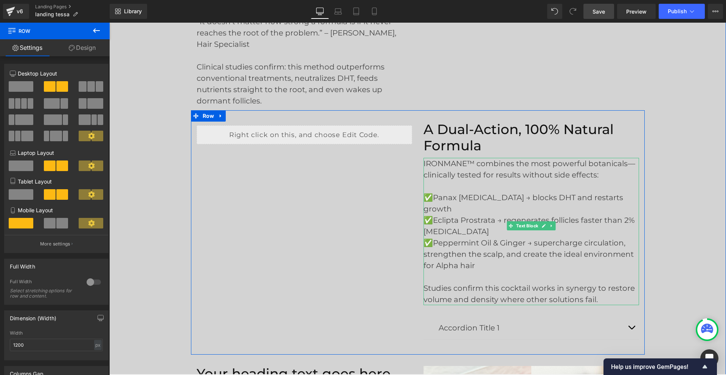
click at [620, 198] on p "✅Panax [MEDICAL_DATA] → blocks DHT and restarts growth" at bounding box center [531, 203] width 216 height 23
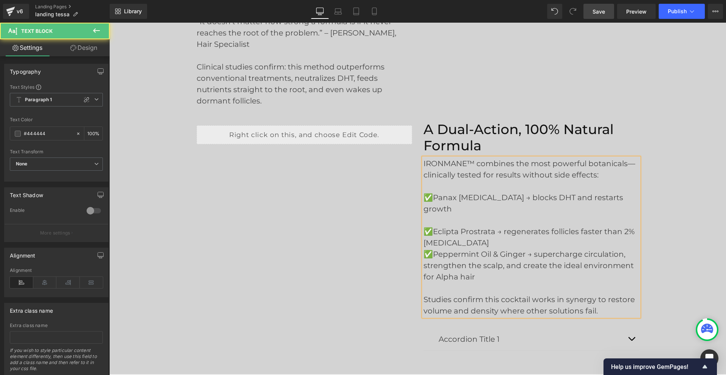
click at [469, 234] on p "✅Eclipta Prostrata → regenerates follicles faster than 2% [MEDICAL_DATA]" at bounding box center [531, 237] width 216 height 23
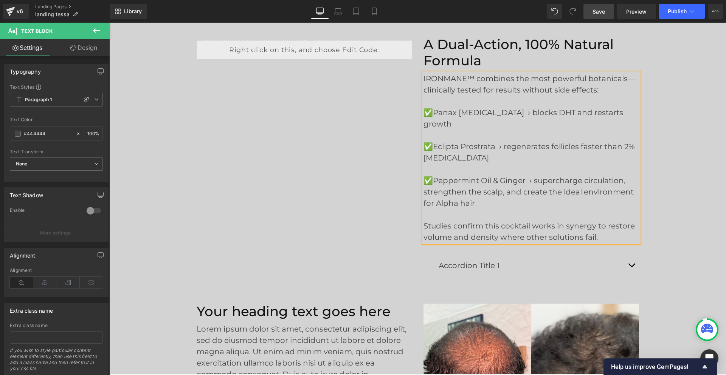
scroll to position [2458, 0]
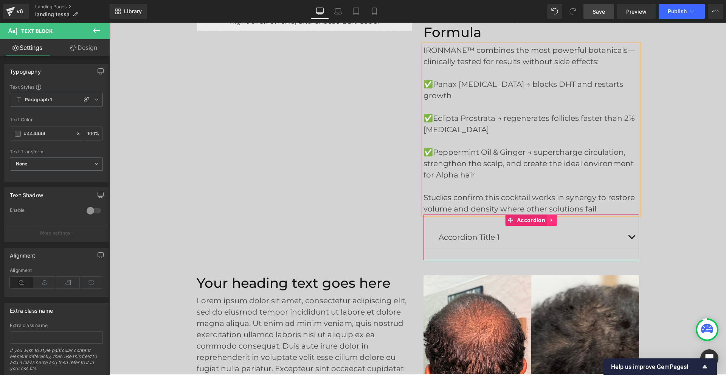
click at [549, 217] on icon at bounding box center [551, 220] width 5 height 6
click at [554, 218] on icon at bounding box center [556, 220] width 5 height 5
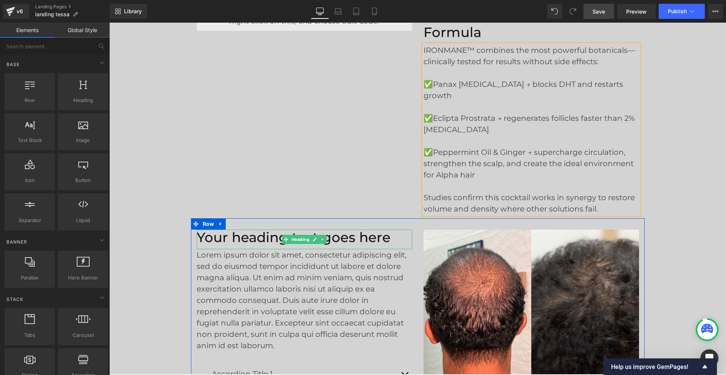
click at [258, 230] on h2 "Your heading text goes here" at bounding box center [305, 238] width 216 height 16
paste div
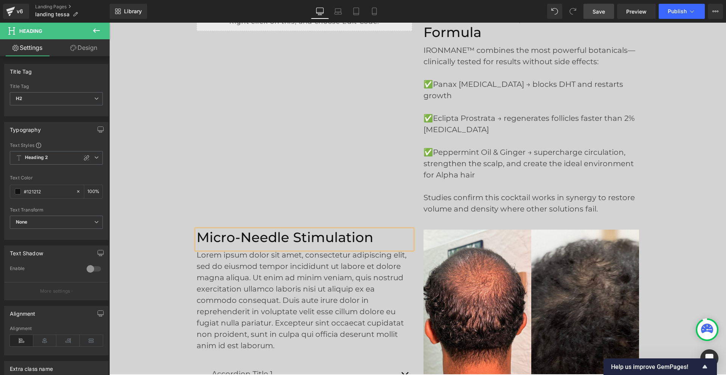
click at [248, 260] on p "Lorem ipsum dolor sit amet, consectetur adipiscing elit, sed do eiusmod tempor …" at bounding box center [305, 301] width 216 height 102
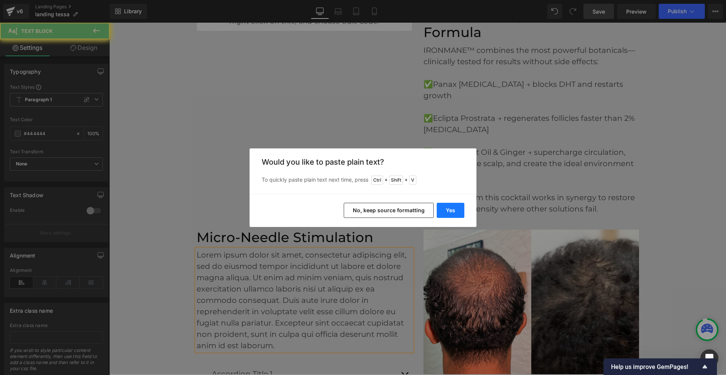
click at [444, 209] on button "Yes" at bounding box center [451, 210] width 28 height 15
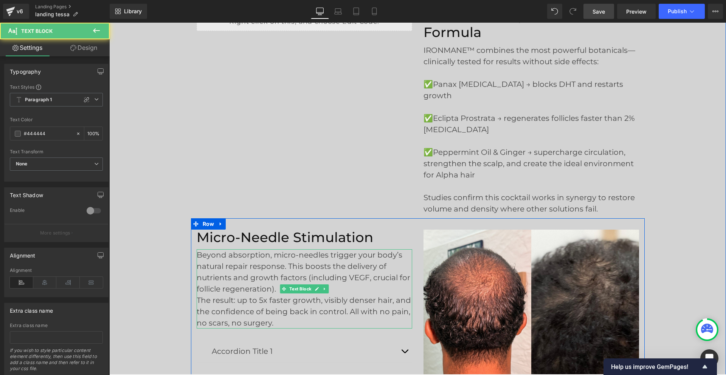
click at [272, 278] on p "Beyond absorption, micro-needles trigger your body’s natural repair response. T…" at bounding box center [305, 272] width 216 height 45
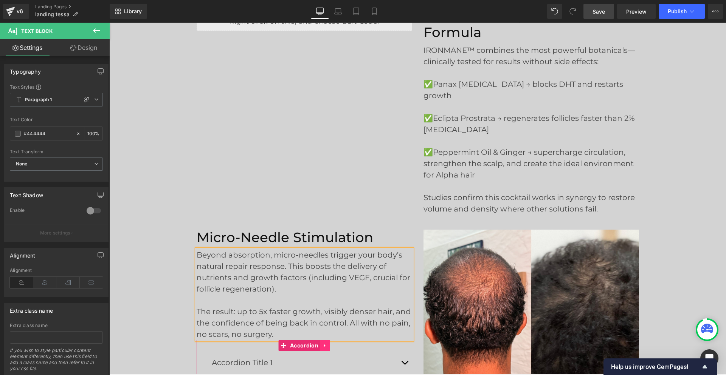
click at [323, 343] on icon at bounding box center [325, 346] width 5 height 6
click at [325, 340] on link at bounding box center [330, 345] width 10 height 11
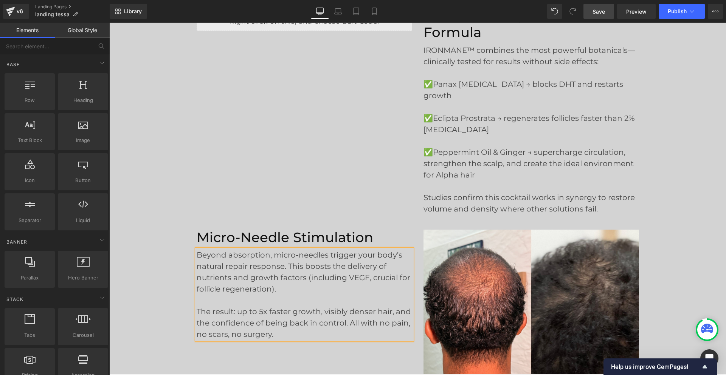
click at [607, 11] on link "Save" at bounding box center [598, 11] width 31 height 15
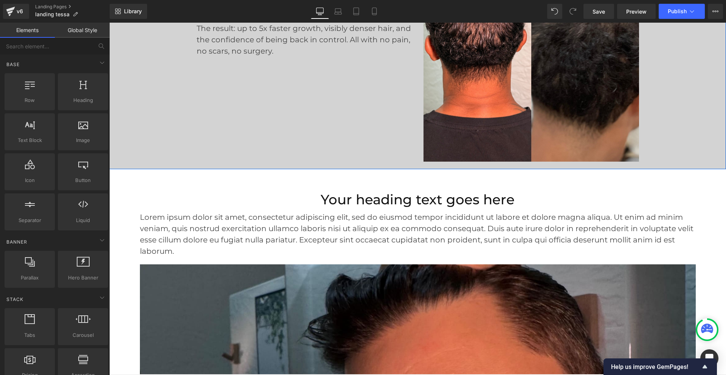
scroll to position [2760, 0]
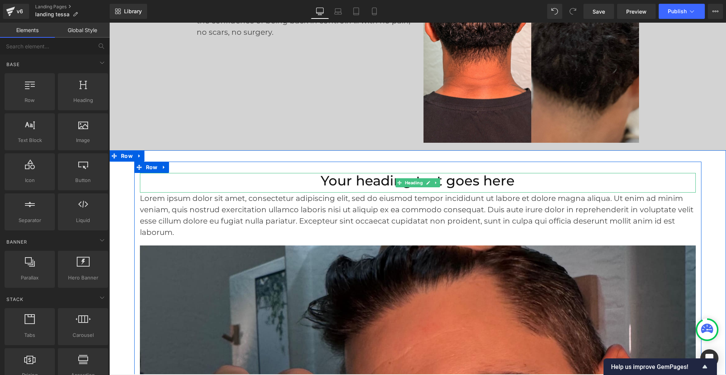
click at [462, 174] on h2 "Your heading text goes here" at bounding box center [418, 181] width 556 height 16
paste div
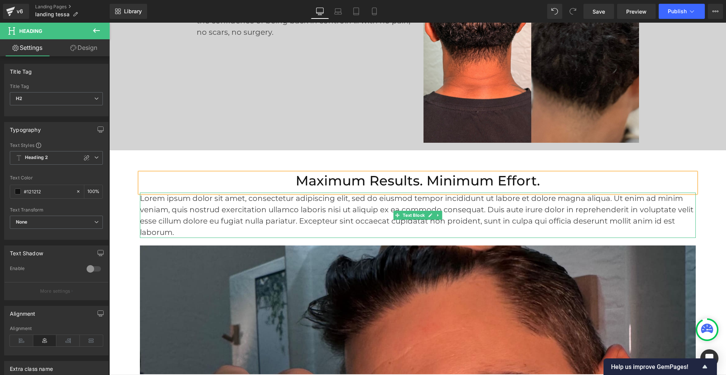
click at [352, 199] on p "Lorem ipsum dolor sit amet, consectetur adipiscing elit, sed do eiusmod tempor …" at bounding box center [418, 215] width 556 height 45
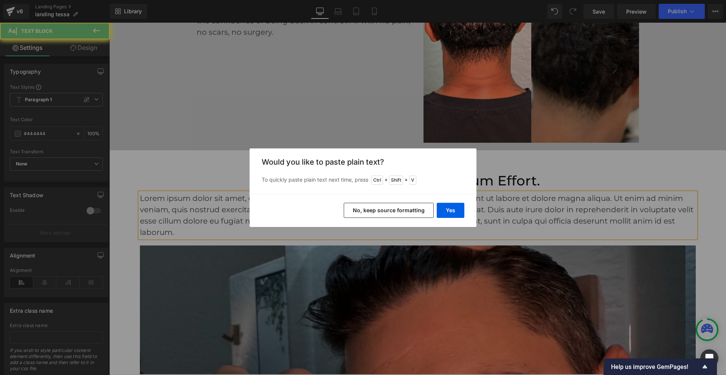
click at [460, 213] on button "Yes" at bounding box center [451, 210] width 28 height 15
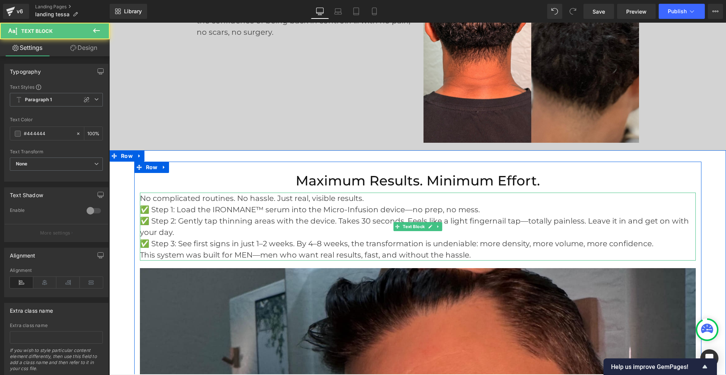
click at [140, 216] on p "✅ Step 2: Gently tap thinning areas with the device. Takes 30 seconds. Feels li…" at bounding box center [418, 227] width 556 height 23
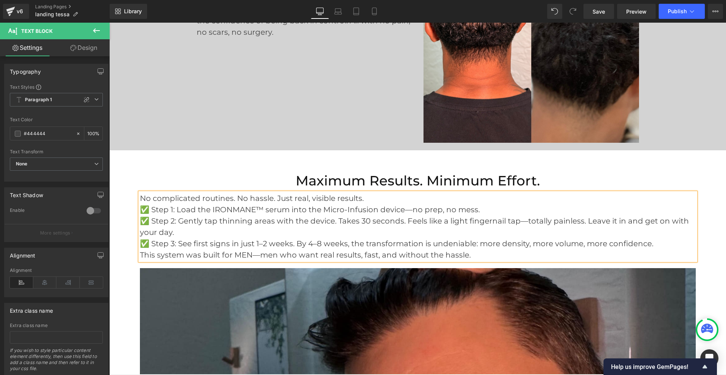
click at [140, 238] on p "✅ Step 3: See first signs in just 1–2 weeks. By 4–8 weeks, the transformation i…" at bounding box center [418, 243] width 556 height 11
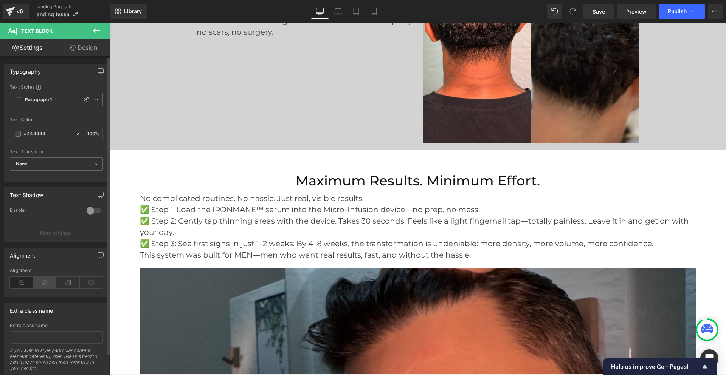
click at [47, 282] on icon at bounding box center [44, 282] width 23 height 11
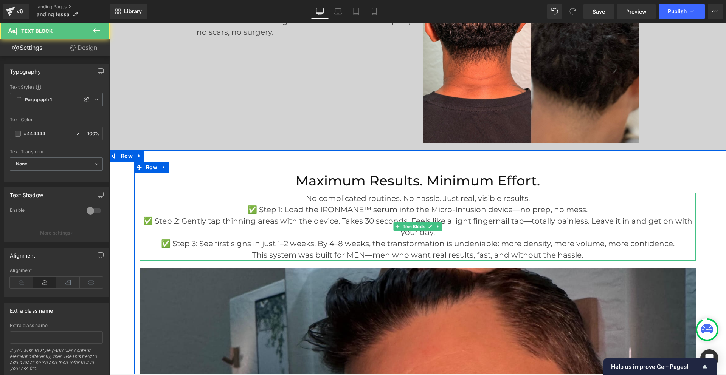
click at [589, 216] on p "✅ Step 2: Gently tap thinning areas with the device. Takes 30 seconds. Feels li…" at bounding box center [418, 227] width 556 height 23
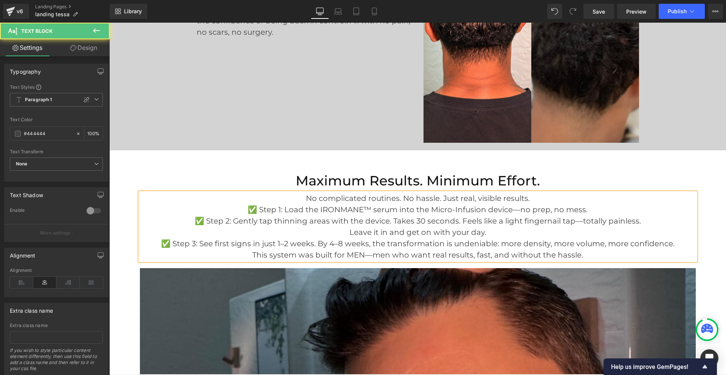
click at [532, 193] on p "No complicated routines. No hassle. Just real, visible results." at bounding box center [418, 198] width 556 height 11
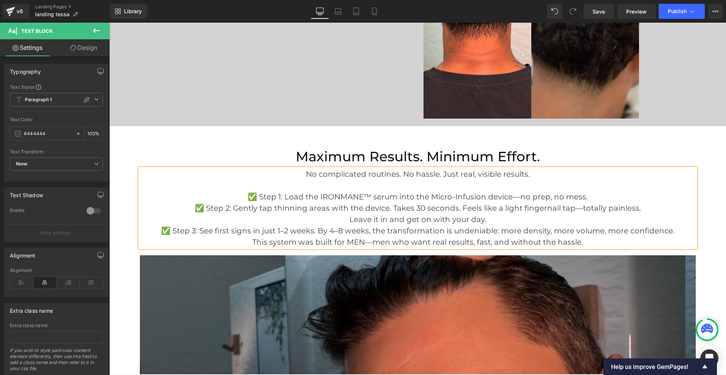
scroll to position [2798, 0]
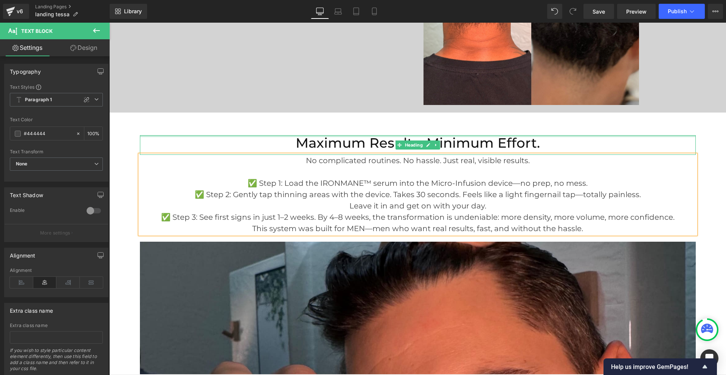
click at [247, 135] on div at bounding box center [418, 136] width 556 height 2
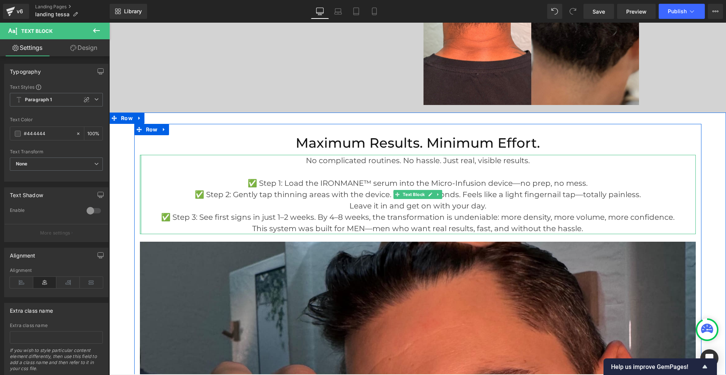
drag, startPoint x: 137, startPoint y: 169, endPoint x: 205, endPoint y: 179, distance: 69.2
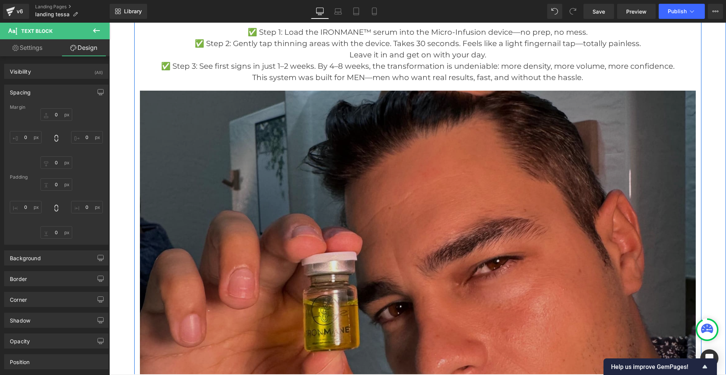
scroll to position [2836, 0]
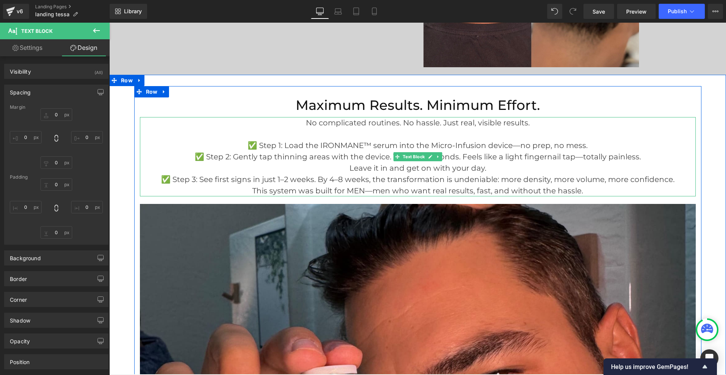
click at [675, 174] on p "✅ Step 3: See first signs in just 1–2 weeks. By 4–8 weeks, the transformation i…" at bounding box center [418, 179] width 556 height 11
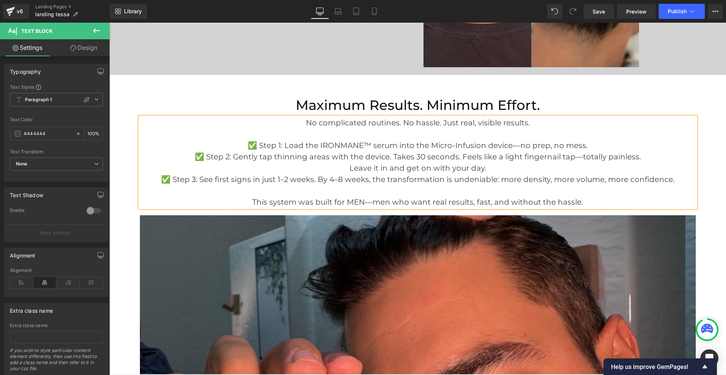
click at [499, 174] on p "✅ Step 3: See first signs in just 1–2 weeks. By 4–8 weeks, the transformation i…" at bounding box center [418, 179] width 556 height 11
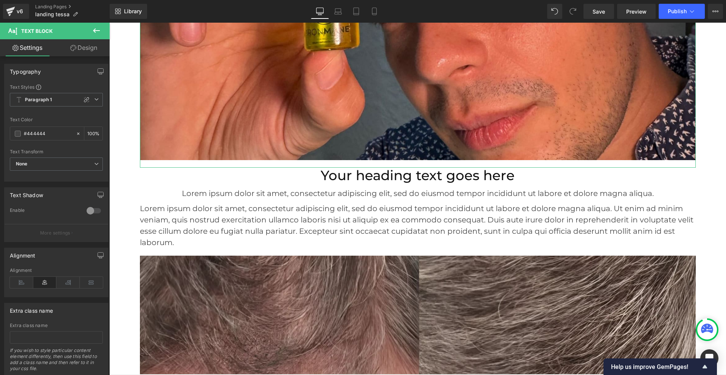
scroll to position [3290, 0]
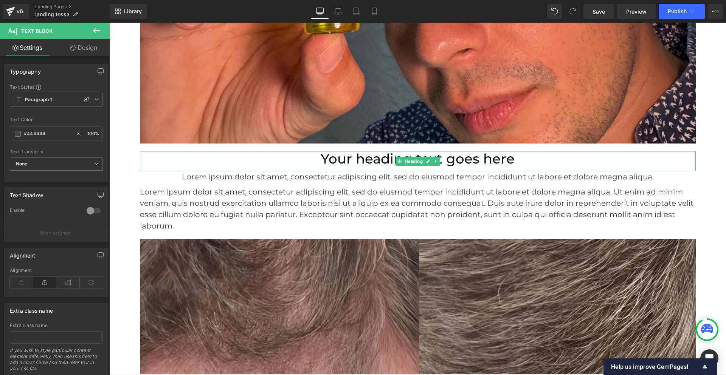
click at [380, 151] on h2 "Your heading text goes here" at bounding box center [418, 159] width 556 height 16
paste div
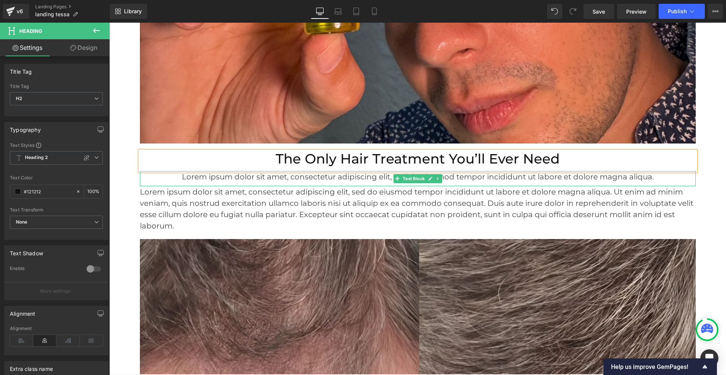
click at [452, 171] on p "Lorem ipsum dolor sit amet, consectetur adipiscing elit, sed do eiusmod tempor …" at bounding box center [418, 176] width 556 height 11
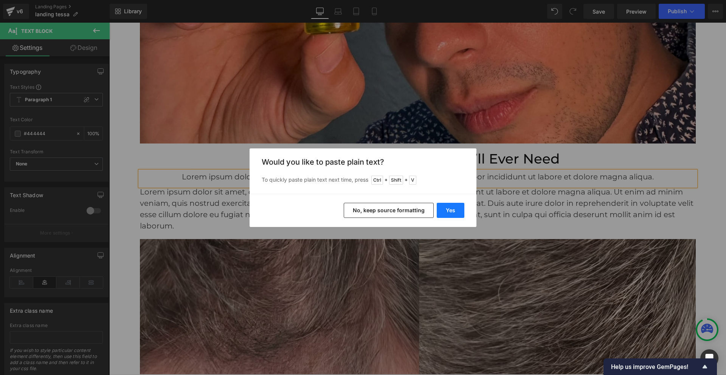
drag, startPoint x: 456, startPoint y: 209, endPoint x: 468, endPoint y: 152, distance: 57.8
click at [456, 209] on button "Yes" at bounding box center [451, 210] width 28 height 15
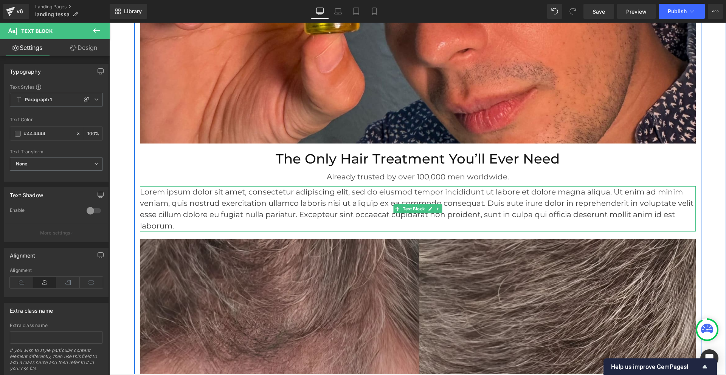
click at [429, 189] on p "Lorem ipsum dolor sit amet, consectetur adipiscing elit, sed do eiusmod tempor …" at bounding box center [418, 208] width 556 height 45
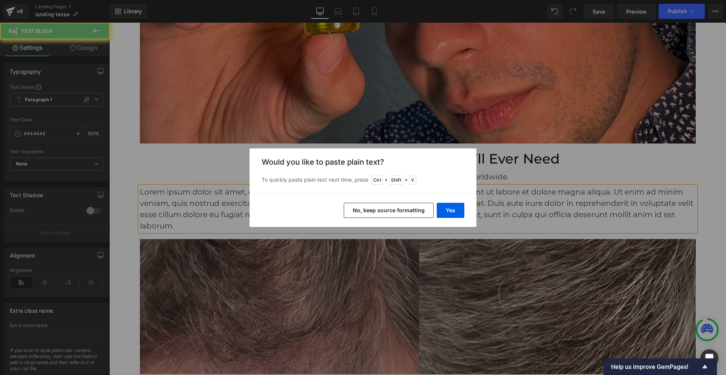
click at [441, 207] on button "Yes" at bounding box center [451, 210] width 28 height 15
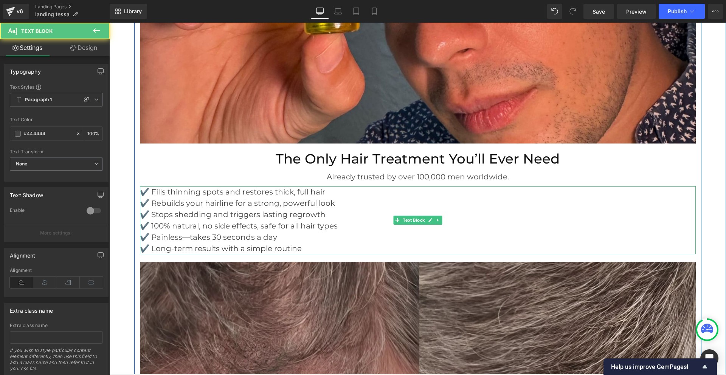
click at [147, 186] on p "✔️ Fills thinning spots and restores thick, full hair" at bounding box center [418, 191] width 556 height 11
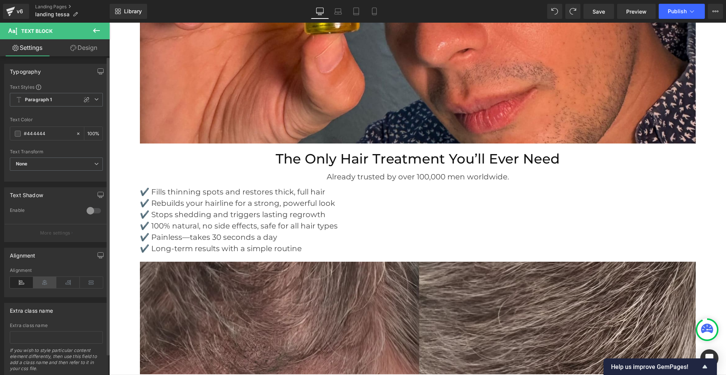
click at [45, 279] on icon at bounding box center [44, 282] width 23 height 11
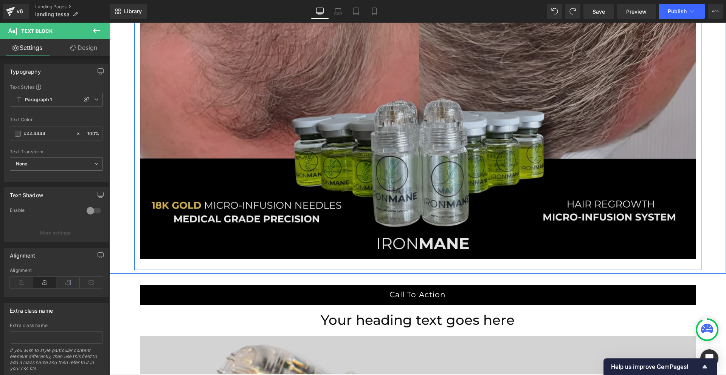
scroll to position [3668, 0]
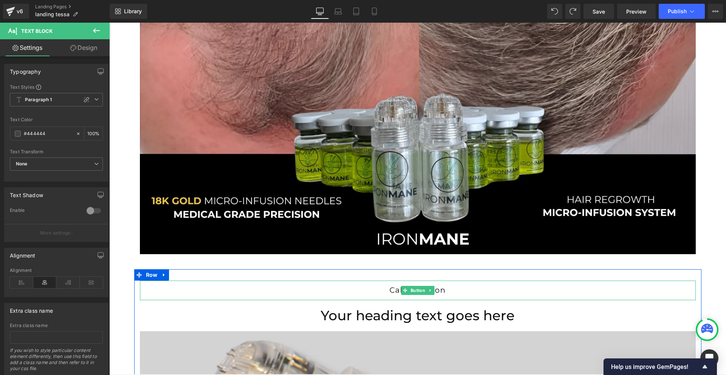
click at [439, 281] on link "Call To Action" at bounding box center [418, 291] width 556 height 20
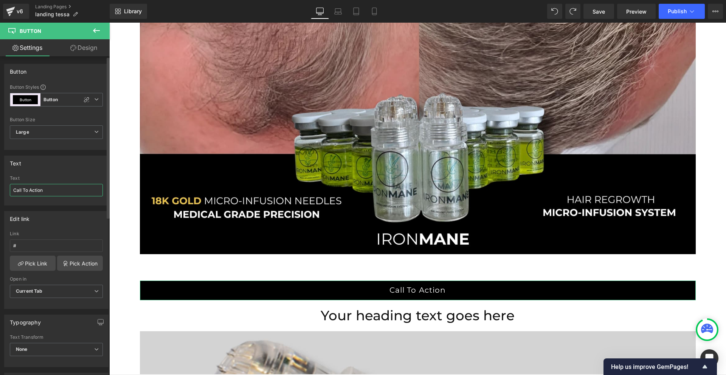
drag, startPoint x: 47, startPoint y: 190, endPoint x: 11, endPoint y: 191, distance: 36.3
click at [11, 191] on input "Call To Action" at bounding box center [56, 190] width 93 height 12
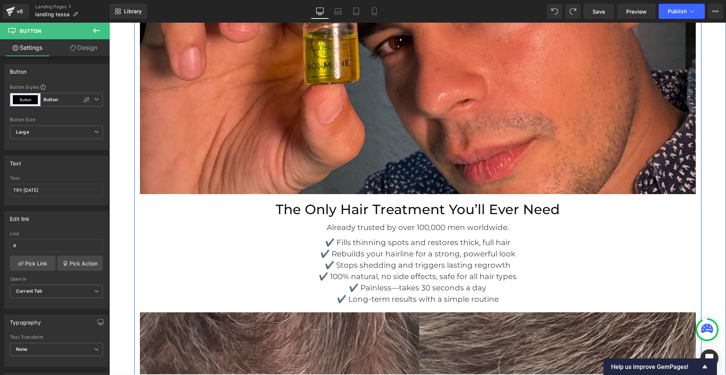
scroll to position [3252, 0]
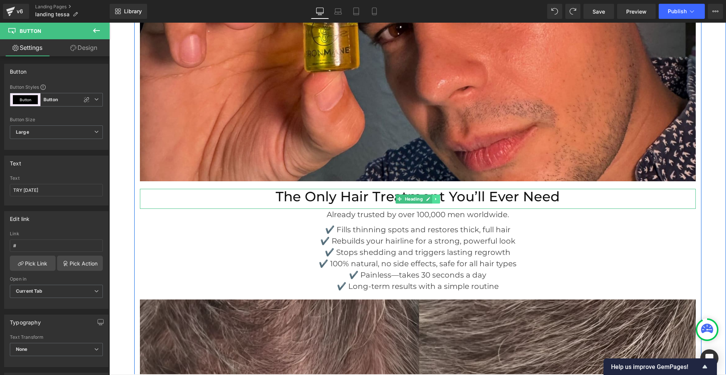
click at [435, 197] on icon at bounding box center [436, 199] width 4 height 5
click at [430, 197] on icon at bounding box center [432, 199] width 4 height 4
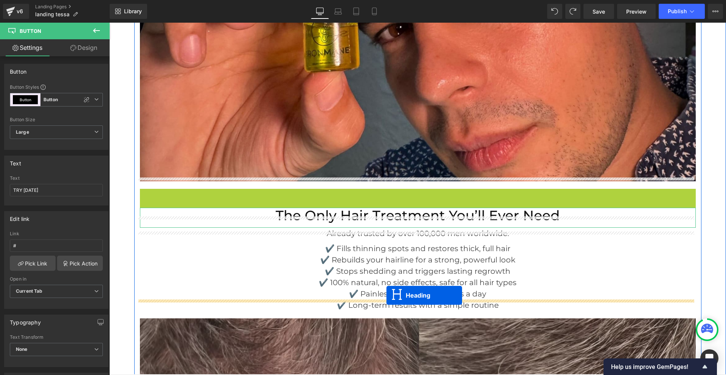
drag, startPoint x: 386, startPoint y: 187, endPoint x: 383, endPoint y: 276, distance: 88.9
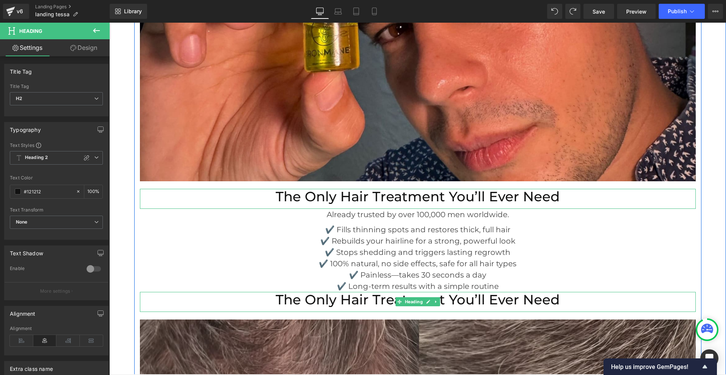
click at [464, 292] on h2 "The Only Hair Treatment You’ll Ever Need" at bounding box center [418, 300] width 556 height 16
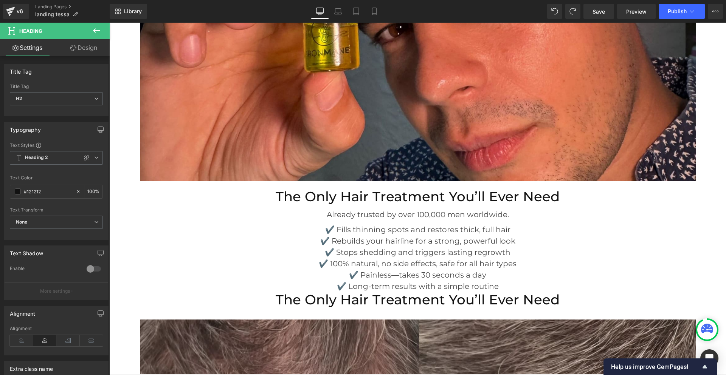
click at [80, 50] on link "Design" at bounding box center [83, 47] width 55 height 17
click at [0, 0] on div "Spacing" at bounding box center [0, 0] width 0 height 0
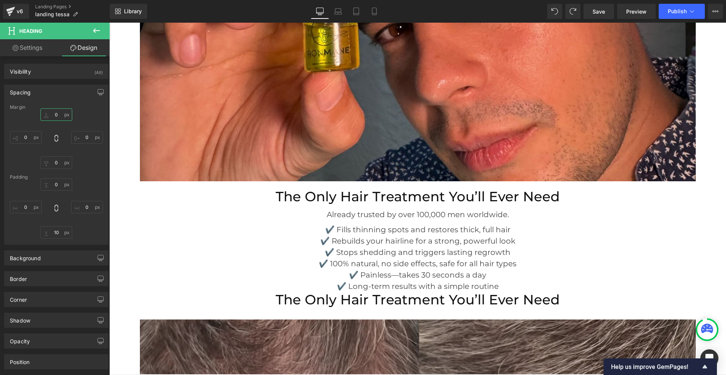
click at [55, 116] on input "0" at bounding box center [56, 115] width 32 height 12
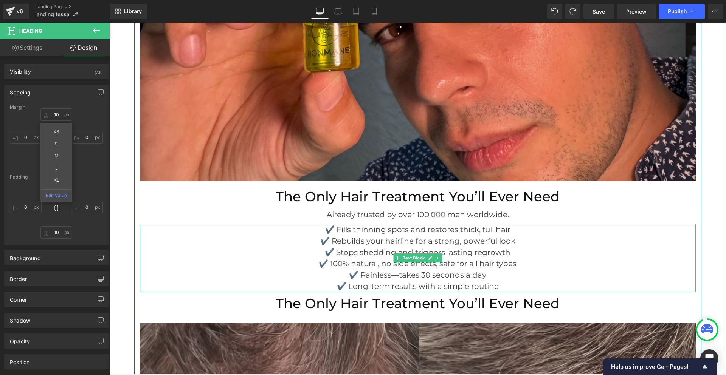
click at [438, 236] on p "✔️ Rebuilds your hairline for a strong, powerful look" at bounding box center [418, 241] width 556 height 11
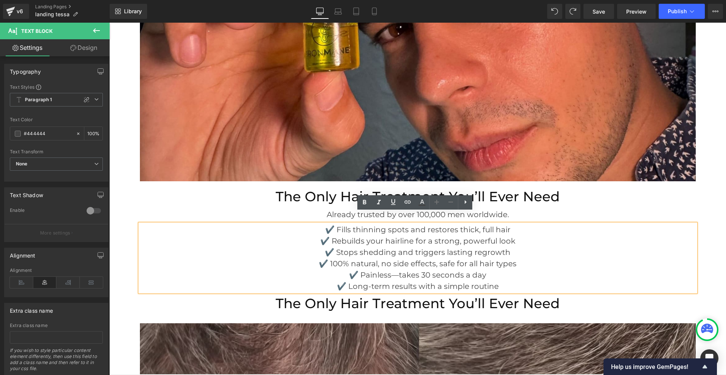
click at [109, 23] on div at bounding box center [109, 23] width 0 height 0
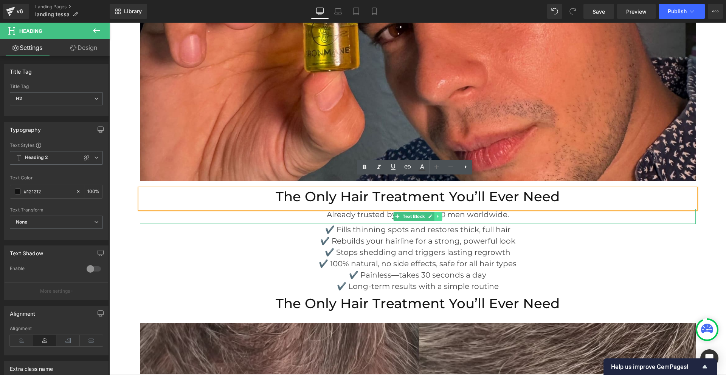
click at [436, 214] on icon at bounding box center [438, 216] width 4 height 5
click at [434, 212] on link at bounding box center [434, 216] width 8 height 9
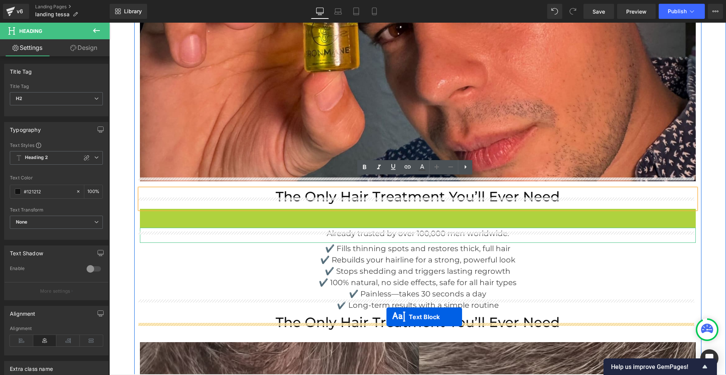
drag, startPoint x: 384, startPoint y: 204, endPoint x: 386, endPoint y: 317, distance: 113.5
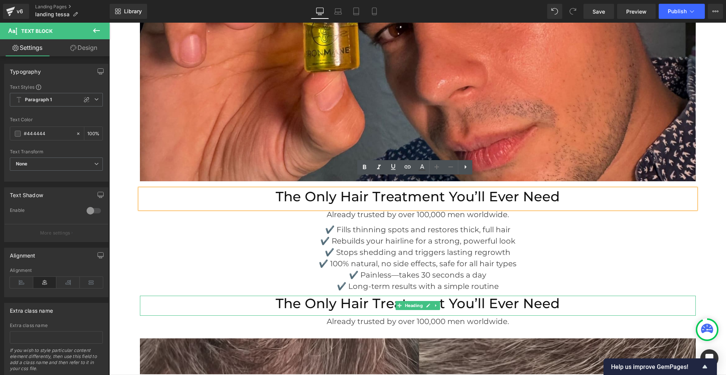
click at [455, 296] on h2 "The Only Hair Treatment You’ll Ever Need" at bounding box center [418, 304] width 556 height 16
paste div
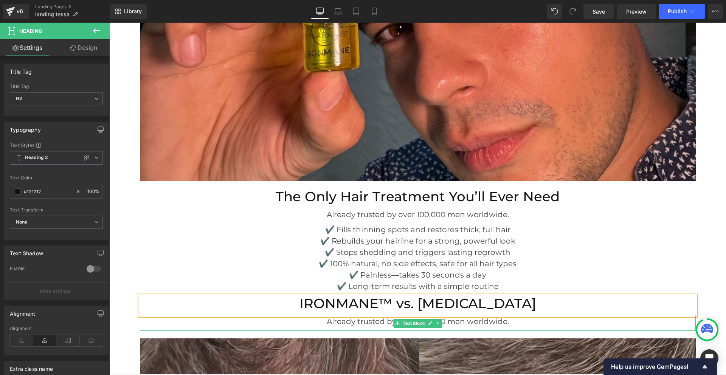
click at [441, 316] on p "Already trusted by over 100,000 men worldwide." at bounding box center [418, 321] width 556 height 11
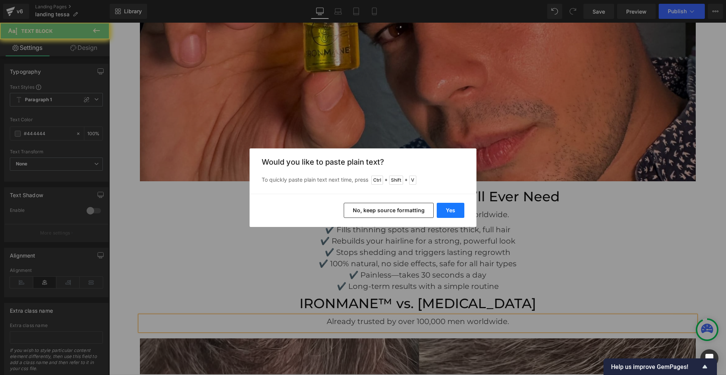
click at [449, 206] on button "Yes" at bounding box center [451, 210] width 28 height 15
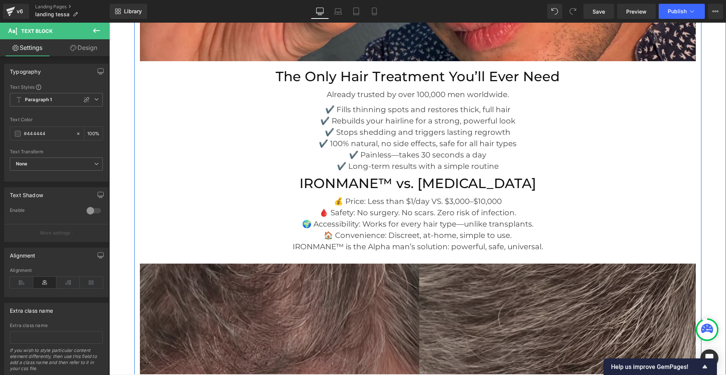
scroll to position [3365, 0]
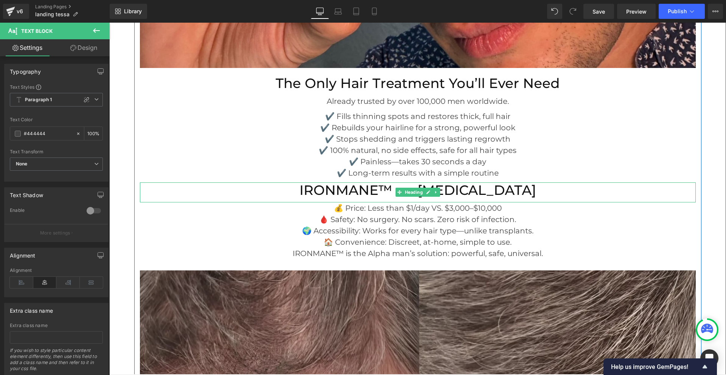
click at [500, 183] on h2 "IRONMANE™ vs. [MEDICAL_DATA]" at bounding box center [418, 191] width 556 height 16
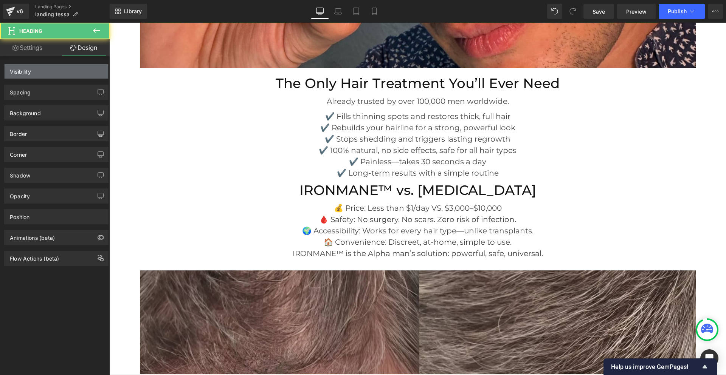
click at [87, 90] on div "Spacing" at bounding box center [57, 92] width 104 height 14
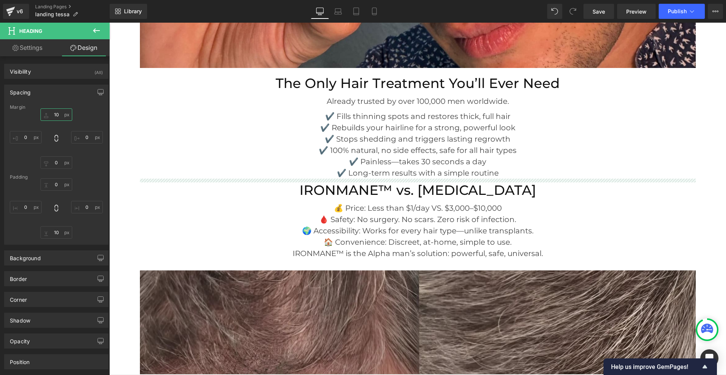
click at [56, 115] on input "10" at bounding box center [56, 115] width 32 height 12
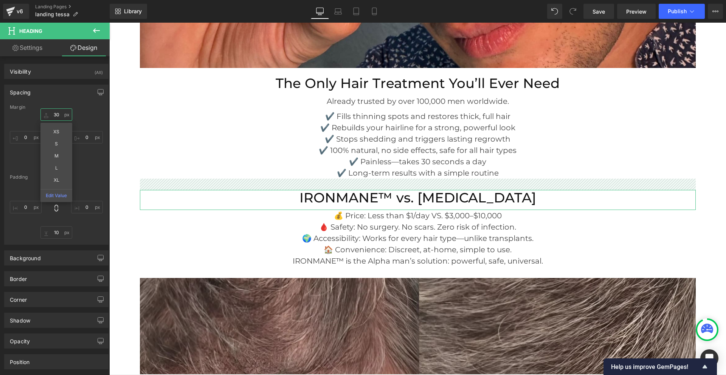
drag, startPoint x: 59, startPoint y: 114, endPoint x: 54, endPoint y: 114, distance: 5.3
click at [54, 114] on input "30" at bounding box center [56, 115] width 32 height 12
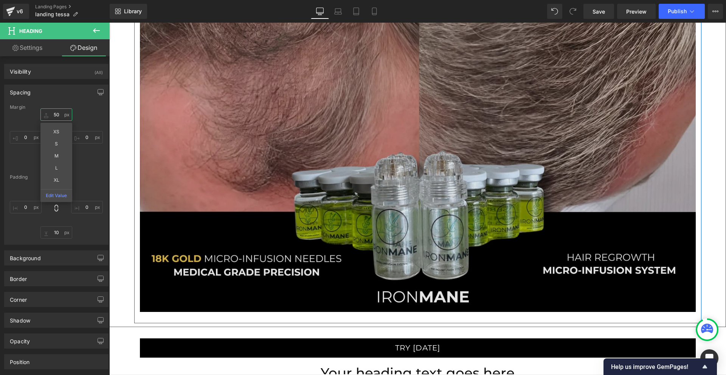
scroll to position [3781, 0]
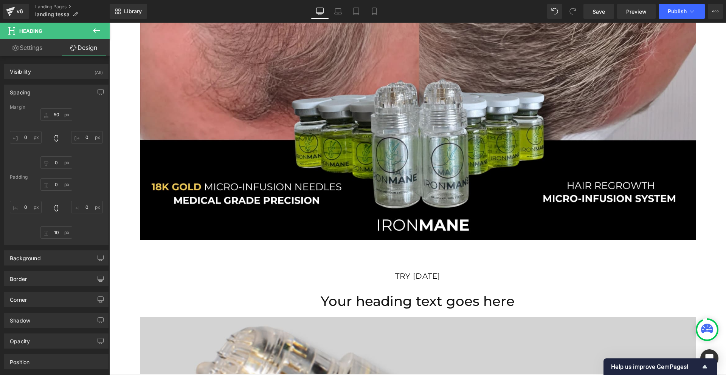
click at [361, 267] on link "TRY [DATE]" at bounding box center [418, 277] width 556 height 20
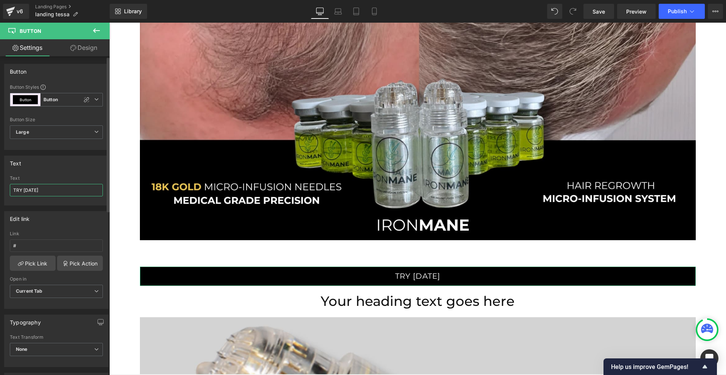
click at [38, 192] on input "TRY [DATE]" at bounding box center [56, 190] width 93 height 12
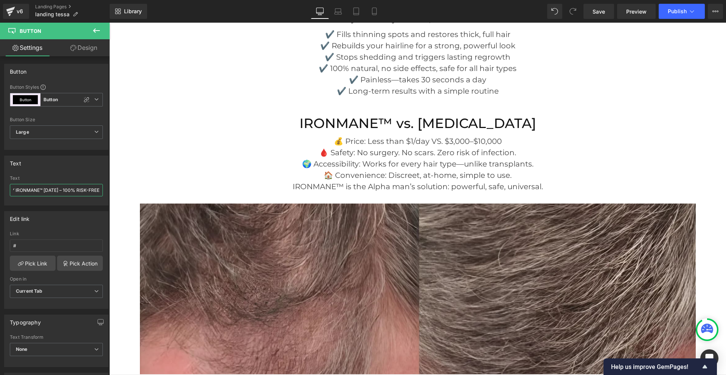
scroll to position [3365, 0]
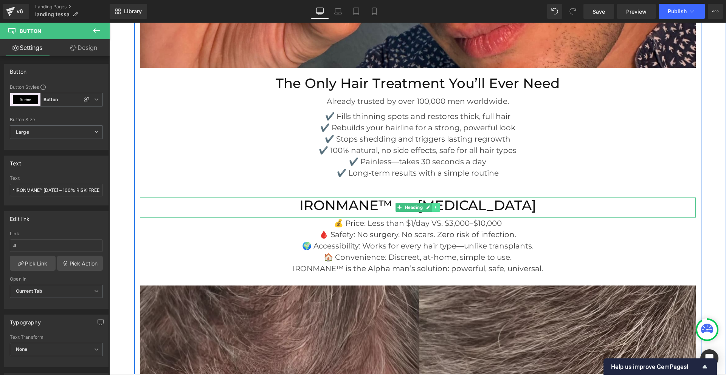
click at [436, 203] on link at bounding box center [436, 207] width 8 height 9
click at [438, 206] on icon at bounding box center [440, 208] width 4 height 4
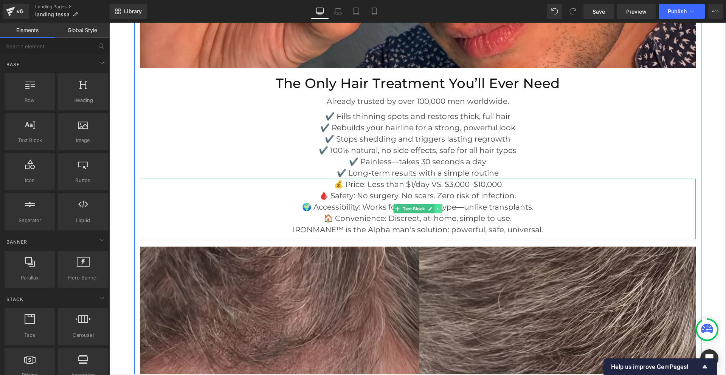
click at [437, 207] on icon at bounding box center [438, 209] width 4 height 5
click at [440, 207] on icon at bounding box center [442, 209] width 4 height 4
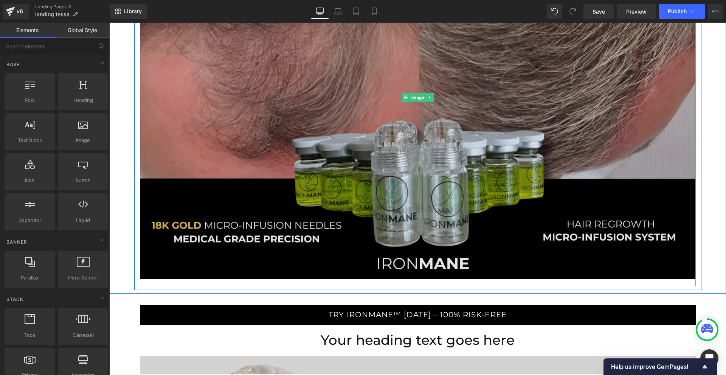
scroll to position [3743, 0]
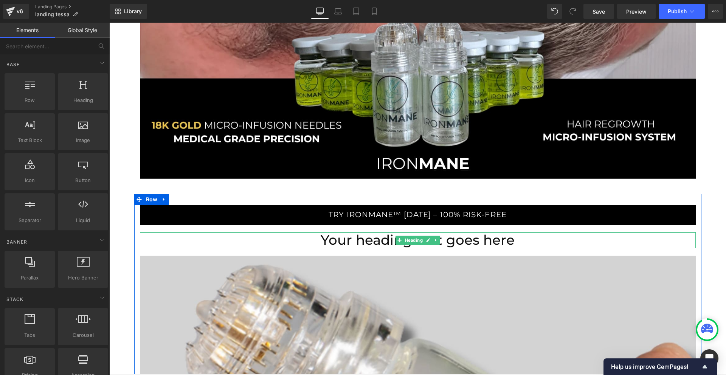
click at [478, 234] on h2 "Your heading text goes here" at bounding box center [418, 241] width 556 height 16
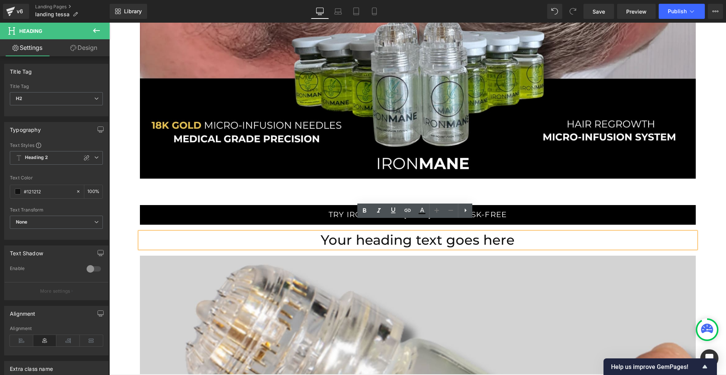
click at [476, 233] on h2 "Your heading text goes here" at bounding box center [418, 241] width 556 height 16
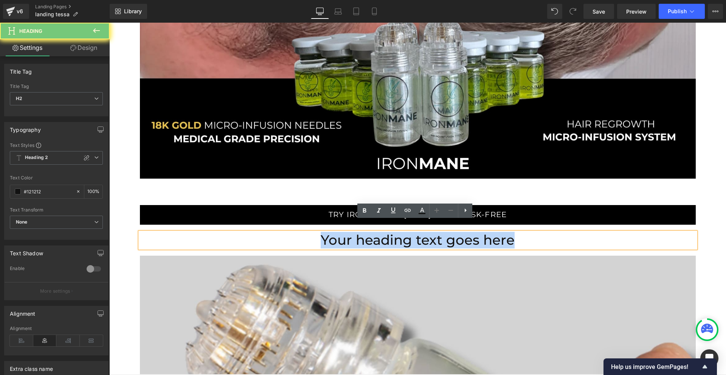
click at [476, 233] on h2 "Your heading text goes here" at bounding box center [418, 241] width 556 height 16
paste div
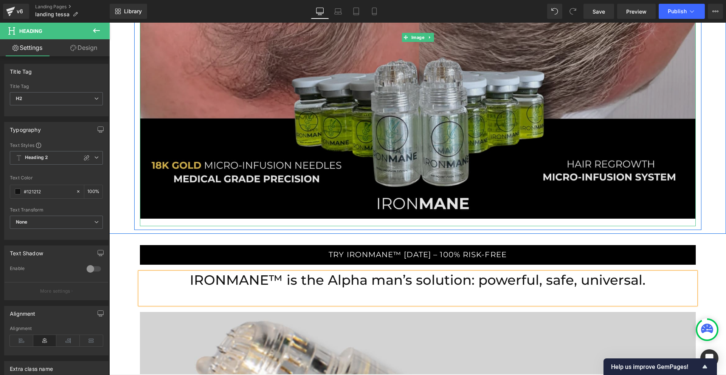
scroll to position [3706, 0]
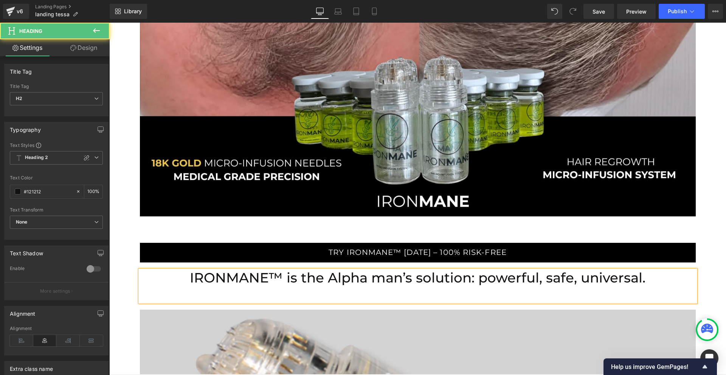
click at [360, 270] on h2 "IRONMANE™ is the Alpha man’s solution: powerful, safe, universal." at bounding box center [418, 286] width 556 height 32
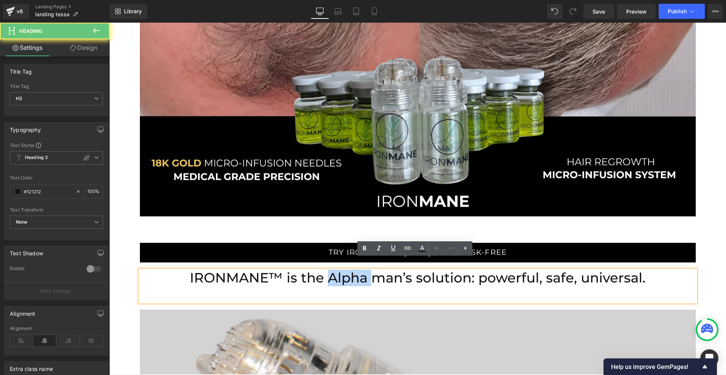
click at [360, 270] on h2 "IRONMANE™ is the Alpha man’s solution: powerful, safe, universal." at bounding box center [418, 286] width 556 height 32
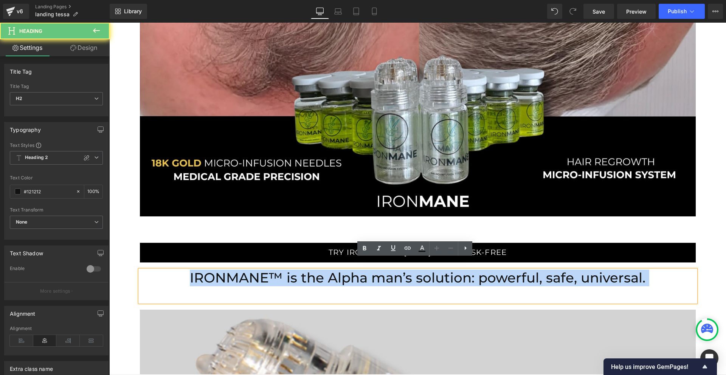
click at [360, 270] on h2 "IRONMANE™ is the Alpha man’s solution: powerful, safe, universal." at bounding box center [418, 286] width 556 height 32
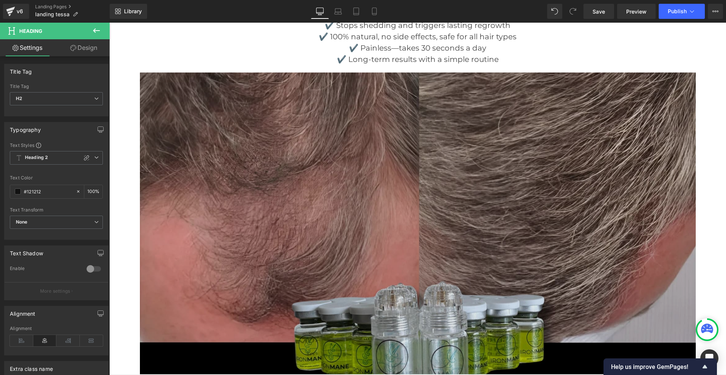
scroll to position [3365, 0]
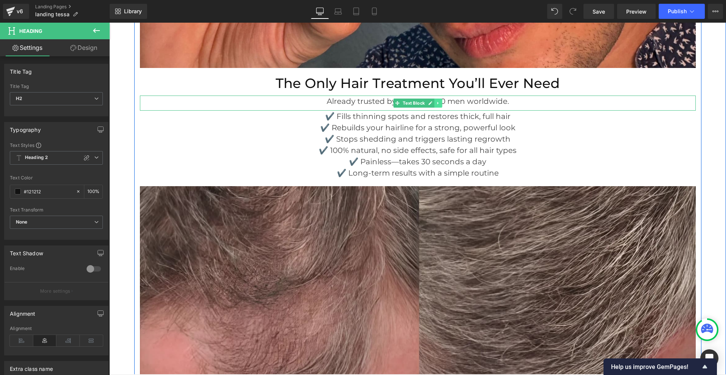
click at [436, 101] on icon at bounding box center [438, 103] width 4 height 5
click at [432, 101] on icon at bounding box center [434, 103] width 4 height 5
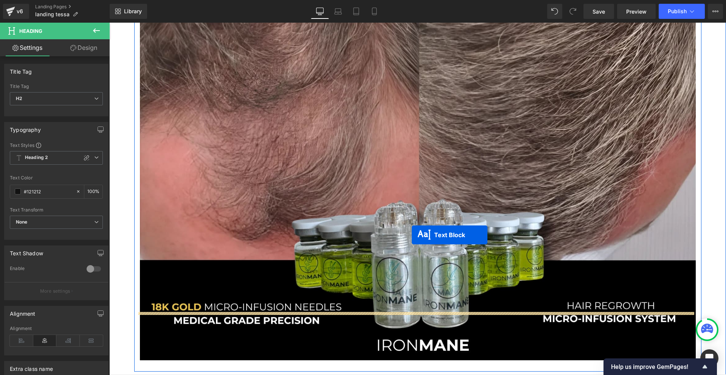
scroll to position [3660, 0]
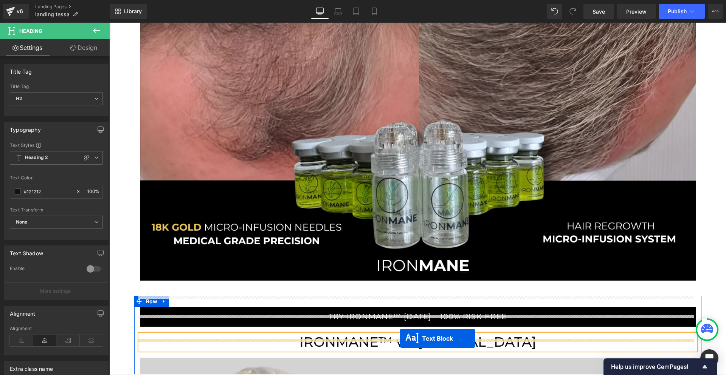
drag, startPoint x: 383, startPoint y: 91, endPoint x: 400, endPoint y: 339, distance: 248.6
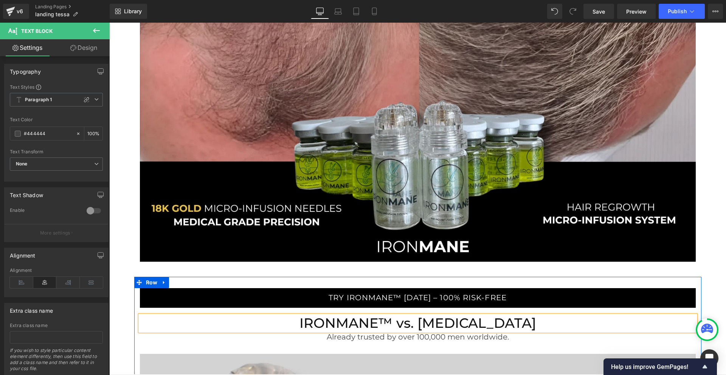
scroll to position [3641, 0]
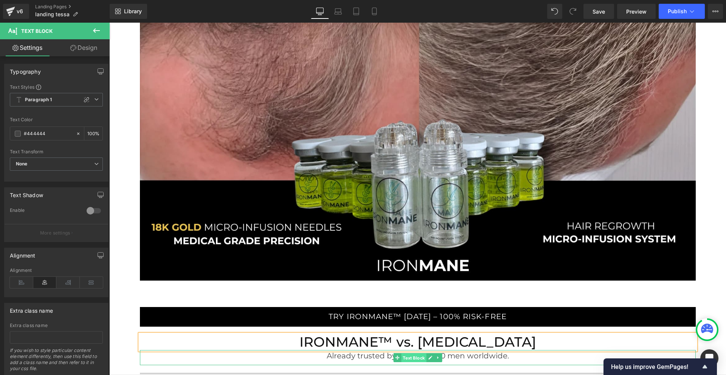
click at [402, 354] on span "Text Block" at bounding box center [413, 358] width 25 height 9
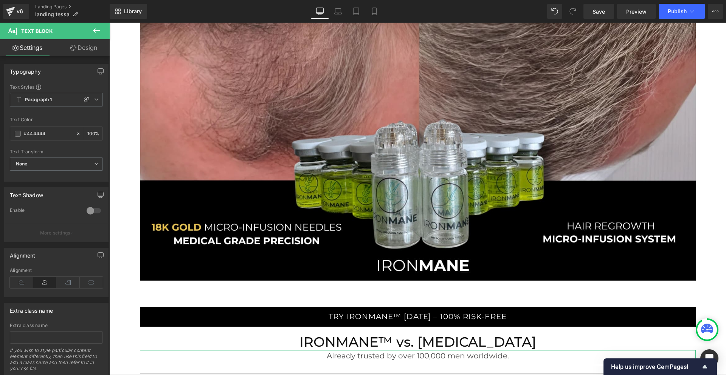
click at [80, 49] on link "Design" at bounding box center [83, 47] width 55 height 17
click at [0, 0] on div "Spacing" at bounding box center [0, 0] width 0 height 0
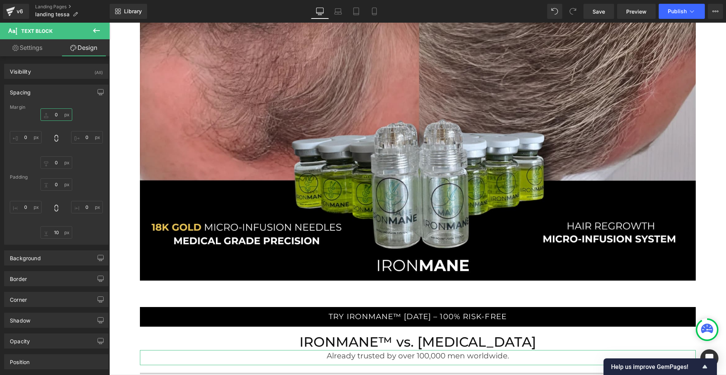
click at [52, 117] on input "0" at bounding box center [56, 115] width 32 height 12
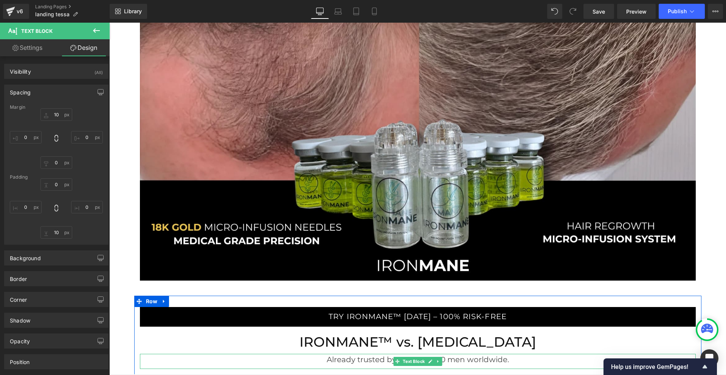
click at [450, 354] on p "Already trusted by over 100,000 men worldwide." at bounding box center [418, 359] width 556 height 11
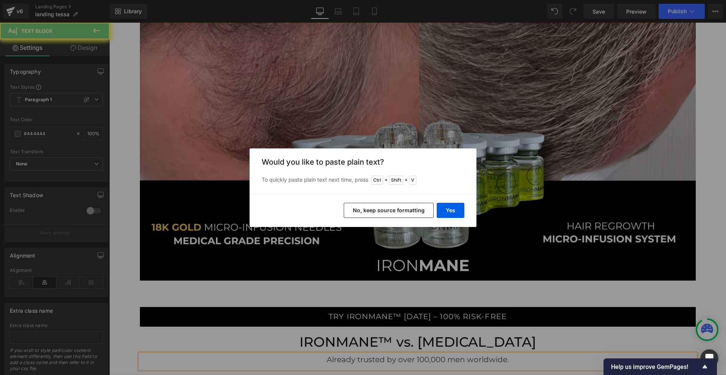
click at [452, 211] on button "Yes" at bounding box center [451, 210] width 28 height 15
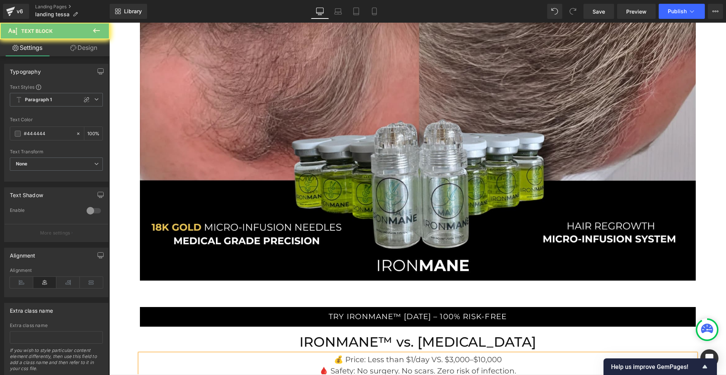
scroll to position [3793, 0]
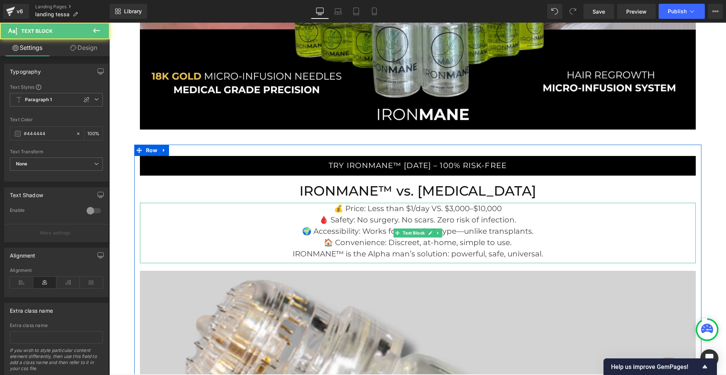
click at [517, 237] on p "🏠 Convenience: Discreet, at-home, simple to use." at bounding box center [418, 242] width 556 height 11
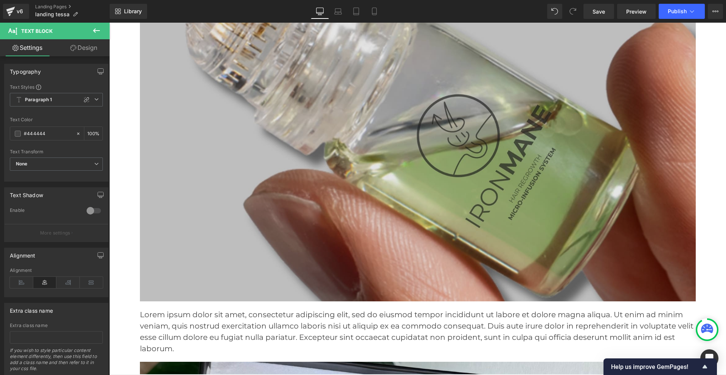
scroll to position [4284, 0]
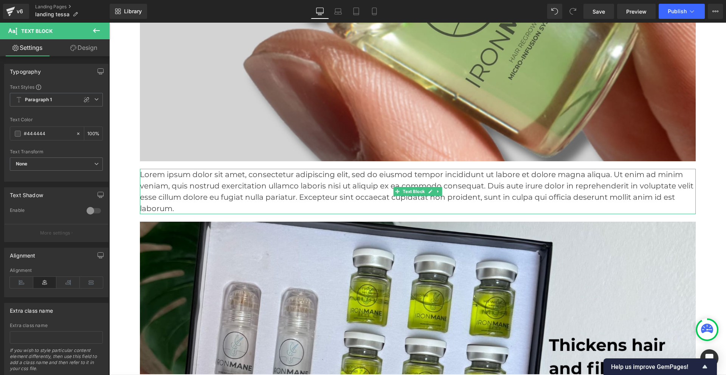
click at [374, 184] on p "Lorem ipsum dolor sit amet, consectetur adipiscing elit, sed do eiusmod tempor …" at bounding box center [418, 191] width 556 height 45
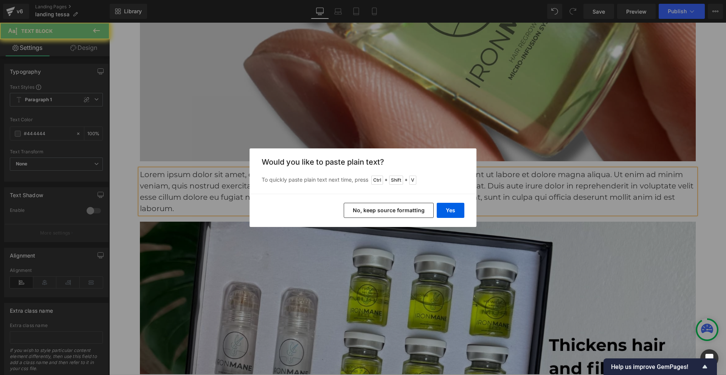
click at [444, 211] on button "Yes" at bounding box center [451, 210] width 28 height 15
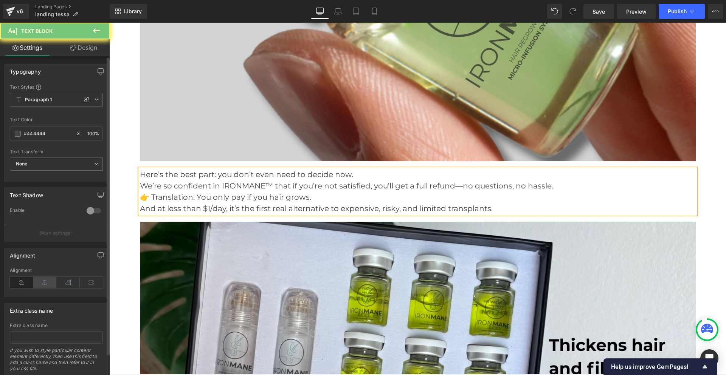
drag, startPoint x: 43, startPoint y: 284, endPoint x: 2, endPoint y: 171, distance: 119.7
click at [43, 284] on icon at bounding box center [44, 282] width 23 height 11
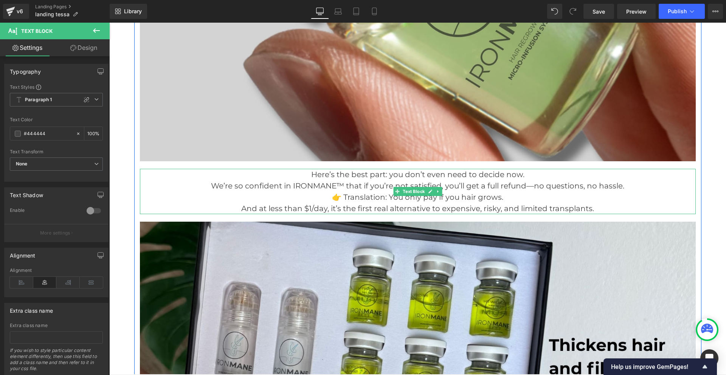
click at [633, 180] on p "We’re so confident in IRONMANE™ that if you’re not satisfied, you’ll get a full…" at bounding box center [418, 185] width 556 height 11
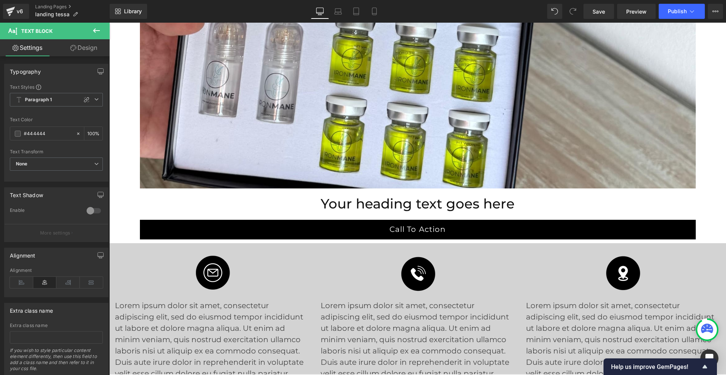
scroll to position [4700, 0]
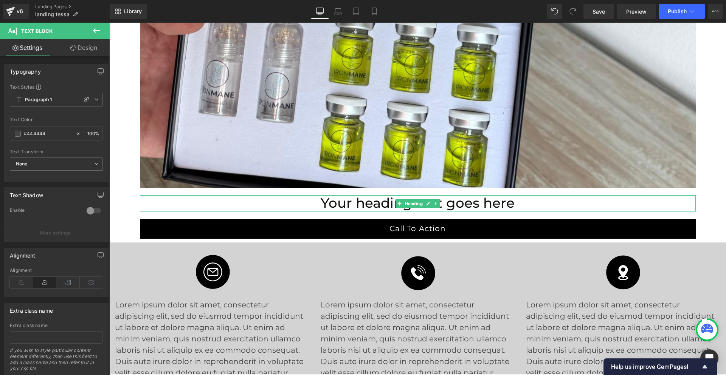
click at [375, 195] on h2 "Your heading text goes here" at bounding box center [418, 203] width 556 height 16
paste div
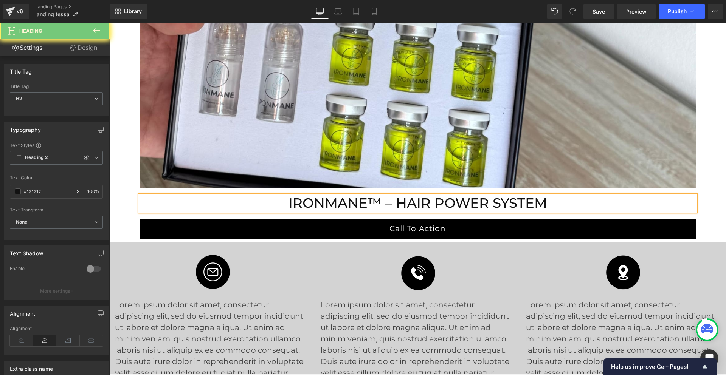
scroll to position [4360, 0]
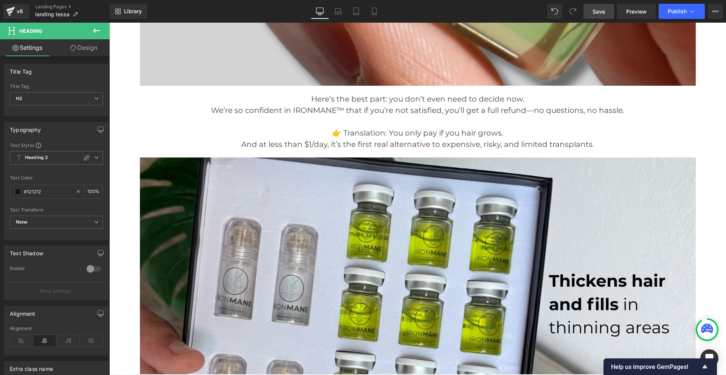
click at [601, 14] on span "Save" at bounding box center [599, 12] width 12 height 8
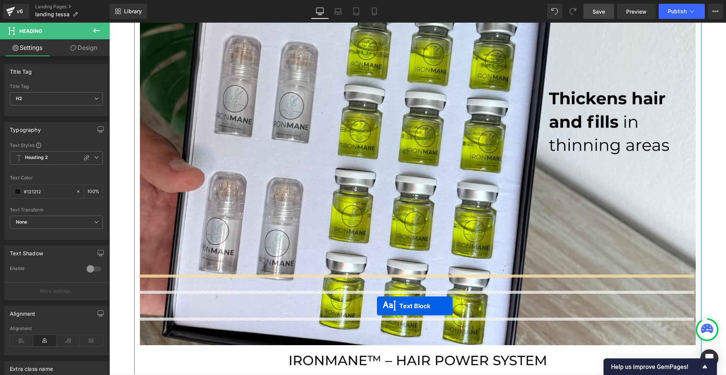
scroll to position [4572, 0]
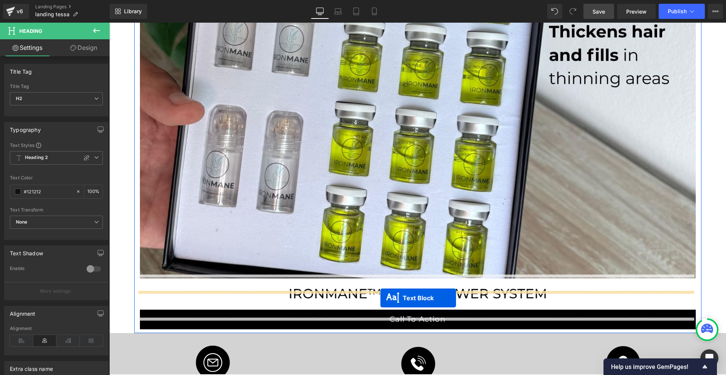
drag, startPoint x: 396, startPoint y: 111, endPoint x: 380, endPoint y: 298, distance: 188.2
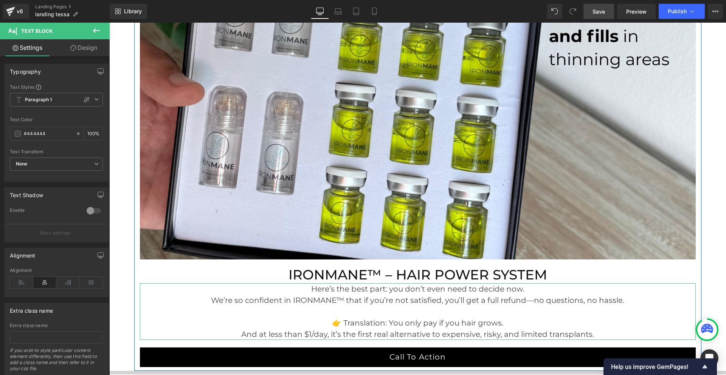
scroll to position [4553, 0]
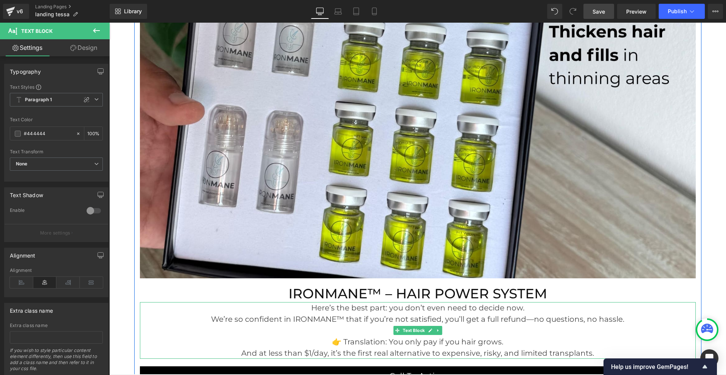
click at [422, 314] on p "We’re so confident in IRONMANE™ that if you’re not satisfied, you’ll get a full…" at bounding box center [418, 319] width 556 height 11
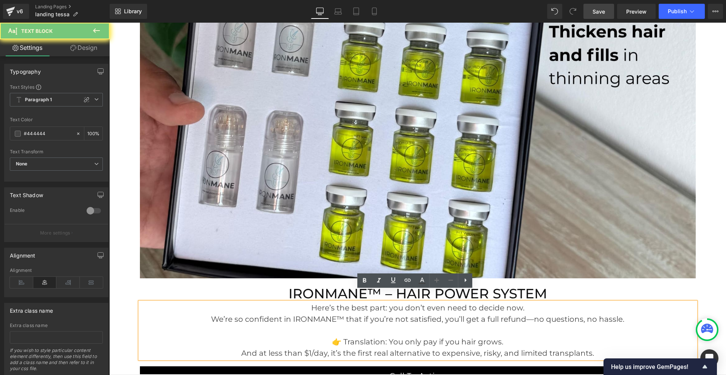
click at [422, 314] on p "We’re so confident in IRONMANE™ that if you’re not satisfied, you’ll get a full…" at bounding box center [418, 319] width 556 height 11
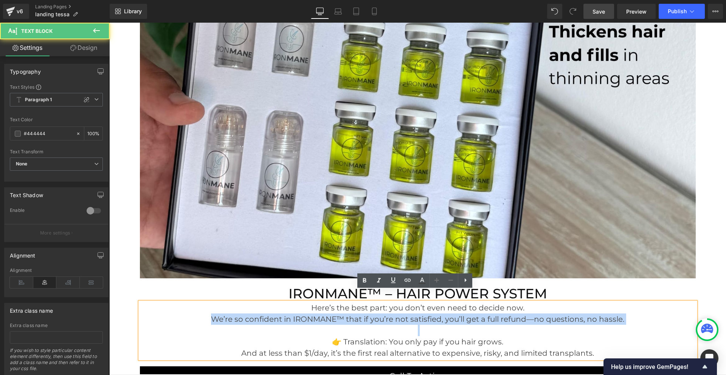
drag, startPoint x: 600, startPoint y: 340, endPoint x: 309, endPoint y: 294, distance: 295.2
click at [309, 302] on div "Here’s the best part: you don’t even need to decide now. We’re so confident in…" at bounding box center [418, 330] width 556 height 57
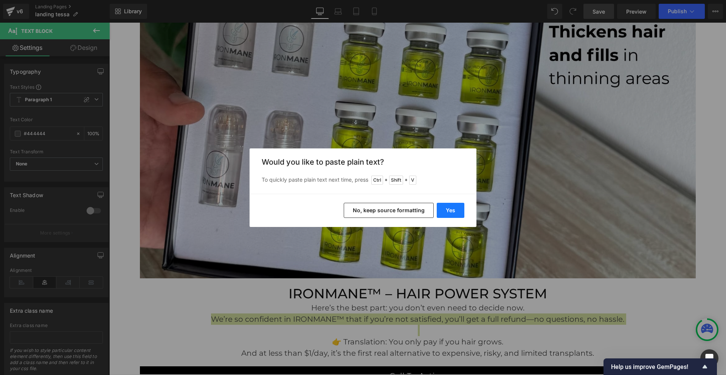
click at [447, 214] on button "Yes" at bounding box center [451, 210] width 28 height 15
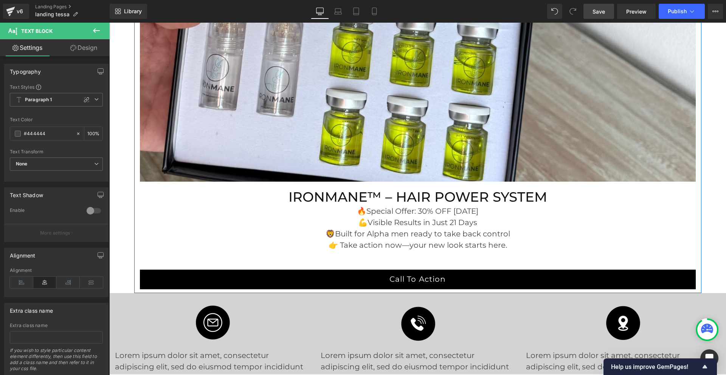
scroll to position [4779, 0]
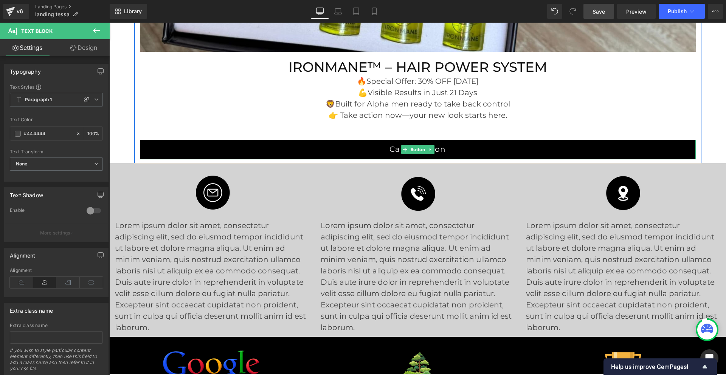
drag, startPoint x: 442, startPoint y: 140, endPoint x: 372, endPoint y: 146, distance: 70.2
click at [442, 140] on link "Call To Action" at bounding box center [418, 150] width 556 height 20
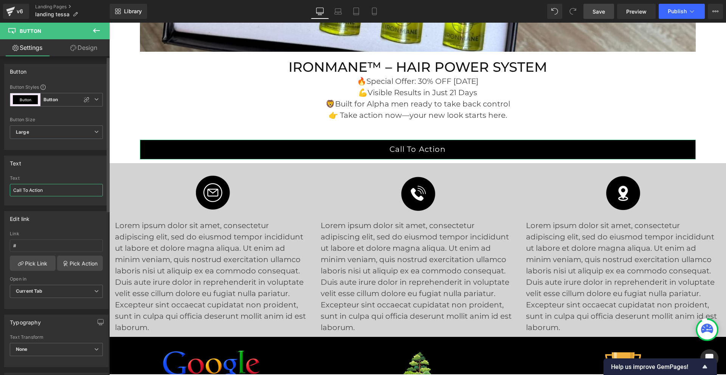
drag, startPoint x: 48, startPoint y: 190, endPoint x: 10, endPoint y: 193, distance: 38.3
click at [10, 193] on input "Call To Action" at bounding box center [56, 190] width 93 height 12
type input "TRY [DATE]"
click at [606, 10] on link "Save" at bounding box center [598, 11] width 31 height 15
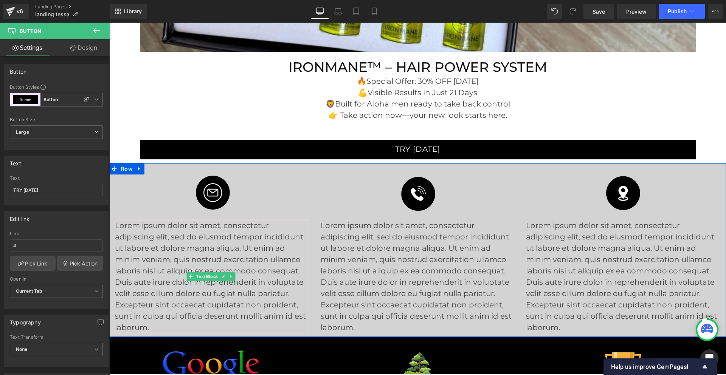
click at [187, 227] on p "Lorem ipsum dolor sit amet, consectetur adipiscing elit, sed do eiusmod tempor …" at bounding box center [212, 276] width 194 height 113
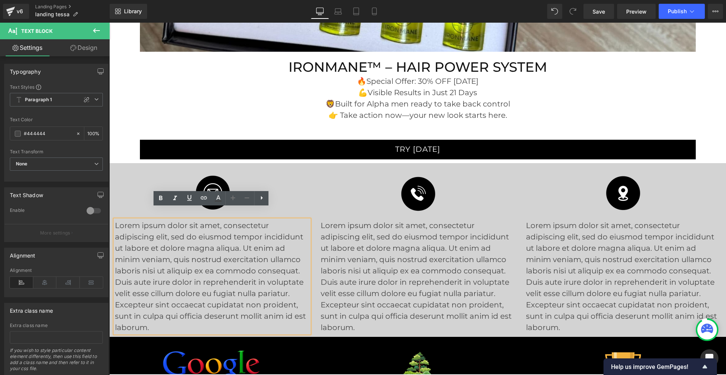
click at [184, 247] on p "Lorem ipsum dolor sit amet, consectetur adipiscing elit, sed do eiusmod tempor …" at bounding box center [212, 276] width 194 height 113
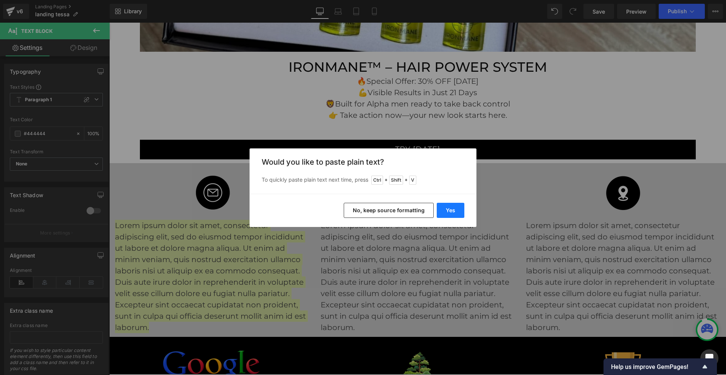
click at [441, 209] on button "Yes" at bounding box center [451, 210] width 28 height 15
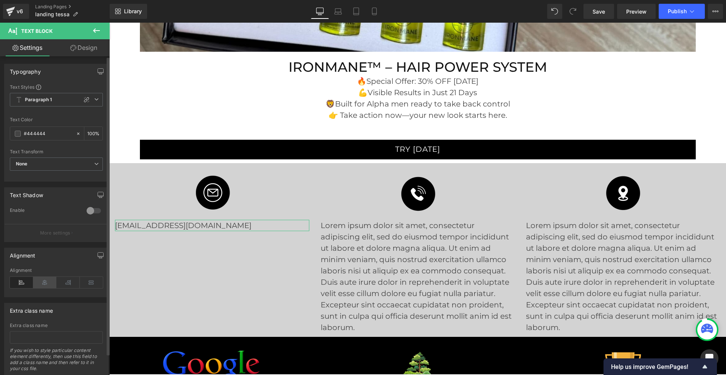
click at [43, 284] on icon at bounding box center [44, 282] width 23 height 11
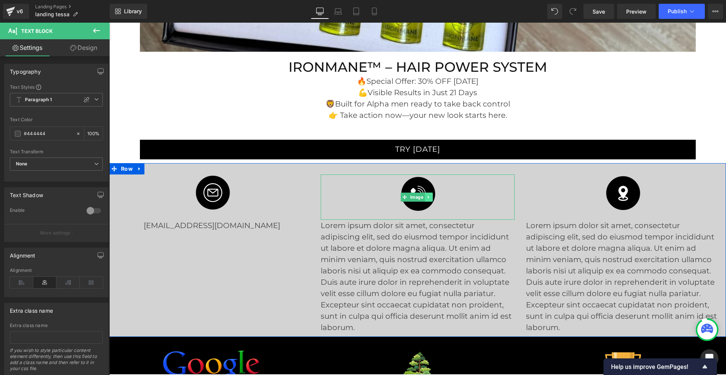
click at [427, 195] on icon at bounding box center [429, 197] width 4 height 5
click at [432, 195] on icon at bounding box center [433, 197] width 4 height 4
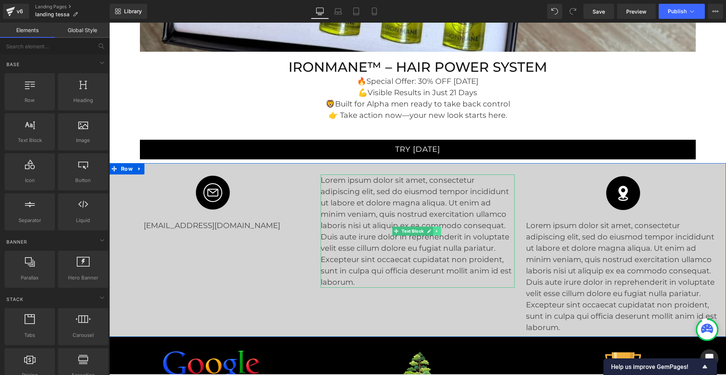
click at [435, 229] on icon at bounding box center [437, 231] width 4 height 5
click at [441, 229] on icon at bounding box center [441, 231] width 4 height 5
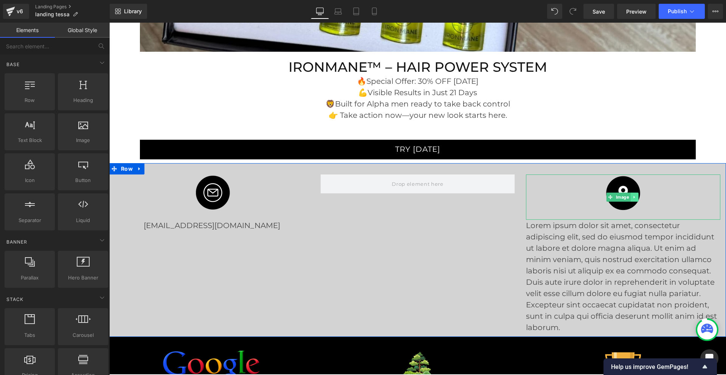
click at [633, 196] on icon at bounding box center [633, 197] width 1 height 3
click at [636, 195] on icon at bounding box center [638, 197] width 4 height 5
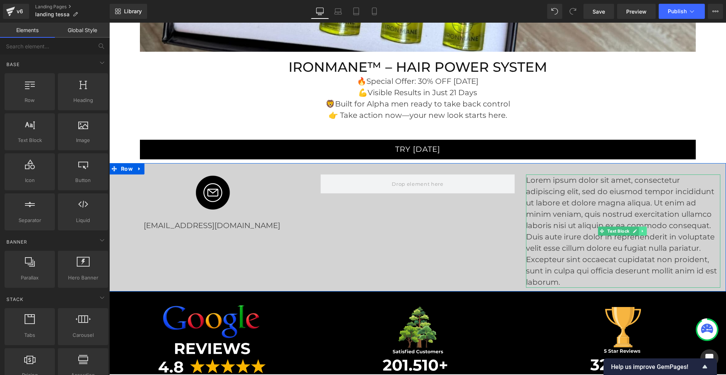
click at [639, 227] on link at bounding box center [643, 231] width 8 height 9
click at [644, 229] on icon at bounding box center [646, 231] width 4 height 4
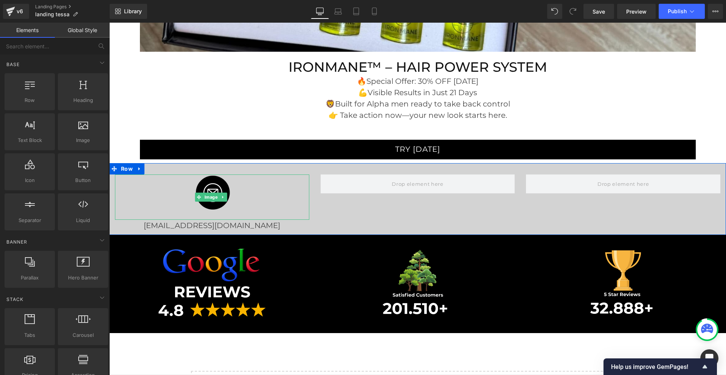
click at [170, 182] on div at bounding box center [212, 197] width 194 height 45
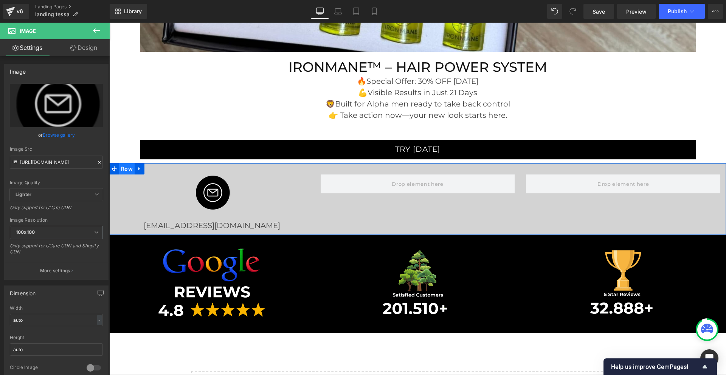
click at [127, 163] on span "Row" at bounding box center [127, 168] width 16 height 11
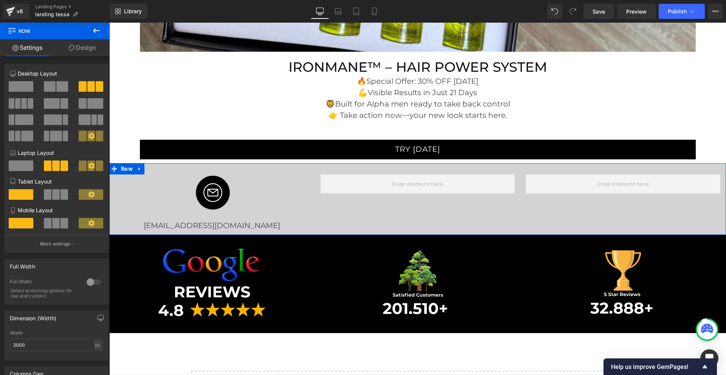
click at [29, 89] on span at bounding box center [21, 86] width 25 height 11
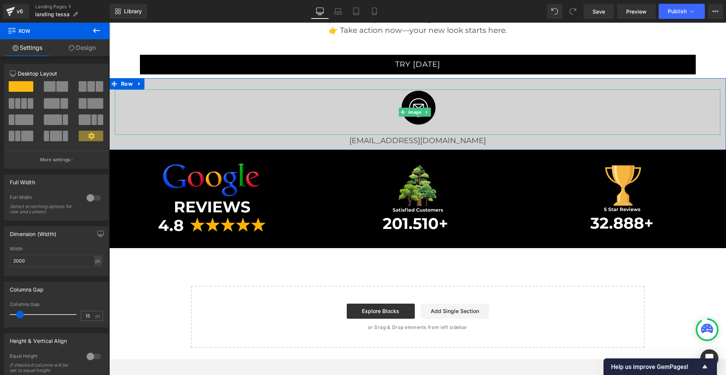
scroll to position [4893, 0]
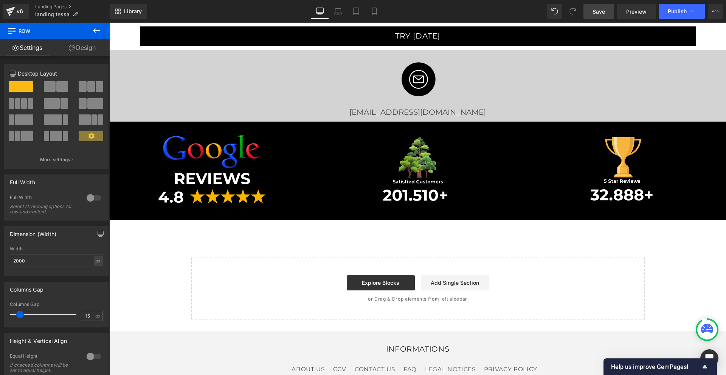
click at [602, 12] on span "Save" at bounding box center [599, 12] width 12 height 8
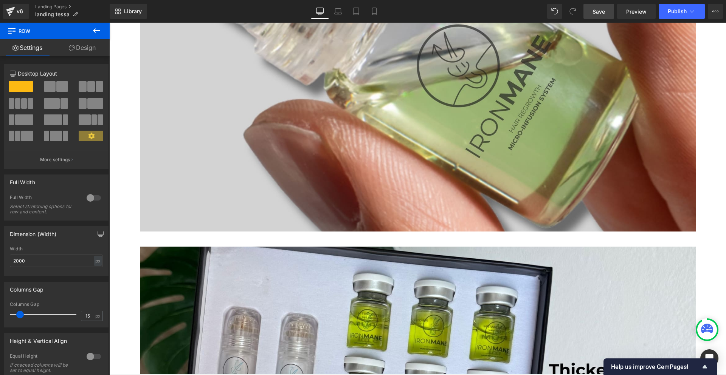
scroll to position [0, 0]
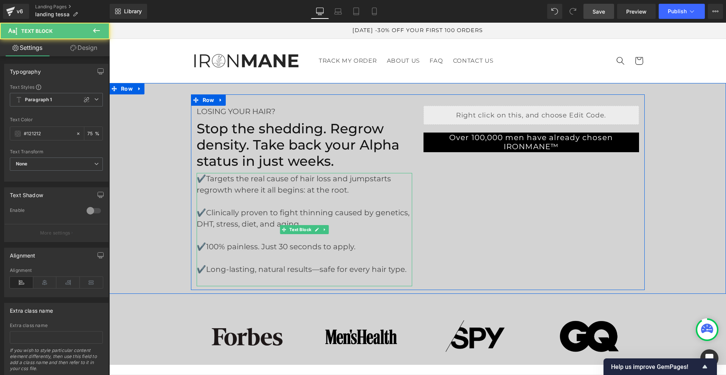
drag, startPoint x: 344, startPoint y: 192, endPoint x: 304, endPoint y: 192, distance: 39.7
click at [304, 192] on font "✔️Targets the real cause of hair loss and jumpstarts regrowth where it all begi…" at bounding box center [294, 184] width 194 height 20
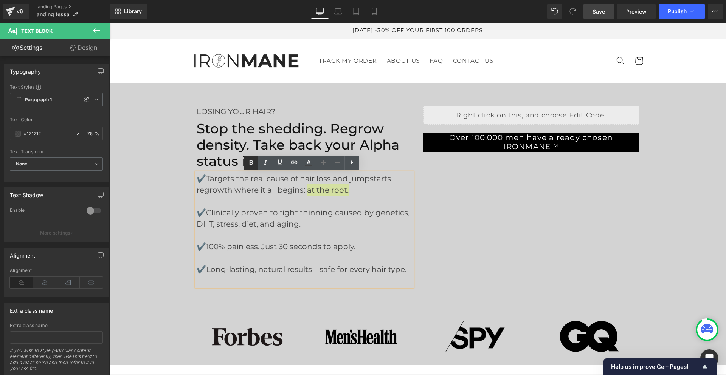
click at [252, 162] on icon at bounding box center [251, 163] width 3 height 5
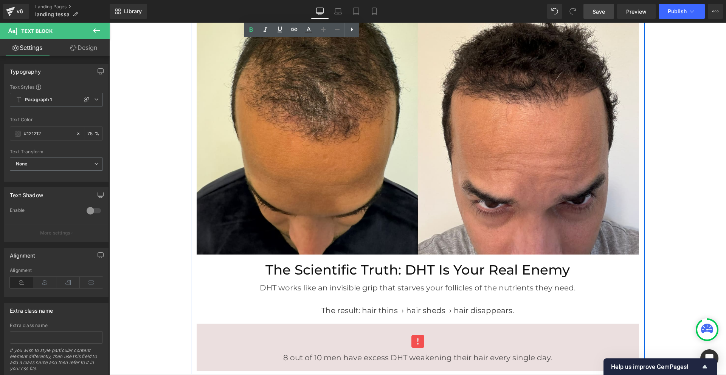
scroll to position [605, 0]
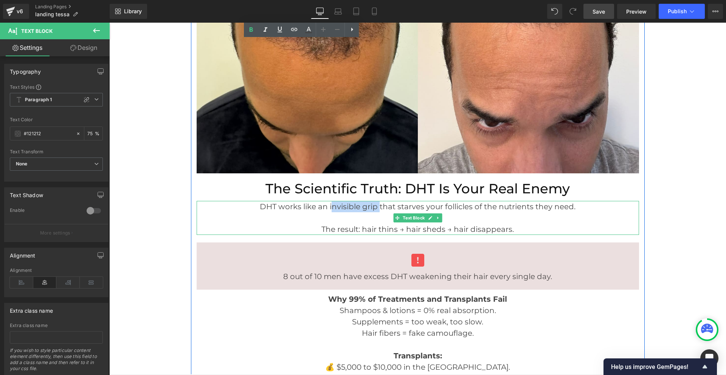
drag, startPoint x: 328, startPoint y: 208, endPoint x: 375, endPoint y: 207, distance: 47.3
click at [375, 207] on font "DHT works like an invisible grip that starves your follicles of the nutrients t…" at bounding box center [418, 206] width 316 height 9
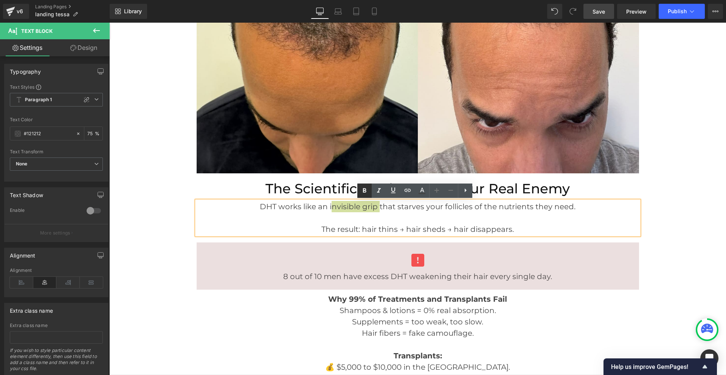
click at [362, 191] on icon at bounding box center [364, 190] width 9 height 9
drag, startPoint x: 398, startPoint y: 208, endPoint x: 471, endPoint y: 210, distance: 73.0
click at [471, 210] on font "DHT works like an invisible grip that starves your follicles of the nutrients t…" at bounding box center [418, 206] width 316 height 9
click at [367, 189] on icon at bounding box center [364, 190] width 9 height 9
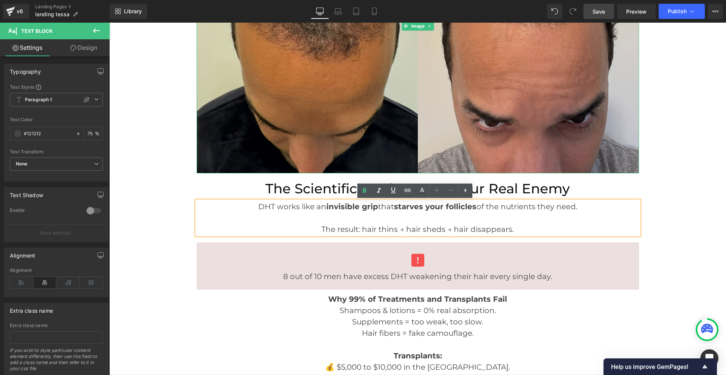
scroll to position [756, 0]
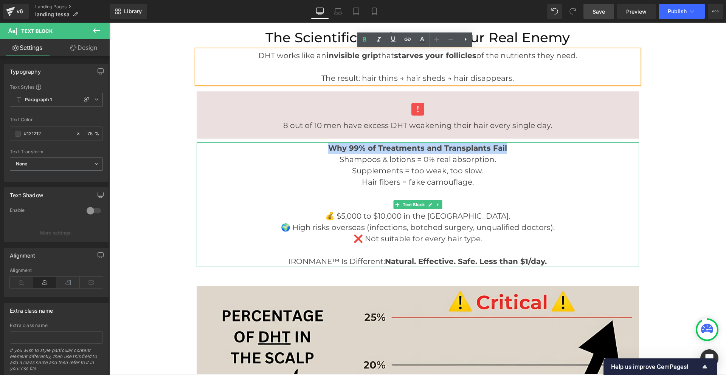
drag, startPoint x: 507, startPoint y: 149, endPoint x: 329, endPoint y: 147, distance: 178.5
click at [329, 147] on p "Why 99% of Treatments and Transplants Fail Shampoos & lotions = 0% real absorpt…" at bounding box center [418, 154] width 442 height 23
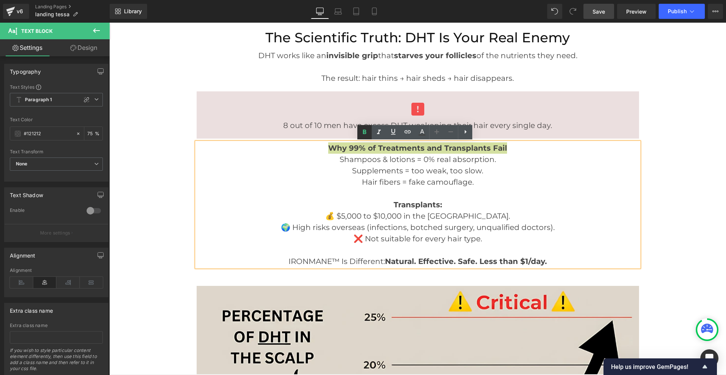
click at [362, 132] on icon at bounding box center [364, 132] width 9 height 9
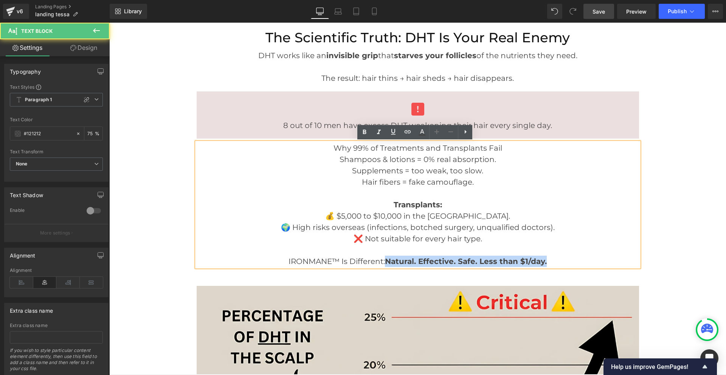
drag, startPoint x: 547, startPoint y: 263, endPoint x: 386, endPoint y: 258, distance: 160.4
click at [386, 258] on p "IRONMANE™ Is Different: Natural. Effective. Safe. Less than $1/day." at bounding box center [418, 261] width 442 height 11
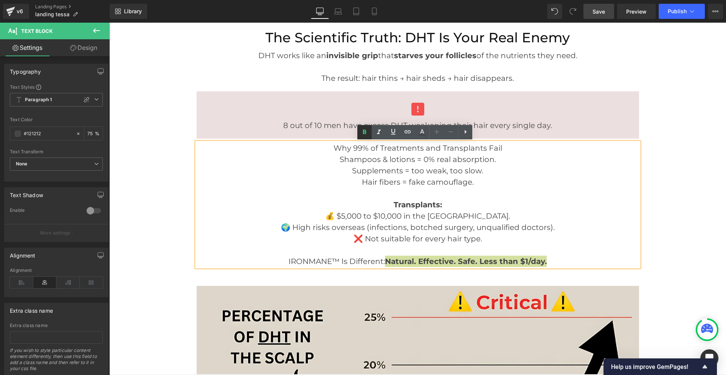
click at [366, 135] on icon at bounding box center [364, 132] width 9 height 9
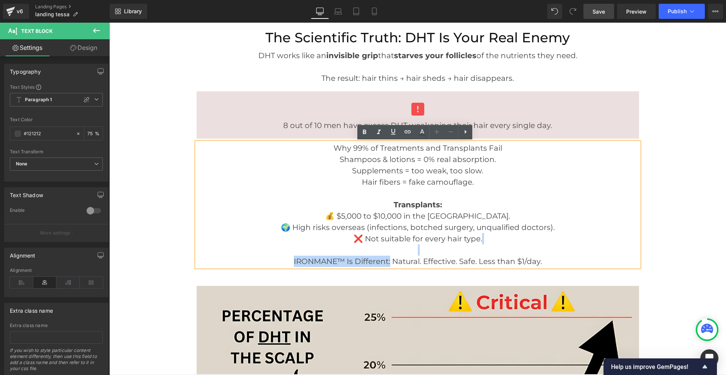
drag, startPoint x: 387, startPoint y: 262, endPoint x: 298, endPoint y: 256, distance: 89.8
click at [298, 256] on div "Why 99% of Treatments and Transplants Fail Shampoos & lotions = 0% real absorpt…" at bounding box center [418, 205] width 442 height 125
click at [363, 135] on icon at bounding box center [364, 132] width 9 height 9
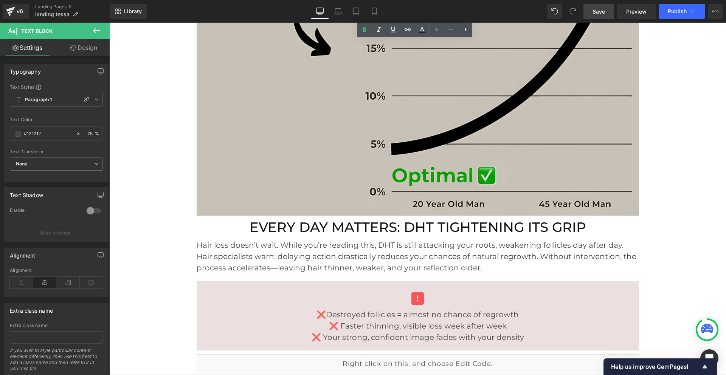
scroll to position [1210, 0]
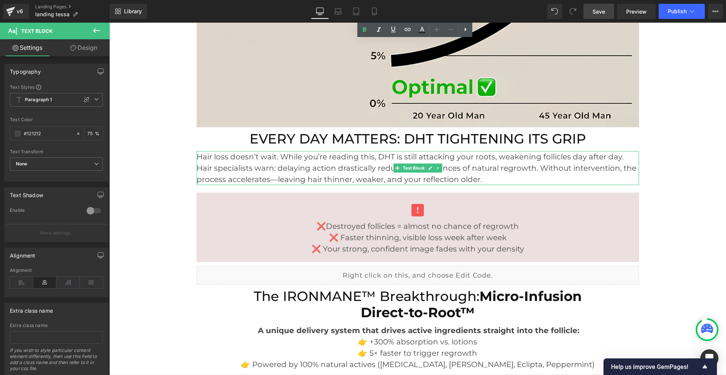
click at [339, 177] on font "Hair loss doesn’t wait. While you’re reading this, DHT is still attacking your …" at bounding box center [417, 168] width 440 height 32
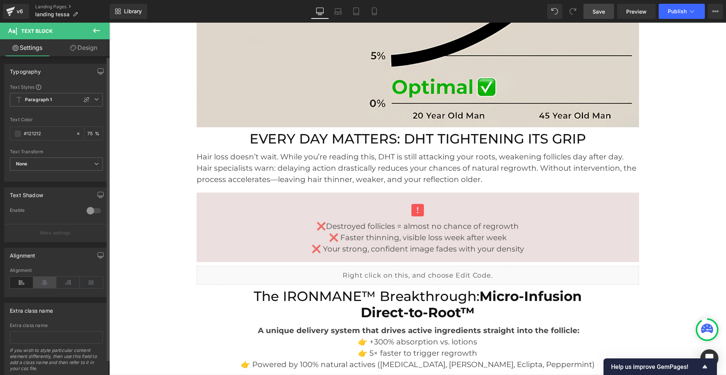
click at [39, 284] on icon at bounding box center [44, 282] width 23 height 11
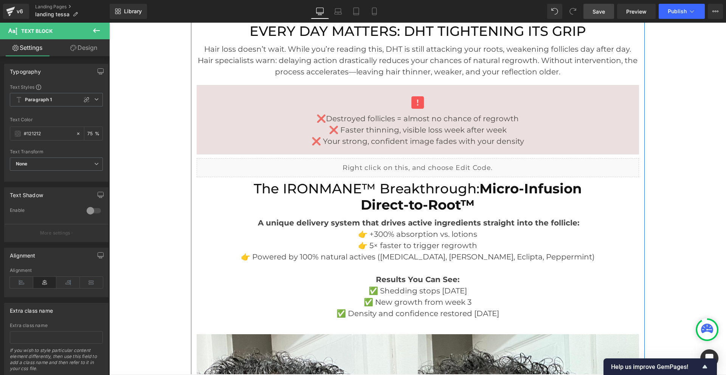
scroll to position [1361, 0]
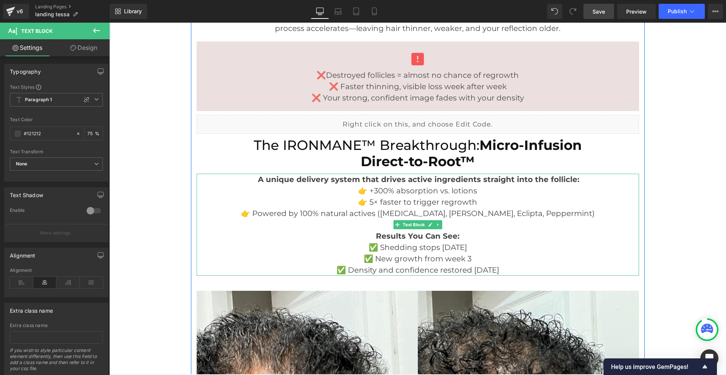
click at [440, 181] on strong "A unique delivery system that drives active ingredients straight into the folli…" at bounding box center [418, 179] width 321 height 9
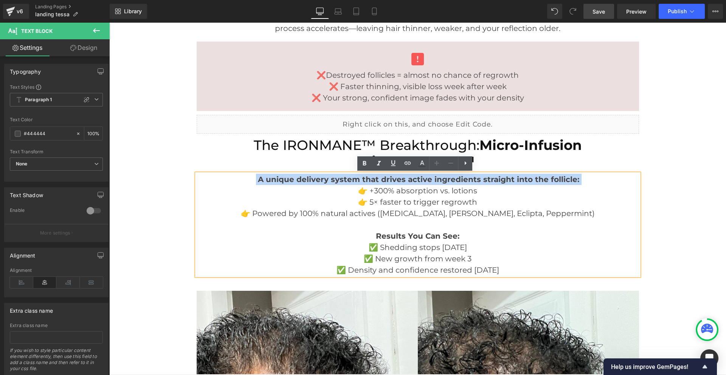
click at [411, 177] on strong "A unique delivery system that drives active ingredients straight into the folli…" at bounding box center [418, 179] width 321 height 9
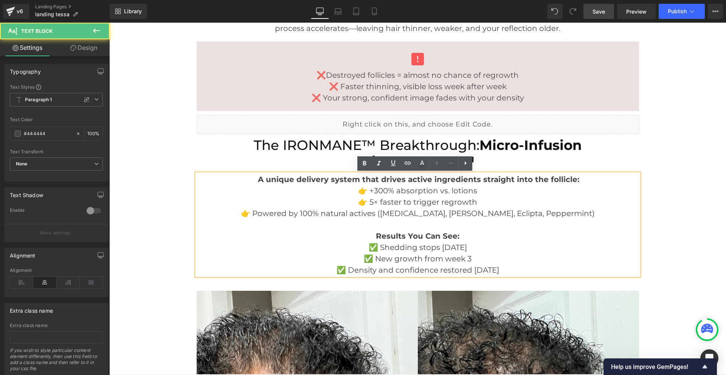
click at [400, 179] on strong "A unique delivery system that drives active ingredients straight into the folli…" at bounding box center [418, 179] width 321 height 9
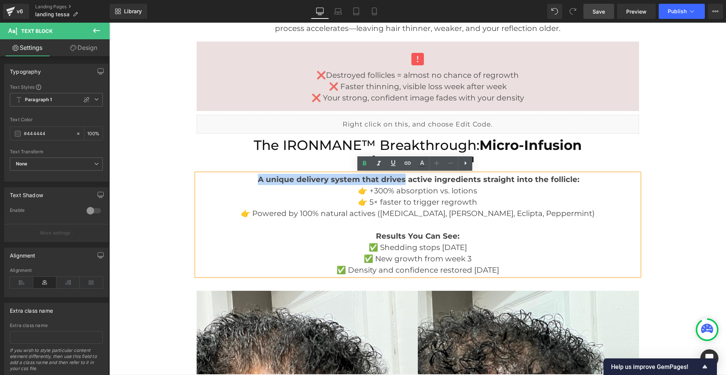
drag, startPoint x: 394, startPoint y: 180, endPoint x: 265, endPoint y: 179, distance: 129.7
click at [258, 179] on strong "A unique delivery system that drives active ingredients straight into the folli…" at bounding box center [418, 179] width 321 height 9
click at [364, 163] on icon at bounding box center [364, 163] width 3 height 5
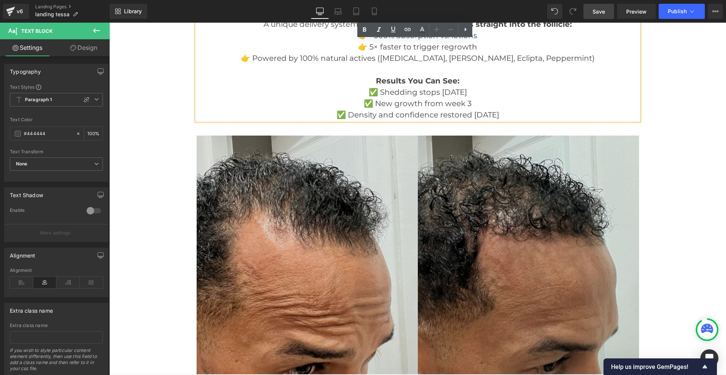
scroll to position [1626, 0]
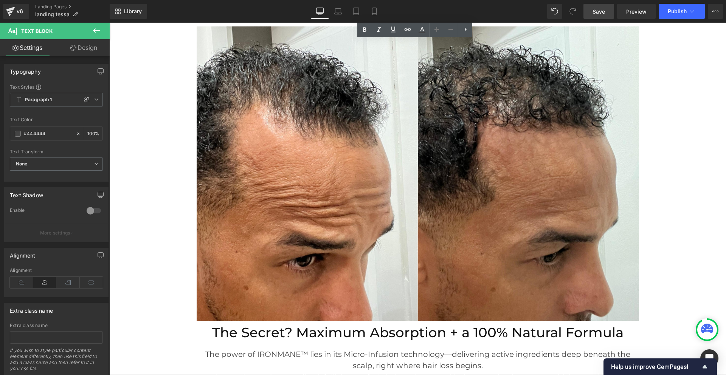
click at [598, 11] on span "Save" at bounding box center [599, 12] width 12 height 8
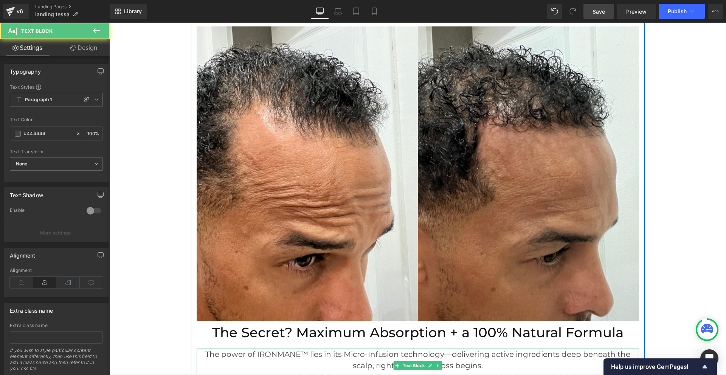
scroll to position [1739, 0]
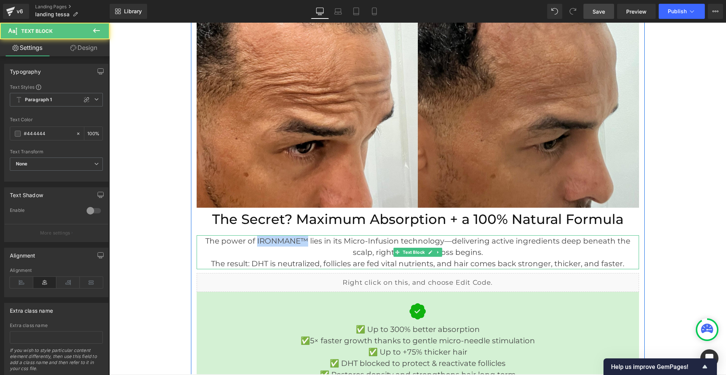
drag, startPoint x: 253, startPoint y: 240, endPoint x: 304, endPoint y: 242, distance: 51.1
click at [304, 242] on p "The power of IRONMANE™ lies in its Micro-Infusion technology—delivering active …" at bounding box center [418, 247] width 442 height 23
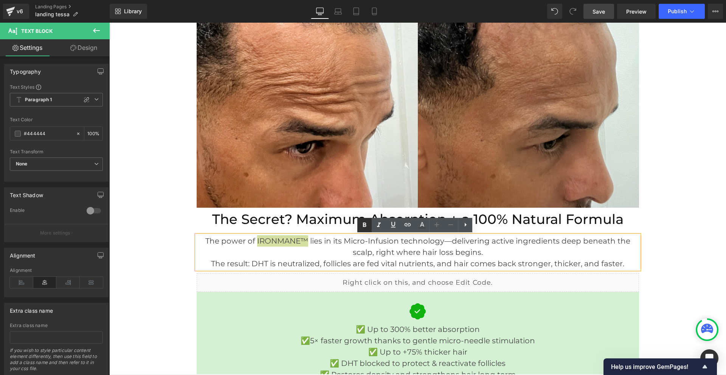
click at [365, 225] on icon at bounding box center [364, 225] width 3 height 5
drag, startPoint x: 344, startPoint y: 240, endPoint x: 441, endPoint y: 241, distance: 97.2
click at [441, 241] on p "The power of IRONMANE™ lies in its Micro-Infusion technology—delivering active …" at bounding box center [418, 247] width 442 height 23
click at [368, 225] on icon at bounding box center [364, 225] width 9 height 9
drag, startPoint x: 251, startPoint y: 263, endPoint x: 317, endPoint y: 263, distance: 65.4
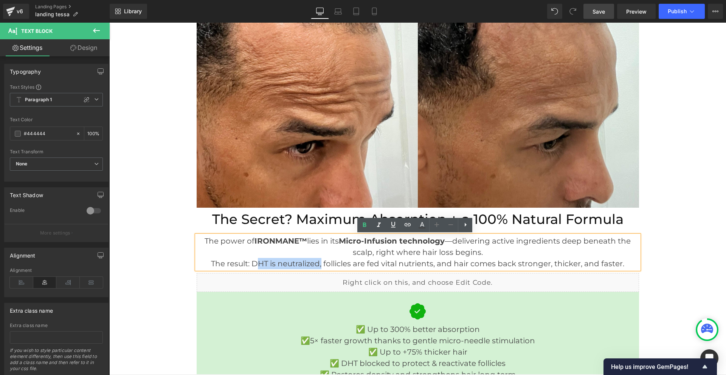
click at [317, 263] on p "The result: DHT is neutralized, follicles are fed vital nutrients, and hair com…" at bounding box center [418, 263] width 442 height 11
click at [365, 227] on icon at bounding box center [364, 225] width 3 height 5
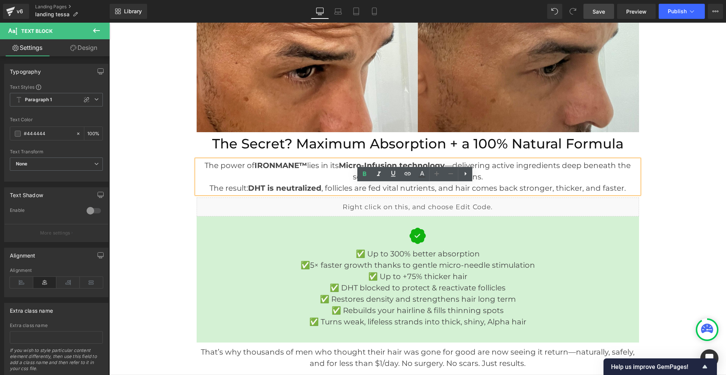
scroll to position [1853, 0]
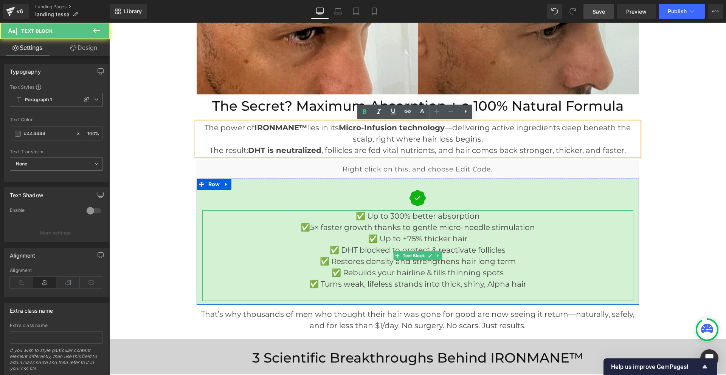
click at [407, 215] on p "✅ Up to 300% better absorption" at bounding box center [417, 216] width 431 height 11
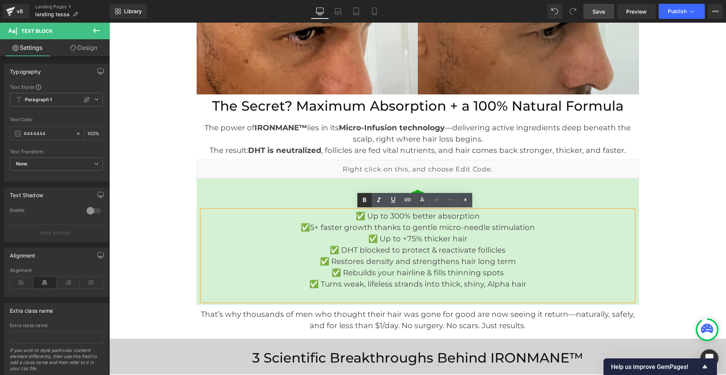
click at [361, 200] on icon at bounding box center [364, 200] width 9 height 9
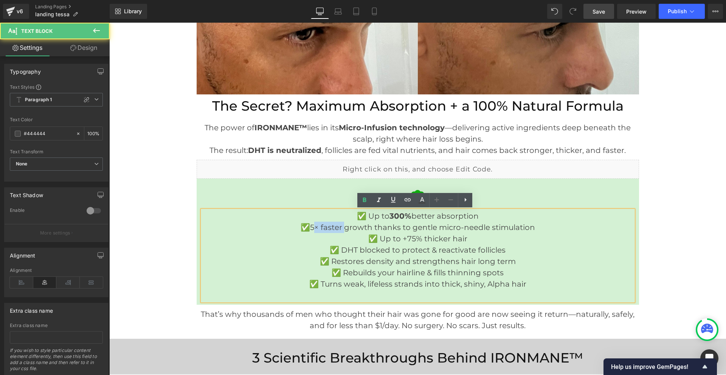
drag, startPoint x: 310, startPoint y: 227, endPoint x: 340, endPoint y: 229, distance: 30.3
click at [340, 229] on p "✅5× faster growth thanks to gentle micro-needle stimulation" at bounding box center [417, 227] width 431 height 11
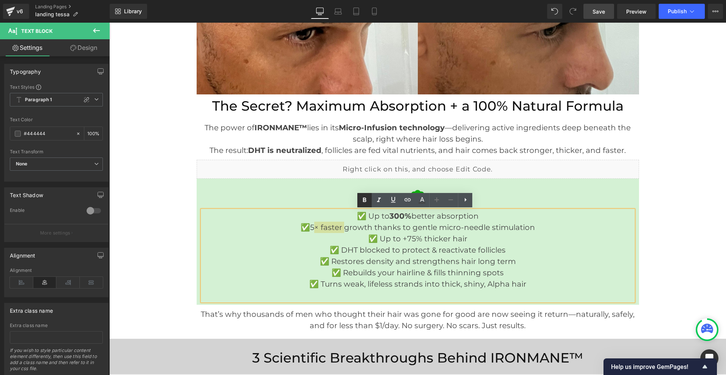
click at [365, 204] on icon at bounding box center [364, 200] width 9 height 9
drag, startPoint x: 401, startPoint y: 239, endPoint x: 465, endPoint y: 239, distance: 63.9
click at [465, 239] on p "✅ Up to +75% thicker hair" at bounding box center [417, 238] width 431 height 11
click at [363, 203] on icon at bounding box center [364, 200] width 9 height 9
drag, startPoint x: 391, startPoint y: 261, endPoint x: 332, endPoint y: 263, distance: 59.0
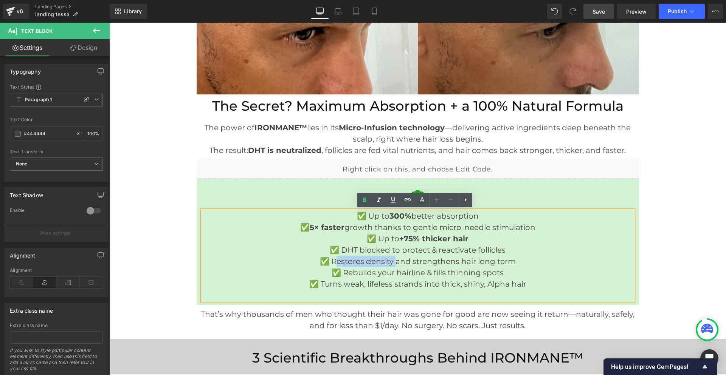
click at [332, 263] on p "✅ Restores density and strengthens hair long term" at bounding box center [417, 261] width 431 height 11
click at [366, 201] on icon at bounding box center [364, 200] width 9 height 9
drag, startPoint x: 525, startPoint y: 285, endPoint x: 440, endPoint y: 286, distance: 85.1
click at [440, 286] on p "✅ Turns weak, lifeless strands into thick, shiny, Alpha hair" at bounding box center [417, 284] width 431 height 11
click at [365, 205] on link at bounding box center [364, 200] width 14 height 14
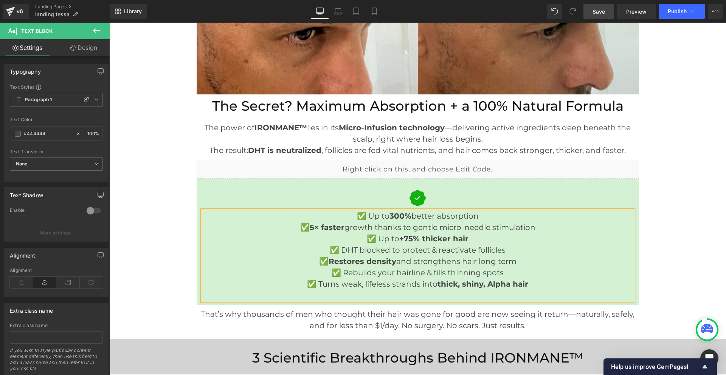
drag, startPoint x: 591, startPoint y: 8, endPoint x: 616, endPoint y: 46, distance: 45.7
click at [591, 8] on link "Save" at bounding box center [598, 11] width 31 height 15
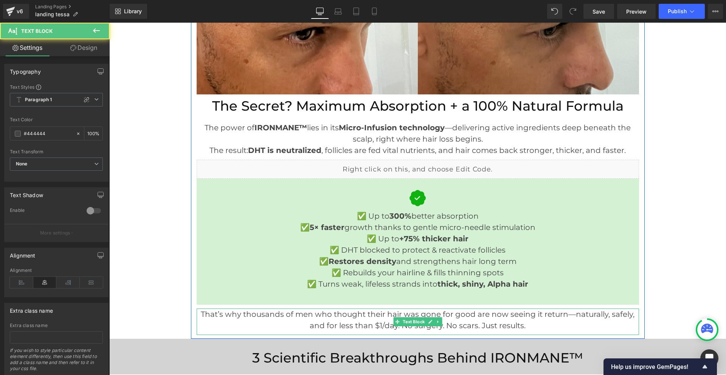
drag, startPoint x: 336, startPoint y: 327, endPoint x: 394, endPoint y: 328, distance: 57.9
click at [394, 328] on p "That’s why thousands of men who thought their hair was gone for good are now se…" at bounding box center [418, 320] width 442 height 23
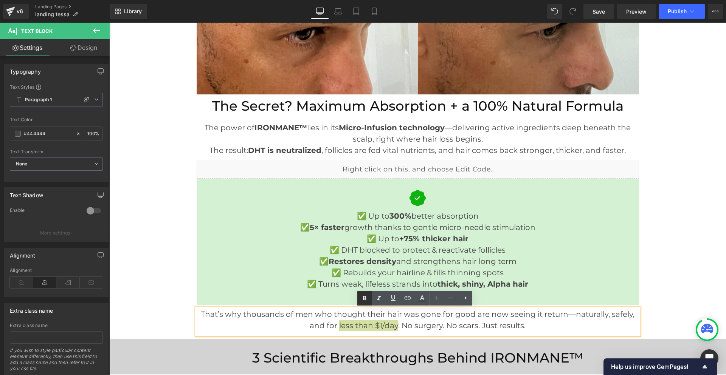
click at [365, 301] on icon at bounding box center [364, 298] width 9 height 9
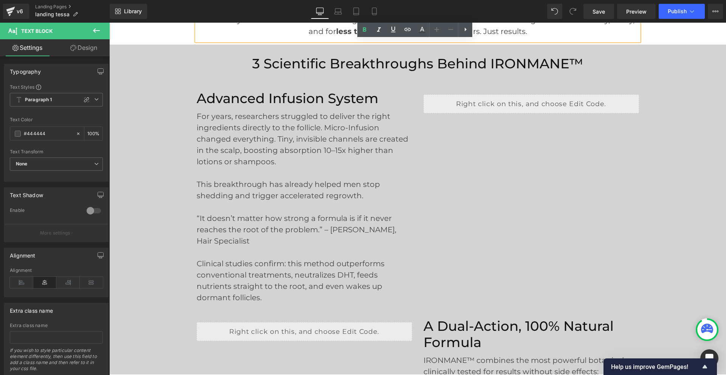
scroll to position [2155, 0]
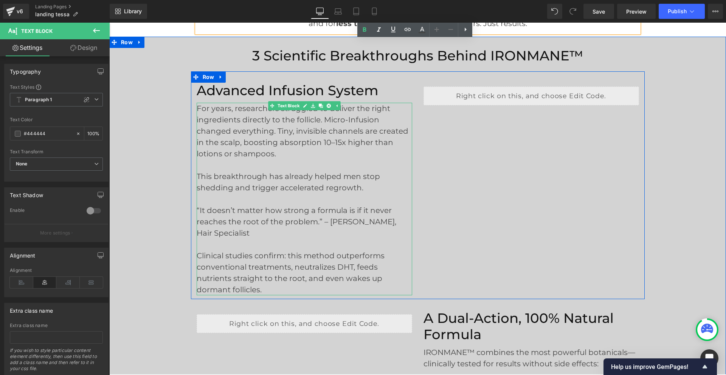
click at [307, 119] on p "For years, researchers struggled to deliver the right ingredients directly to t…" at bounding box center [305, 131] width 216 height 57
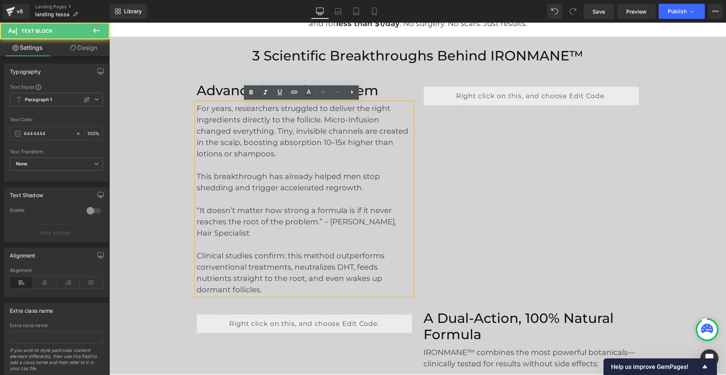
click at [345, 137] on p "For years, researchers struggled to deliver the right ingredients directly to t…" at bounding box center [305, 131] width 216 height 57
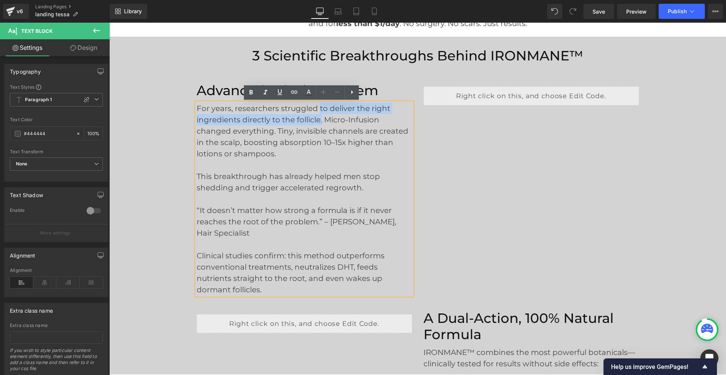
drag, startPoint x: 315, startPoint y: 109, endPoint x: 319, endPoint y: 121, distance: 13.4
click at [319, 121] on p "For years, researchers struggled to deliver the right ingredients directly to t…" at bounding box center [305, 131] width 216 height 57
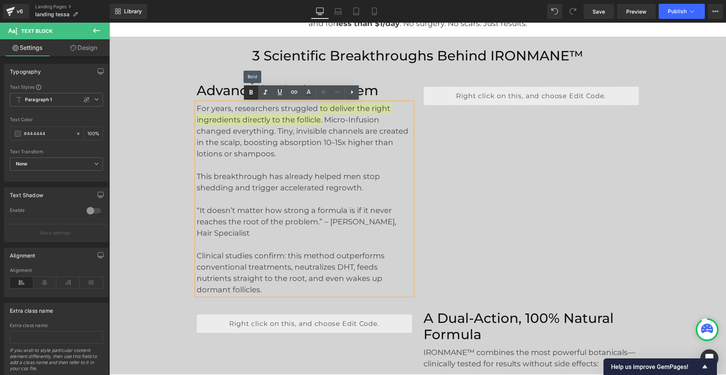
click at [252, 95] on icon at bounding box center [251, 92] width 9 height 9
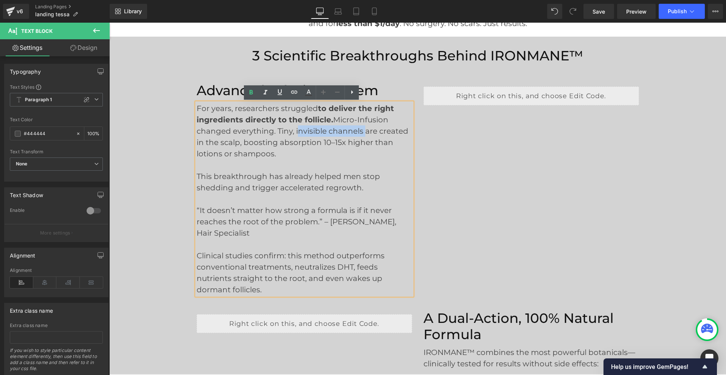
drag, startPoint x: 293, startPoint y: 132, endPoint x: 358, endPoint y: 131, distance: 65.4
click at [358, 131] on p "For years, researchers struggled to deliver the right ingredients directly to t…" at bounding box center [305, 131] width 216 height 57
click at [253, 96] on icon at bounding box center [251, 92] width 9 height 9
drag, startPoint x: 320, startPoint y: 143, endPoint x: 368, endPoint y: 143, distance: 47.6
click at [368, 143] on p "For years, researchers struggled to deliver the right ingredients directly to t…" at bounding box center [305, 131] width 216 height 57
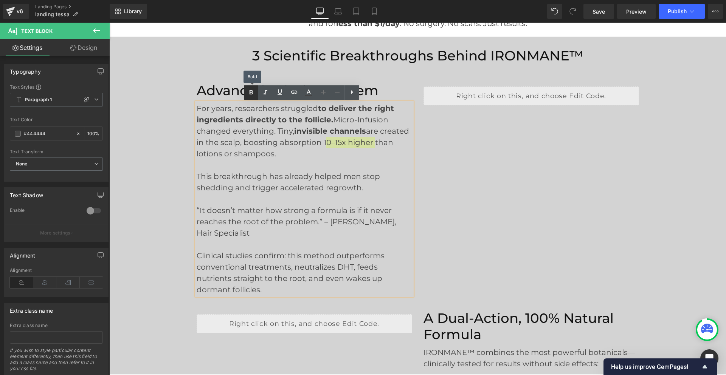
click at [250, 93] on icon at bounding box center [251, 92] width 3 height 5
drag, startPoint x: 277, startPoint y: 188, endPoint x: 358, endPoint y: 188, distance: 80.9
click at [358, 188] on p "This breakthrough has already helped men stop shedding and trigger accelerated …" at bounding box center [305, 182] width 216 height 23
click at [253, 97] on icon at bounding box center [251, 92] width 9 height 9
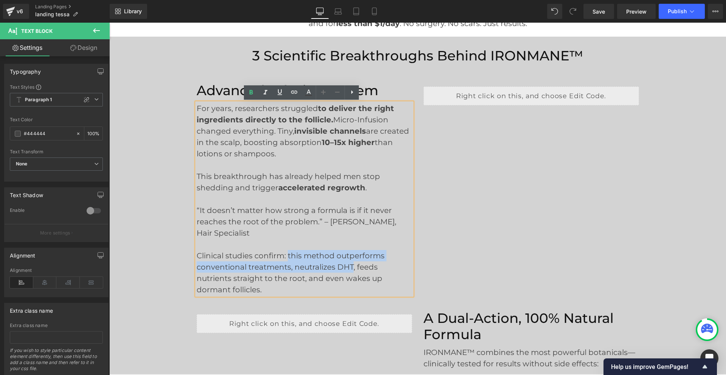
drag, startPoint x: 285, startPoint y: 256, endPoint x: 349, endPoint y: 265, distance: 63.8
click at [349, 265] on p "Clinical studies confirm: this method outperforms conventional treatments, neut…" at bounding box center [305, 272] width 216 height 45
click at [309, 270] on p "Clinical studies confirm: this method outperforms conventional treatments, neut…" at bounding box center [305, 272] width 216 height 45
click at [352, 268] on p "Clinical studies confirm: this method outperforms conventional treatments, neut…" at bounding box center [305, 272] width 216 height 45
drag, startPoint x: 352, startPoint y: 268, endPoint x: 285, endPoint y: 256, distance: 67.1
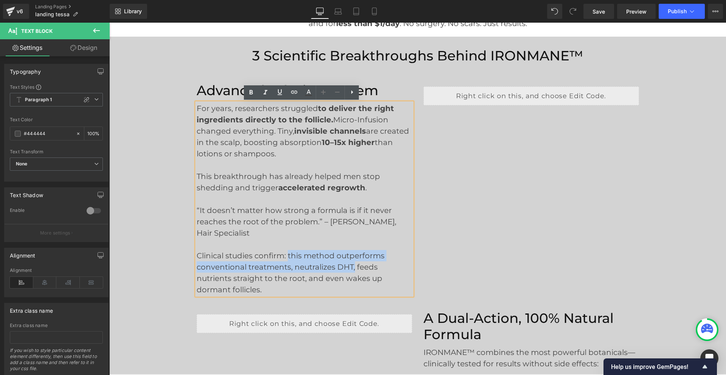
click at [285, 256] on p "Clinical studies confirm: this method outperforms conventional treatments, neut…" at bounding box center [305, 272] width 216 height 45
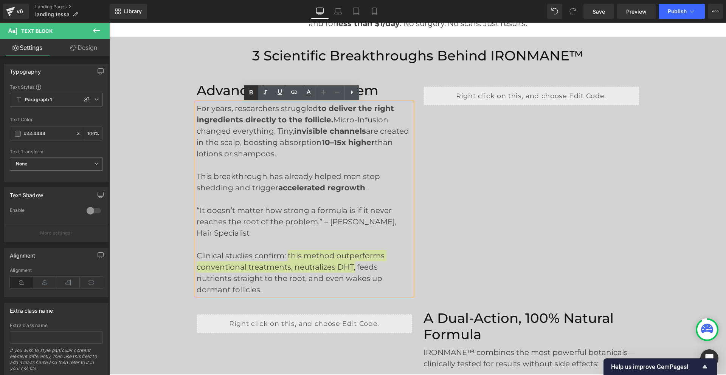
click at [250, 93] on icon at bounding box center [251, 92] width 3 height 5
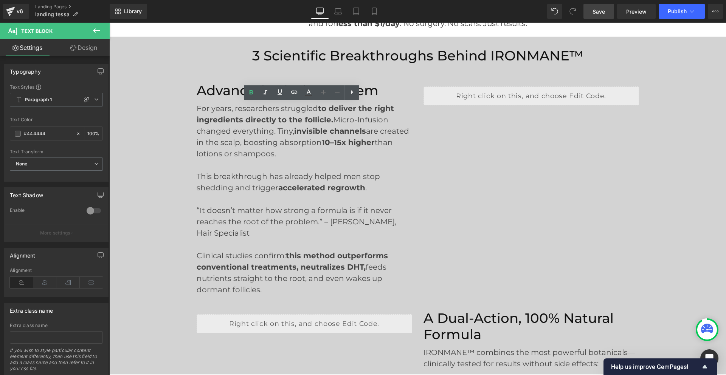
click at [597, 9] on span "Save" at bounding box center [599, 12] width 12 height 8
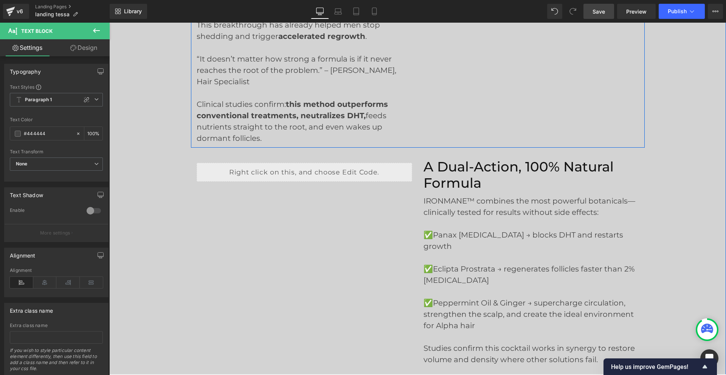
scroll to position [2344, 0]
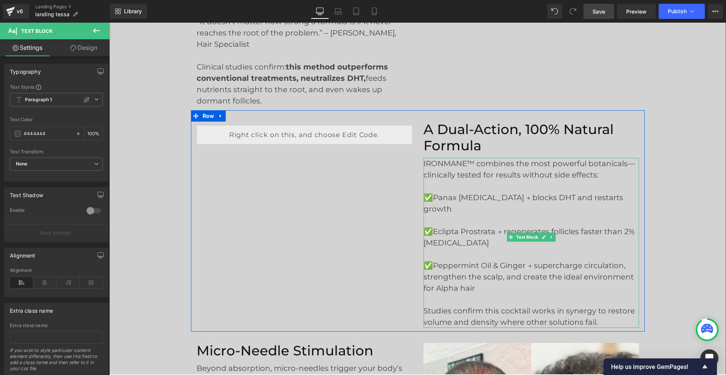
drag, startPoint x: 513, startPoint y: 163, endPoint x: 622, endPoint y: 165, distance: 108.9
click at [623, 165] on p "IRONMANE™ combines the most powerful botanicals—clinically tested for results w…" at bounding box center [531, 169] width 216 height 23
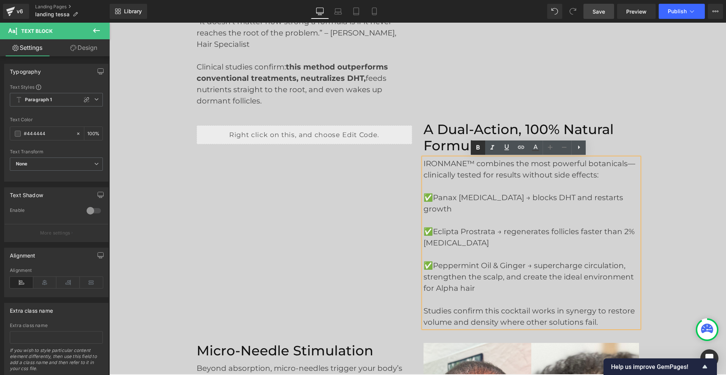
click at [479, 144] on icon at bounding box center [477, 147] width 9 height 9
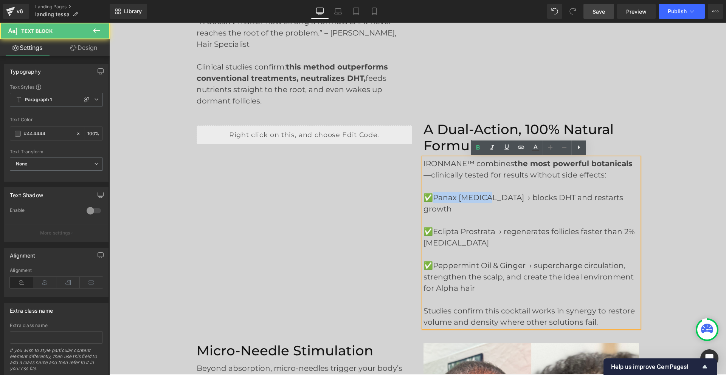
drag, startPoint x: 430, startPoint y: 198, endPoint x: 486, endPoint y: 198, distance: 55.2
click at [486, 198] on p "✅Panax [MEDICAL_DATA] → blocks DHT and restarts growth" at bounding box center [531, 203] width 216 height 23
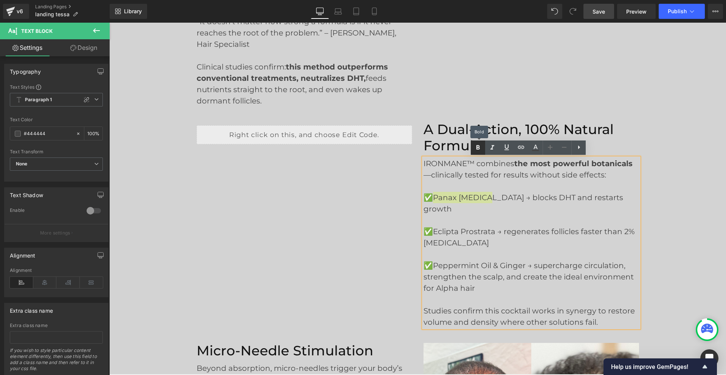
click at [478, 149] on icon at bounding box center [477, 147] width 3 height 5
drag, startPoint x: 431, startPoint y: 221, endPoint x: 493, endPoint y: 219, distance: 62.4
click at [493, 226] on p "✅Eclipta Prostrata → regenerates follicles faster than 2% [MEDICAL_DATA]" at bounding box center [531, 237] width 216 height 23
click at [475, 150] on icon at bounding box center [477, 147] width 9 height 9
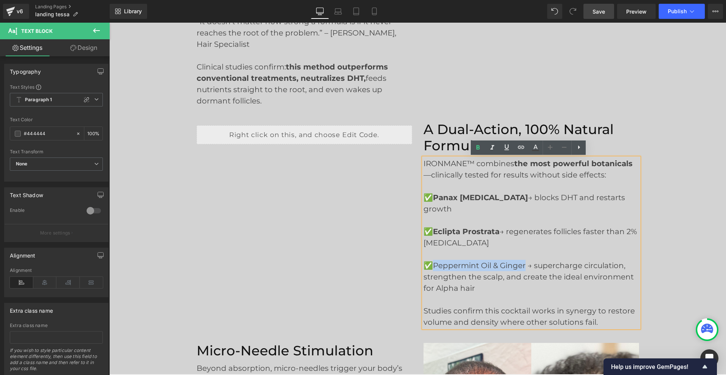
drag, startPoint x: 432, startPoint y: 253, endPoint x: 523, endPoint y: 253, distance: 91.1
click at [523, 260] on p "✅Peppermint Oil & Ginger → supercharge circulation, strengthen the scalp, and c…" at bounding box center [531, 277] width 216 height 34
click at [481, 145] on icon at bounding box center [477, 147] width 9 height 9
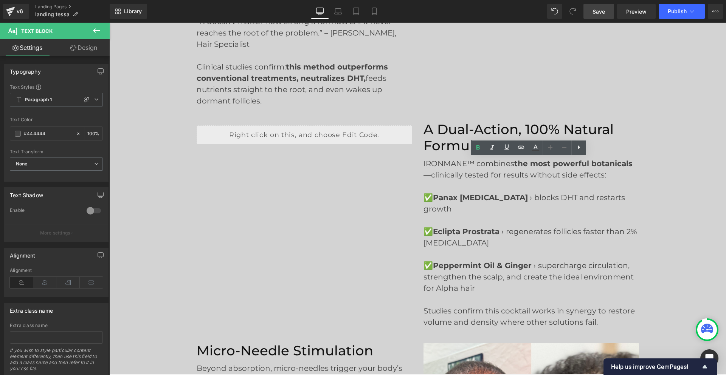
click at [595, 10] on span "Save" at bounding box center [599, 12] width 12 height 8
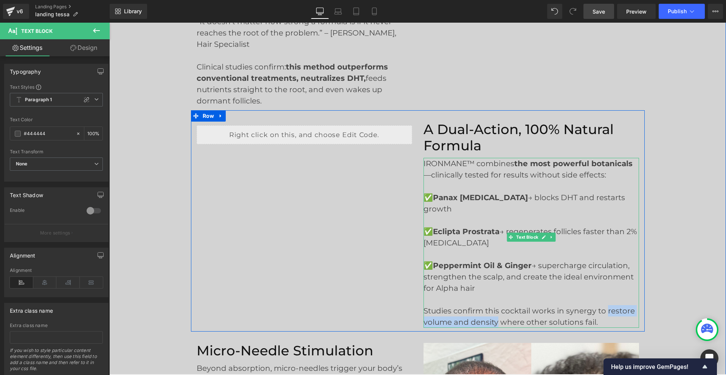
drag, startPoint x: 495, startPoint y: 310, endPoint x: 603, endPoint y: 298, distance: 108.4
click at [603, 306] on p "Studies confirm this cocktail works in synergy to restore volume and density wh…" at bounding box center [531, 317] width 216 height 23
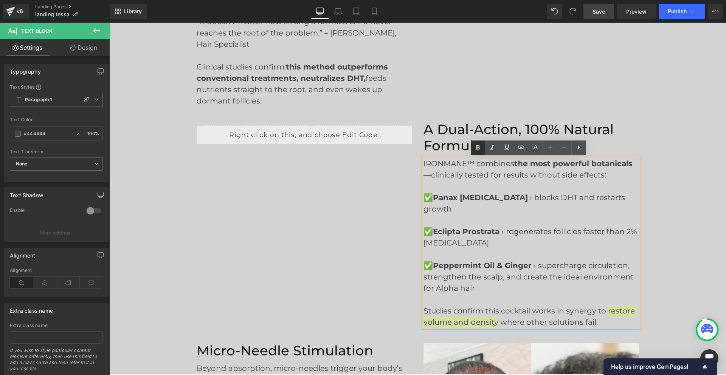
click at [478, 152] on link at bounding box center [478, 148] width 14 height 14
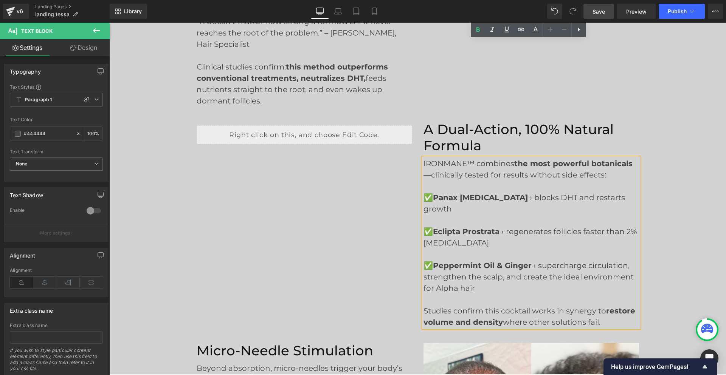
scroll to position [2496, 0]
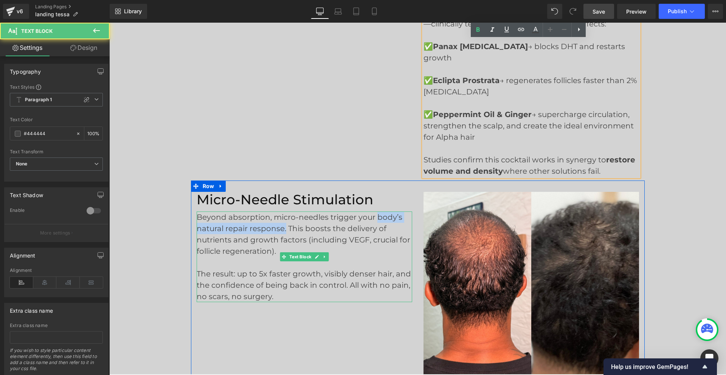
drag, startPoint x: 282, startPoint y: 219, endPoint x: 374, endPoint y: 206, distance: 92.4
click at [374, 212] on p "Beyond absorption, micro-needles trigger your body’s natural repair response. T…" at bounding box center [305, 234] width 216 height 45
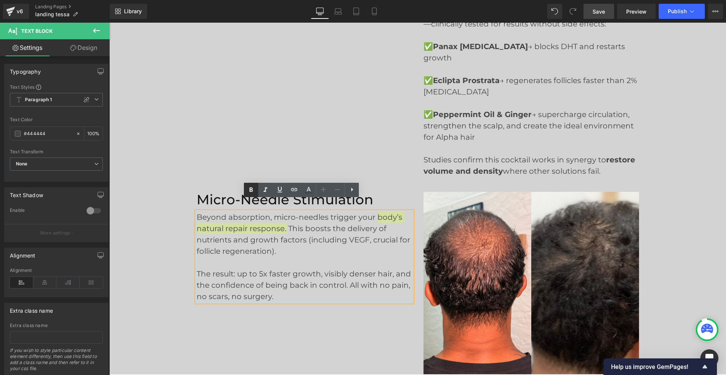
click at [248, 191] on icon at bounding box center [251, 190] width 9 height 9
drag, startPoint x: 344, startPoint y: 229, endPoint x: 363, endPoint y: 229, distance: 18.9
click at [363, 229] on p "Beyond absorption, micro-needles trigger your body’s natural repair response. T…" at bounding box center [305, 234] width 216 height 45
click at [254, 188] on icon at bounding box center [251, 190] width 9 height 9
drag, startPoint x: 260, startPoint y: 261, endPoint x: 320, endPoint y: 261, distance: 59.4
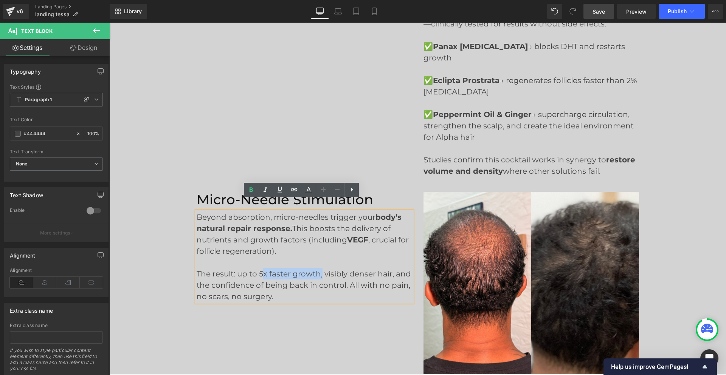
click at [320, 268] on p "The result: up to 5x faster growth, visibly denser hair, and the confidence of …" at bounding box center [305, 285] width 216 height 34
click at [250, 188] on icon at bounding box center [251, 190] width 3 height 5
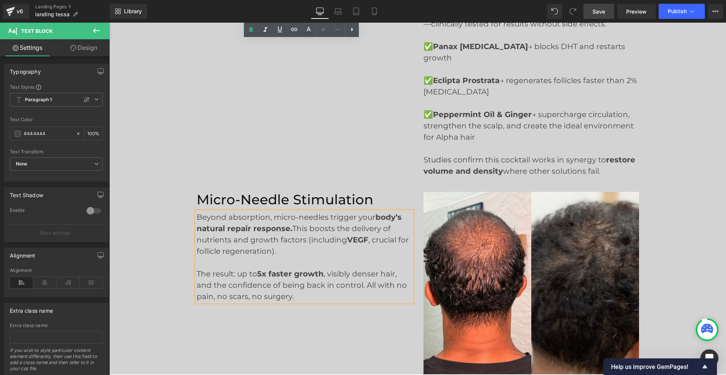
scroll to position [2798, 0]
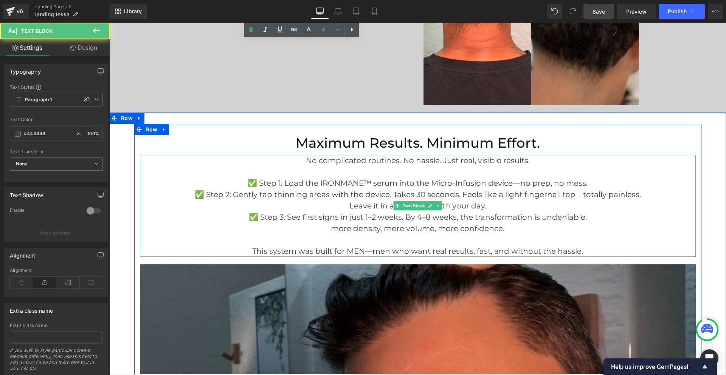
drag, startPoint x: 280, startPoint y: 171, endPoint x: 258, endPoint y: 172, distance: 21.9
click at [258, 178] on p "✅ Step 1: Load the IRONMANE™ serum into the Micro-Infusion device—no prep, no m…" at bounding box center [418, 183] width 556 height 11
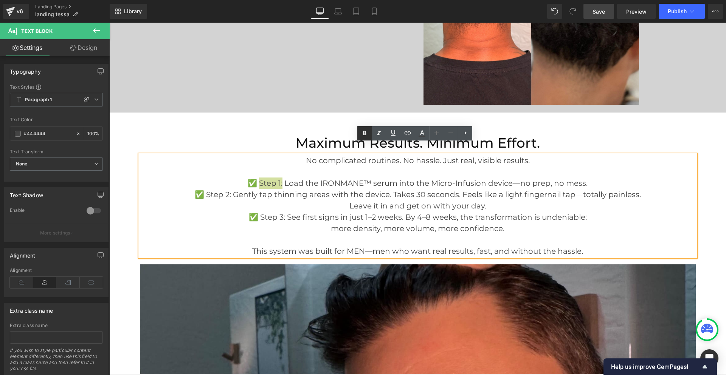
click at [363, 135] on icon at bounding box center [364, 133] width 3 height 5
drag, startPoint x: 229, startPoint y: 184, endPoint x: 206, endPoint y: 183, distance: 23.5
click at [206, 189] on p "✅ Step 2: Gently tap thinning areas with the device. Takes 30 seconds. Feels li…" at bounding box center [418, 200] width 556 height 23
drag, startPoint x: 365, startPoint y: 130, endPoint x: 245, endPoint y: 109, distance: 121.0
click at [365, 130] on icon at bounding box center [364, 133] width 9 height 9
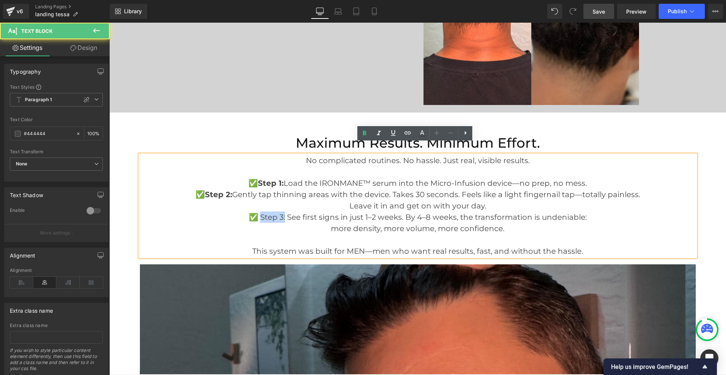
drag, startPoint x: 281, startPoint y: 206, endPoint x: 258, endPoint y: 206, distance: 23.1
click at [258, 212] on p "✅ Step 3: See first signs in just 1–2 weeks. By 4–8 weeks, the transformation i…" at bounding box center [418, 217] width 556 height 11
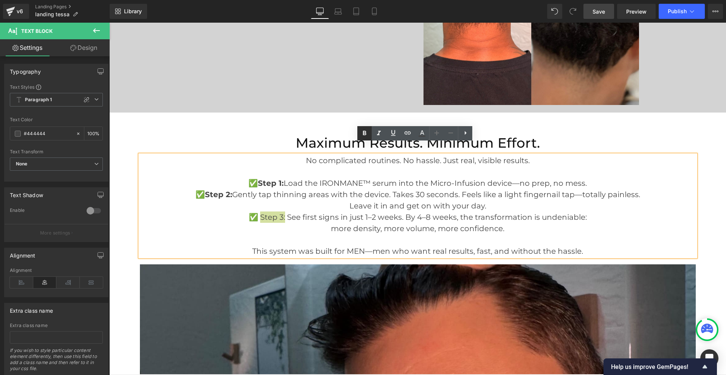
click at [362, 135] on icon at bounding box center [364, 133] width 9 height 9
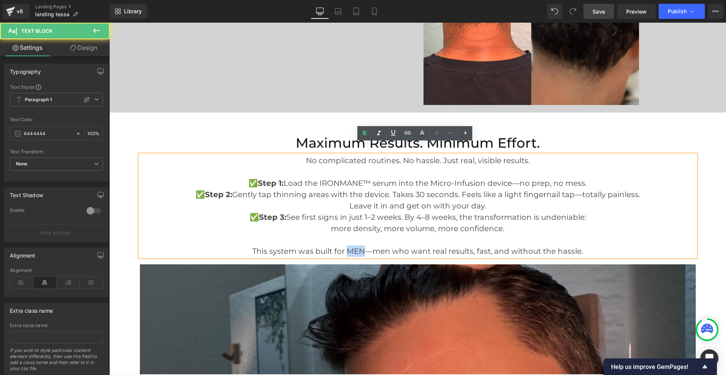
drag, startPoint x: 362, startPoint y: 239, endPoint x: 346, endPoint y: 240, distance: 15.9
click at [346, 246] on p "This system was built for MEN—men who want real results, fast, and without the …" at bounding box center [418, 251] width 556 height 11
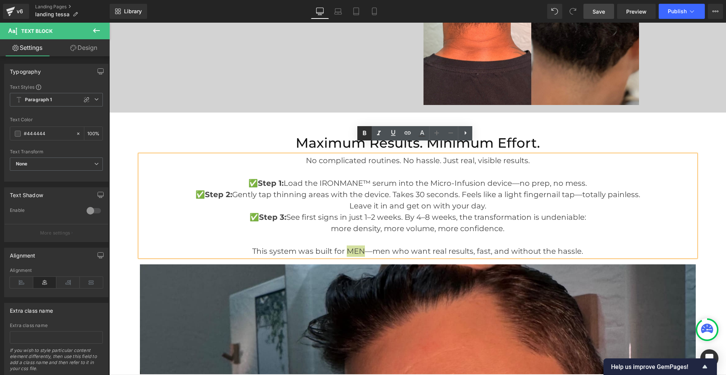
click at [368, 132] on icon at bounding box center [364, 133] width 9 height 9
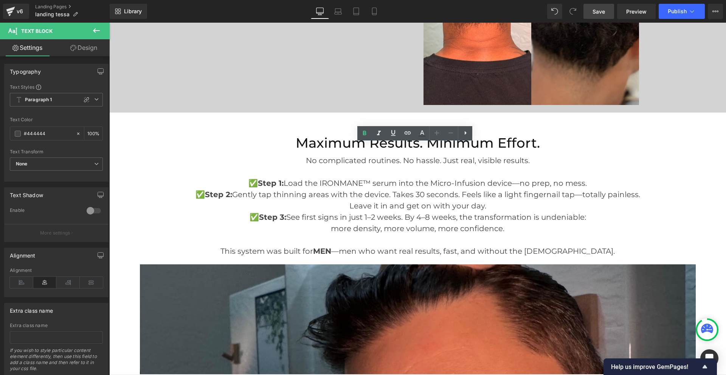
click at [591, 14] on link "Save" at bounding box center [598, 11] width 31 height 15
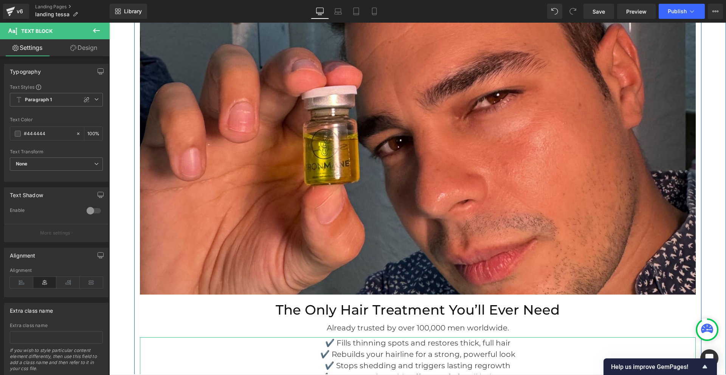
scroll to position [3290, 0]
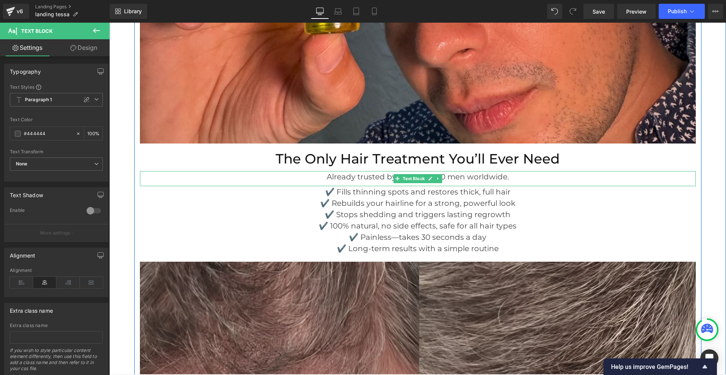
drag, startPoint x: 507, startPoint y: 164, endPoint x: 488, endPoint y: 163, distance: 19.3
click at [478, 171] on p "Already trusted by over 100,000 men worldwide." at bounding box center [418, 176] width 556 height 11
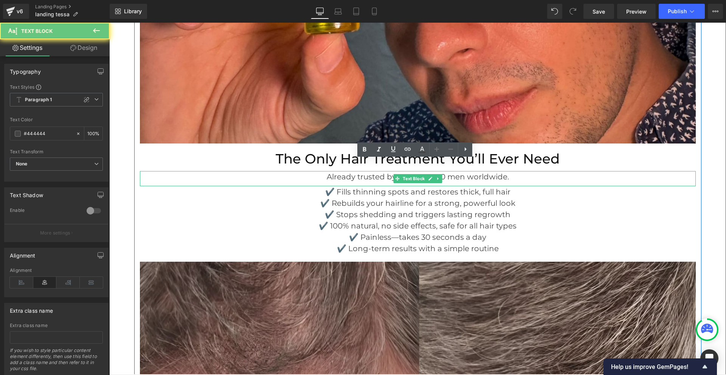
click at [487, 171] on p "Already trusted by over 100,000 men worldwide." at bounding box center [418, 176] width 556 height 11
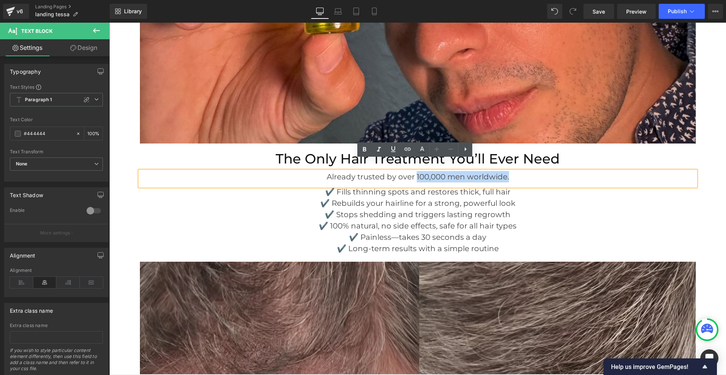
drag, startPoint x: 490, startPoint y: 166, endPoint x: 413, endPoint y: 164, distance: 76.4
click at [413, 171] on p "Already trusted by over 100,000 men worldwide." at bounding box center [418, 176] width 556 height 11
click at [366, 147] on icon at bounding box center [364, 149] width 9 height 9
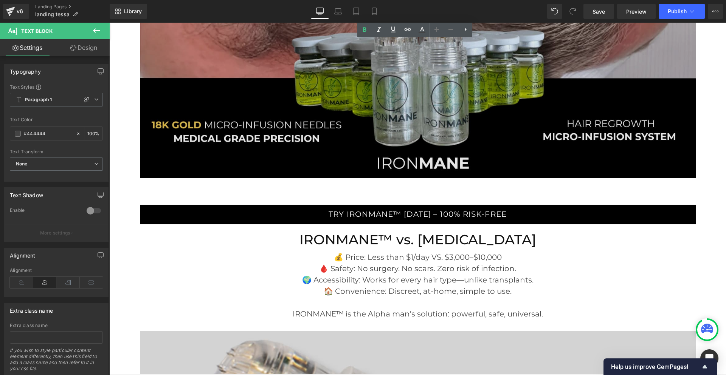
scroll to position [3781, 0]
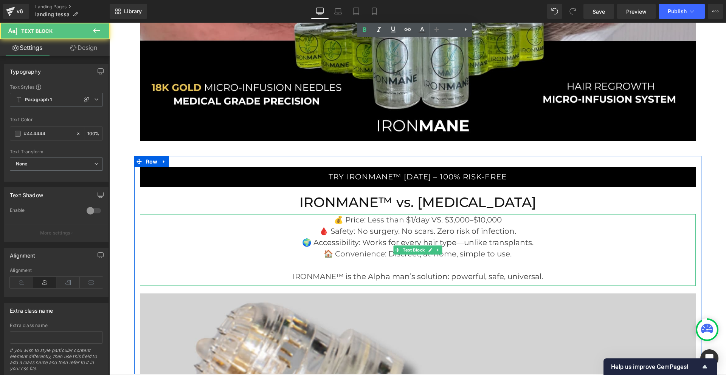
drag, startPoint x: 401, startPoint y: 232, endPoint x: 454, endPoint y: 232, distance: 53.3
click at [454, 237] on p "🌍 Accessibility: Works for every hair type—unlike transplants." at bounding box center [418, 242] width 556 height 11
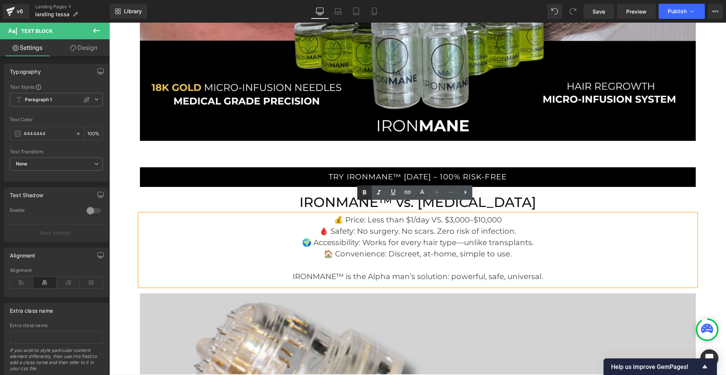
drag, startPoint x: 365, startPoint y: 191, endPoint x: 310, endPoint y: 186, distance: 55.4
click at [365, 191] on icon at bounding box center [364, 193] width 3 height 5
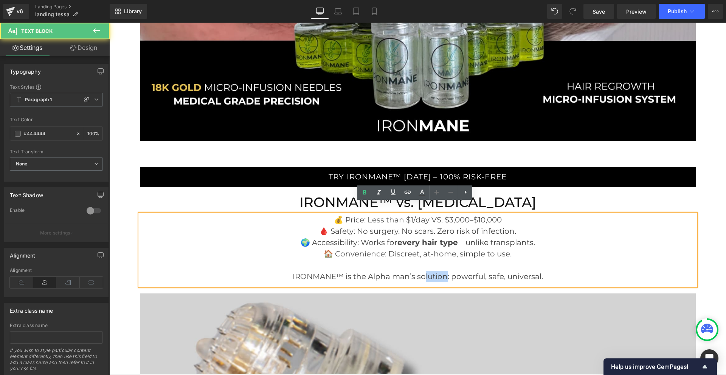
drag, startPoint x: 445, startPoint y: 265, endPoint x: 423, endPoint y: 264, distance: 22.0
click at [423, 271] on p "IRONMANE™ is the Alpha man’s solution: powerful, safe, universal." at bounding box center [418, 276] width 556 height 11
click at [433, 271] on p "IRONMANE™ is the Alpha man’s solution: powerful, safe, universal." at bounding box center [418, 276] width 556 height 11
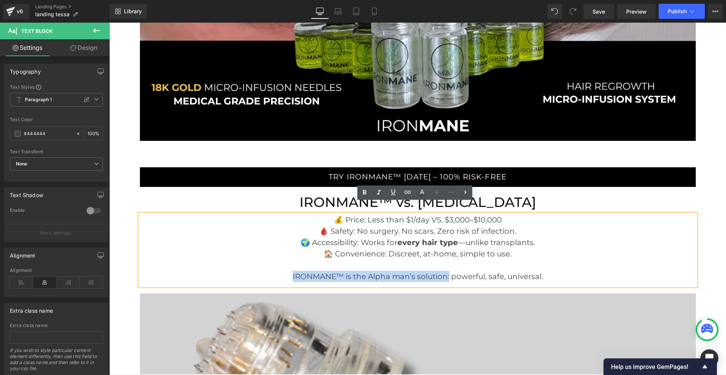
drag, startPoint x: 447, startPoint y: 263, endPoint x: 290, endPoint y: 266, distance: 157.0
click at [290, 271] on p "IRONMANE™ is the Alpha man’s solution: powerful, safe, universal." at bounding box center [418, 276] width 556 height 11
click at [365, 192] on icon at bounding box center [364, 193] width 3 height 5
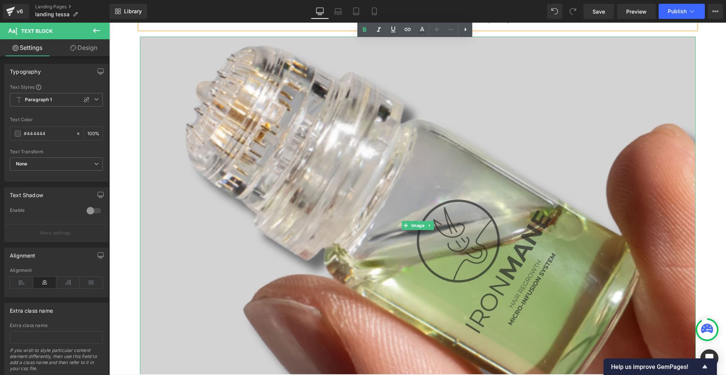
scroll to position [3970, 0]
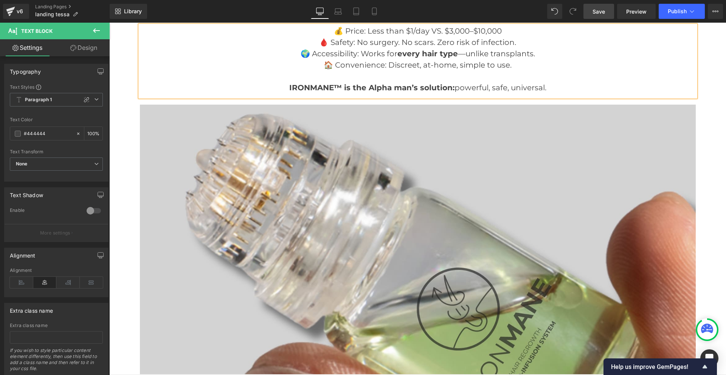
click at [592, 12] on link "Save" at bounding box center [598, 11] width 31 height 15
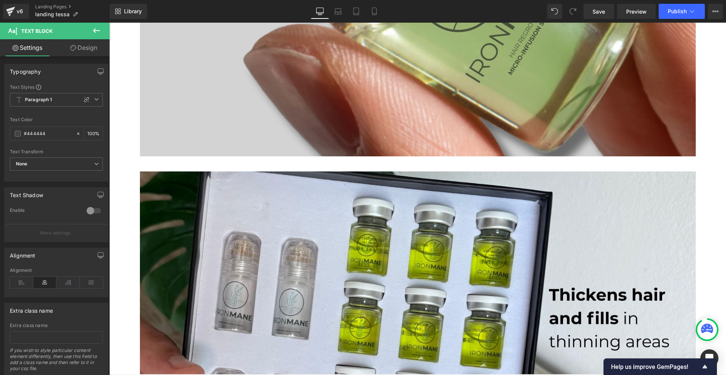
scroll to position [4575, 0]
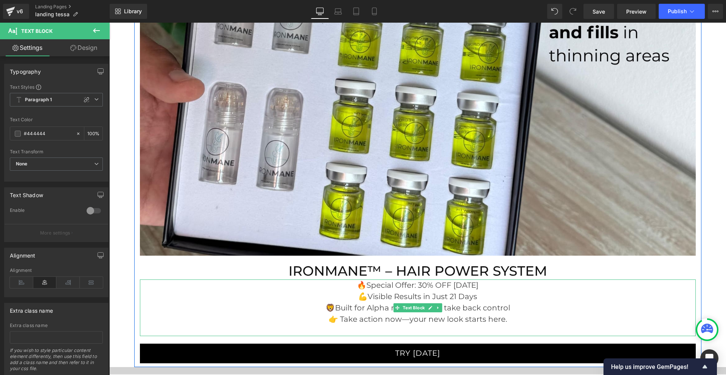
click at [528, 291] on p "💪Visible Results in Just 21 Days" at bounding box center [418, 296] width 556 height 11
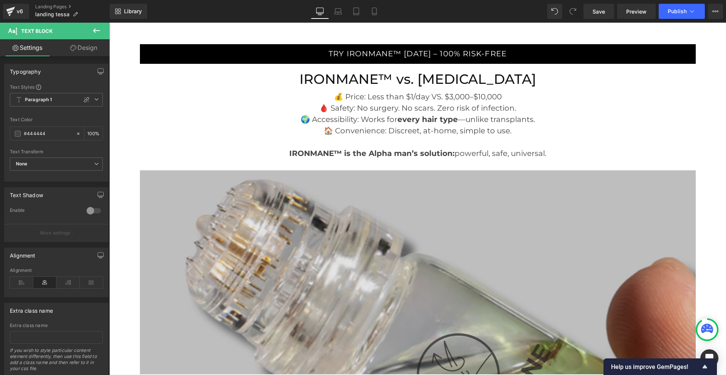
scroll to position [3857, 0]
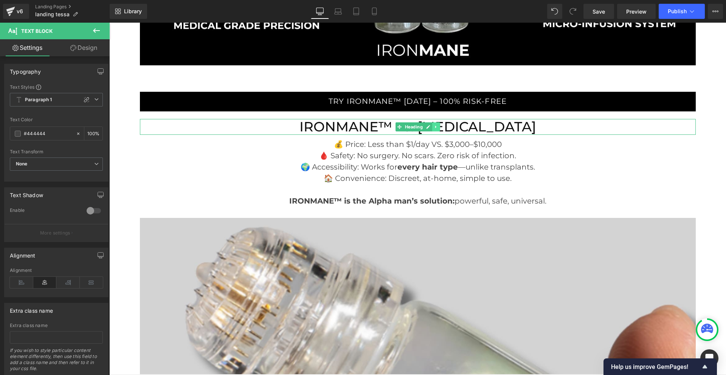
click at [435, 126] on icon at bounding box center [435, 127] width 1 height 3
click at [430, 125] on icon at bounding box center [432, 127] width 4 height 4
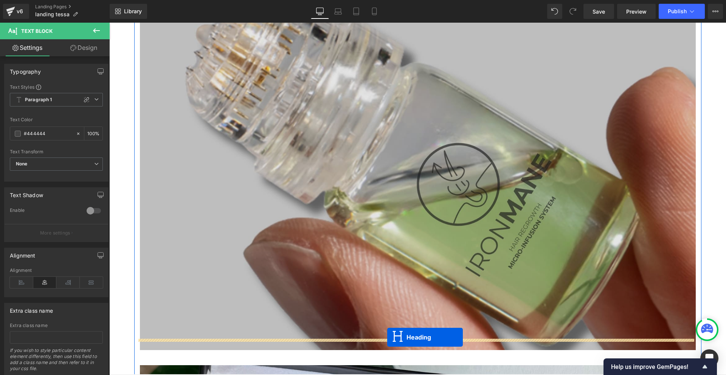
scroll to position [4129, 0]
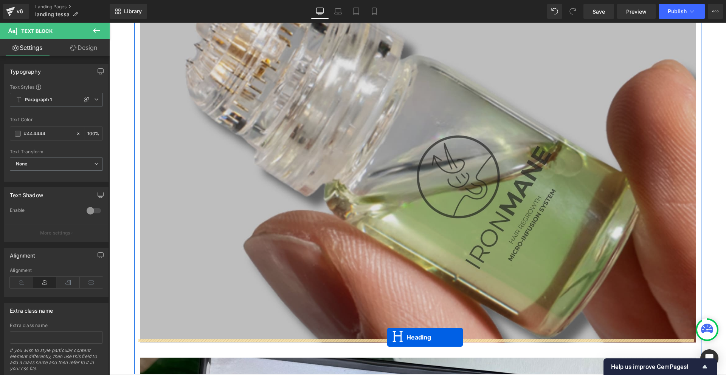
drag, startPoint x: 384, startPoint y: 118, endPoint x: 387, endPoint y: 345, distance: 227.7
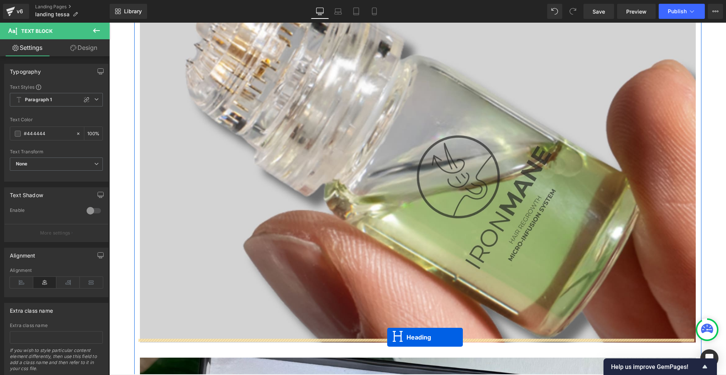
click at [387, 345] on div "TRY IRONMANE™ [DATE] – 100% RISK-FREE Button IRONMANE™ vs. [MEDICAL_DATA] Headi…" at bounding box center [417, 328] width 567 height 1016
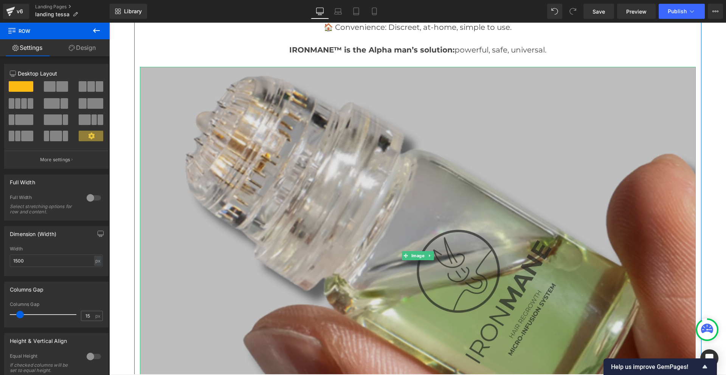
scroll to position [3914, 0]
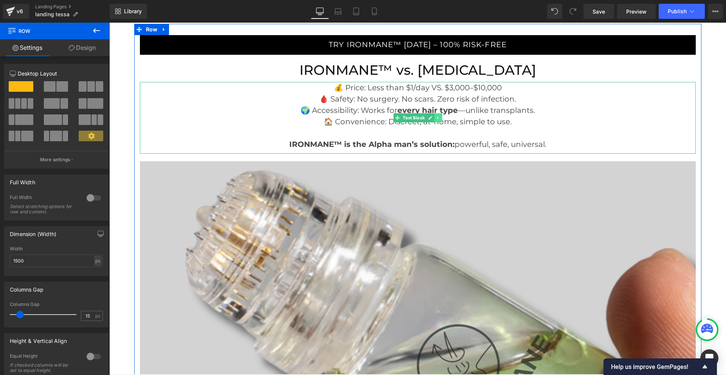
click at [436, 116] on icon at bounding box center [438, 118] width 4 height 5
click at [432, 116] on icon at bounding box center [434, 118] width 4 height 4
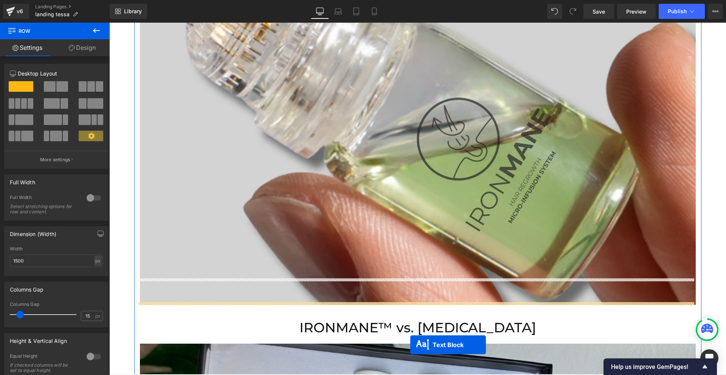
scroll to position [4216, 0]
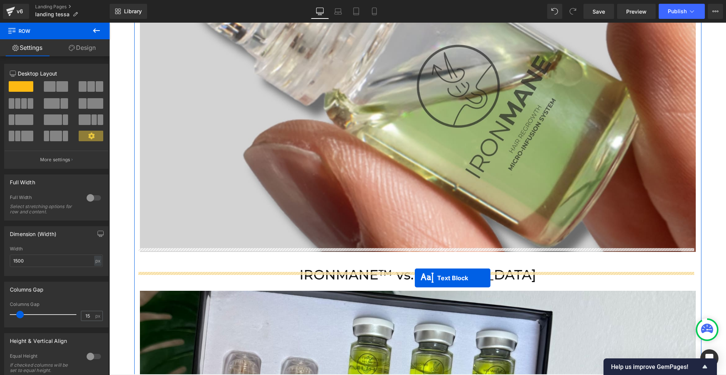
drag, startPoint x: 396, startPoint y: 182, endPoint x: 415, endPoint y: 278, distance: 98.3
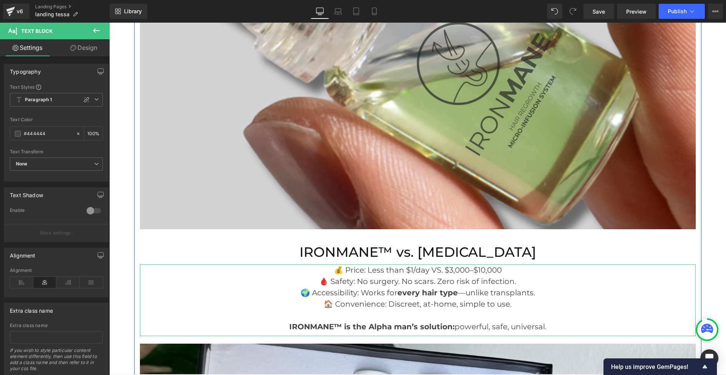
scroll to position [4193, 0]
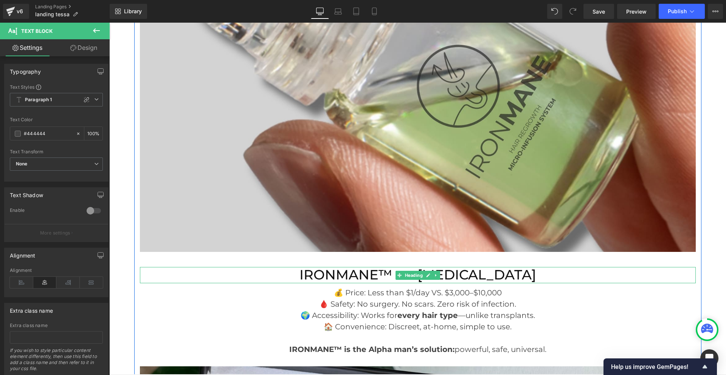
click at [447, 267] on h2 "IRONMANE™ vs. [MEDICAL_DATA]" at bounding box center [418, 275] width 556 height 16
paste div
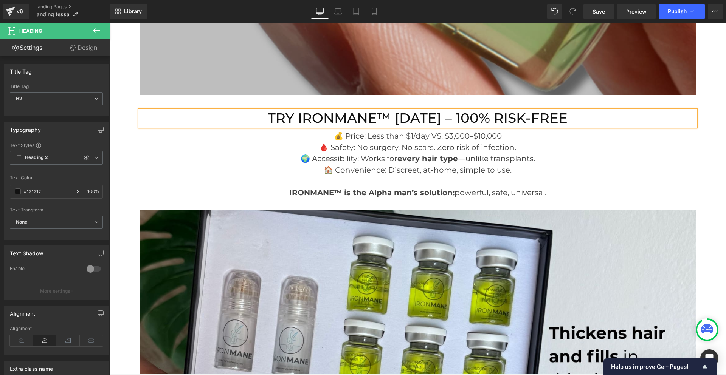
scroll to position [4231, 0]
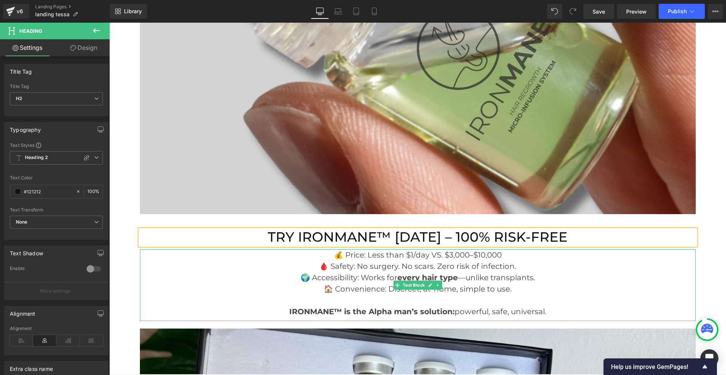
drag, startPoint x: 495, startPoint y: 268, endPoint x: 500, endPoint y: 270, distance: 5.1
click at [495, 272] on p "🌍 Accessibility: Works for every hair type —unlike transplants." at bounding box center [418, 277] width 556 height 11
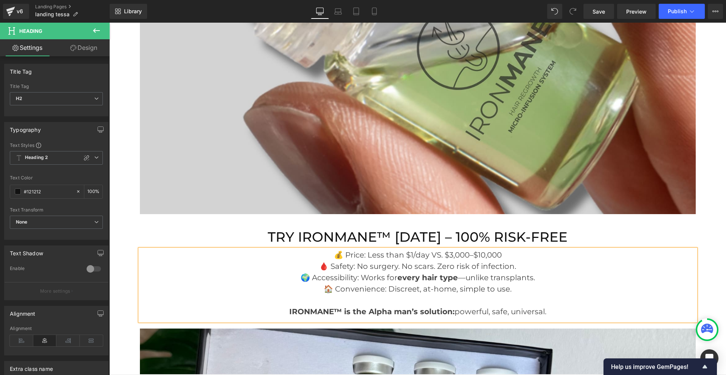
drag, startPoint x: 484, startPoint y: 287, endPoint x: 326, endPoint y: 243, distance: 164.6
click at [326, 250] on div "💰 Price: Less than $1/day VS. $3,000–$10,000 🩸 Safety: No surgery. No scars. Ze…" at bounding box center [418, 286] width 556 height 72
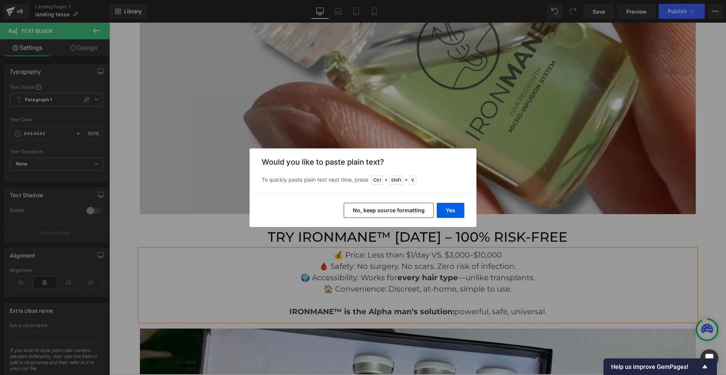
click at [442, 209] on button "Yes" at bounding box center [451, 210] width 28 height 15
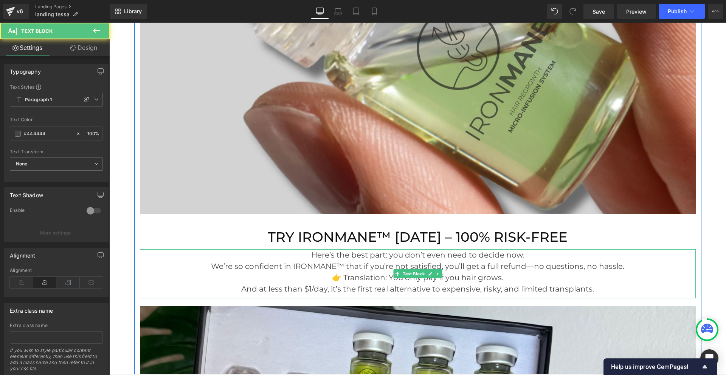
click at [622, 261] on p "We’re so confident in IRONMANE™ that if you’re not satisfied, you’ll get a full…" at bounding box center [418, 266] width 556 height 11
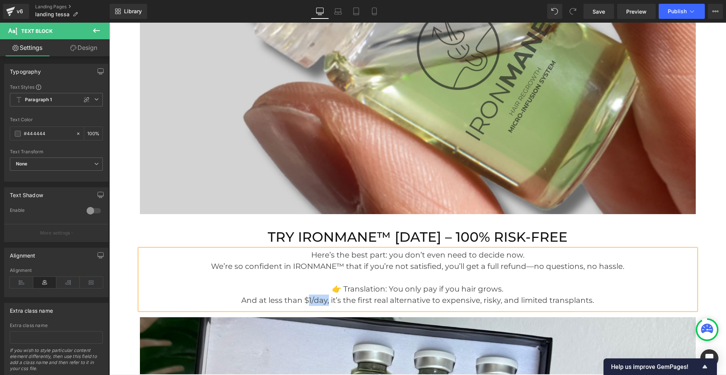
drag, startPoint x: 325, startPoint y: 288, endPoint x: 305, endPoint y: 290, distance: 20.5
click at [305, 295] on p "And at less than $1/day, it’s the first real alternative to expensive, risky, a…" at bounding box center [418, 300] width 556 height 11
click at [363, 225] on icon at bounding box center [364, 227] width 9 height 9
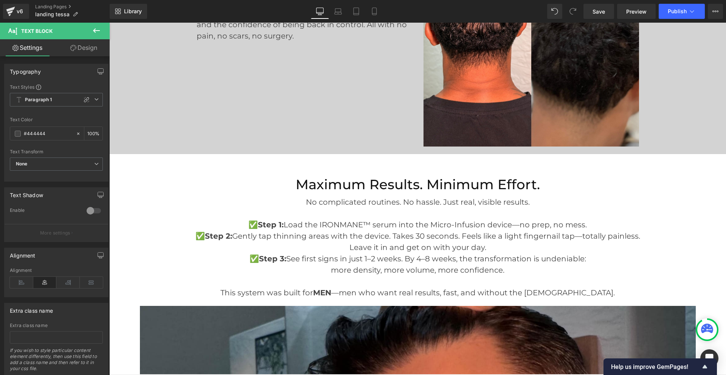
scroll to position [2341, 0]
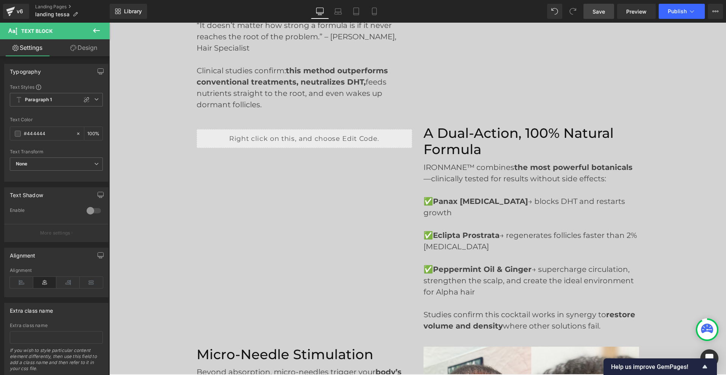
click at [598, 6] on link "Save" at bounding box center [598, 11] width 31 height 15
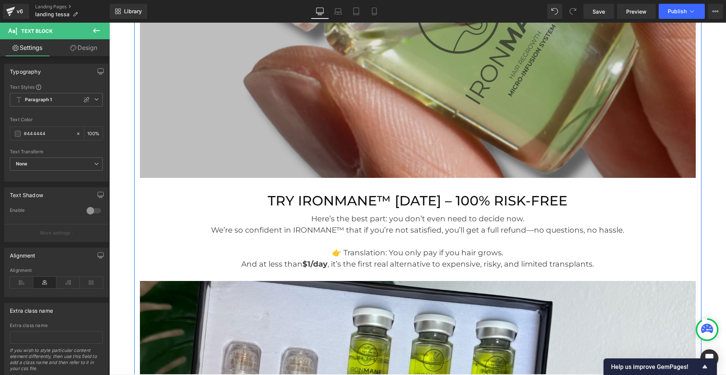
scroll to position [4269, 0]
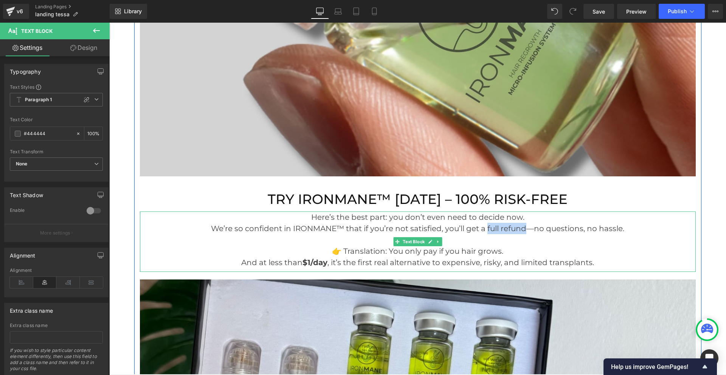
drag, startPoint x: 525, startPoint y: 217, endPoint x: 486, endPoint y: 219, distance: 39.0
click at [486, 223] on p "We’re so confident in IRONMANE™ that if you’re not satisfied, you’ll get a full…" at bounding box center [418, 228] width 556 height 11
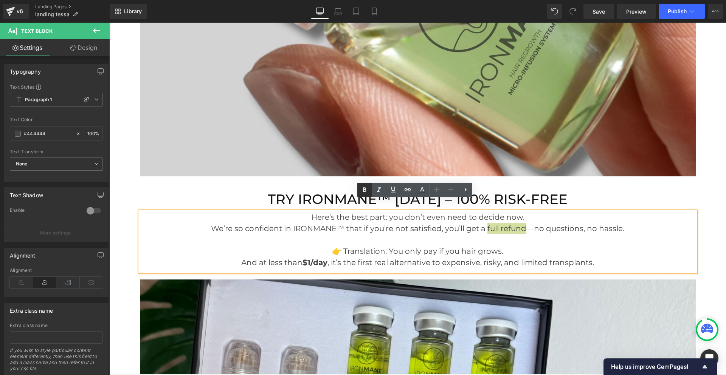
click at [368, 190] on icon at bounding box center [364, 190] width 9 height 9
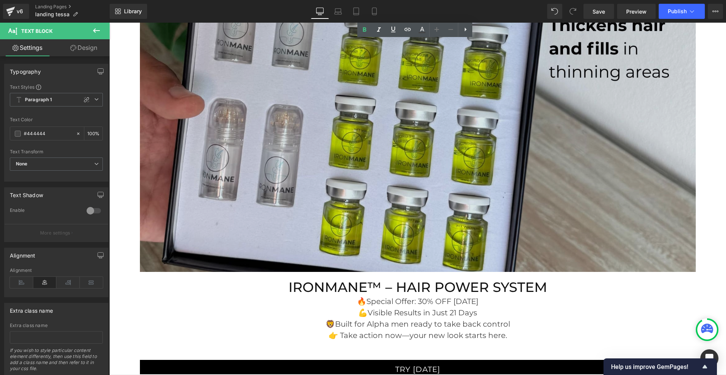
scroll to position [4761, 0]
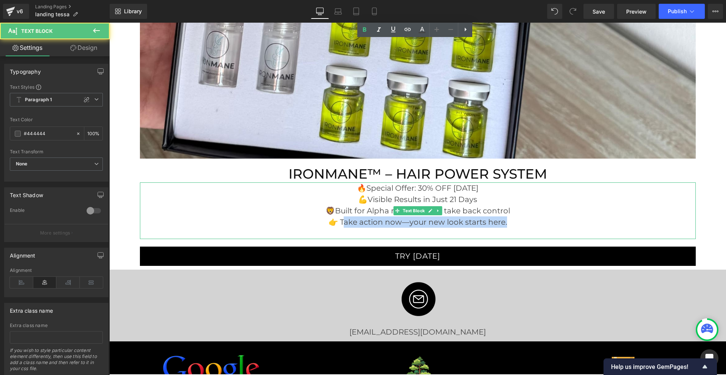
drag, startPoint x: 505, startPoint y: 213, endPoint x: 338, endPoint y: 212, distance: 166.4
click at [338, 217] on p "👉 Take action now—your new look starts here." at bounding box center [418, 222] width 556 height 11
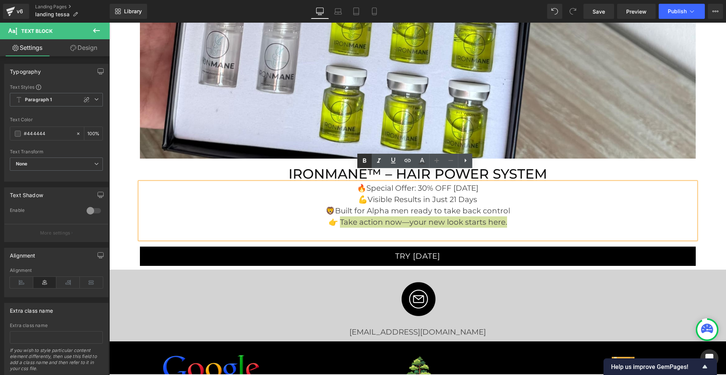
click at [365, 162] on icon at bounding box center [364, 160] width 3 height 5
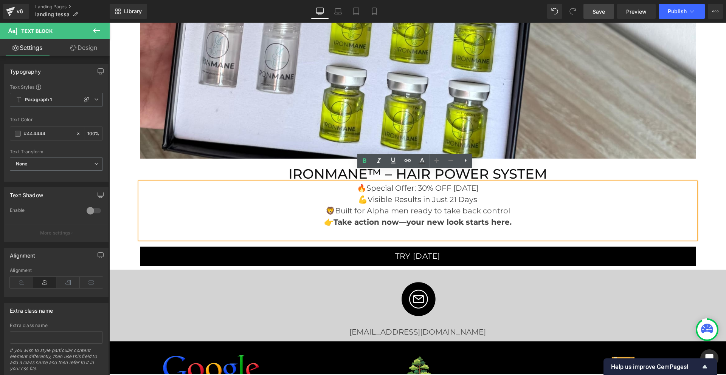
click at [598, 12] on span "Save" at bounding box center [599, 12] width 12 height 8
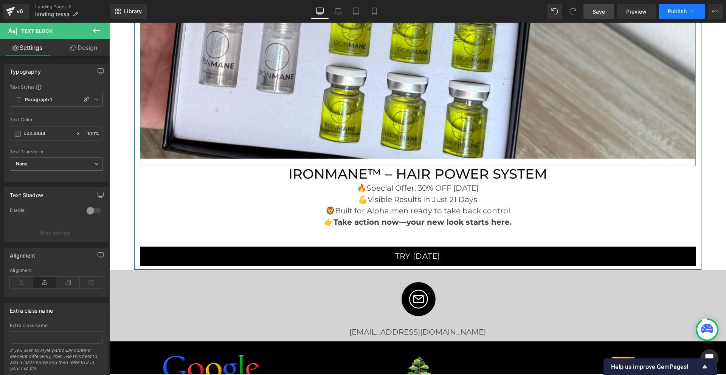
click at [673, 10] on span "Publish" at bounding box center [677, 11] width 19 height 6
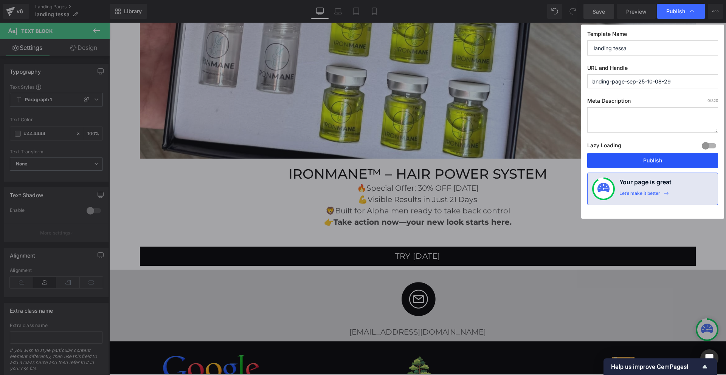
drag, startPoint x: 602, startPoint y: 163, endPoint x: 493, endPoint y: 137, distance: 112.7
click at [602, 163] on button "Publish" at bounding box center [652, 160] width 131 height 15
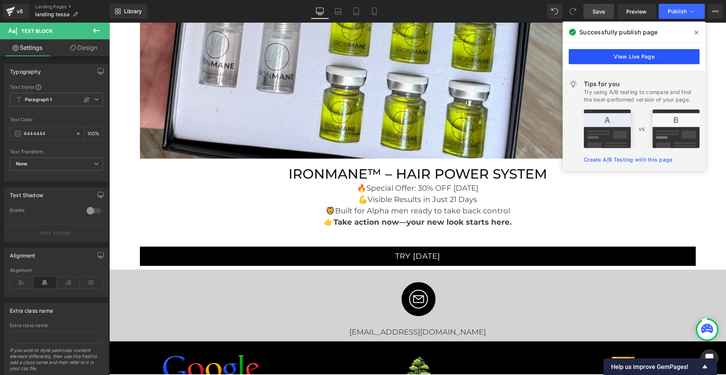
click at [594, 54] on link "View Live Page" at bounding box center [634, 56] width 131 height 15
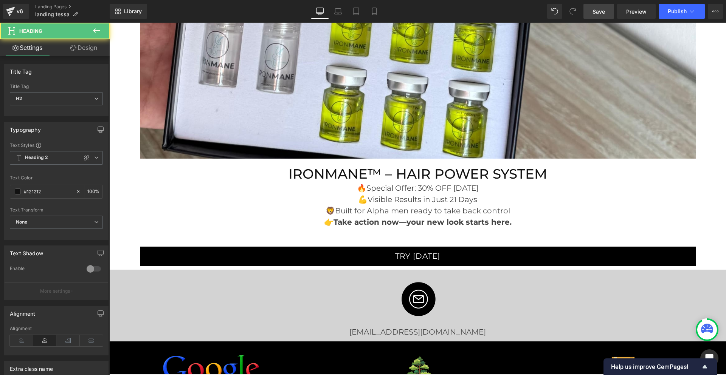
click at [89, 49] on link "Design" at bounding box center [83, 47] width 55 height 17
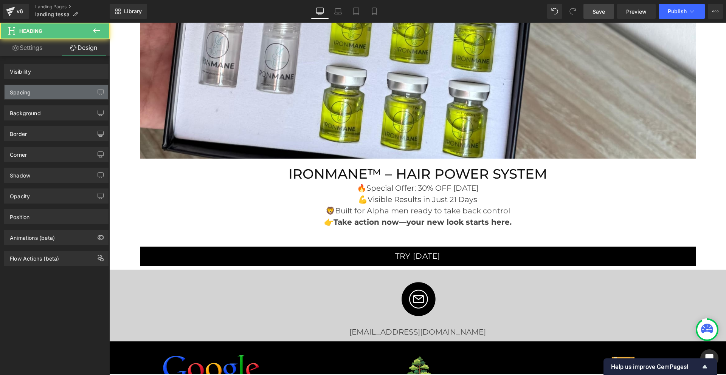
click at [59, 90] on div "Spacing" at bounding box center [57, 92] width 104 height 14
click at [48, 95] on div "Spacing" at bounding box center [57, 92] width 104 height 14
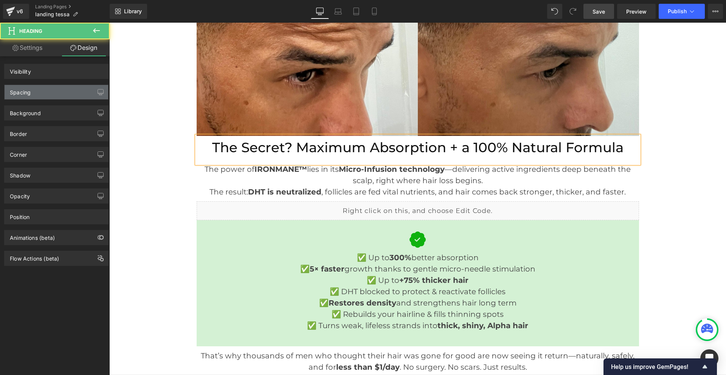
click at [60, 93] on div "Spacing" at bounding box center [57, 92] width 104 height 14
click at [70, 87] on div "Spacing" at bounding box center [57, 92] width 104 height 14
click at [95, 32] on icon at bounding box center [96, 30] width 9 height 9
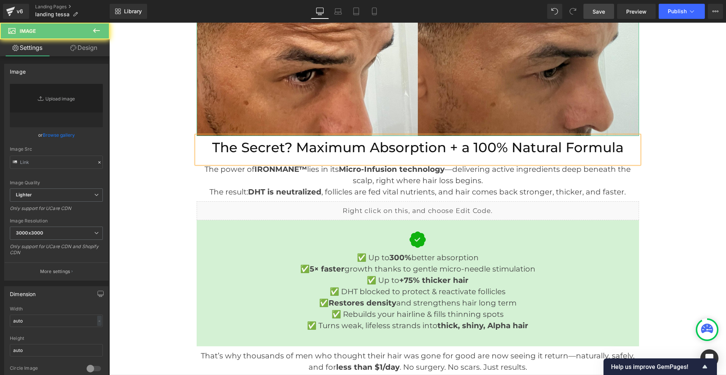
click at [87, 46] on link "Design" at bounding box center [83, 47] width 55 height 17
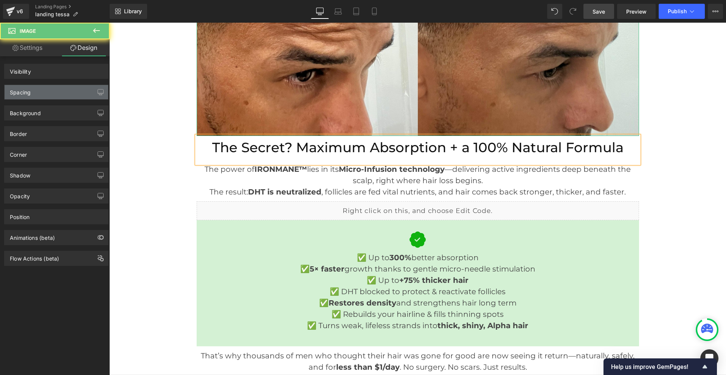
click at [64, 93] on div "Spacing" at bounding box center [57, 92] width 104 height 14
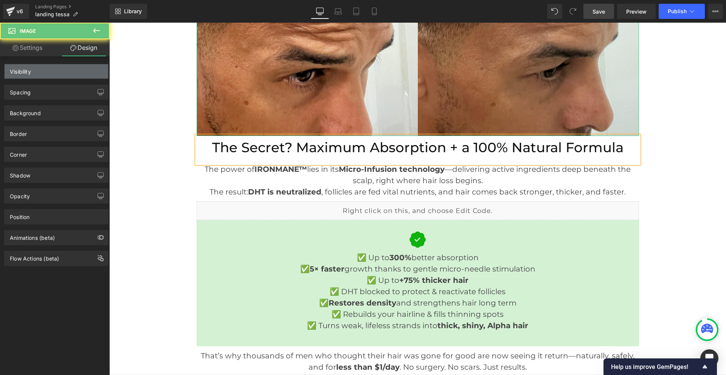
click at [67, 88] on div "Spacing" at bounding box center [57, 92] width 104 height 14
click at [95, 28] on icon at bounding box center [96, 30] width 9 height 9
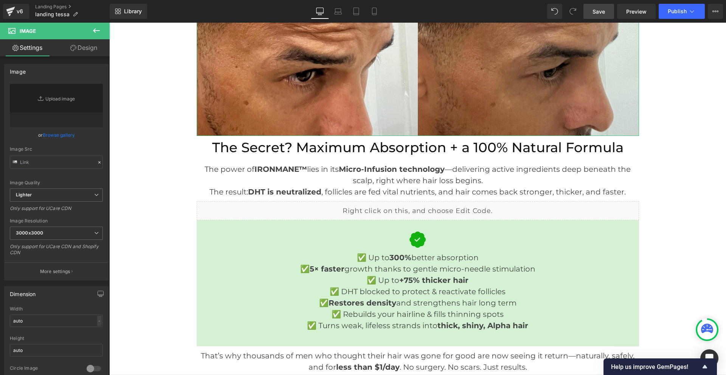
drag, startPoint x: 90, startPoint y: 49, endPoint x: 8, endPoint y: 27, distance: 84.5
click at [90, 49] on link "Design" at bounding box center [83, 47] width 55 height 17
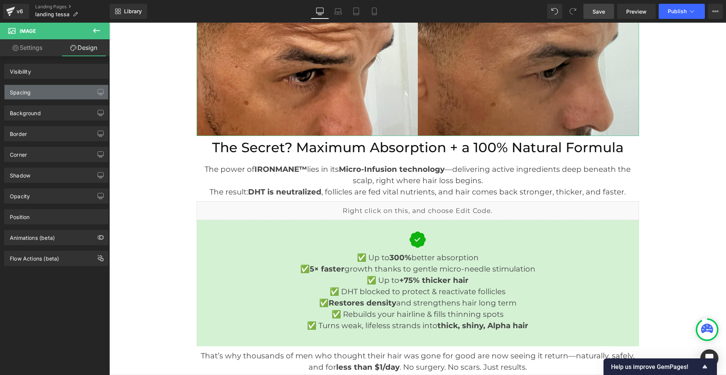
click at [58, 92] on div "Spacing" at bounding box center [57, 92] width 104 height 14
click at [58, 91] on div "Spacing" at bounding box center [57, 92] width 104 height 14
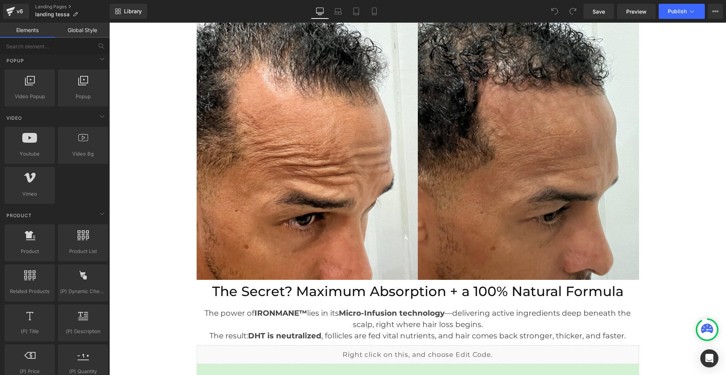
scroll to position [1777, 0]
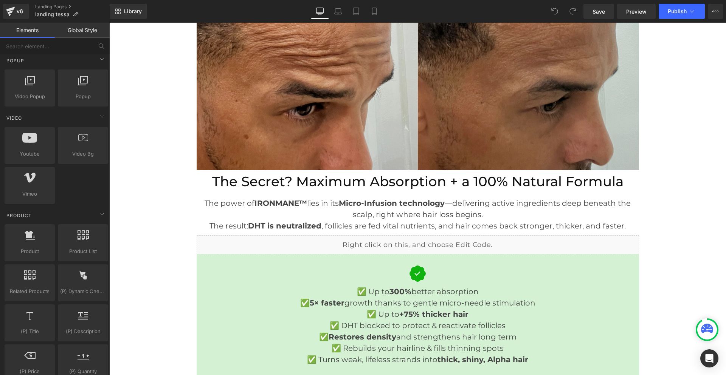
click at [296, 141] on img at bounding box center [418, 19] width 442 height 302
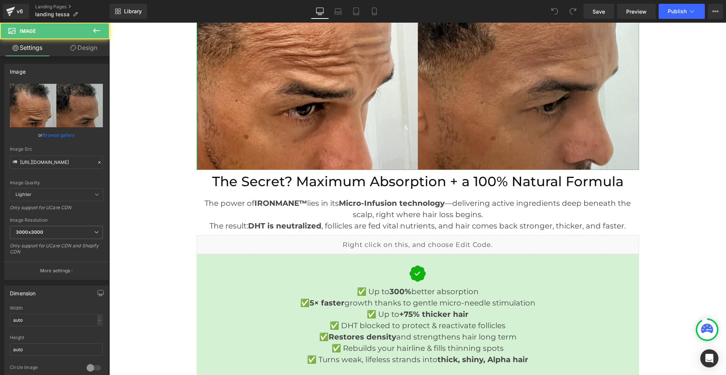
click at [85, 54] on link "Design" at bounding box center [83, 47] width 55 height 17
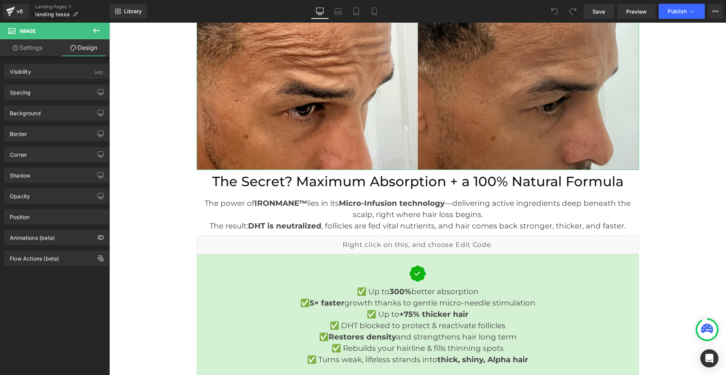
type input "20"
type input "0"
type input "20"
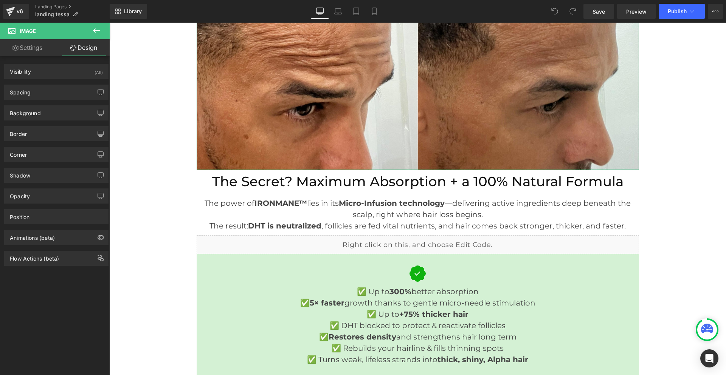
type input "0"
click at [67, 95] on div "Spacing" at bounding box center [57, 92] width 104 height 14
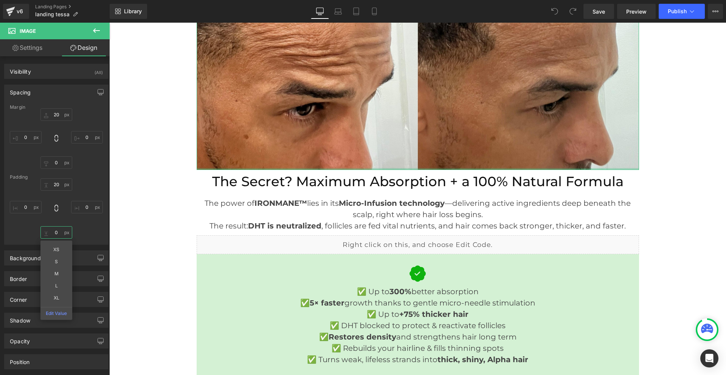
click at [57, 231] on input "0" at bounding box center [56, 232] width 32 height 12
type input "20"
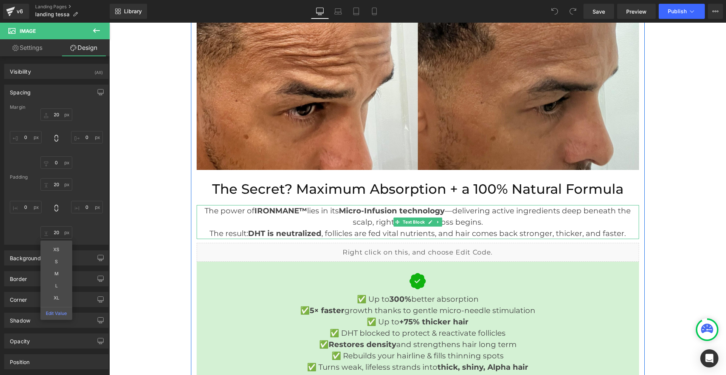
click at [407, 233] on p "The result: DHT is neutralized , follicles are fed vital nutrients, and hair co…" at bounding box center [418, 233] width 442 height 11
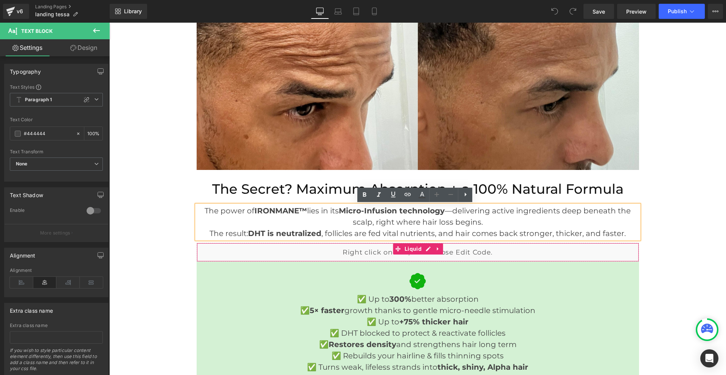
click at [498, 254] on div "Liquid" at bounding box center [418, 252] width 442 height 19
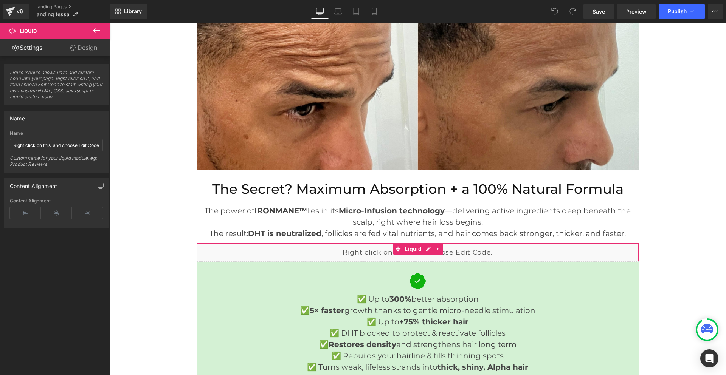
click at [92, 47] on link "Design" at bounding box center [83, 47] width 55 height 17
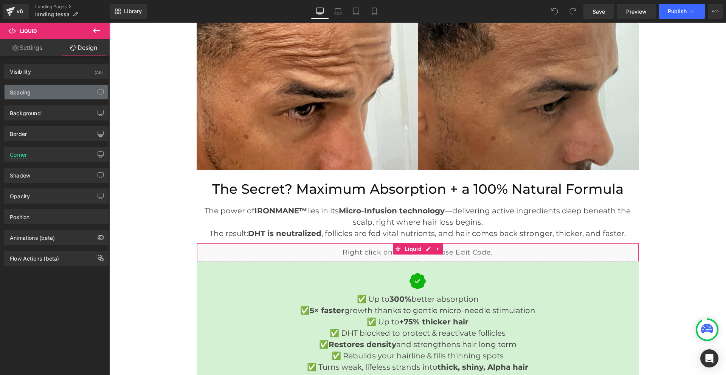
click at [63, 95] on div "Spacing" at bounding box center [57, 92] width 104 height 14
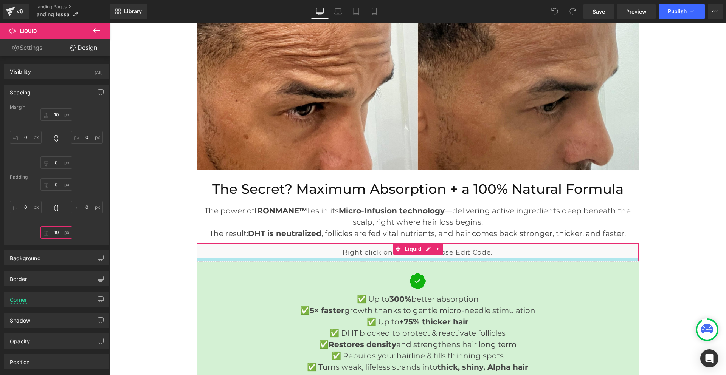
click at [54, 232] on input "10" at bounding box center [56, 232] width 32 height 12
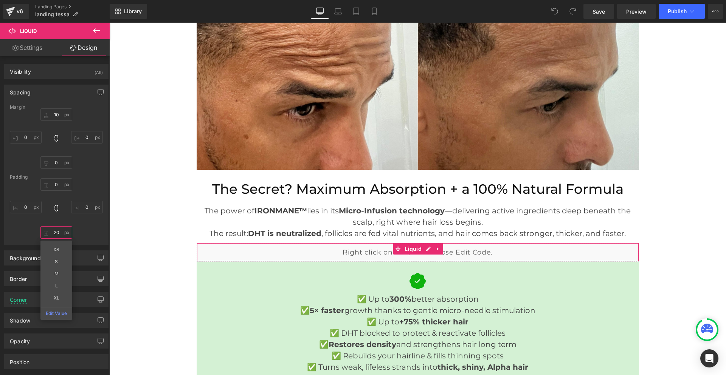
type input "20"
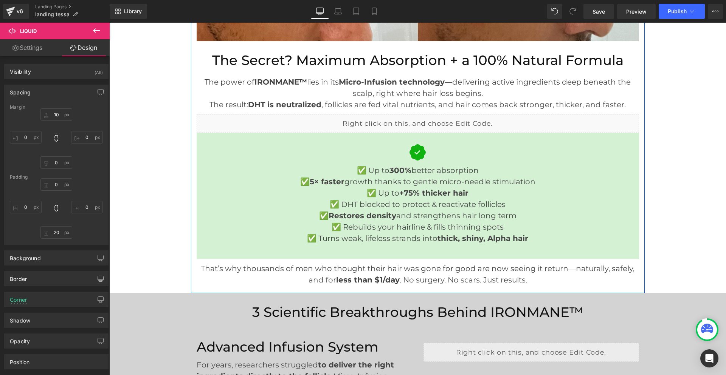
scroll to position [1928, 0]
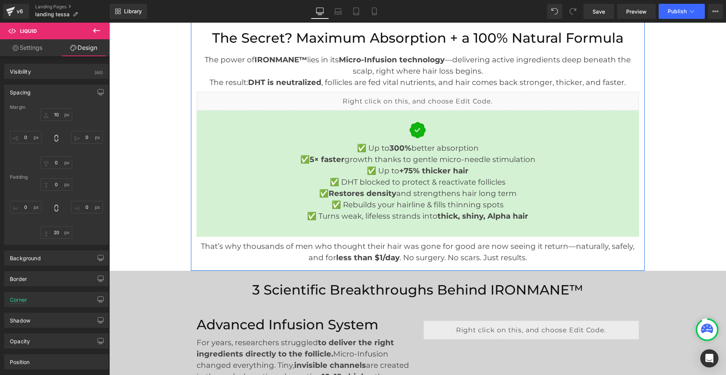
click at [109, 23] on div at bounding box center [109, 23] width 0 height 0
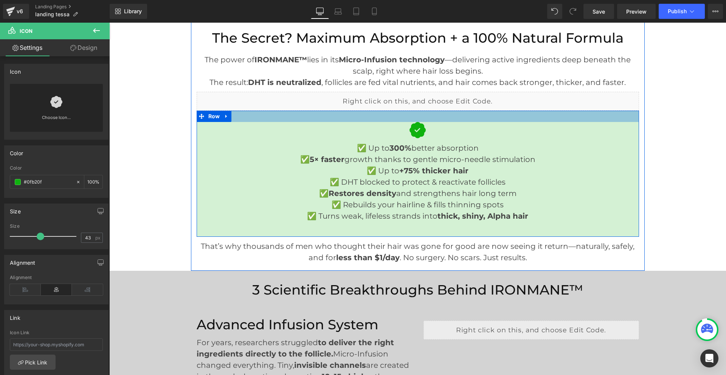
click at [303, 118] on div at bounding box center [418, 116] width 442 height 11
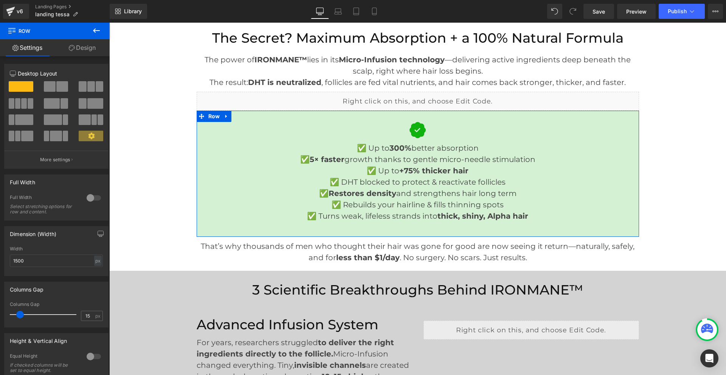
click at [80, 49] on link "Design" at bounding box center [82, 47] width 55 height 17
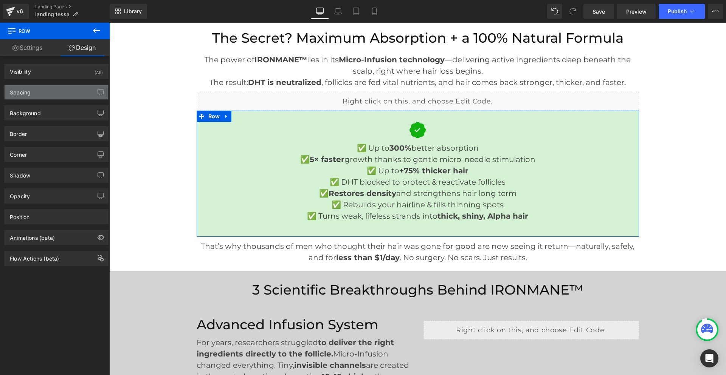
click at [54, 88] on div "Spacing" at bounding box center [57, 92] width 104 height 14
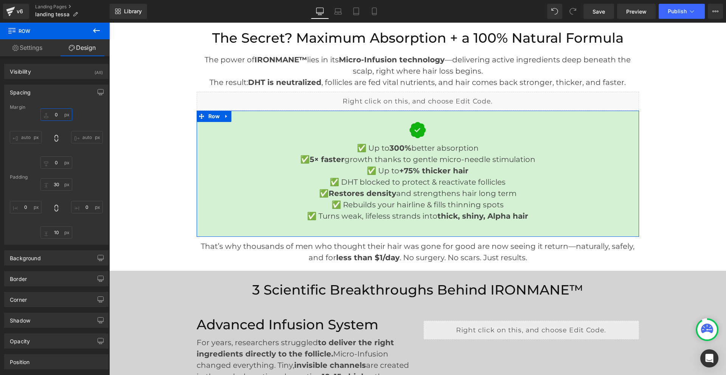
click at [55, 111] on input "0" at bounding box center [56, 115] width 32 height 12
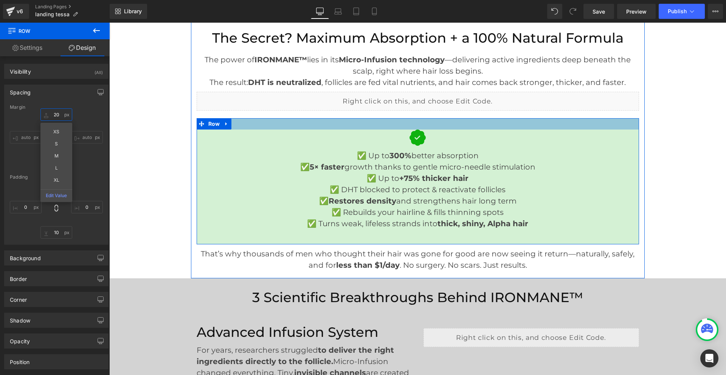
type input "20"
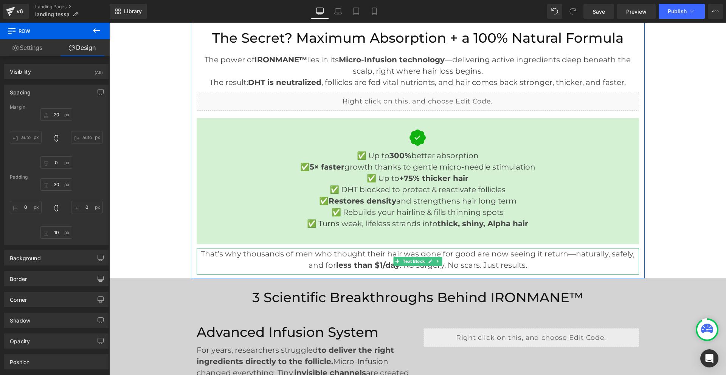
click at [453, 263] on p "That’s why thousands of men who thought their hair was gone for good are now se…" at bounding box center [418, 259] width 442 height 23
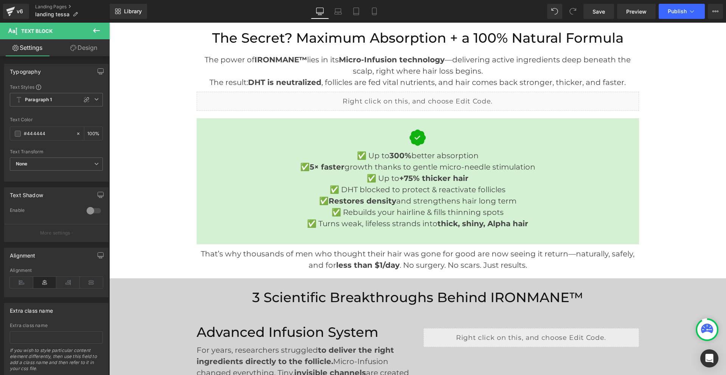
click at [90, 50] on link "Design" at bounding box center [83, 47] width 55 height 17
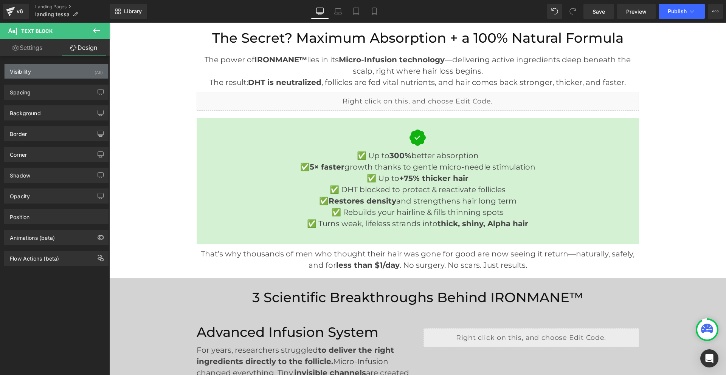
type input "10"
type input "0"
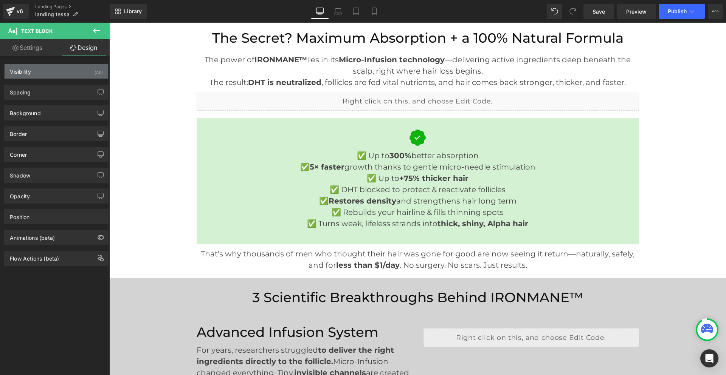
type input "0"
type input "10"
type input "0"
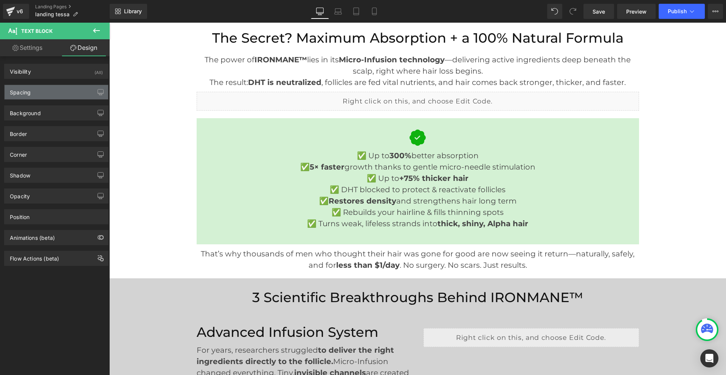
click at [53, 91] on div "Spacing" at bounding box center [57, 92] width 104 height 14
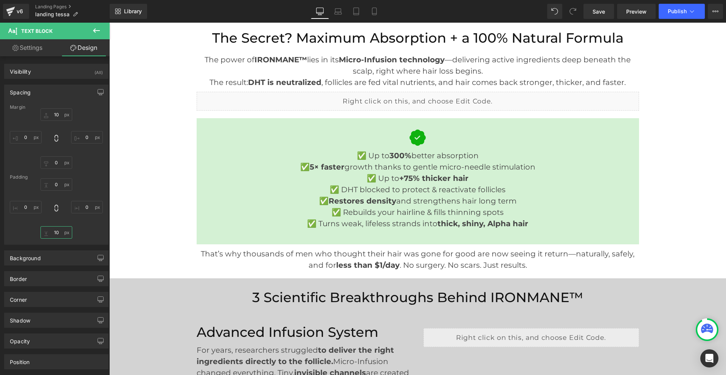
click at [55, 233] on input "10" at bounding box center [56, 232] width 32 height 12
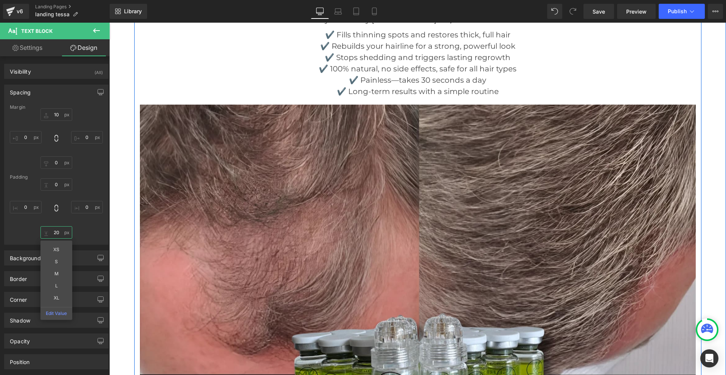
scroll to position [3479, 0]
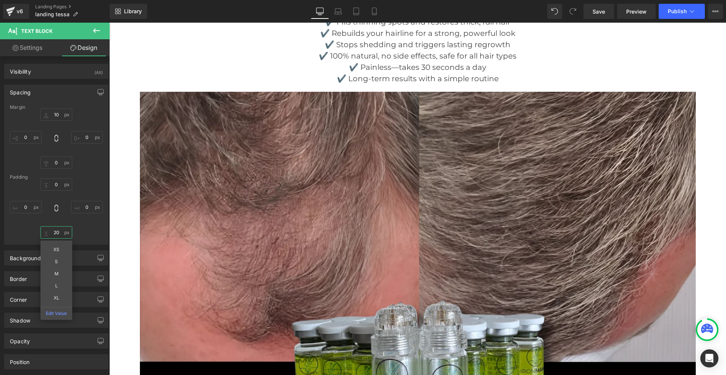
type input "20"
click at [599, 17] on link "Save" at bounding box center [598, 11] width 31 height 15
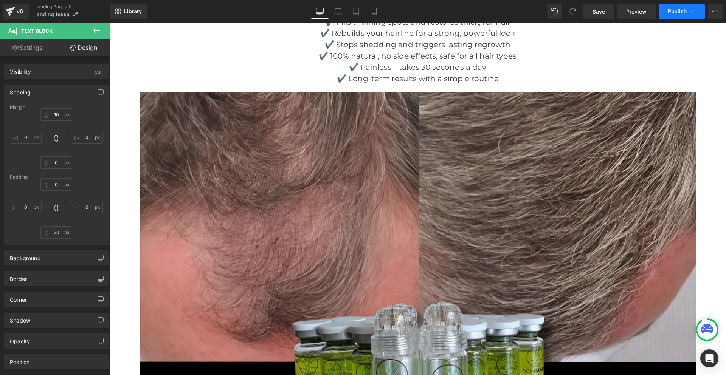
click at [667, 16] on button "Publish" at bounding box center [682, 11] width 46 height 15
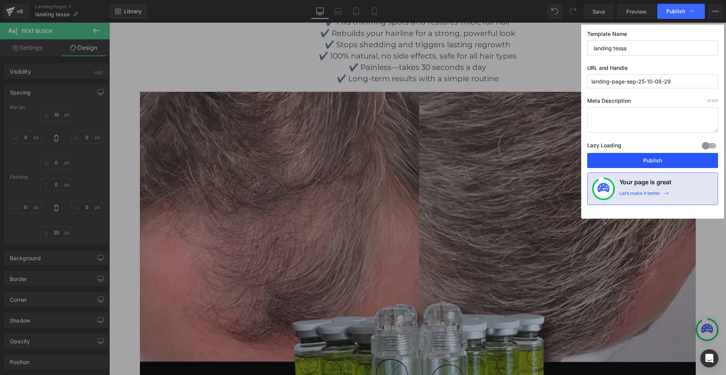
drag, startPoint x: 635, startPoint y: 161, endPoint x: 524, endPoint y: 135, distance: 113.7
click at [635, 161] on button "Publish" at bounding box center [652, 160] width 131 height 15
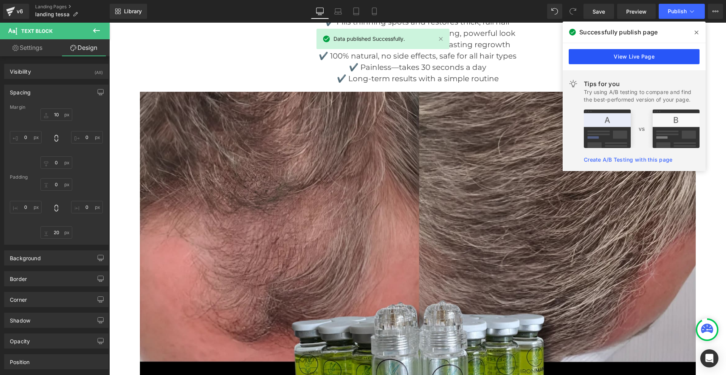
click at [646, 59] on link "View Live Page" at bounding box center [634, 56] width 131 height 15
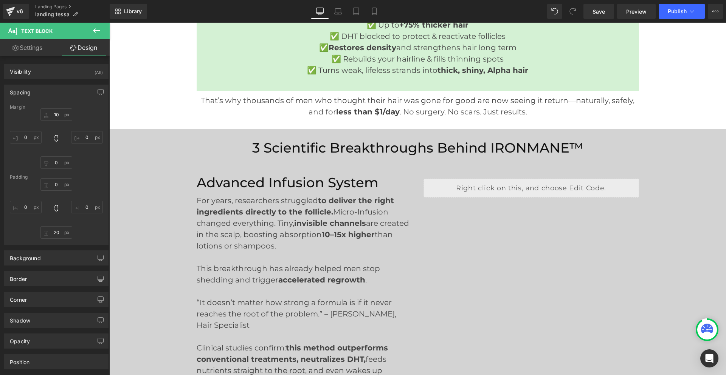
scroll to position [2004, 0]
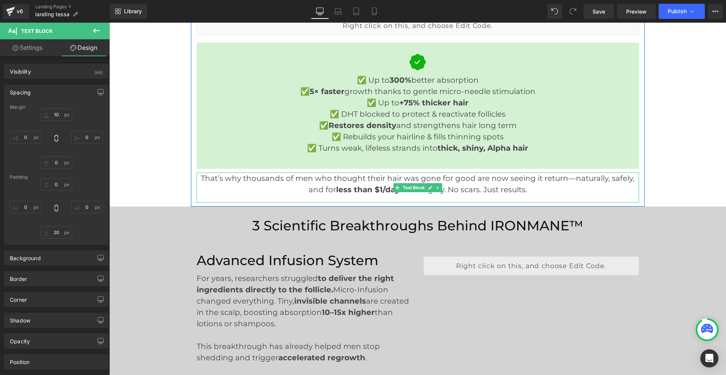
click at [457, 187] on p "That’s why thousands of men who thought their hair was gone for good are now se…" at bounding box center [418, 184] width 442 height 23
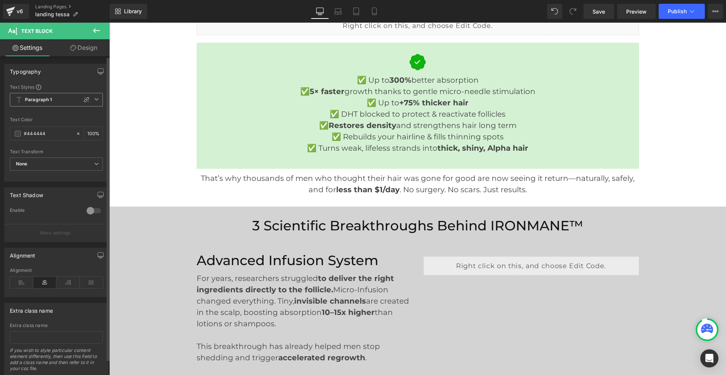
click at [34, 103] on b "Paragraph 1" at bounding box center [38, 100] width 27 height 6
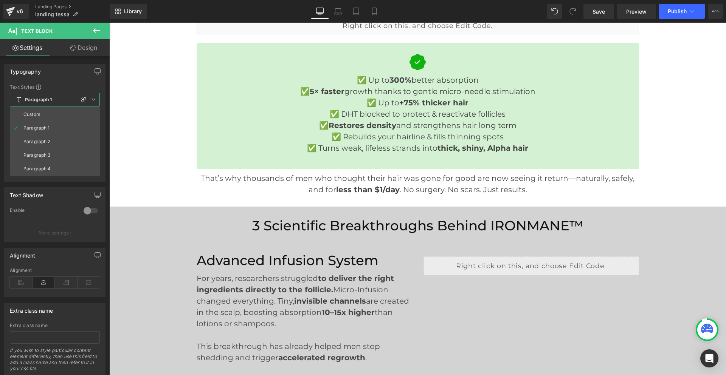
click at [76, 47] on link "Design" at bounding box center [83, 47] width 55 height 17
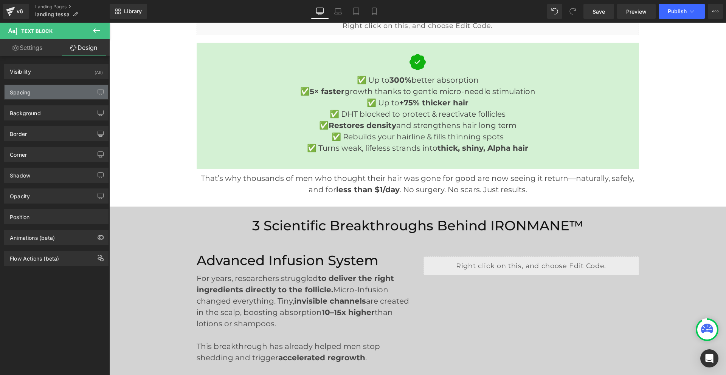
click at [60, 91] on div "Spacing" at bounding box center [57, 92] width 104 height 14
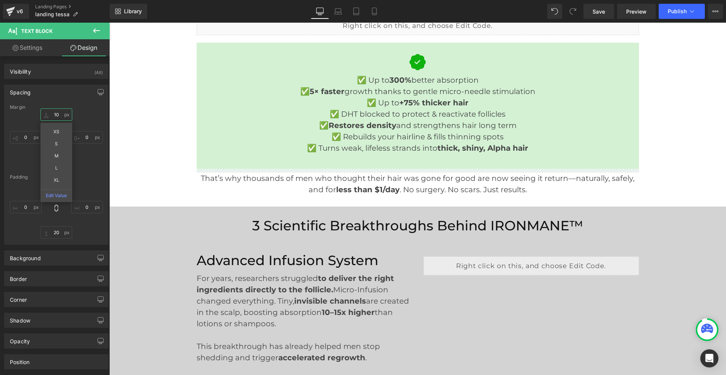
click at [56, 118] on input "10" at bounding box center [56, 115] width 32 height 12
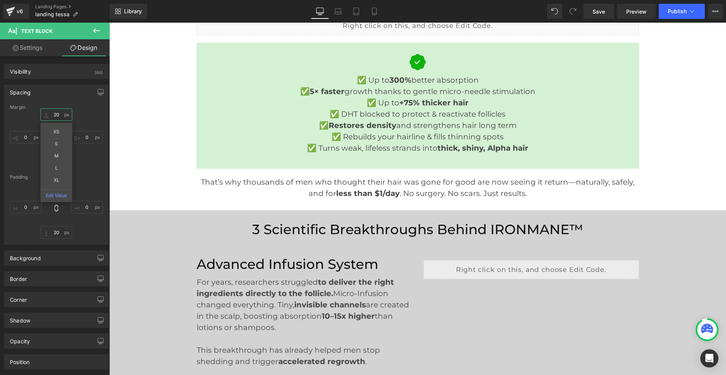
type input "20"
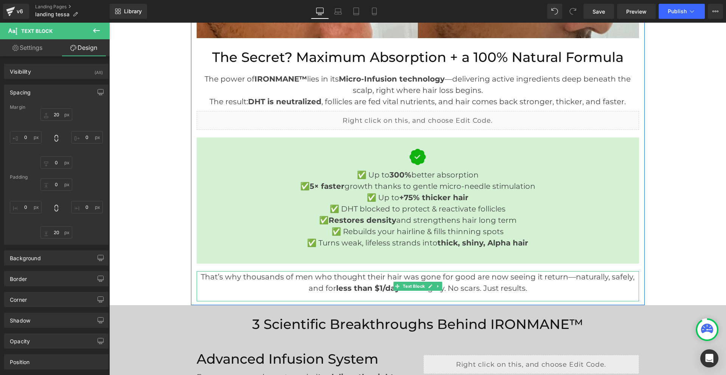
scroll to position [1777, 0]
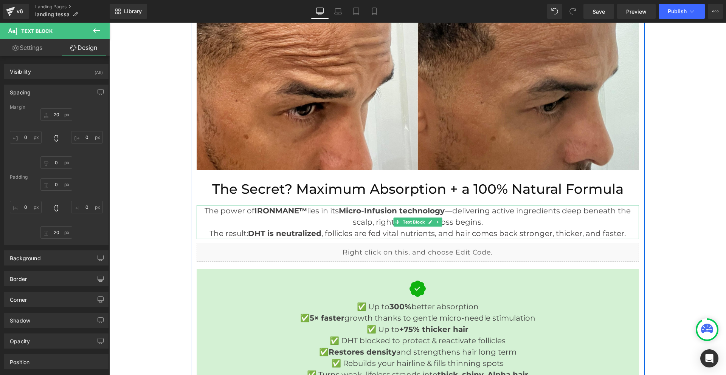
click at [357, 226] on p "The power of IRONMANE™ lies in its Micro-Infusion technology —delivering active…" at bounding box center [418, 216] width 442 height 23
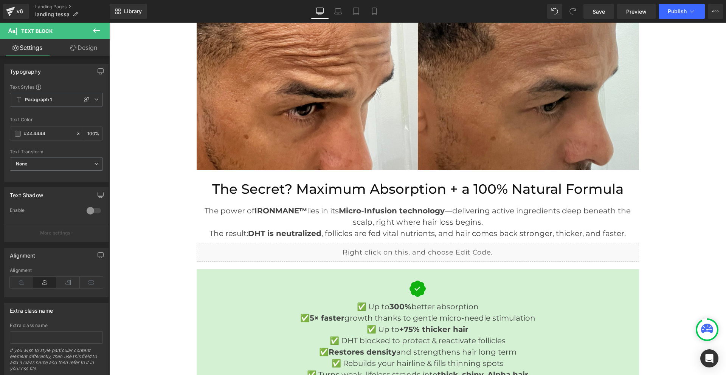
click at [78, 48] on link "Design" at bounding box center [83, 47] width 55 height 17
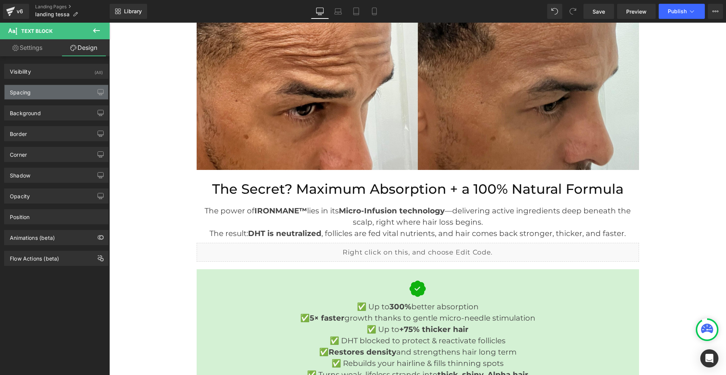
type input "0"
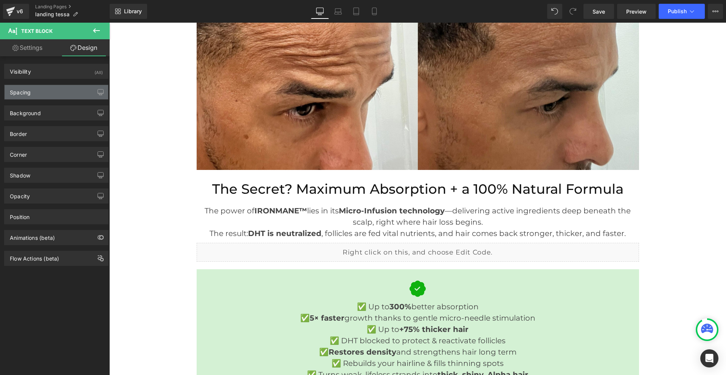
type input "0"
click at [66, 92] on div "Spacing" at bounding box center [57, 92] width 104 height 14
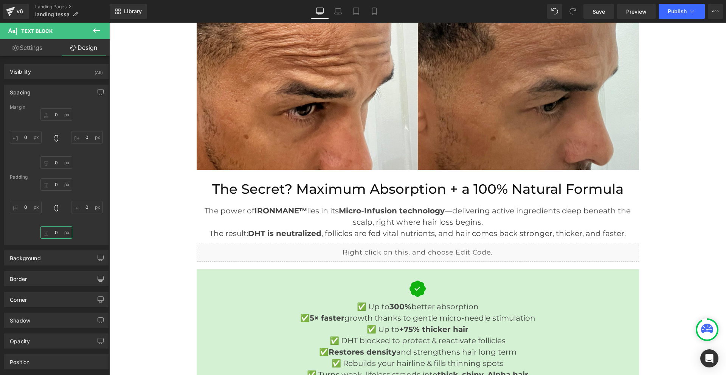
click at [56, 232] on input "0" at bounding box center [56, 232] width 32 height 12
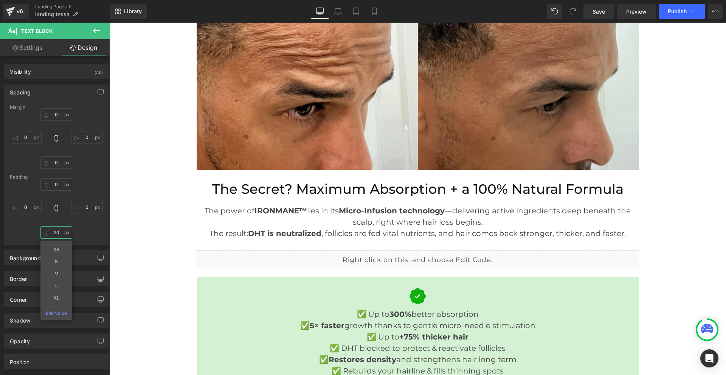
type input "20"
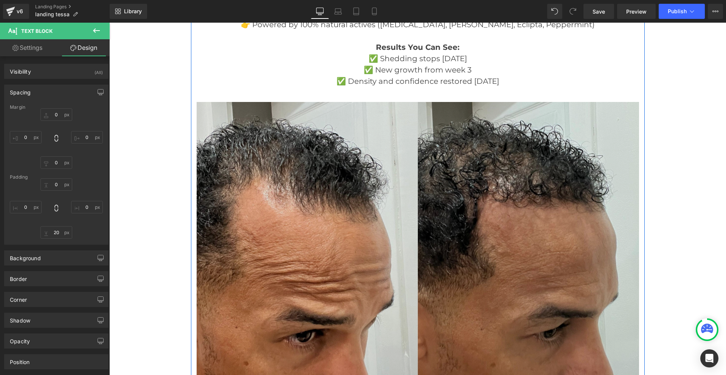
scroll to position [1361, 0]
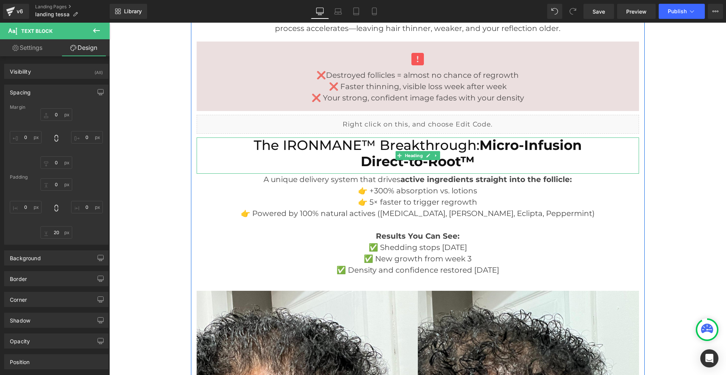
click at [369, 147] on h2 "The IRONMANE™ Breakthrough: Micro-Infusion Direct-to-Root™" at bounding box center [418, 154] width 442 height 32
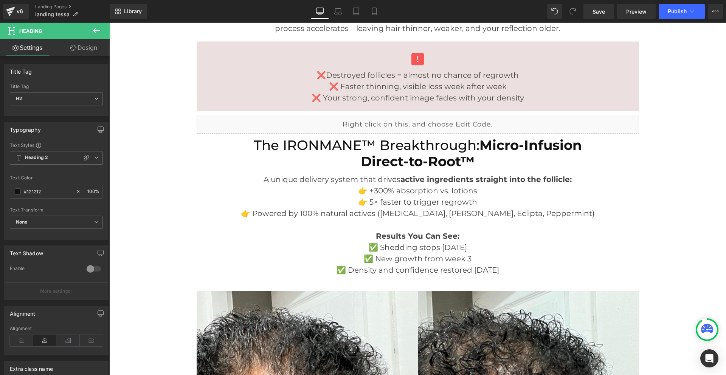
click at [73, 50] on icon at bounding box center [73, 48] width 6 height 6
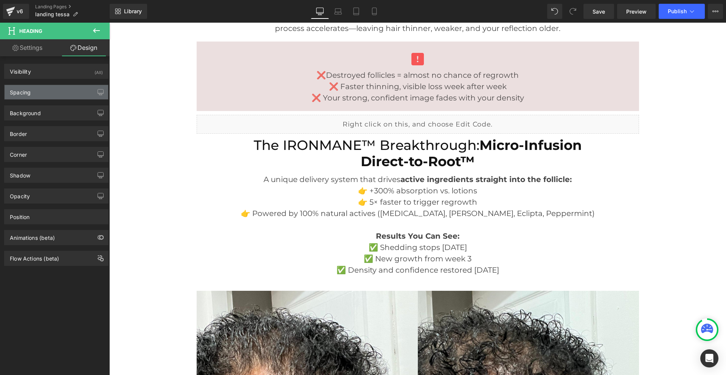
type input "10"
type input "0"
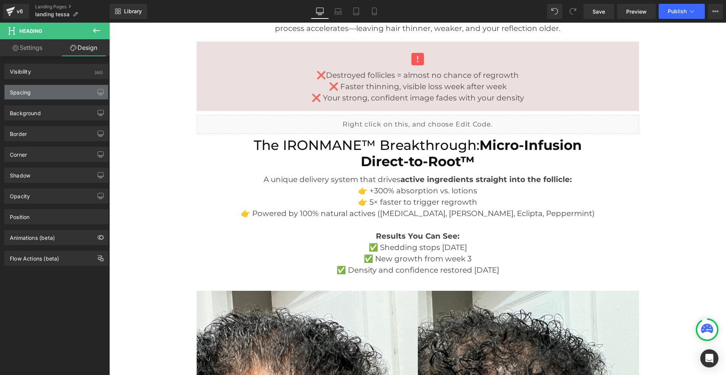
type input "0"
type input "10"
type input "0"
click at [59, 93] on div "Spacing" at bounding box center [57, 92] width 104 height 14
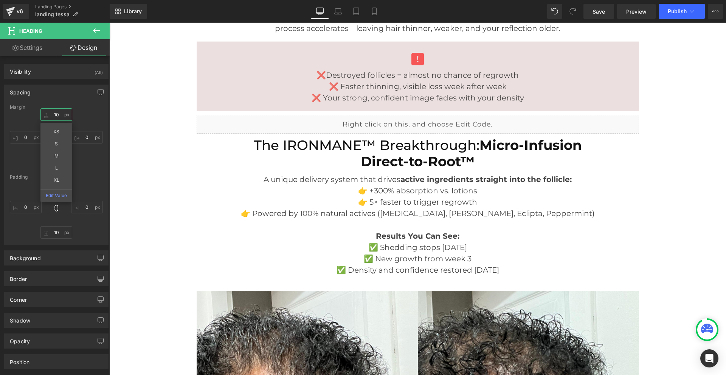
click at [57, 115] on input "10" at bounding box center [56, 115] width 32 height 12
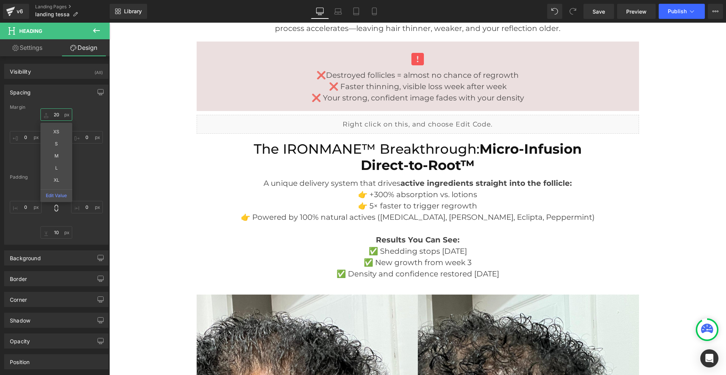
type input "20"
click at [86, 112] on div "20 20 0px 0 0px 0 0px 0" at bounding box center [56, 139] width 93 height 60
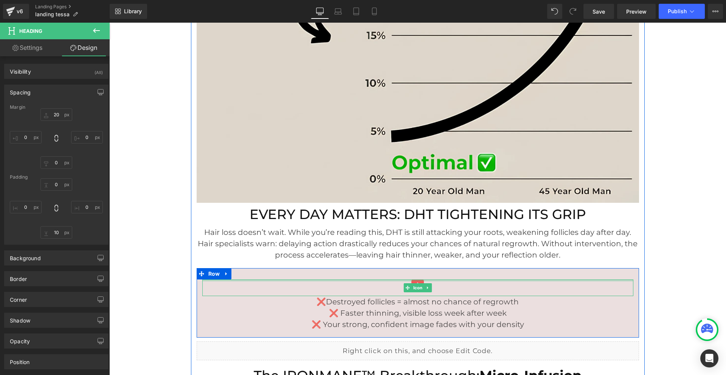
scroll to position [1172, 0]
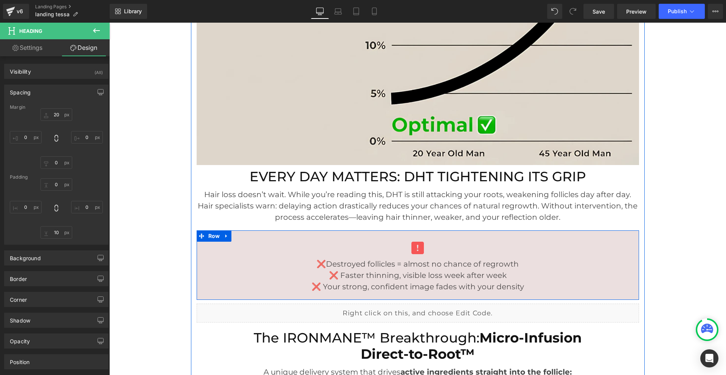
click at [352, 262] on p "❌Destroyed follicles = almost no chance of regrowth" at bounding box center [417, 264] width 431 height 11
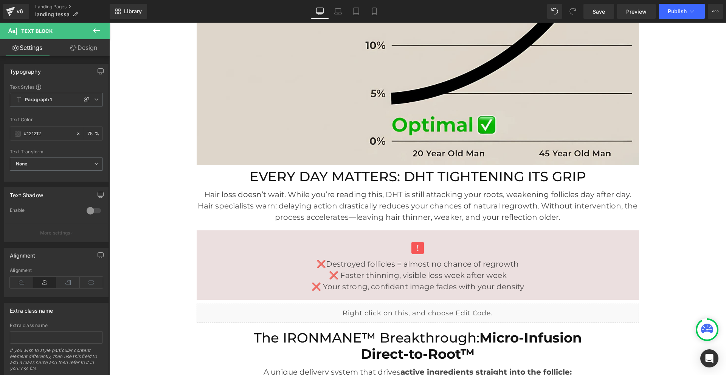
click at [77, 50] on link "Design" at bounding box center [83, 47] width 55 height 17
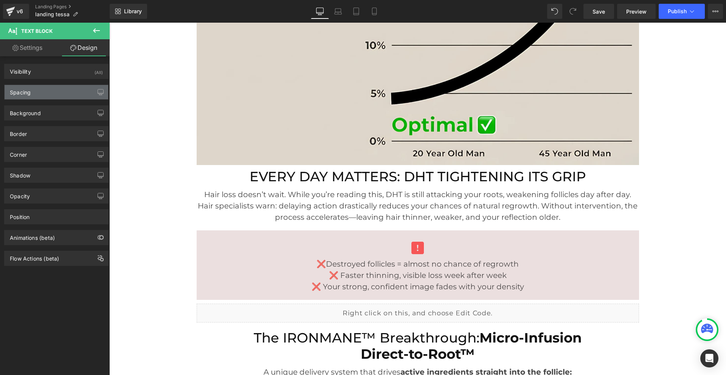
type input "0"
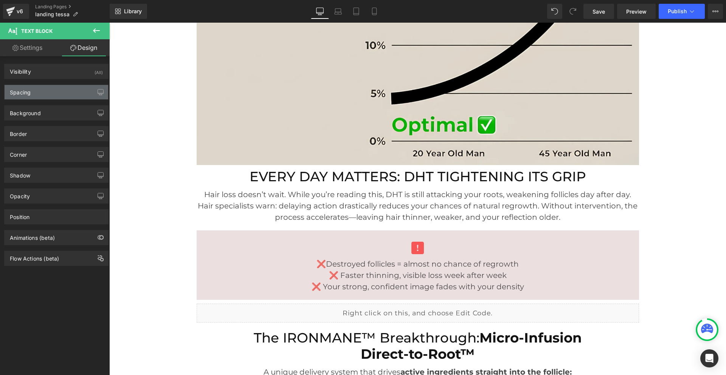
type input "0"
click at [58, 95] on div "Spacing" at bounding box center [57, 92] width 104 height 14
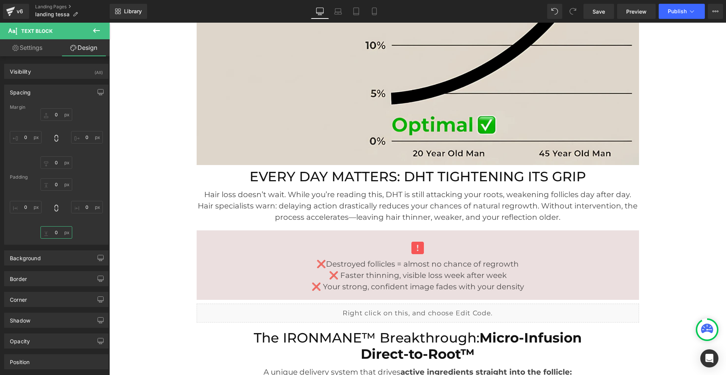
click at [51, 234] on input "0" at bounding box center [56, 232] width 32 height 12
type input "20"
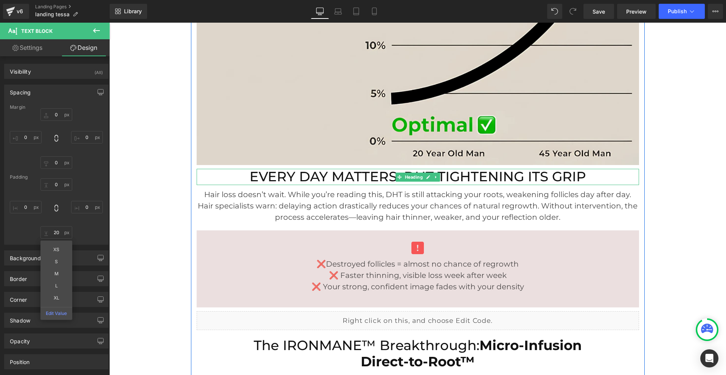
click at [304, 181] on h2 "EVERY DAY MATTERS: DHT TIGHTENING ITS GRIP" at bounding box center [418, 177] width 442 height 16
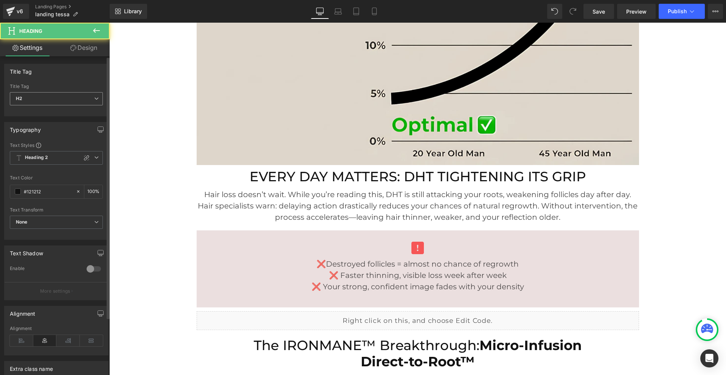
click at [66, 97] on span "H2" at bounding box center [56, 98] width 93 height 13
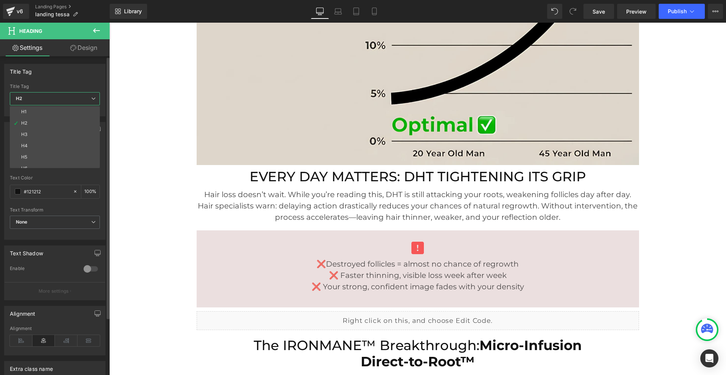
click at [79, 81] on div "Title Tag H1 H2 H3 H4 H5 H6 Title Tag H2 H1 H2 H3 H4 H5 H6" at bounding box center [54, 90] width 101 height 53
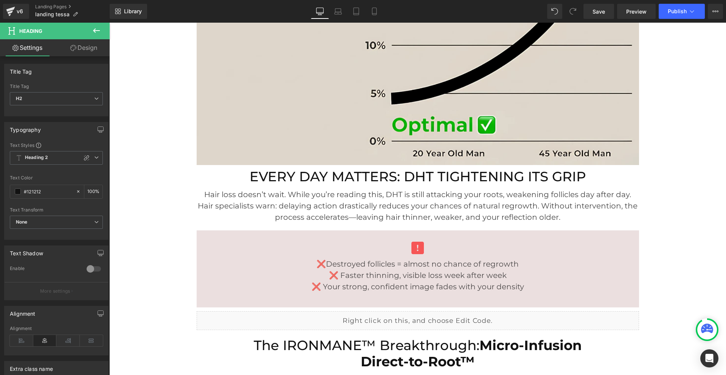
click at [90, 46] on link "Design" at bounding box center [83, 47] width 55 height 17
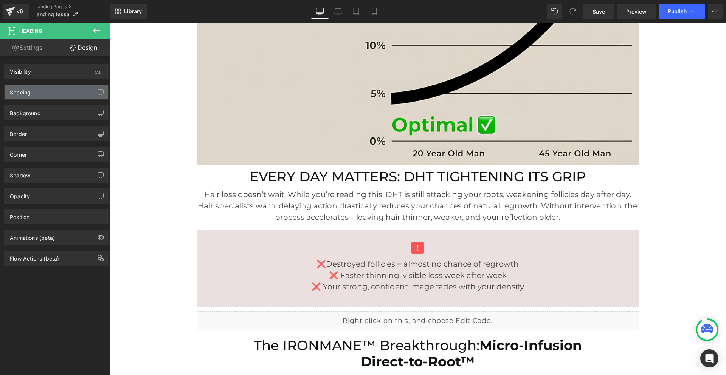
click at [57, 93] on div "Spacing" at bounding box center [57, 92] width 104 height 14
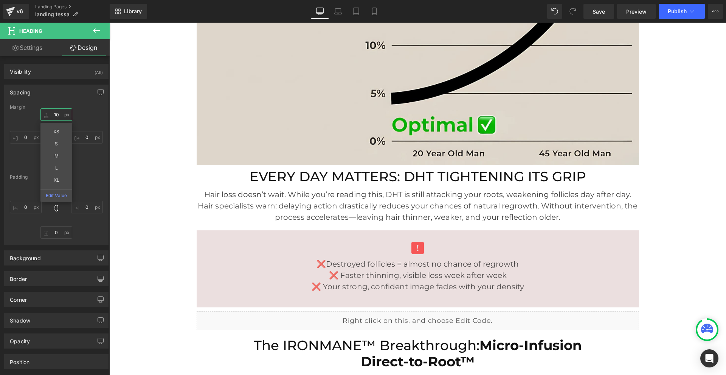
click at [55, 112] on input "10" at bounding box center [56, 115] width 32 height 12
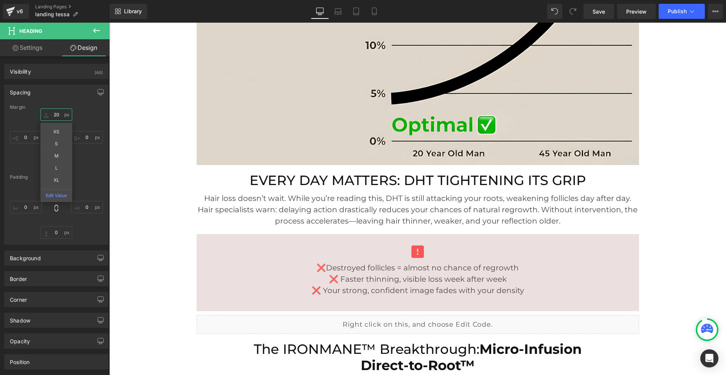
type input "20"
click at [589, 9] on link "Save" at bounding box center [598, 11] width 31 height 15
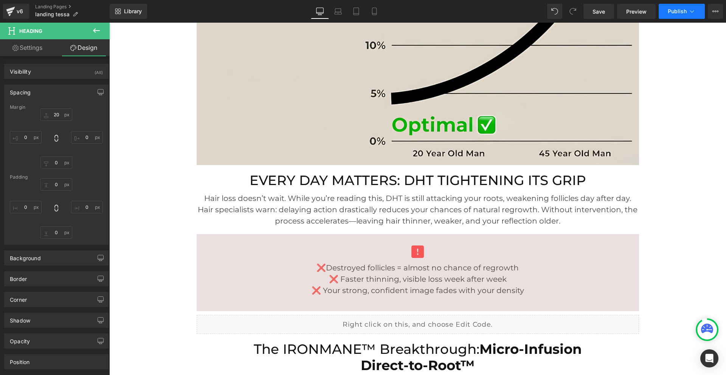
click at [666, 12] on button "Publish" at bounding box center [682, 11] width 46 height 15
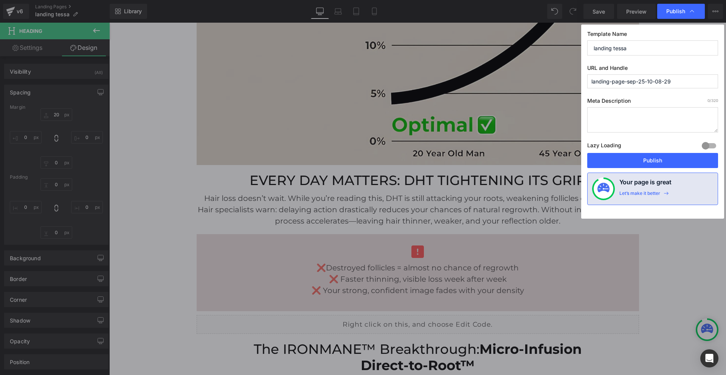
drag, startPoint x: 675, startPoint y: 80, endPoint x: 592, endPoint y: 79, distance: 82.8
click at [592, 79] on input "landing-page-sep-25-10-08-29" at bounding box center [652, 81] width 131 height 14
type input "ironmane"
click at [684, 164] on button "Publish" at bounding box center [652, 160] width 131 height 15
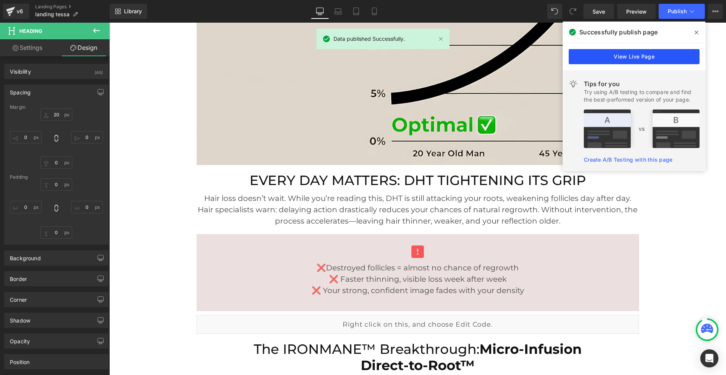
click at [646, 58] on link "View Live Page" at bounding box center [634, 56] width 131 height 15
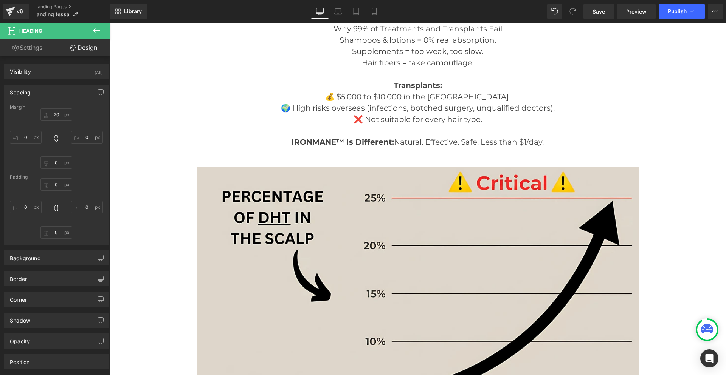
scroll to position [756, 0]
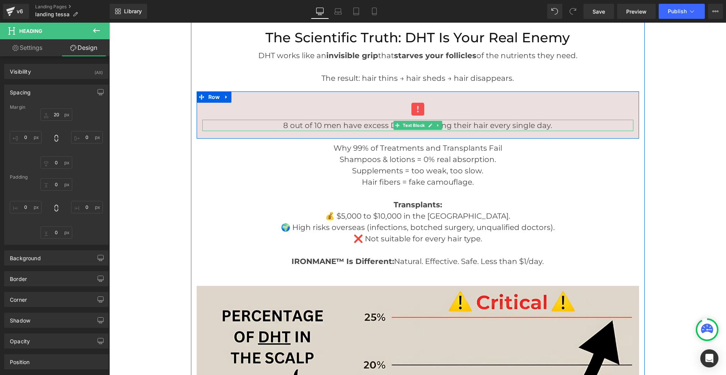
click at [380, 121] on div at bounding box center [417, 121] width 431 height 2
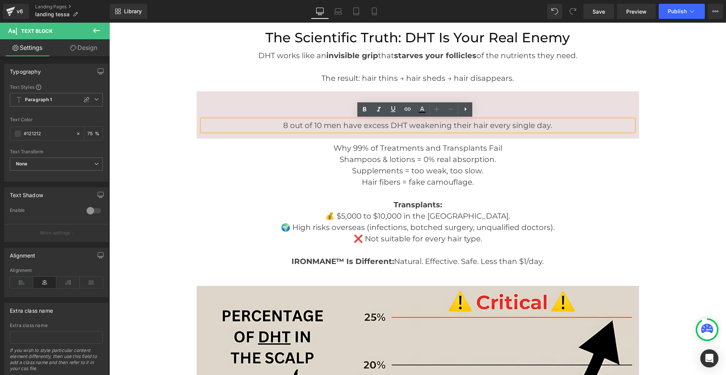
click at [287, 100] on div "Icon 8 out of 10 men have excess DHT weakening their hair every single day. Tex…" at bounding box center [418, 115] width 442 height 47
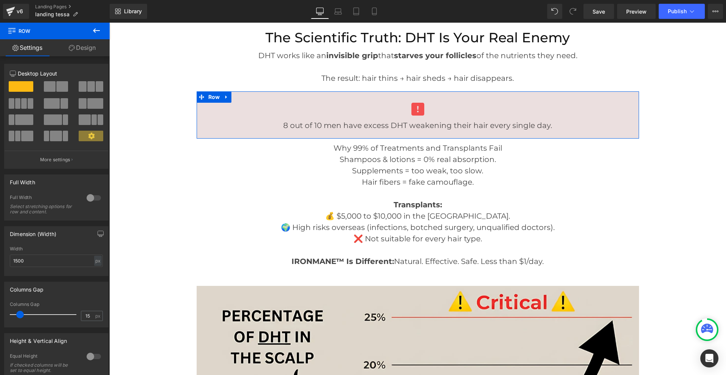
click at [78, 49] on link "Design" at bounding box center [82, 47] width 55 height 17
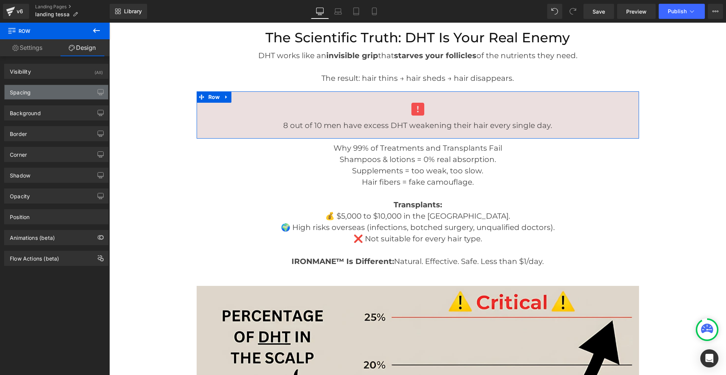
click at [51, 91] on div "Spacing" at bounding box center [57, 92] width 104 height 14
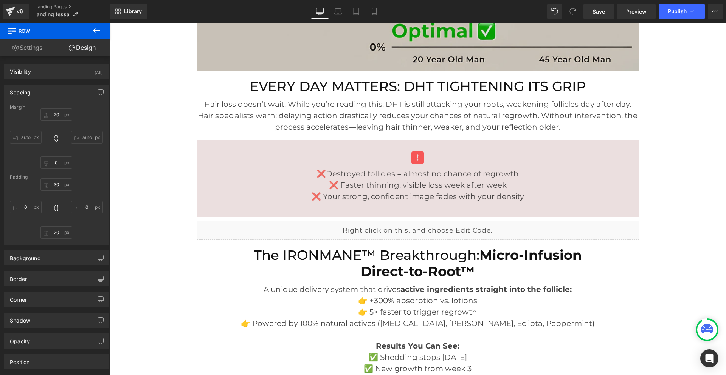
scroll to position [1286, 0]
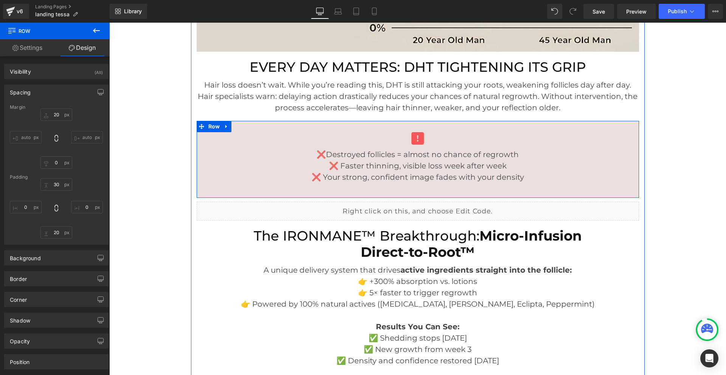
click at [523, 139] on div at bounding box center [417, 140] width 431 height 17
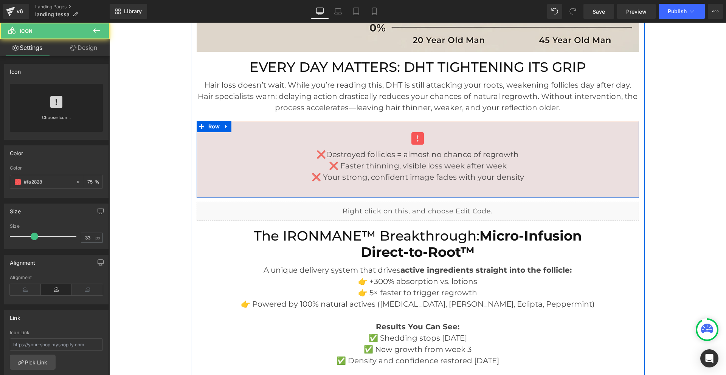
click at [529, 128] on div "Icon ❌Destroyed follicles = almost no chance of regrowth ❌ Faster thinning, vis…" at bounding box center [418, 159] width 442 height 77
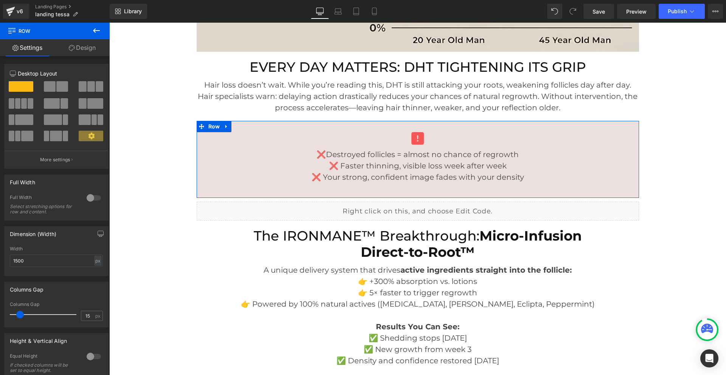
click at [73, 41] on link "Design" at bounding box center [82, 47] width 55 height 17
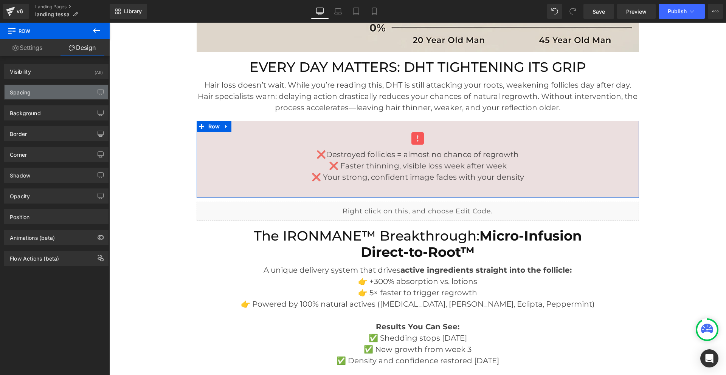
click at [52, 91] on div "Spacing" at bounding box center [57, 92] width 104 height 14
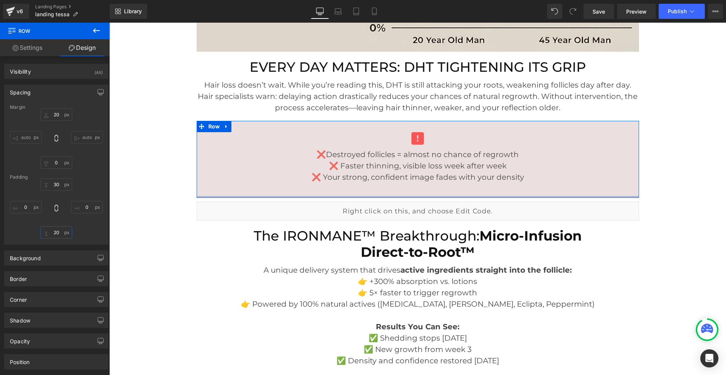
click at [56, 233] on input "20" at bounding box center [56, 232] width 32 height 12
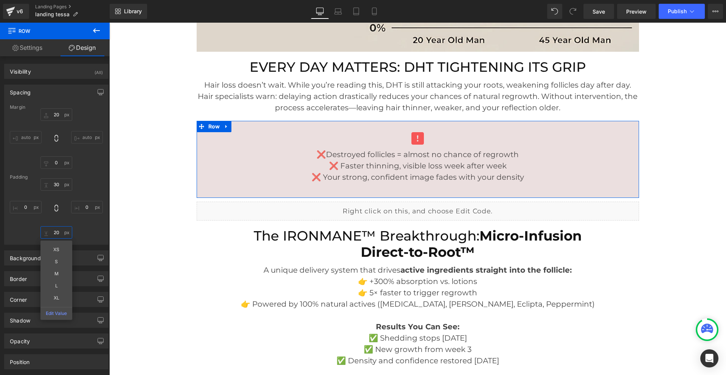
type input "'"
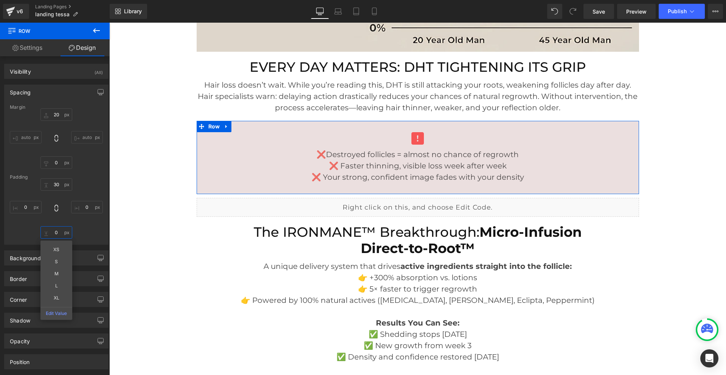
type input "'"
type input "à"
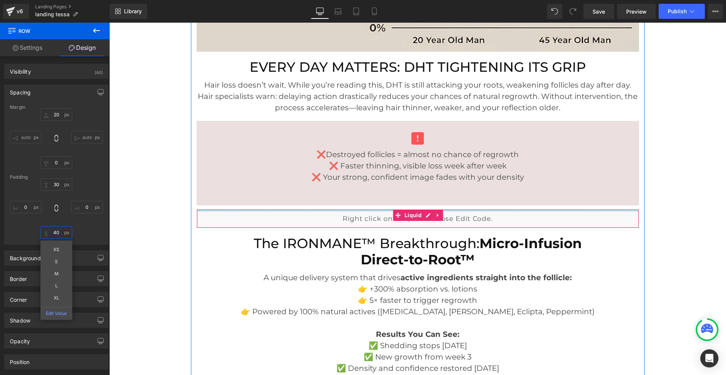
type input "4"
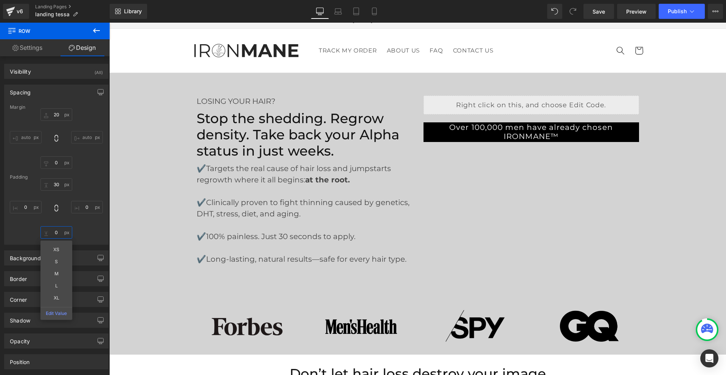
scroll to position [0, 0]
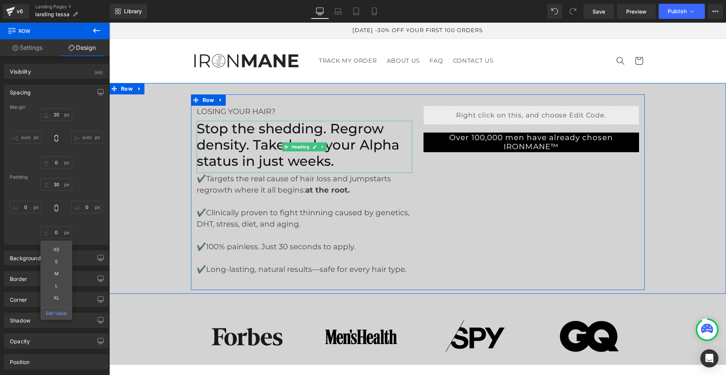
click at [267, 142] on h2 "Stop the shedding. Regrow density. Take back your Alpha status in just weeks." at bounding box center [305, 145] width 216 height 48
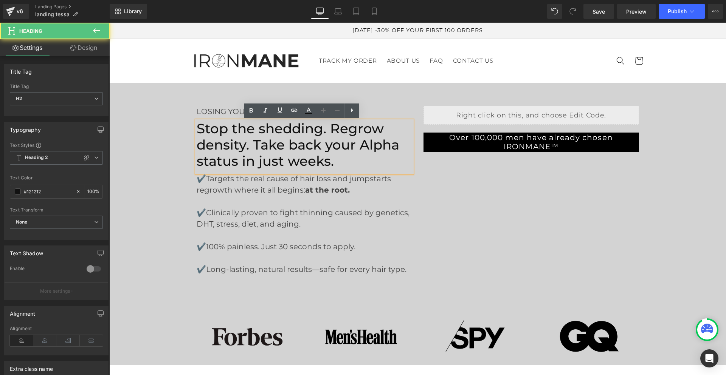
click at [252, 141] on h2 "Stop the shedding. Regrow density. Take back your Alpha status in just weeks." at bounding box center [305, 145] width 216 height 48
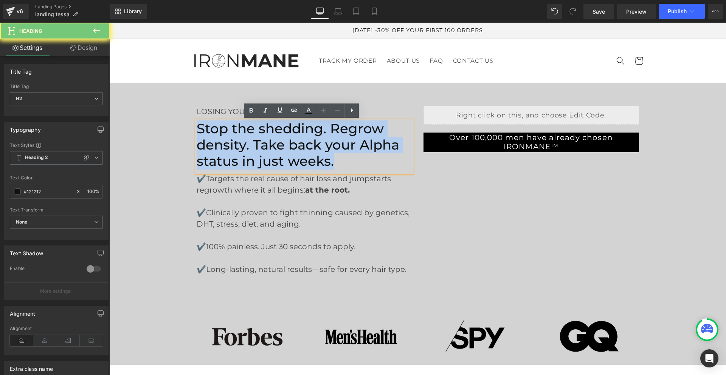
click at [252, 141] on h2 "Stop the shedding. Regrow density. Take back your Alpha status in just weeks." at bounding box center [305, 145] width 216 height 48
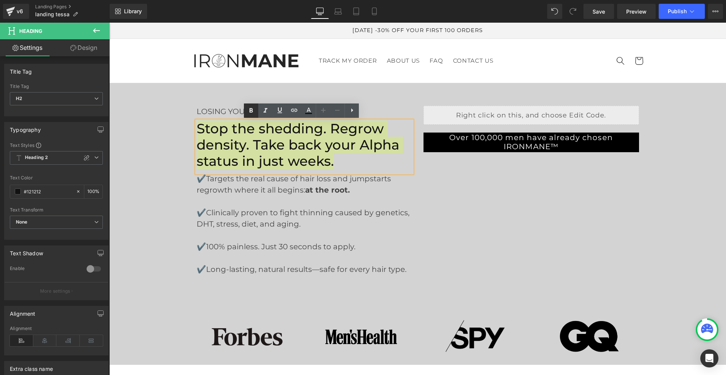
click at [252, 108] on icon at bounding box center [251, 110] width 9 height 9
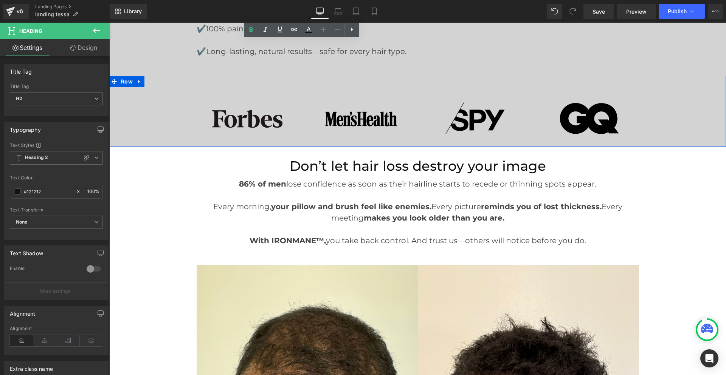
scroll to position [227, 0]
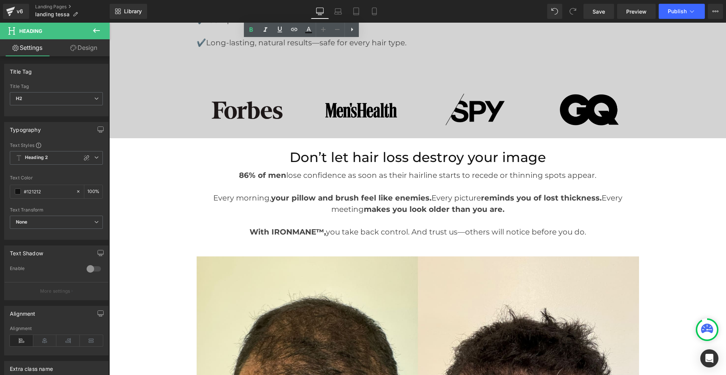
click at [374, 159] on h2 "Don’t let hair loss destroy your image" at bounding box center [418, 158] width 442 height 16
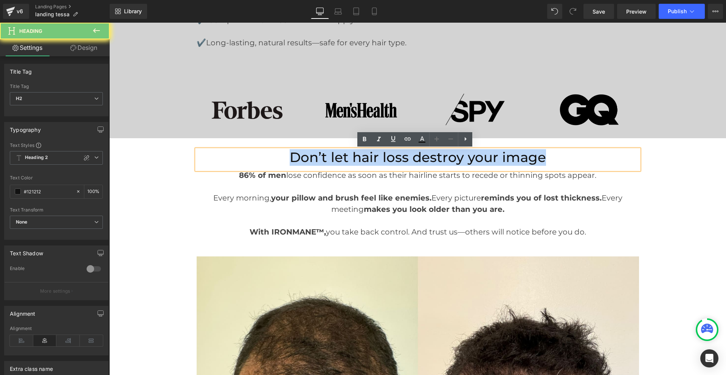
click at [374, 159] on h2 "Don’t let hair loss destroy your image" at bounding box center [418, 158] width 442 height 16
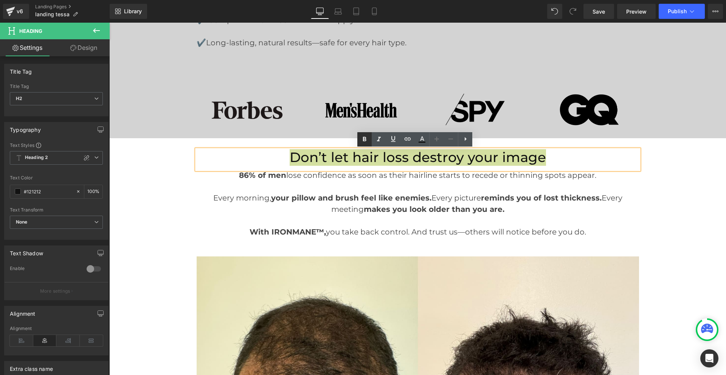
click at [366, 143] on icon at bounding box center [364, 139] width 9 height 9
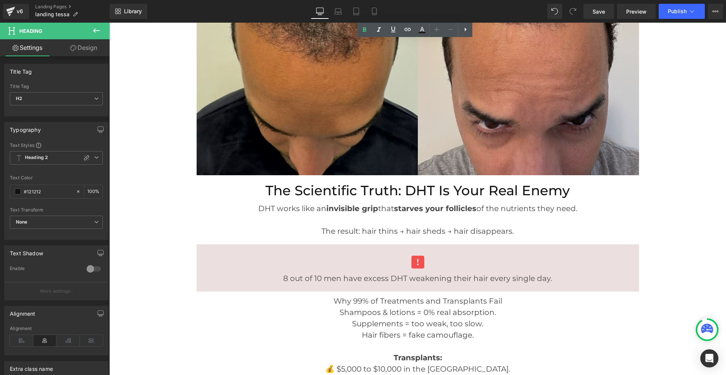
scroll to position [605, 0]
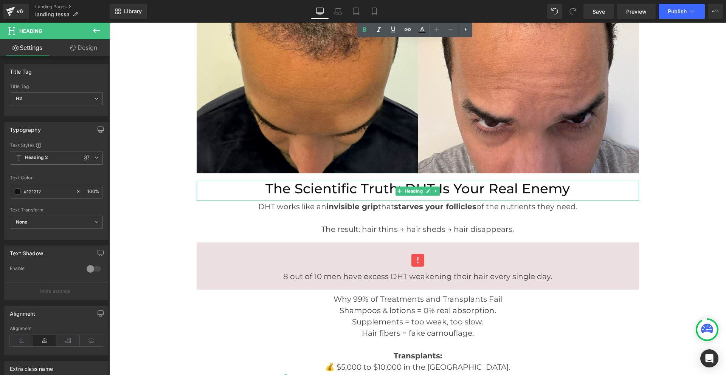
click at [374, 189] on h2 "The Scientific Truth: DHT Is Your Real Enemy" at bounding box center [418, 189] width 442 height 16
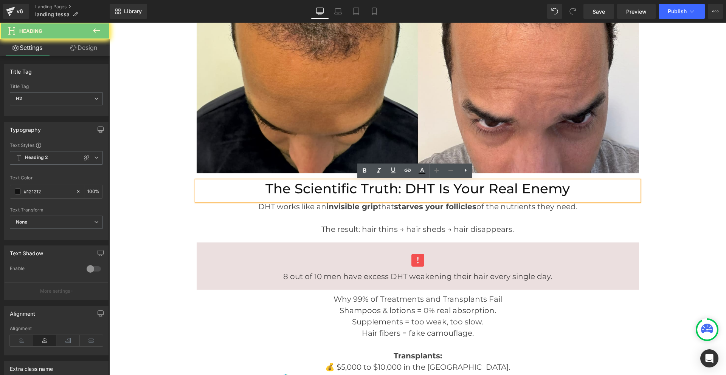
click at [374, 189] on h2 "The Scientific Truth: DHT Is Your Real Enemy" at bounding box center [418, 189] width 442 height 16
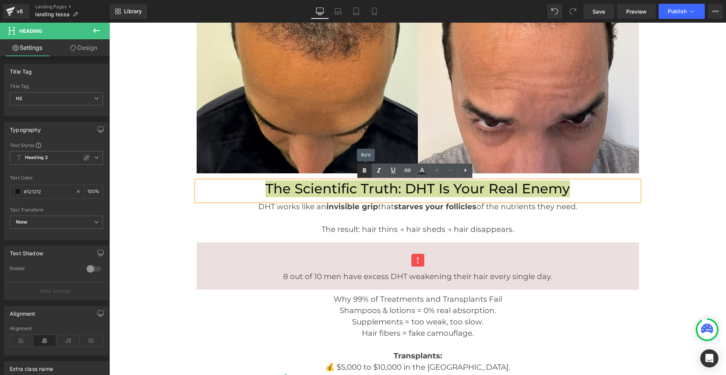
click at [363, 168] on icon at bounding box center [364, 170] width 9 height 9
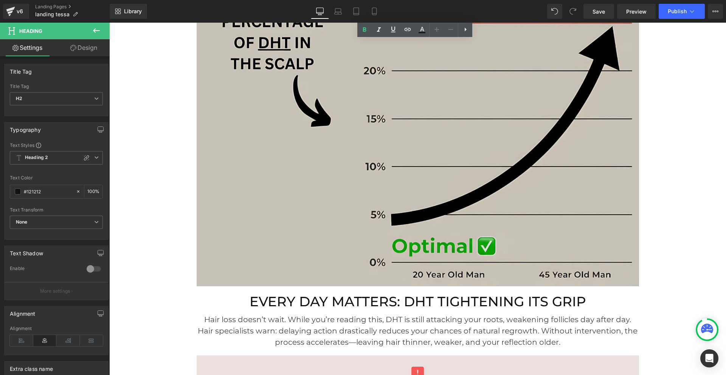
scroll to position [1172, 0]
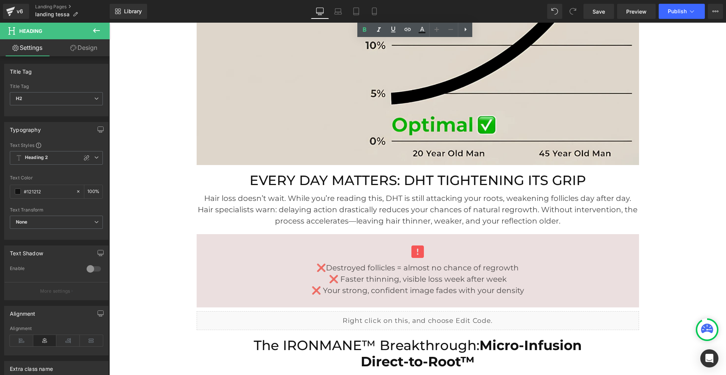
click at [373, 184] on h2 "EVERY DAY MATTERS: DHT TIGHTENING ITS GRIP" at bounding box center [418, 181] width 442 height 16
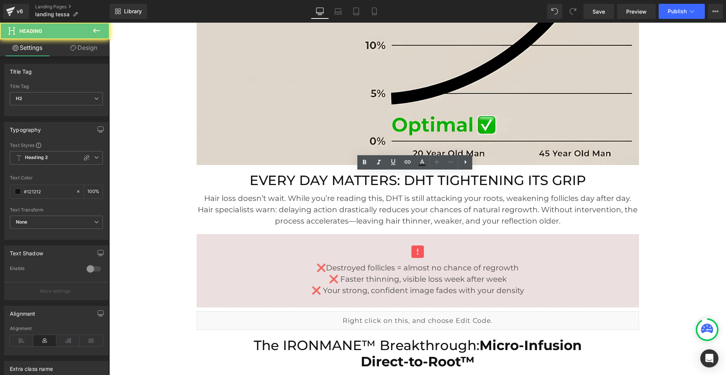
click at [373, 184] on h2 "EVERY DAY MATTERS: DHT TIGHTENING ITS GRIP" at bounding box center [418, 181] width 442 height 16
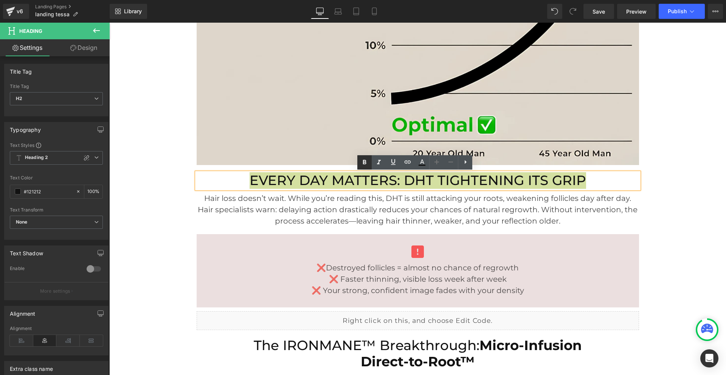
click at [368, 165] on icon at bounding box center [364, 162] width 9 height 9
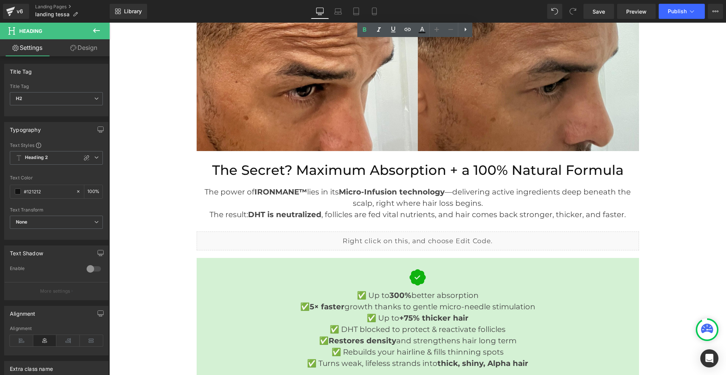
scroll to position [1815, 0]
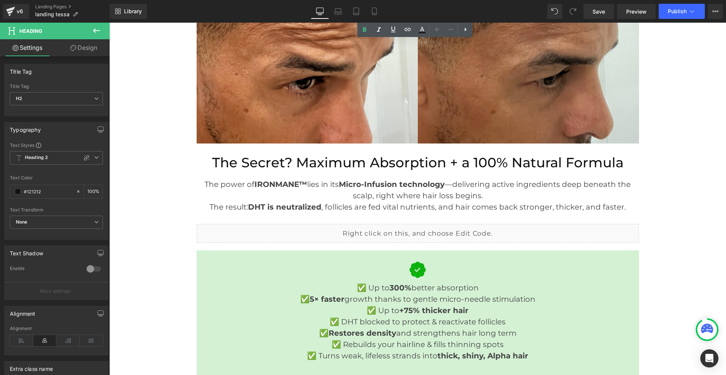
click at [403, 165] on div "The Secret? Maximum Absorption + a 100% Natural Formula Heading" at bounding box center [418, 165] width 442 height 28
click at [403, 165] on h2 "The Secret? Maximum Absorption + a 100% Natural Formula" at bounding box center [418, 163] width 442 height 16
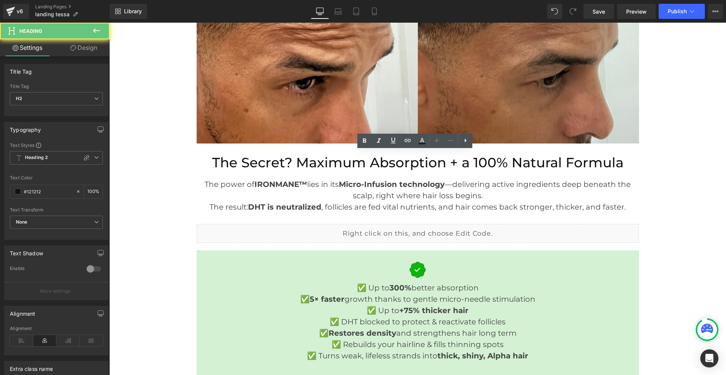
click at [403, 165] on h2 "The Secret? Maximum Absorption + a 100% Natural Formula" at bounding box center [418, 163] width 442 height 16
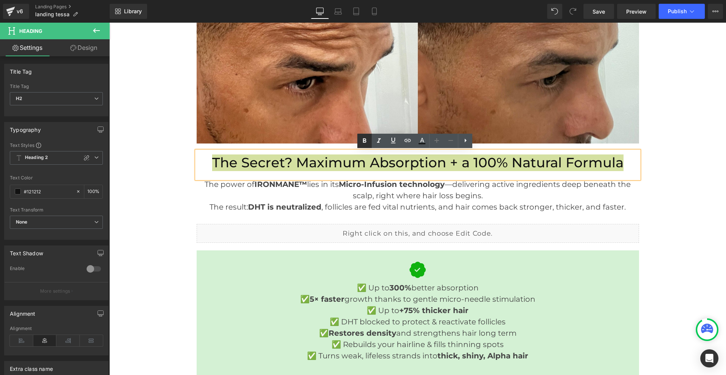
click at [366, 140] on icon at bounding box center [364, 140] width 3 height 5
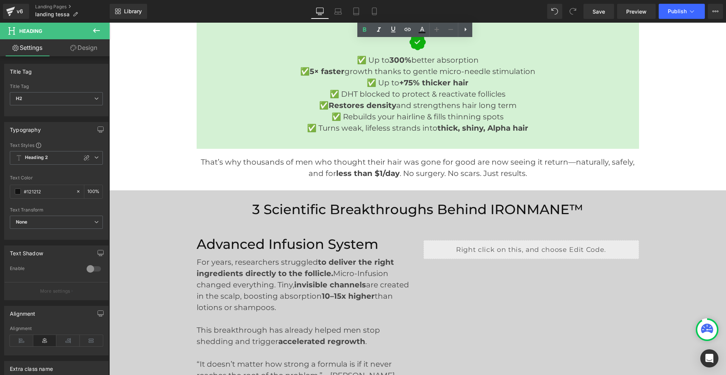
scroll to position [2080, 0]
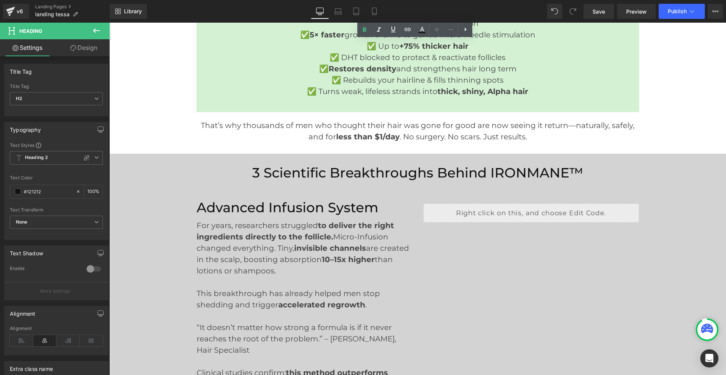
click at [377, 171] on h2 "3 Scientific Breakthroughs Behind IRONMANE™" at bounding box center [417, 173] width 605 height 16
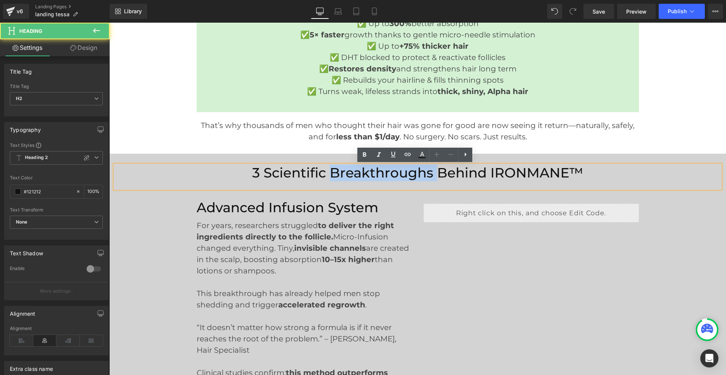
click at [377, 171] on h2 "3 Scientific Breakthroughs Behind IRONMANE™" at bounding box center [417, 173] width 605 height 16
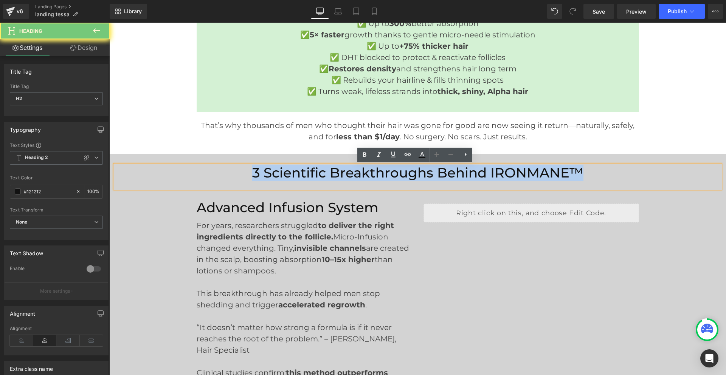
click at [377, 171] on h2 "3 Scientific Breakthroughs Behind IRONMANE™" at bounding box center [417, 173] width 605 height 16
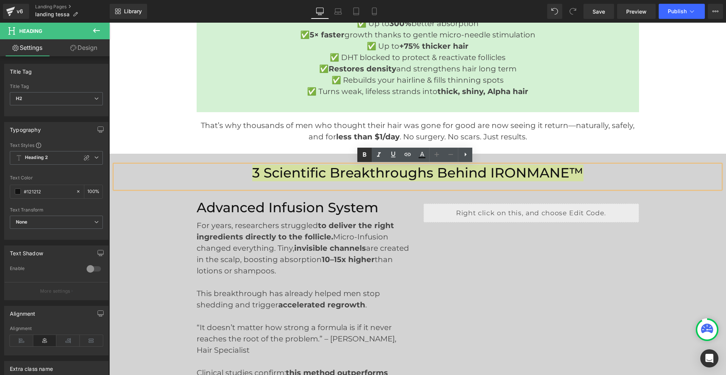
click at [366, 154] on icon at bounding box center [364, 154] width 3 height 5
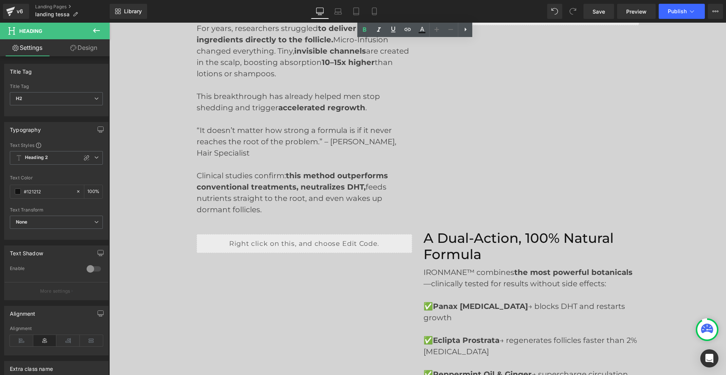
scroll to position [2193, 0]
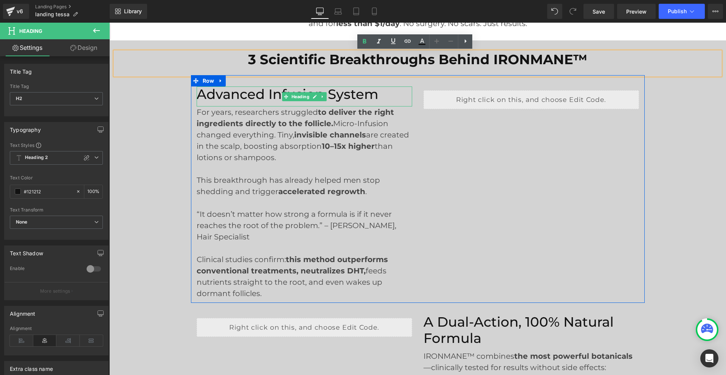
click at [262, 97] on h2 "Advanced Infusion System" at bounding box center [305, 95] width 216 height 16
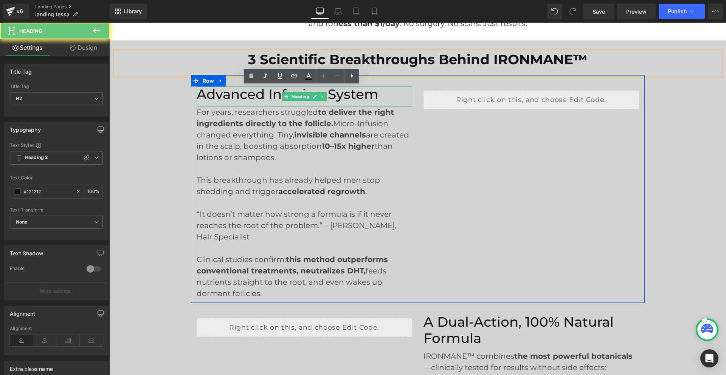
click at [262, 97] on h2 "Advanced Infusion System" at bounding box center [305, 95] width 216 height 16
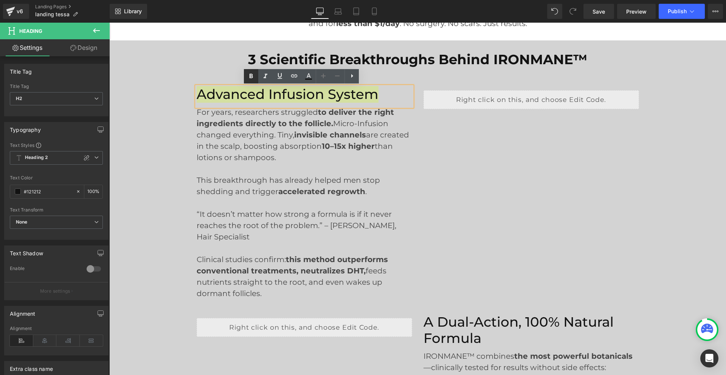
click at [253, 78] on icon at bounding box center [251, 76] width 9 height 9
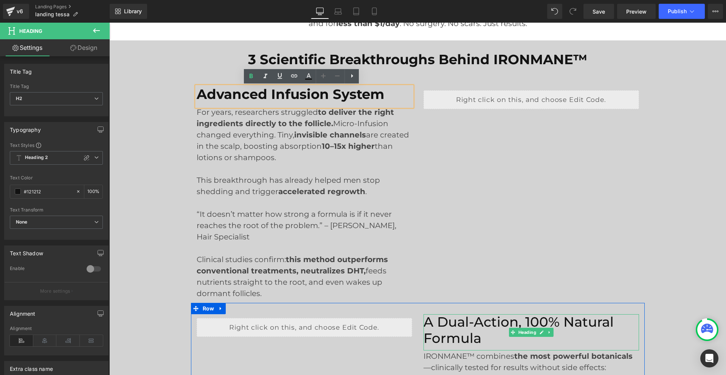
click at [438, 329] on h2 "A Dual-Action, 100% Natural Formula" at bounding box center [531, 331] width 216 height 32
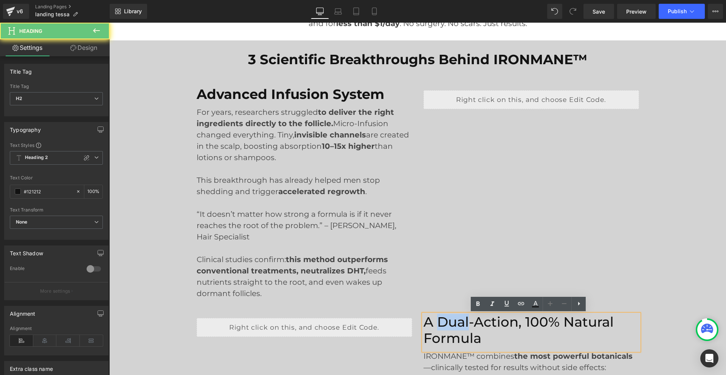
click at [438, 329] on h2 "A Dual-Action, 100% Natural Formula" at bounding box center [531, 331] width 216 height 32
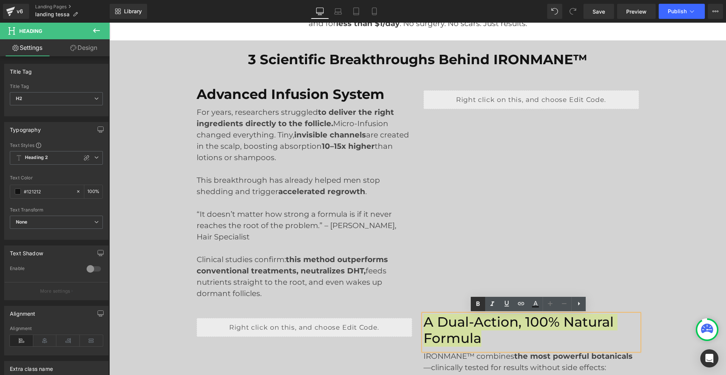
click at [478, 302] on icon at bounding box center [477, 304] width 3 height 5
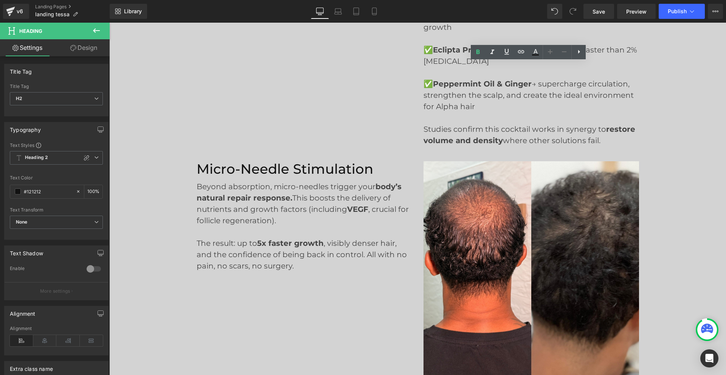
scroll to position [2571, 0]
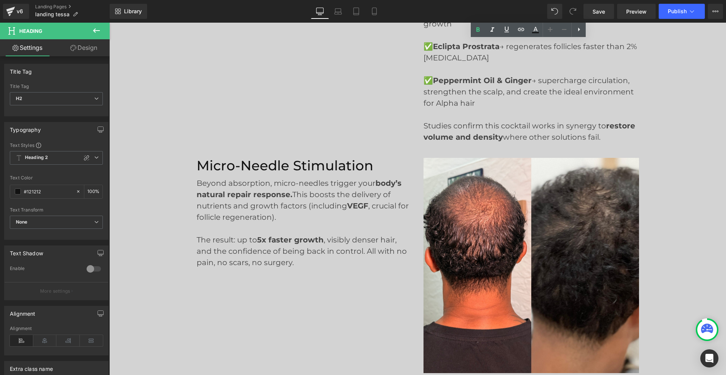
click at [276, 158] on h2 "Micro-Needle Stimulation" at bounding box center [305, 166] width 216 height 16
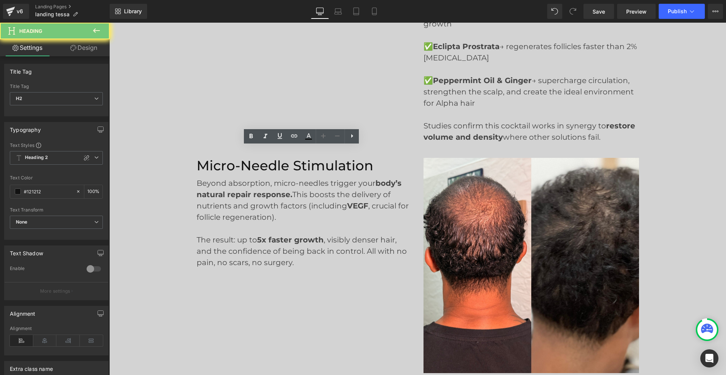
click at [276, 158] on h2 "Micro-Needle Stimulation" at bounding box center [305, 166] width 216 height 16
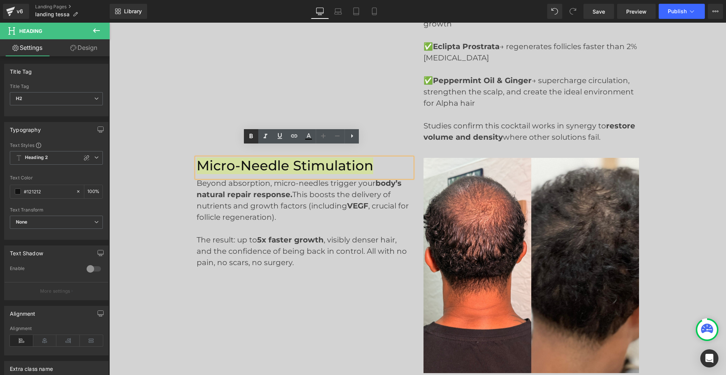
click at [253, 135] on icon at bounding box center [251, 136] width 9 height 9
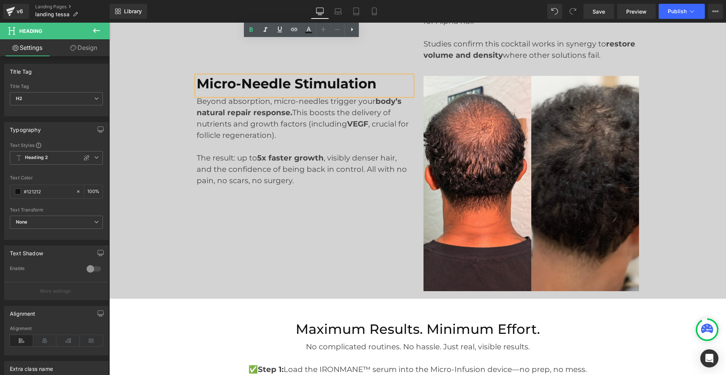
scroll to position [2760, 0]
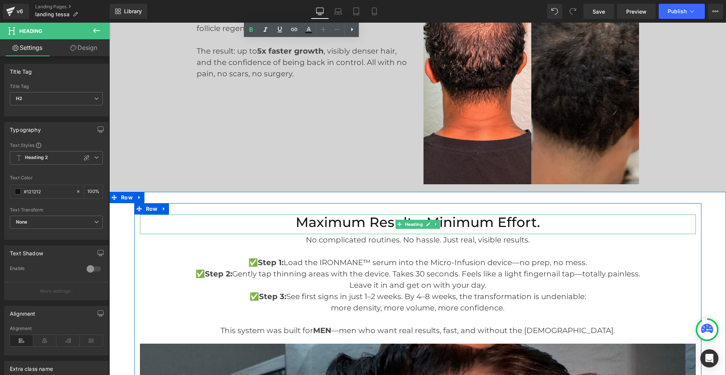
click at [355, 215] on h2 "Maximum Results. Minimum Effort." at bounding box center [418, 223] width 556 height 16
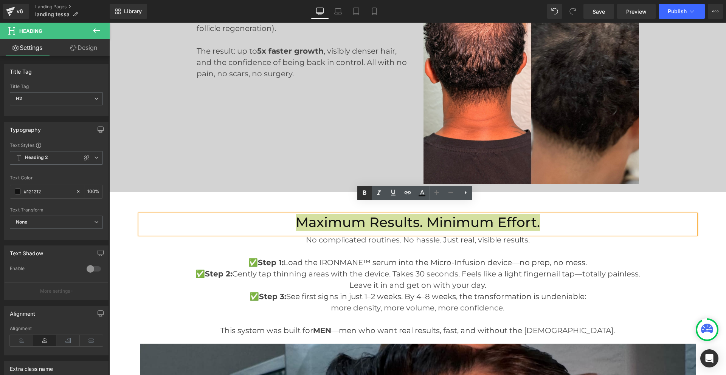
click at [360, 191] on icon at bounding box center [364, 193] width 9 height 9
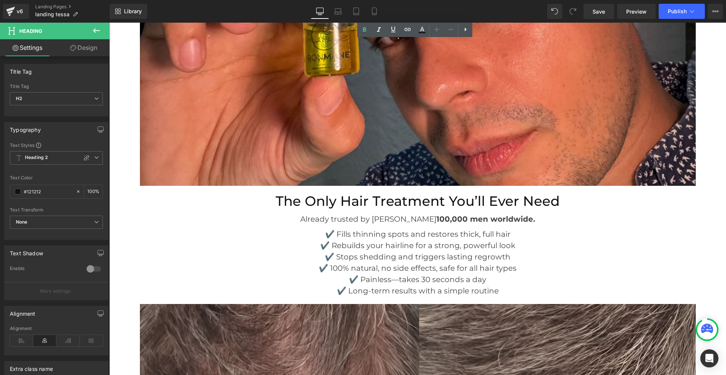
scroll to position [3290, 0]
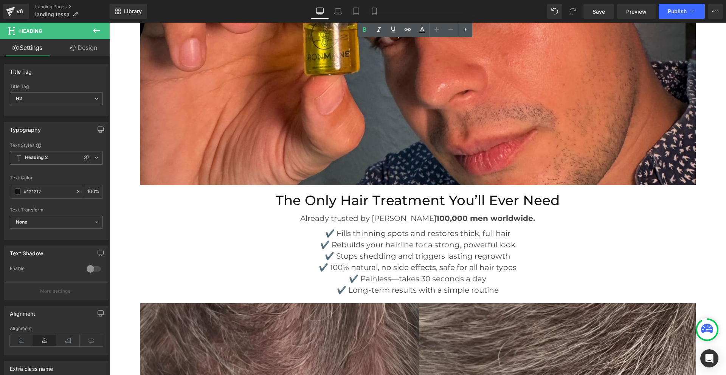
click at [384, 193] on h2 "The Only Hair Treatment You’ll Ever Need" at bounding box center [418, 201] width 556 height 16
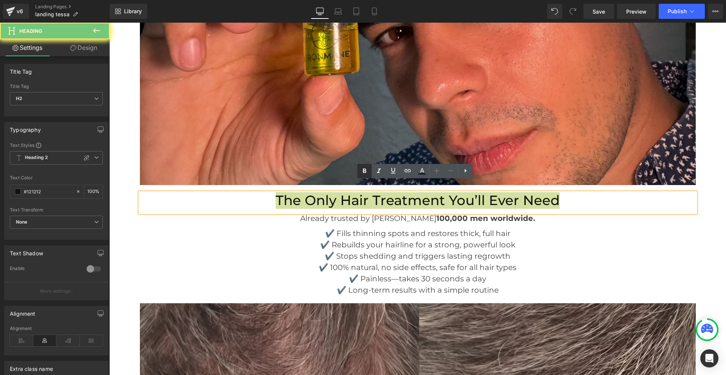
click at [365, 170] on icon at bounding box center [364, 171] width 9 height 9
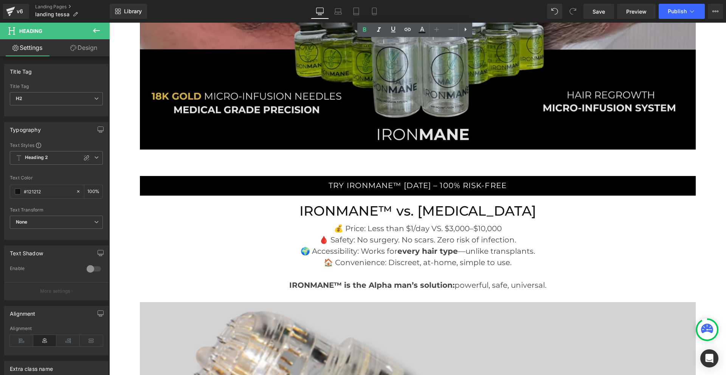
scroll to position [3819, 0]
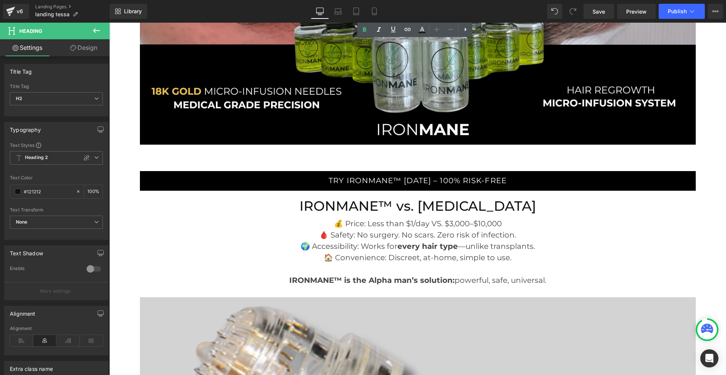
click at [389, 199] on h2 "IRONMANE™ vs. [MEDICAL_DATA]" at bounding box center [418, 207] width 556 height 16
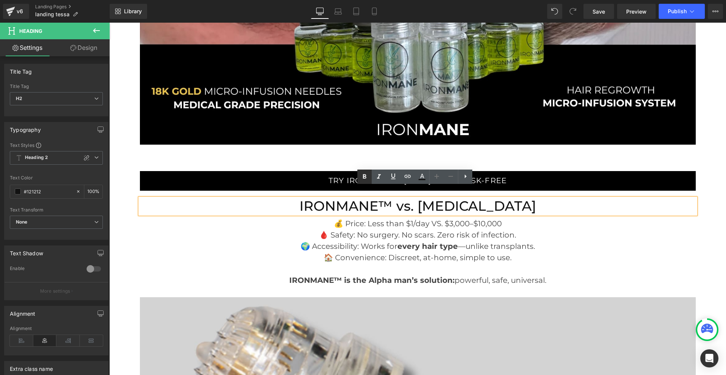
click at [366, 180] on icon at bounding box center [364, 176] width 9 height 9
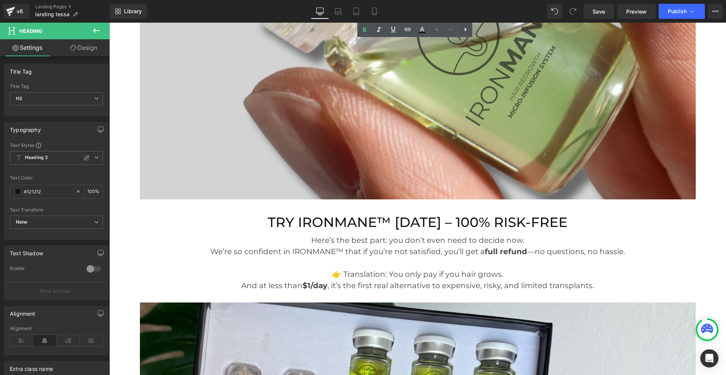
scroll to position [4311, 0]
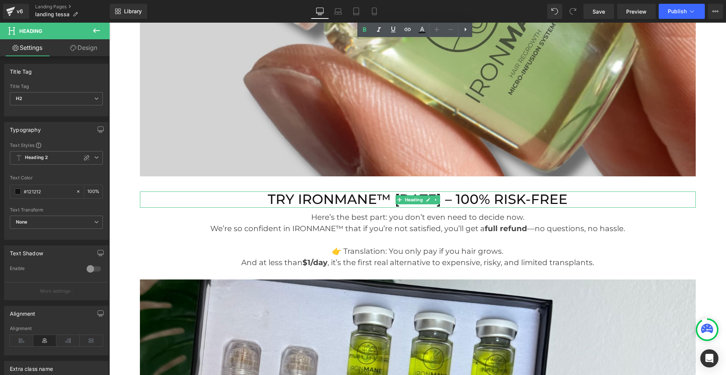
click at [387, 192] on h2 "TRY IRONMANE™ [DATE] – 100% RISK-FREE" at bounding box center [418, 200] width 556 height 16
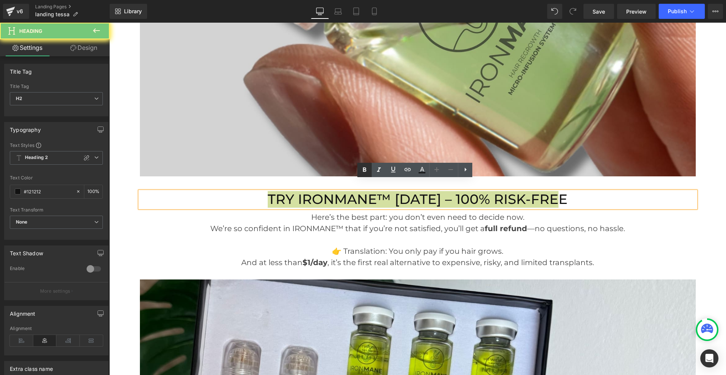
click at [367, 171] on icon at bounding box center [364, 170] width 9 height 9
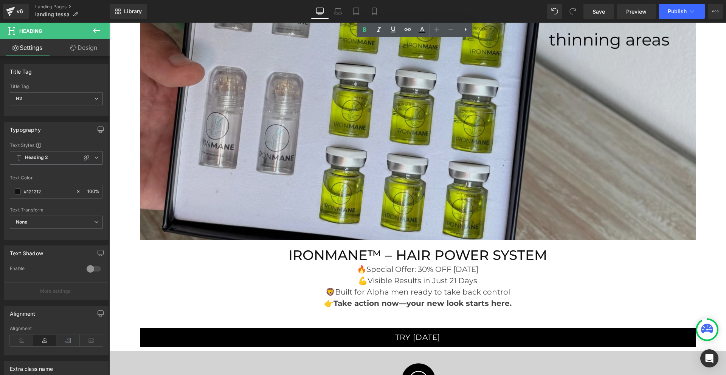
scroll to position [4764, 0]
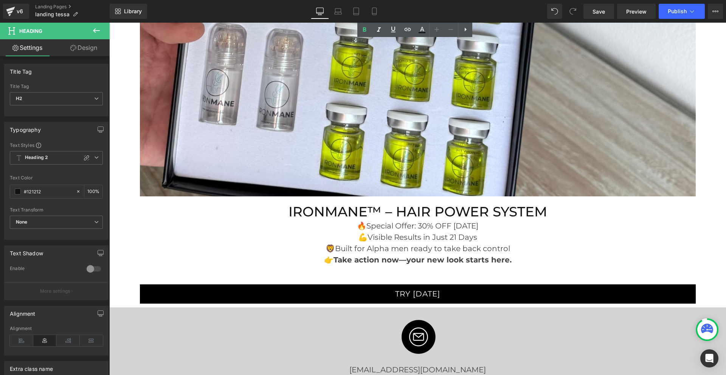
click at [388, 204] on h2 "IRONMANE™ – HAIR POWER SYSTEM" at bounding box center [418, 212] width 556 height 16
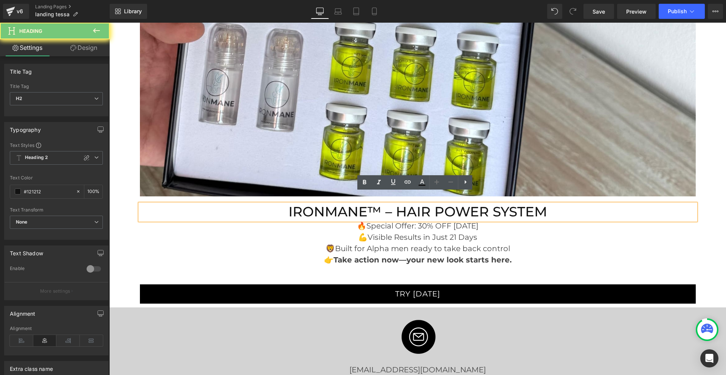
click at [388, 204] on h2 "IRONMANE™ – HAIR POWER SYSTEM" at bounding box center [418, 212] width 556 height 16
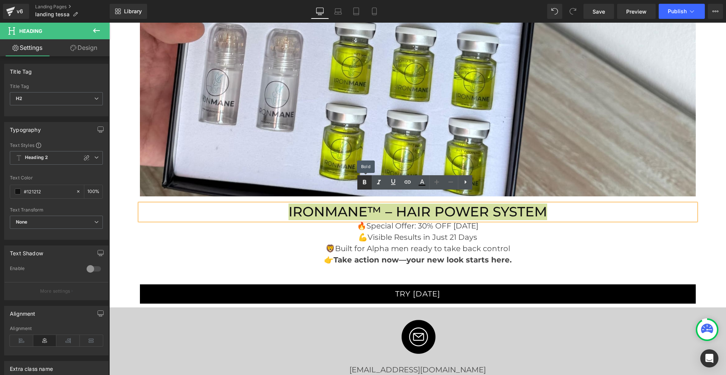
click at [369, 183] on link at bounding box center [364, 182] width 14 height 14
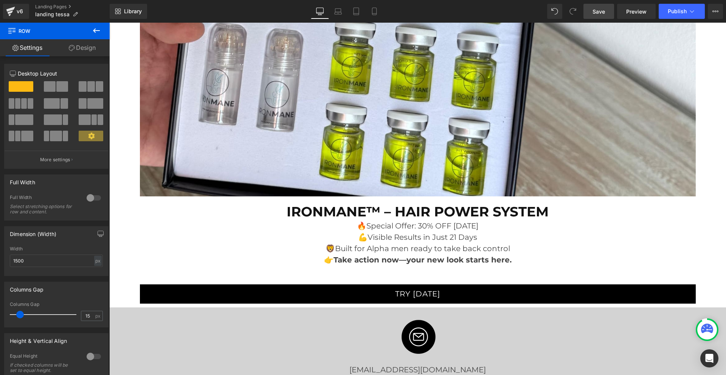
click at [599, 8] on span "Save" at bounding box center [599, 12] width 12 height 8
click at [667, 15] on button "Publish" at bounding box center [682, 11] width 46 height 15
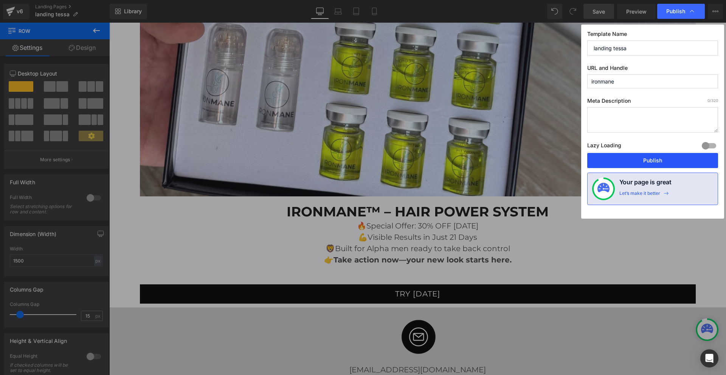
drag, startPoint x: 650, startPoint y: 159, endPoint x: 540, endPoint y: 122, distance: 116.3
click at [650, 159] on button "Publish" at bounding box center [652, 160] width 131 height 15
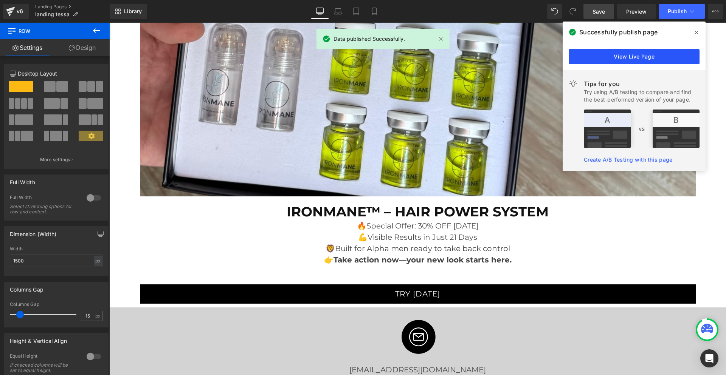
click at [593, 55] on link "View Live Page" at bounding box center [634, 56] width 131 height 15
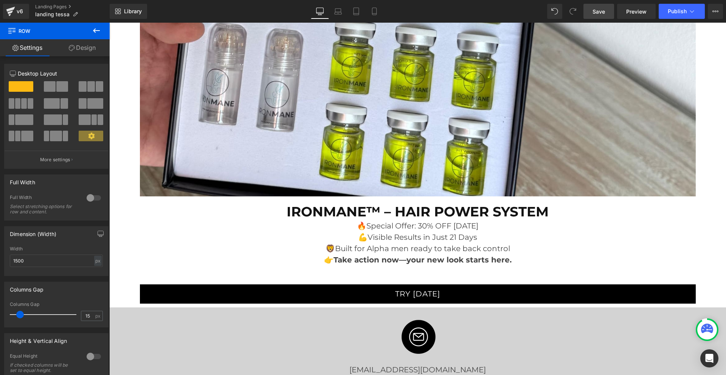
scroll to position [4991, 0]
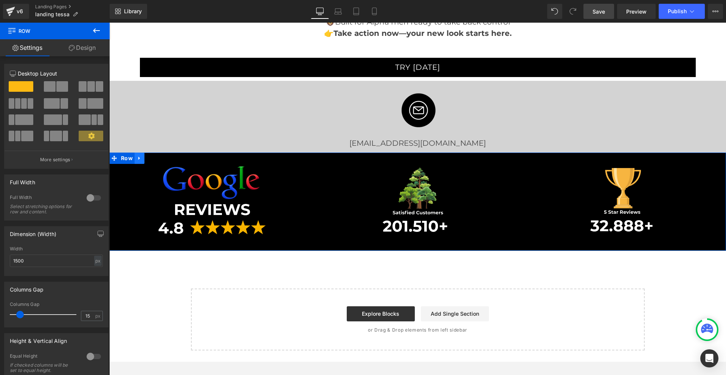
click at [140, 156] on icon at bounding box center [139, 159] width 5 height 6
click at [149, 156] on icon at bounding box center [149, 158] width 5 height 5
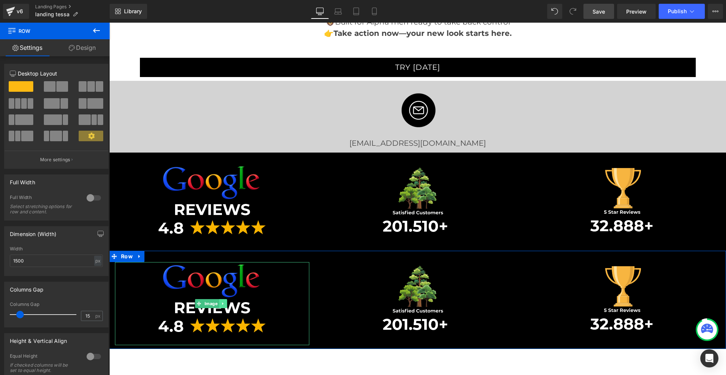
click at [221, 302] on icon at bounding box center [223, 304] width 4 height 5
click at [226, 302] on icon at bounding box center [227, 304] width 4 height 4
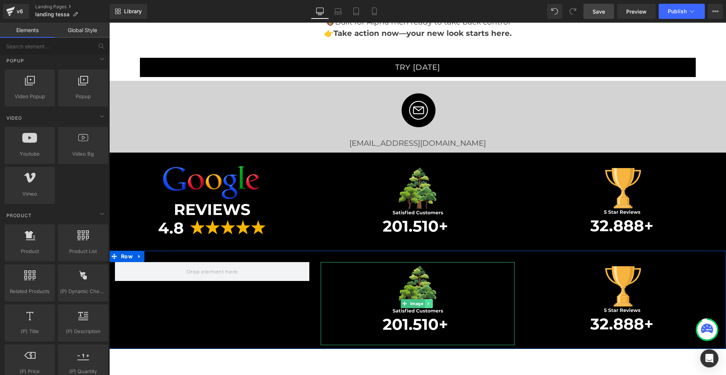
click at [427, 302] on icon at bounding box center [429, 304] width 4 height 5
click at [431, 302] on icon at bounding box center [433, 304] width 4 height 5
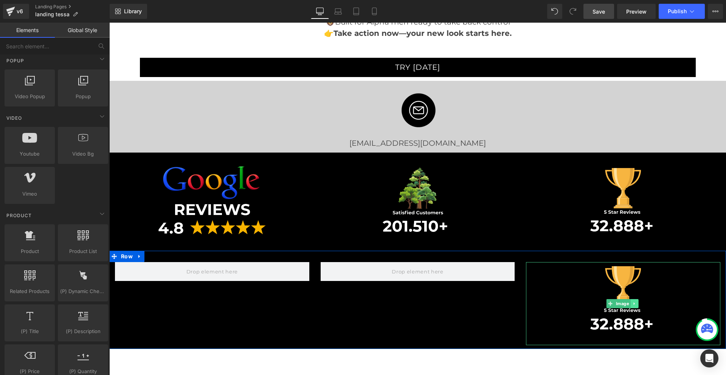
click at [632, 302] on icon at bounding box center [634, 304] width 4 height 5
click at [636, 302] on icon at bounding box center [638, 304] width 4 height 5
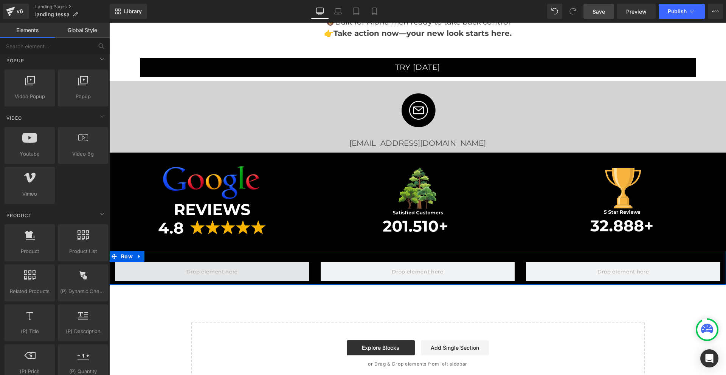
click at [181, 262] on span at bounding box center [212, 271] width 194 height 19
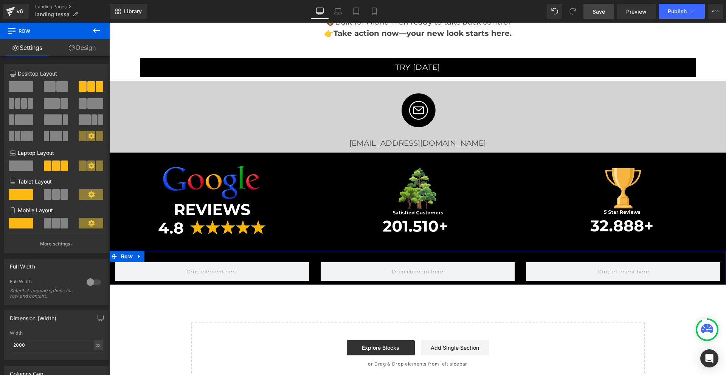
click at [17, 87] on span at bounding box center [21, 86] width 25 height 11
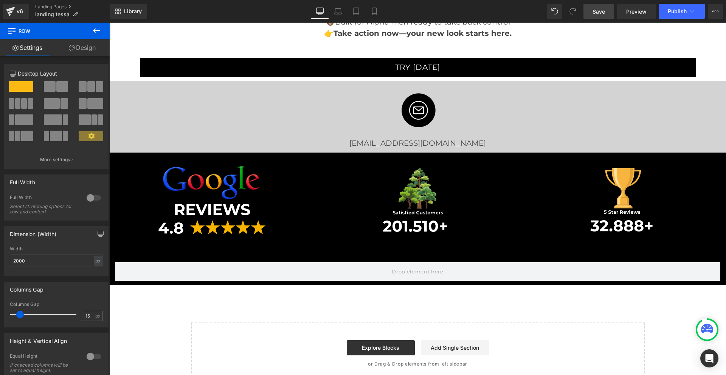
click at [95, 32] on icon at bounding box center [96, 30] width 7 height 5
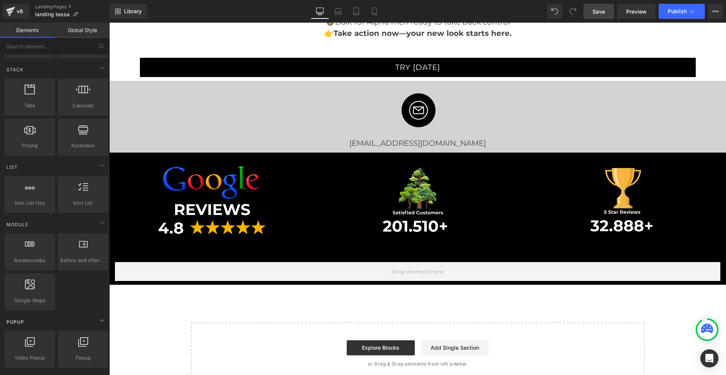
scroll to position [227, 0]
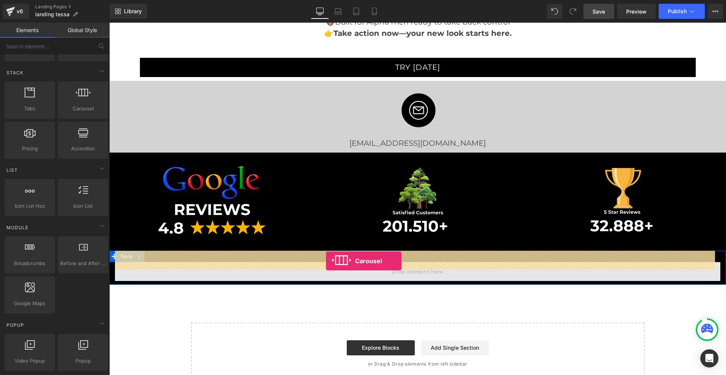
drag, startPoint x: 184, startPoint y: 127, endPoint x: 326, endPoint y: 261, distance: 195.5
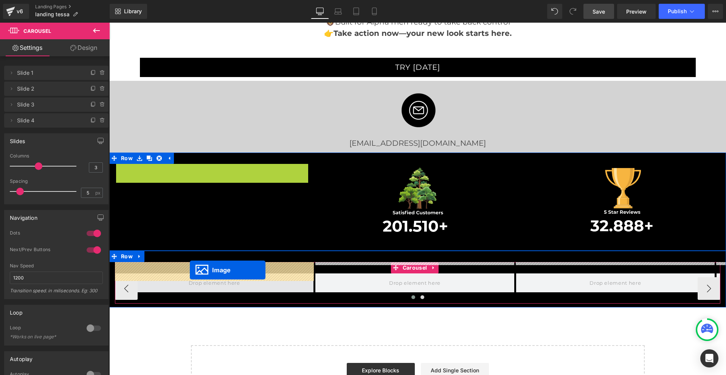
drag, startPoint x: 199, startPoint y: 192, endPoint x: 189, endPoint y: 271, distance: 78.8
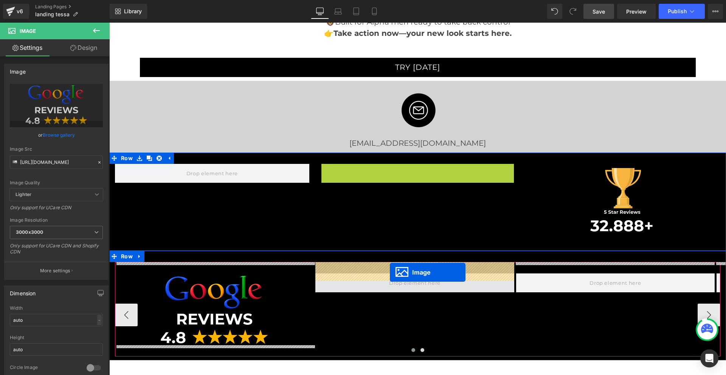
drag, startPoint x: 402, startPoint y: 194, endPoint x: 390, endPoint y: 273, distance: 79.5
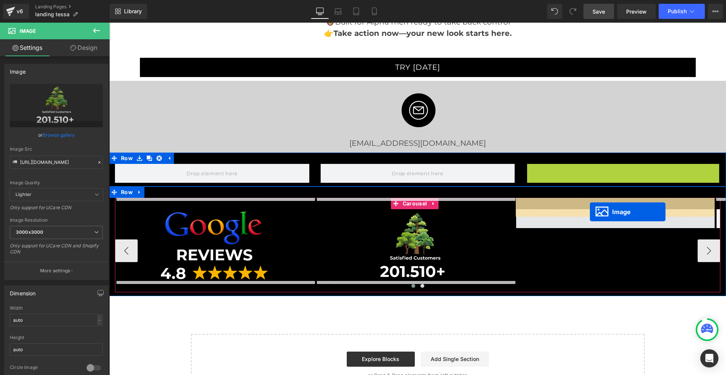
drag, startPoint x: 607, startPoint y: 193, endPoint x: 590, endPoint y: 212, distance: 25.5
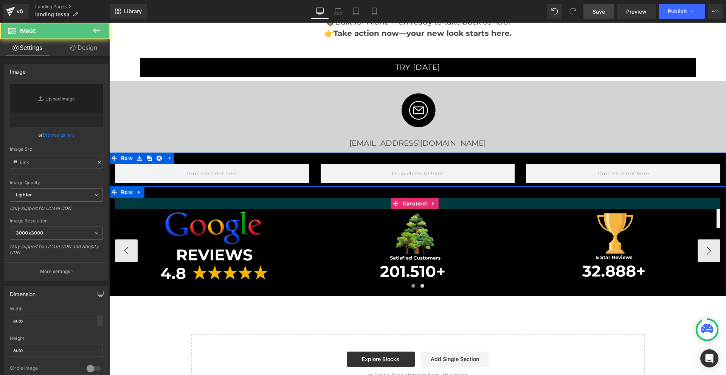
type input "https://cdn.shopify.com/s/files/1/0968/5388/5257/files/7_3000x3000.png?v=175881…"
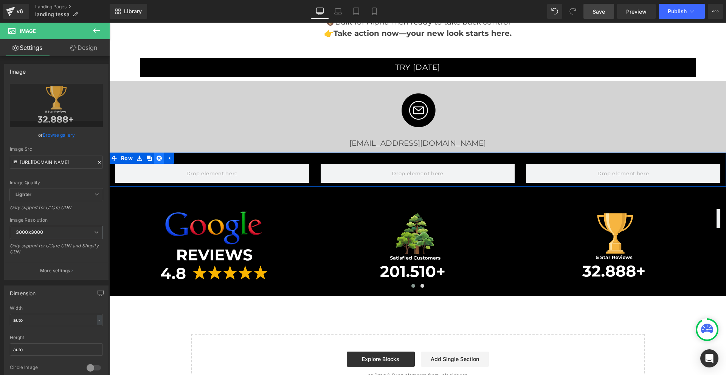
click at [161, 156] on icon at bounding box center [159, 158] width 5 height 5
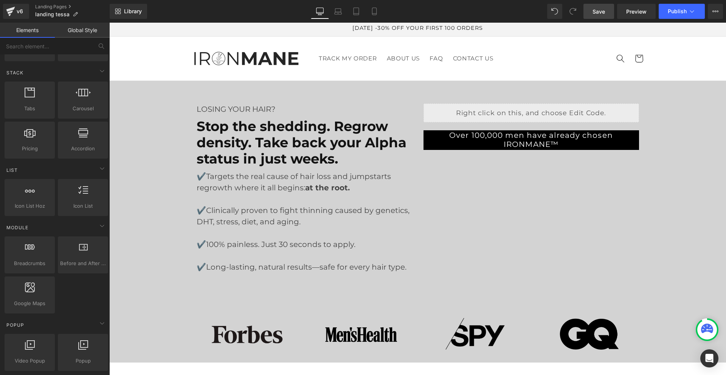
scroll to position [113, 0]
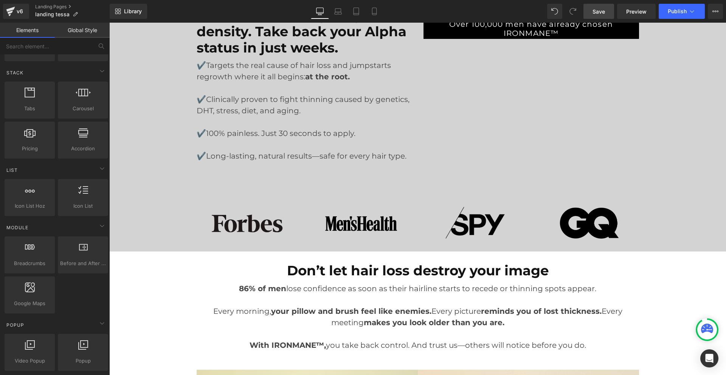
click at [326, 199] on div "Image Image Image Image Row" at bounding box center [418, 220] width 454 height 56
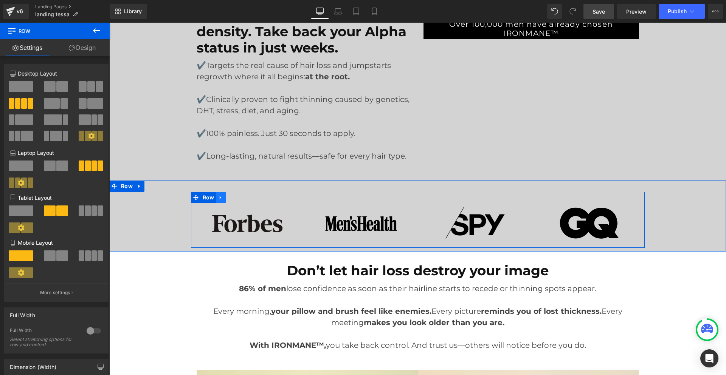
click at [218, 198] on icon at bounding box center [220, 198] width 5 height 6
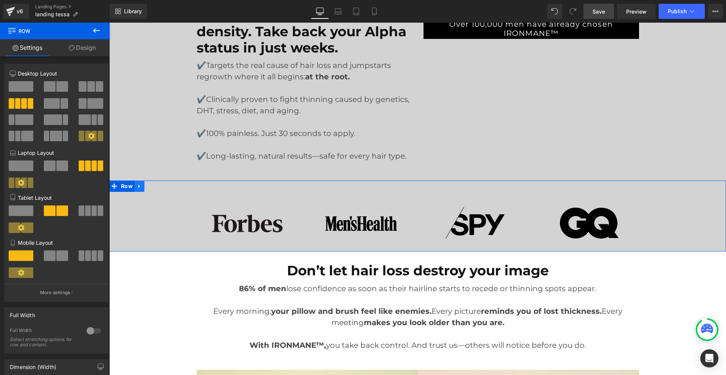
click at [138, 185] on icon at bounding box center [139, 187] width 5 height 6
click at [148, 186] on icon at bounding box center [149, 186] width 5 height 5
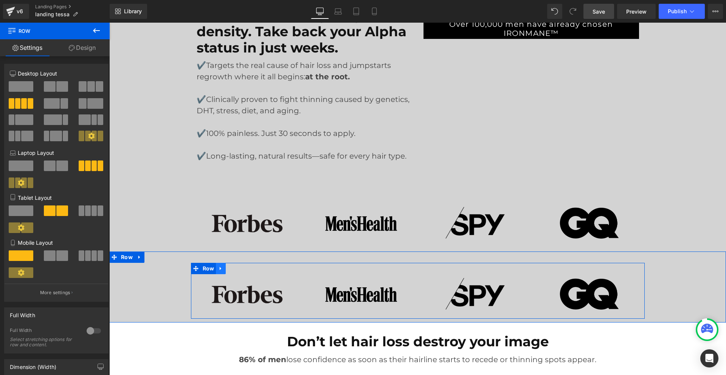
click at [219, 268] on icon at bounding box center [220, 269] width 5 height 6
click at [236, 268] on link at bounding box center [241, 268] width 10 height 11
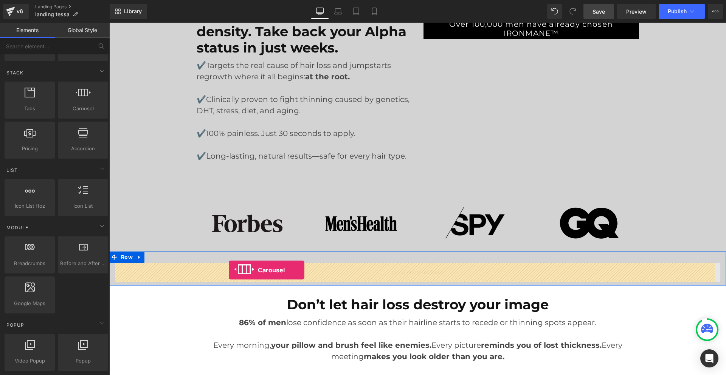
drag, startPoint x: 187, startPoint y: 127, endPoint x: 229, endPoint y: 270, distance: 149.3
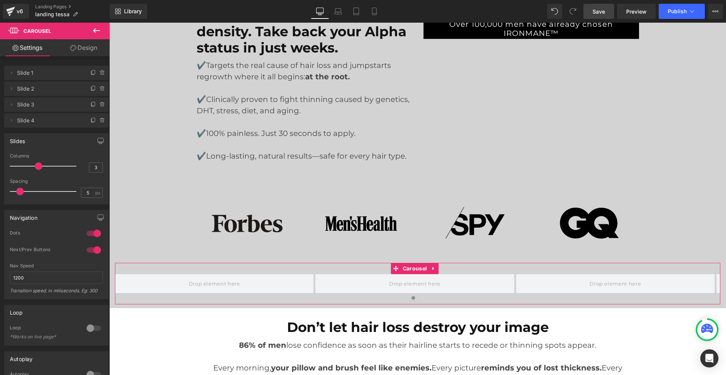
click at [88, 248] on div at bounding box center [94, 250] width 18 height 12
type input "4"
drag, startPoint x: 38, startPoint y: 166, endPoint x: 45, endPoint y: 167, distance: 7.2
click at [45, 167] on div at bounding box center [45, 166] width 63 height 15
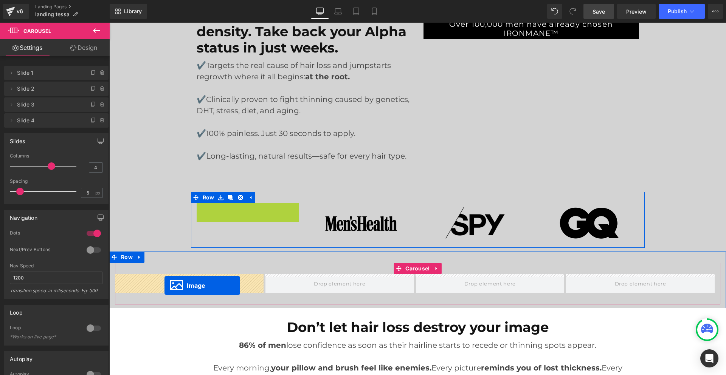
drag, startPoint x: 231, startPoint y: 223, endPoint x: 164, endPoint y: 286, distance: 92.0
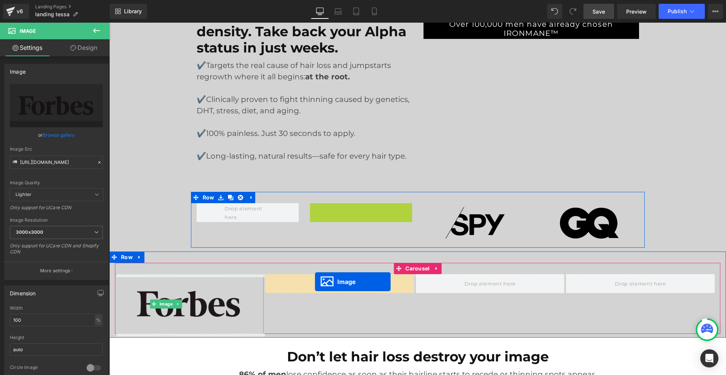
drag, startPoint x: 345, startPoint y: 223, endPoint x: 315, endPoint y: 282, distance: 66.1
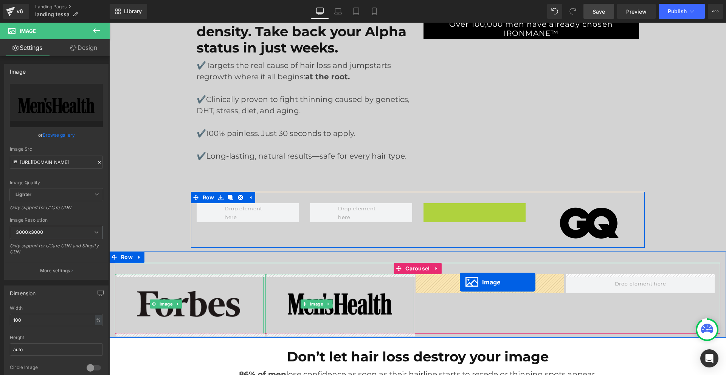
drag, startPoint x: 459, startPoint y: 224, endPoint x: 460, endPoint y: 283, distance: 59.0
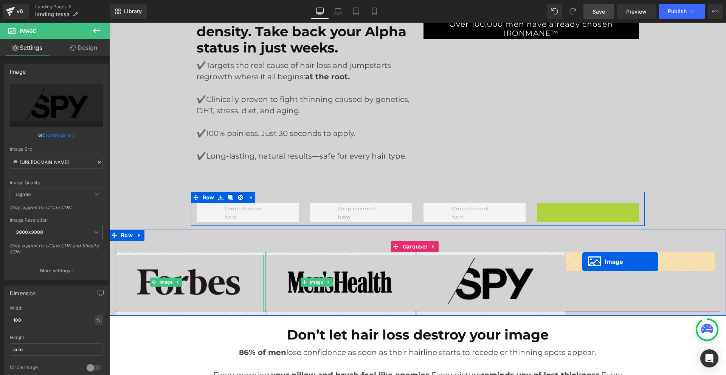
drag, startPoint x: 573, startPoint y: 224, endPoint x: 582, endPoint y: 262, distance: 39.3
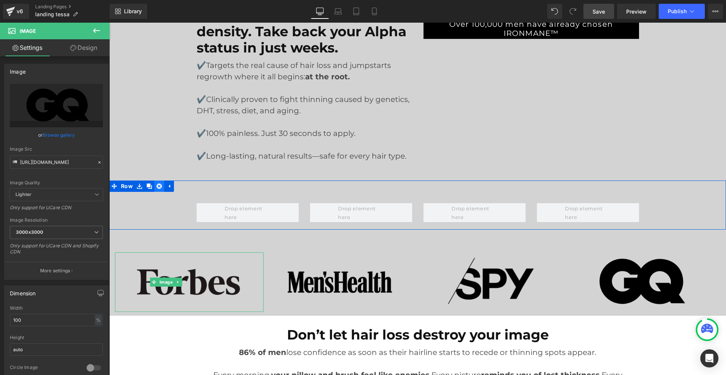
click at [161, 186] on icon at bounding box center [159, 186] width 5 height 5
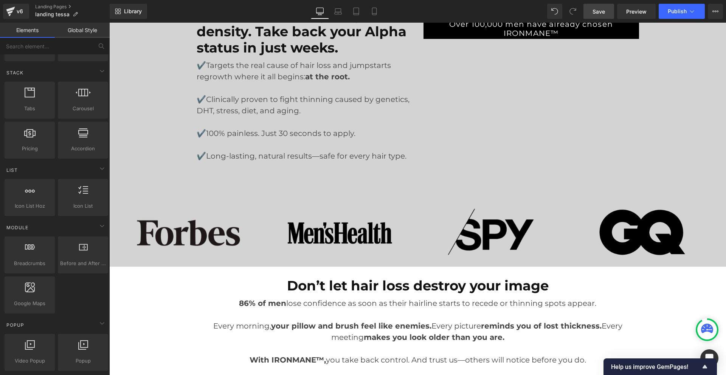
click at [594, 9] on span "Save" at bounding box center [599, 12] width 12 height 8
click at [670, 11] on span "Publish" at bounding box center [677, 11] width 19 height 6
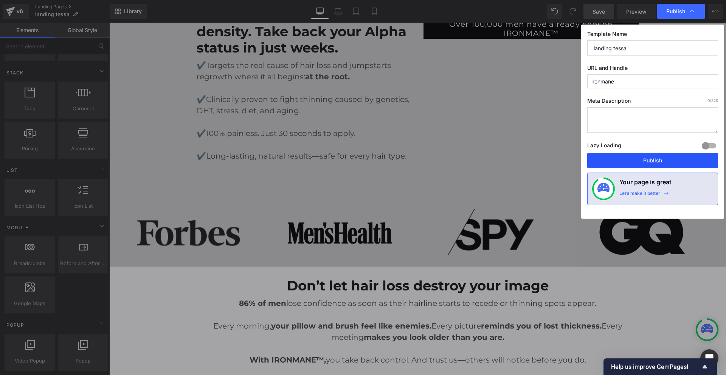
drag, startPoint x: 658, startPoint y: 157, endPoint x: 550, endPoint y: 129, distance: 111.7
click at [658, 157] on button "Publish" at bounding box center [652, 160] width 131 height 15
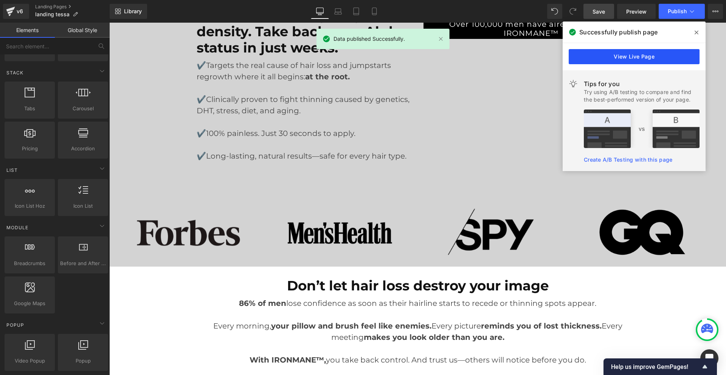
click at [626, 56] on link "View Live Page" at bounding box center [634, 56] width 131 height 15
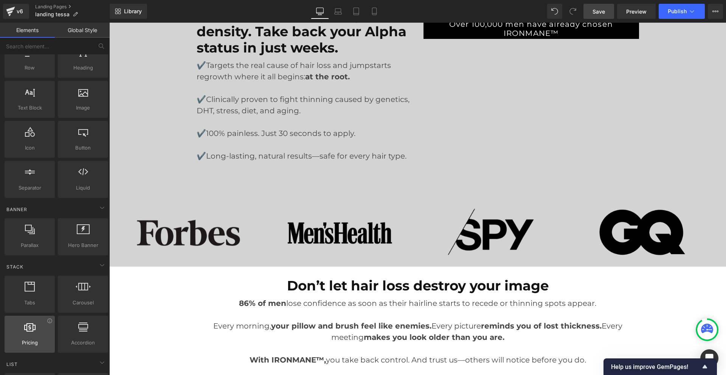
scroll to position [0, 0]
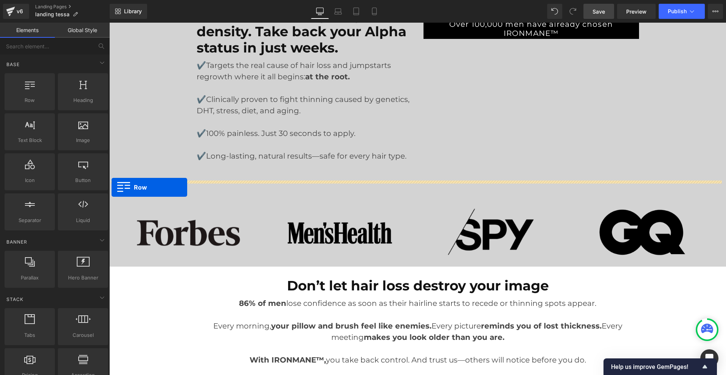
drag, startPoint x: 146, startPoint y: 120, endPoint x: 112, endPoint y: 188, distance: 75.6
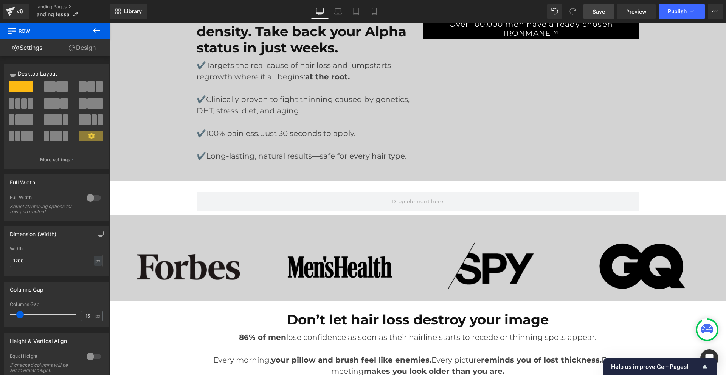
drag, startPoint x: 605, startPoint y: 12, endPoint x: 535, endPoint y: 114, distance: 123.7
click at [605, 12] on span "Save" at bounding box center [599, 12] width 12 height 8
click at [677, 13] on span "Publish" at bounding box center [677, 11] width 19 height 6
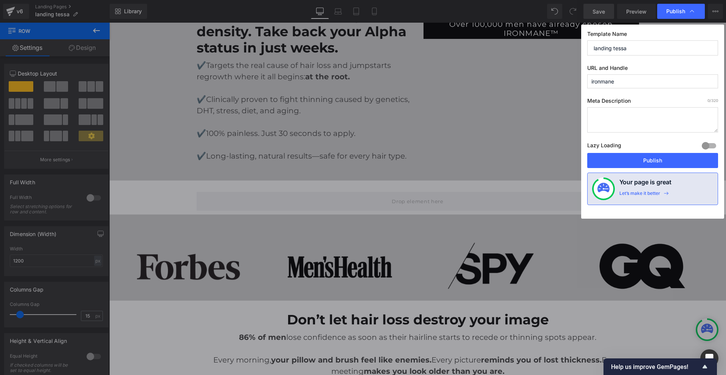
click at [640, 171] on div "Template Name landing tessa URL and Handle ironmane Meta Description 0 /320 Laz…" at bounding box center [652, 122] width 143 height 194
click at [642, 162] on button "Publish" at bounding box center [652, 160] width 131 height 15
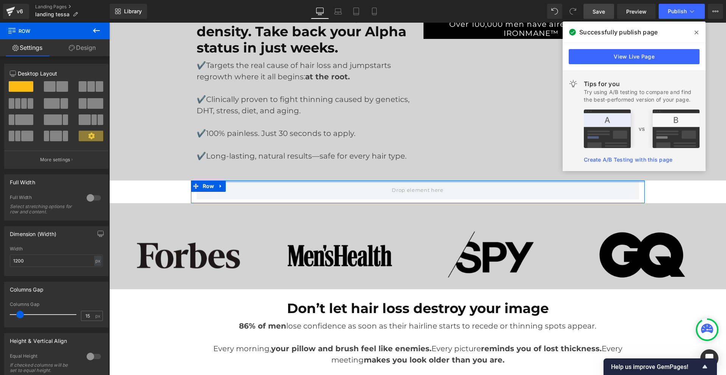
drag, startPoint x: 520, startPoint y: 181, endPoint x: 532, endPoint y: 164, distance: 21.2
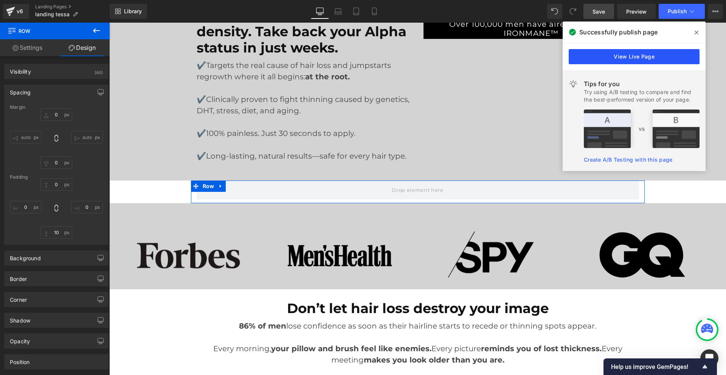
click at [634, 57] on link "View Live Page" at bounding box center [634, 56] width 131 height 15
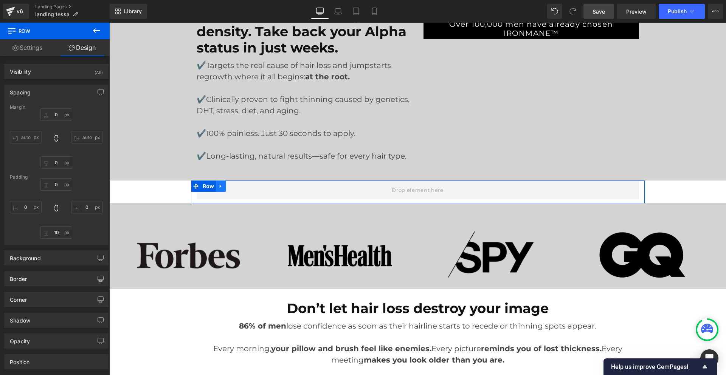
click at [220, 187] on icon at bounding box center [221, 186] width 2 height 3
click at [238, 188] on icon at bounding box center [240, 186] width 5 height 5
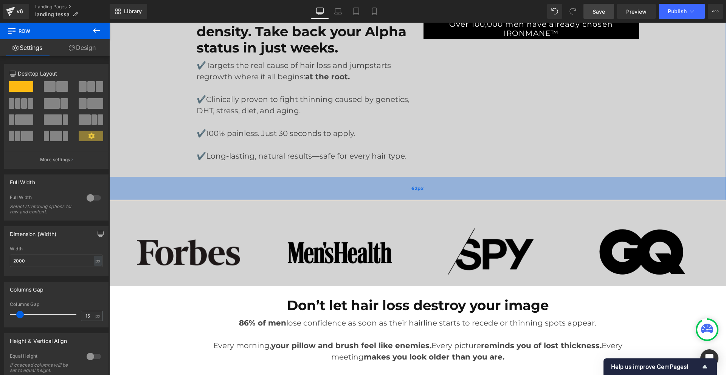
drag, startPoint x: 372, startPoint y: 180, endPoint x: 373, endPoint y: 200, distance: 19.7
click at [373, 200] on div "62px" at bounding box center [417, 188] width 617 height 23
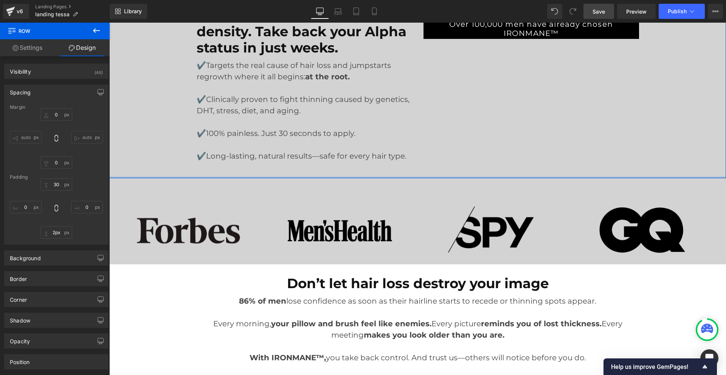
type input "0px"
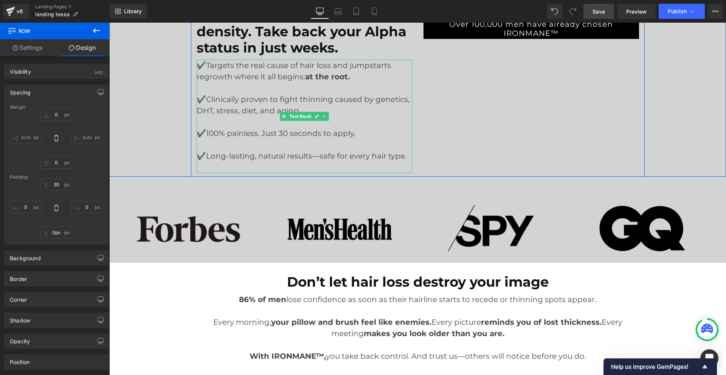
drag, startPoint x: 373, startPoint y: 200, endPoint x: 386, endPoint y: 167, distance: 35.5
click at [386, 167] on div "LOSING YOUR HAIR? Text Block Stop the shedding. Regrow density. Take back your …" at bounding box center [417, 73] width 617 height 207
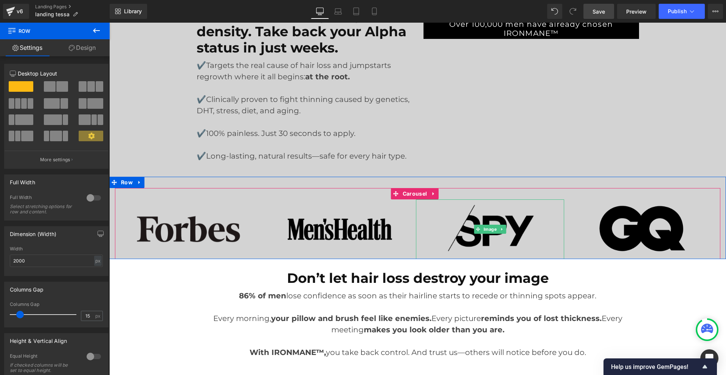
drag, startPoint x: 471, startPoint y: 262, endPoint x: 474, endPoint y: 254, distance: 8.9
click at [474, 254] on div "Image Image Image Image ‹ › Carousel Row" at bounding box center [417, 218] width 617 height 82
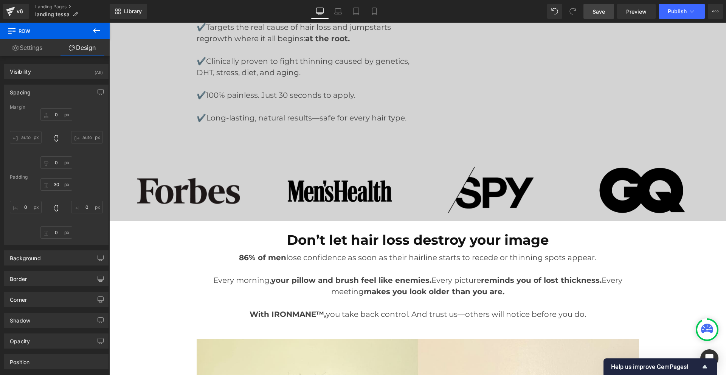
scroll to position [151, 0]
click at [591, 7] on link "Save" at bounding box center [598, 11] width 31 height 15
click at [675, 12] on span "Publish" at bounding box center [677, 11] width 19 height 6
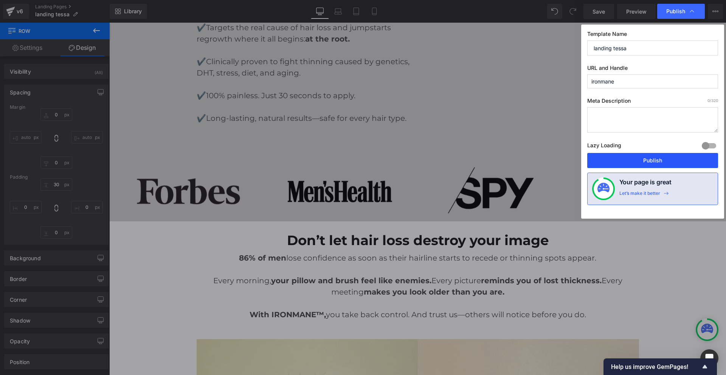
click at [652, 159] on button "Publish" at bounding box center [652, 160] width 131 height 15
